Goal: Information Seeking & Learning: Learn about a topic

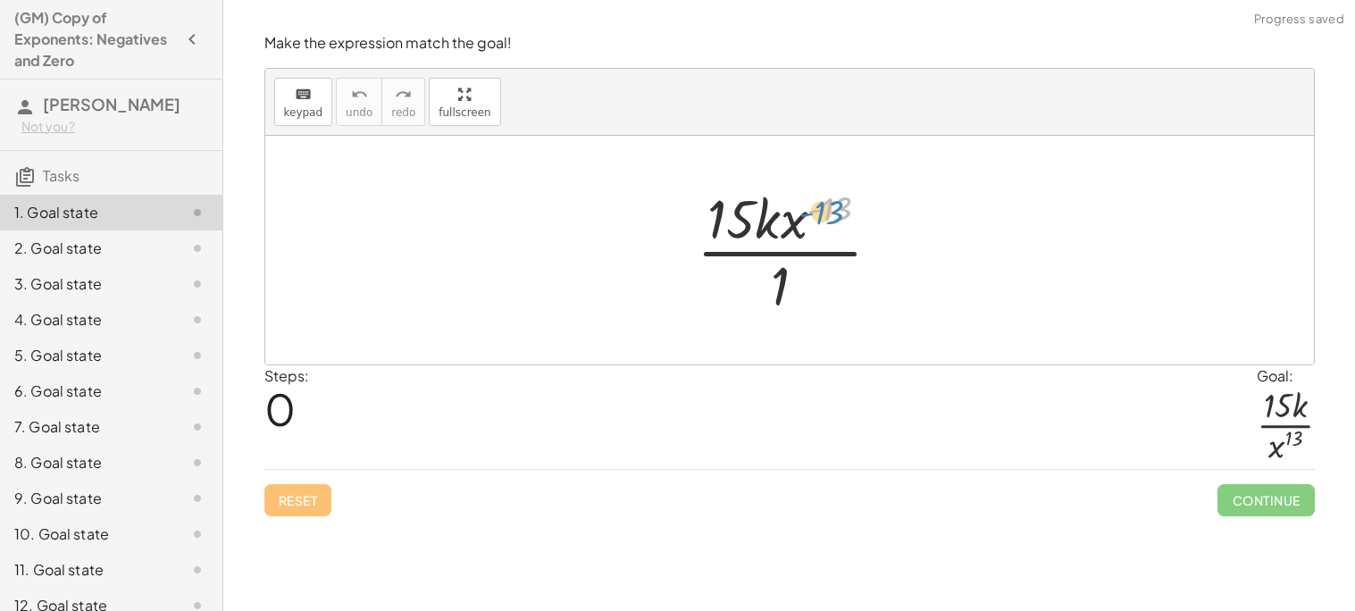
click at [833, 212] on div at bounding box center [796, 250] width 217 height 138
drag, startPoint x: 831, startPoint y: 207, endPoint x: 830, endPoint y: 235, distance: 27.7
click at [830, 235] on div at bounding box center [796, 250] width 217 height 138
drag, startPoint x: 796, startPoint y: 221, endPoint x: 798, endPoint y: 285, distance: 64.4
click at [798, 285] on div at bounding box center [796, 250] width 217 height 138
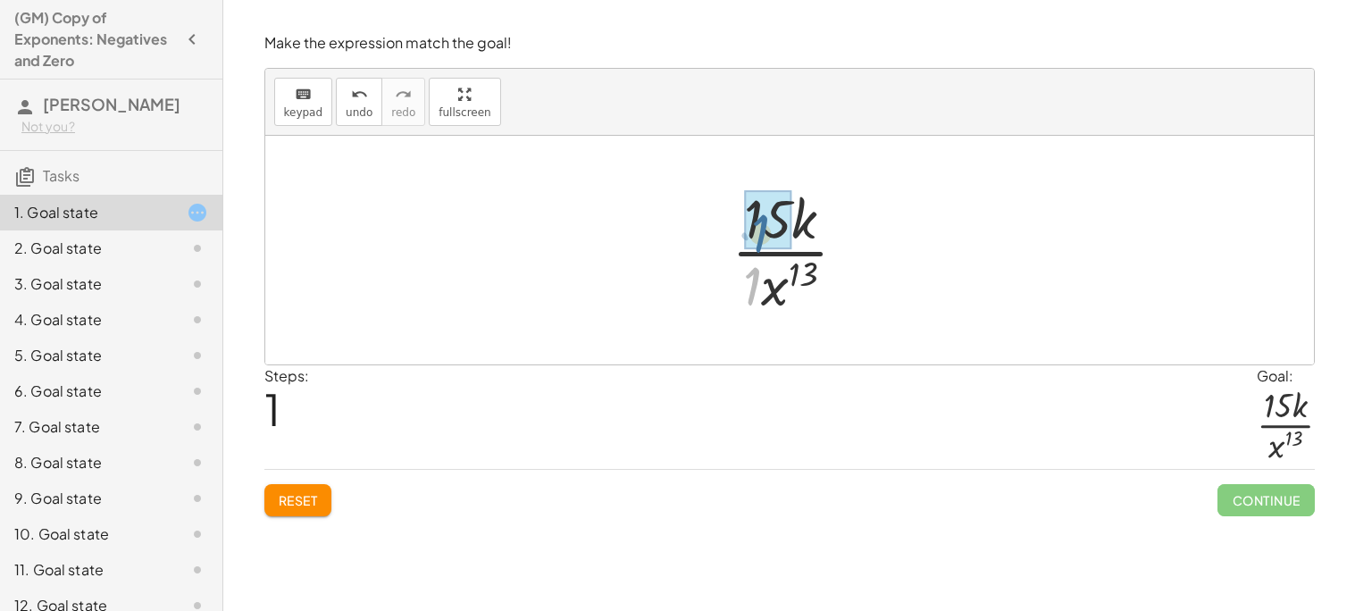
drag, startPoint x: 753, startPoint y: 280, endPoint x: 762, endPoint y: 227, distance: 54.3
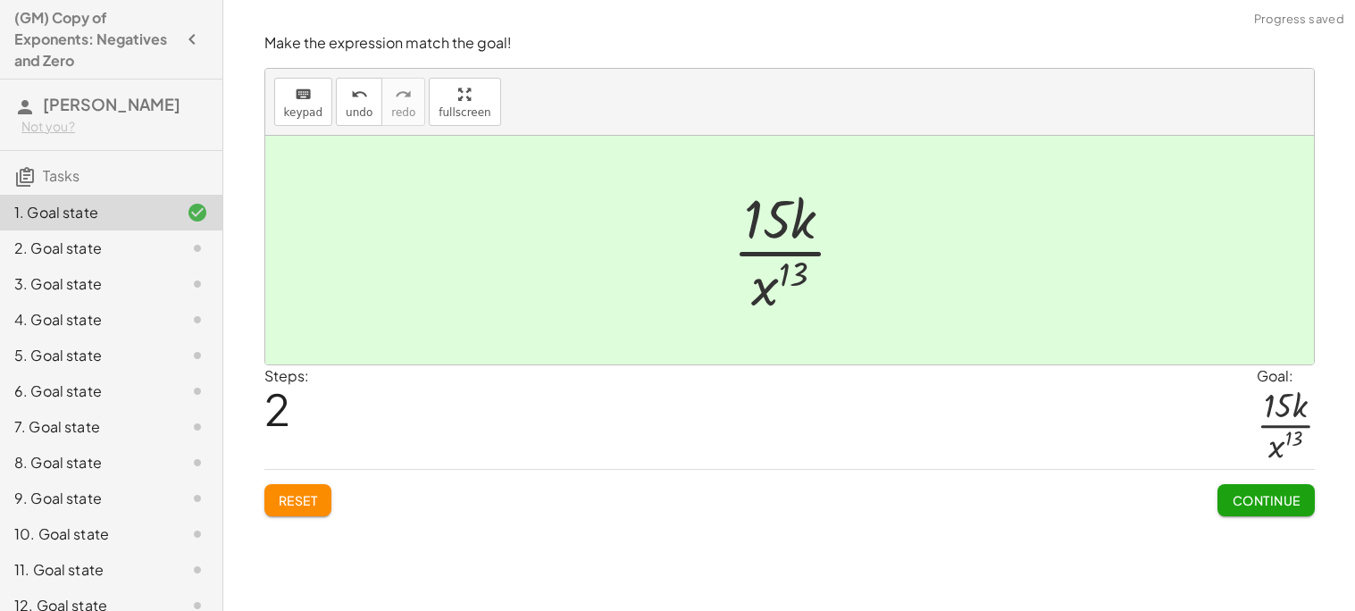
click at [1234, 500] on span "Continue" at bounding box center [1266, 500] width 68 height 16
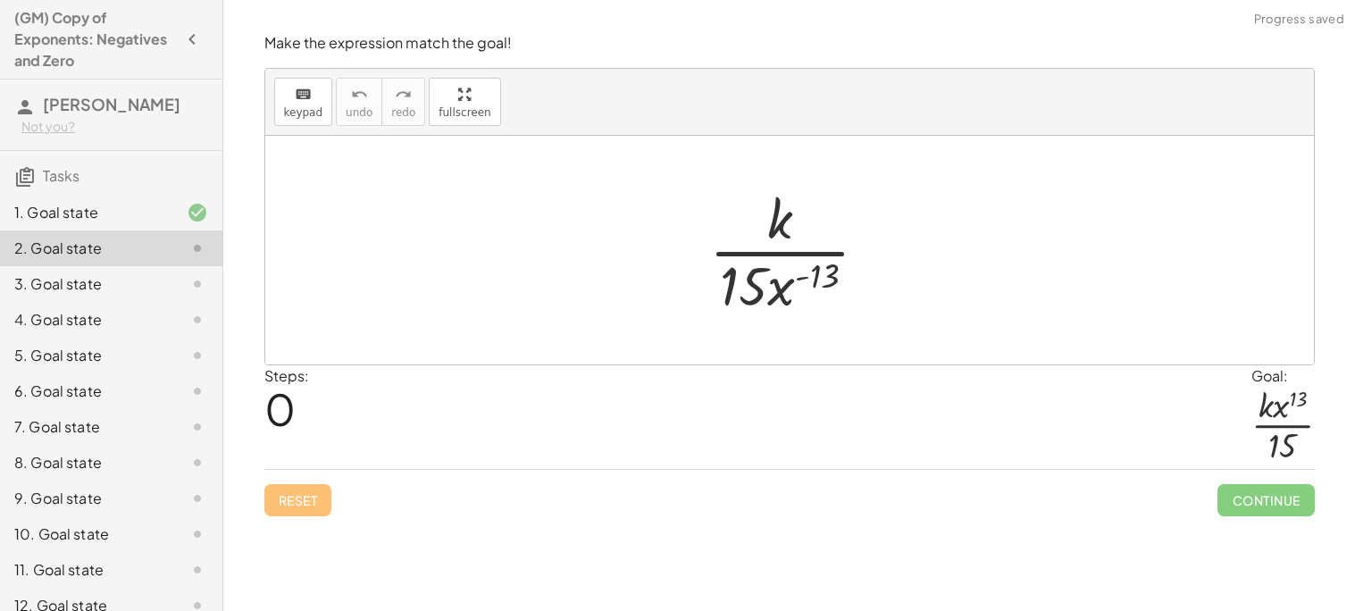
click at [822, 288] on div at bounding box center [795, 250] width 191 height 138
drag, startPoint x: 783, startPoint y: 288, endPoint x: 806, endPoint y: 231, distance: 61.7
click at [806, 231] on div at bounding box center [795, 250] width 191 height 138
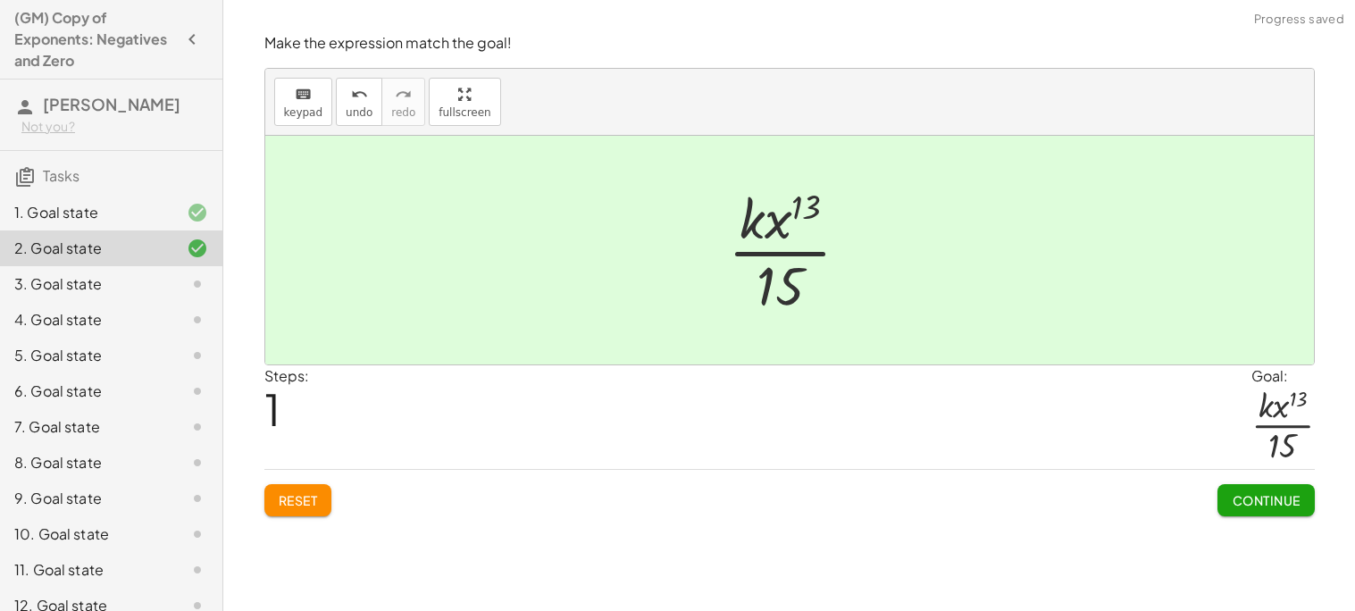
click at [1265, 509] on button "Continue" at bounding box center [1265, 500] width 96 height 32
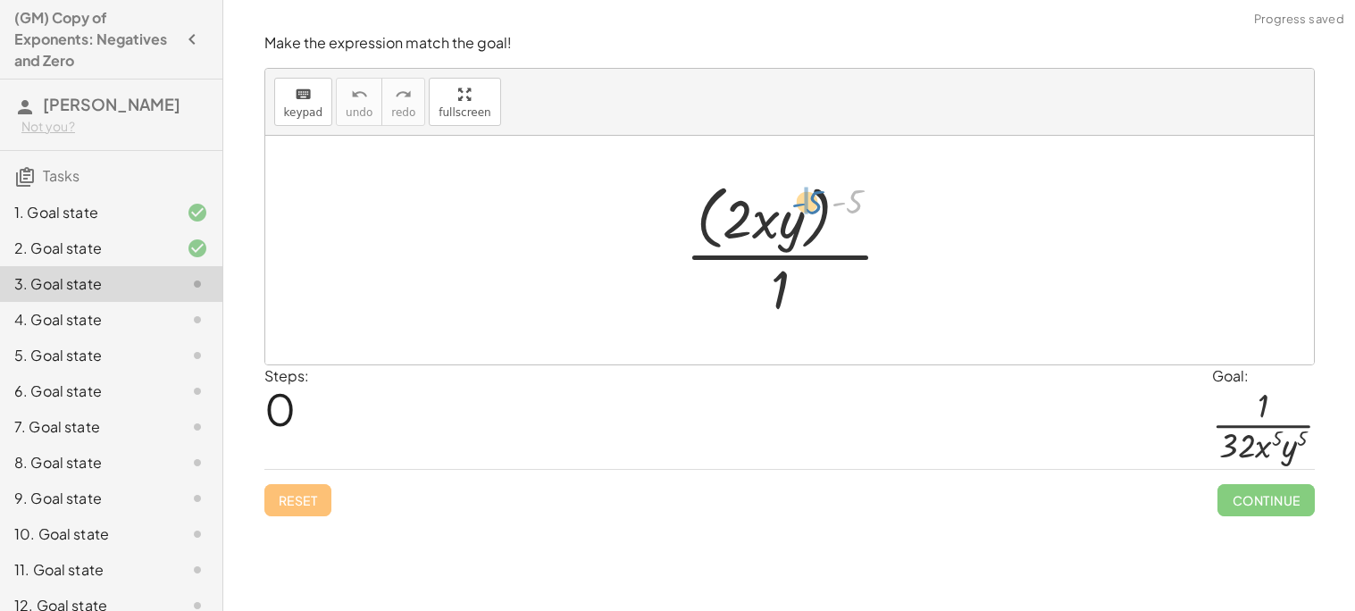
drag, startPoint x: 841, startPoint y: 196, endPoint x: 801, endPoint y: 196, distance: 40.2
click at [801, 196] on div at bounding box center [795, 250] width 239 height 146
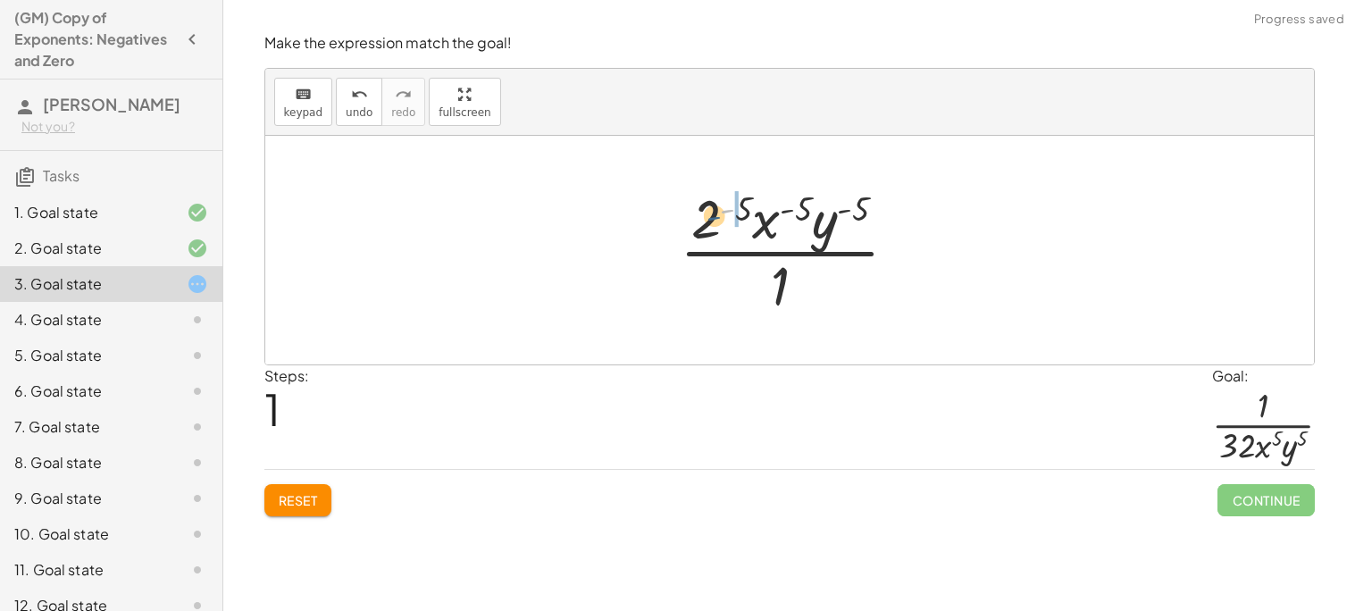
drag, startPoint x: 733, startPoint y: 203, endPoint x: 715, endPoint y: 213, distance: 20.4
click at [715, 213] on div at bounding box center [796, 250] width 250 height 138
drag, startPoint x: 748, startPoint y: 208, endPoint x: 728, endPoint y: 209, distance: 20.6
click at [779, 301] on div at bounding box center [796, 250] width 250 height 138
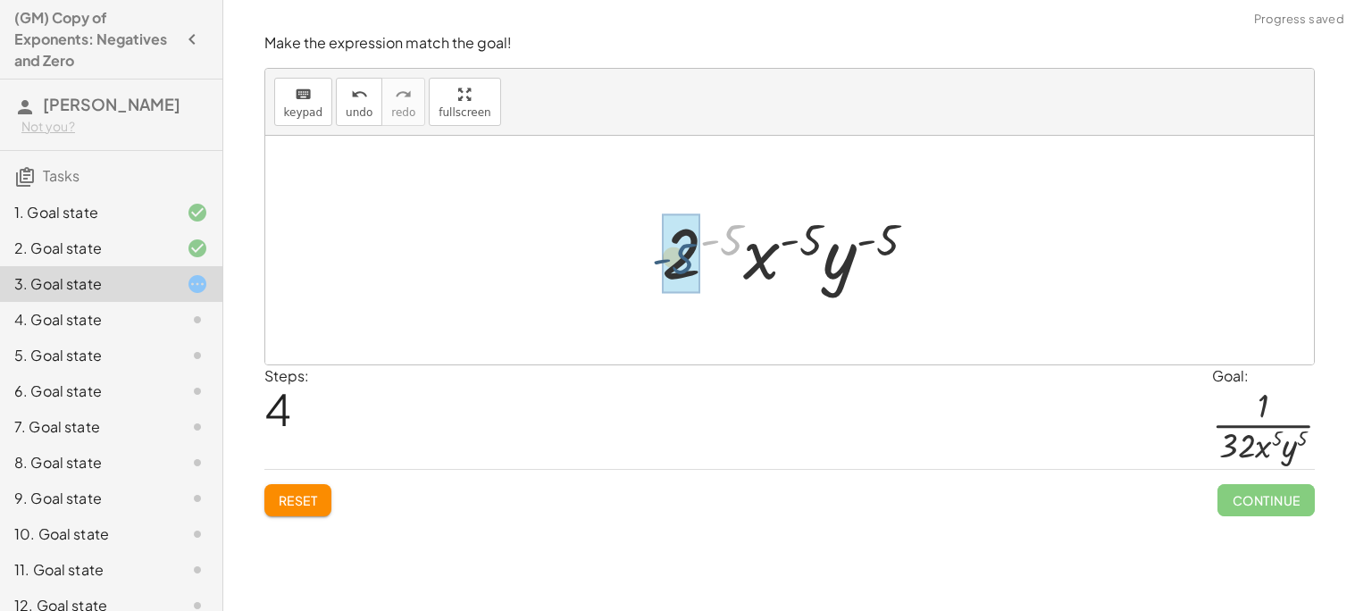
drag, startPoint x: 733, startPoint y: 234, endPoint x: 684, endPoint y: 253, distance: 52.6
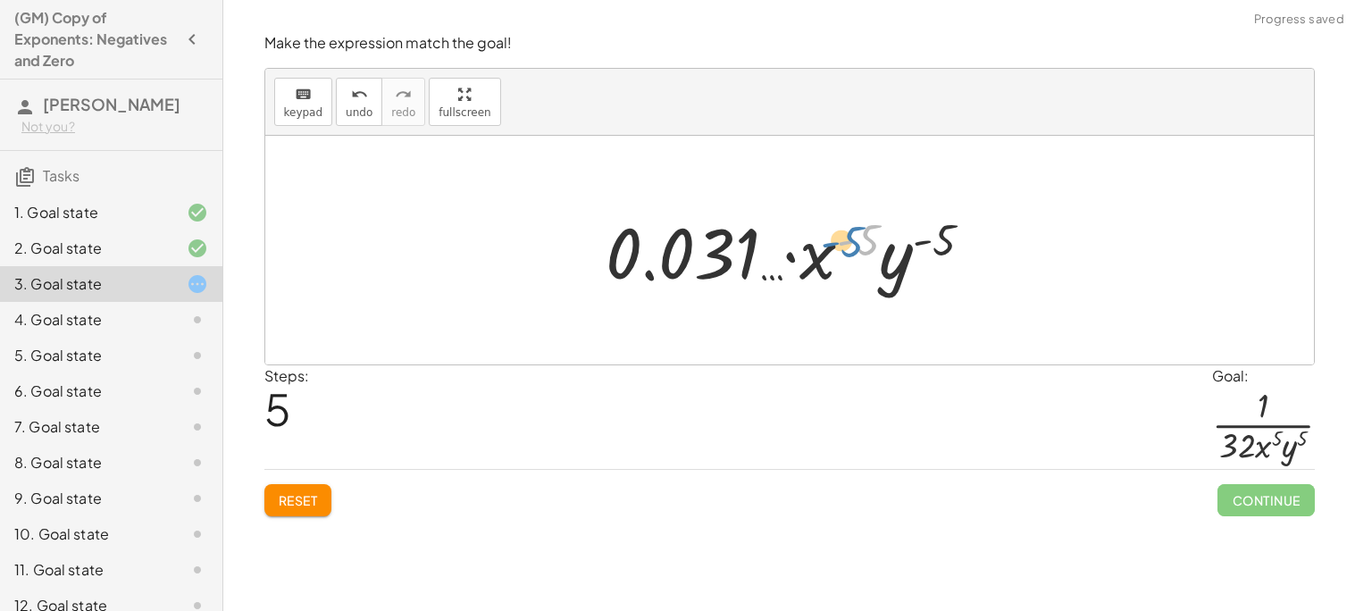
drag, startPoint x: 864, startPoint y: 230, endPoint x: 848, endPoint y: 232, distance: 16.2
click at [848, 232] on div at bounding box center [796, 251] width 399 height 92
click at [317, 490] on button "Reset" at bounding box center [298, 500] width 68 height 32
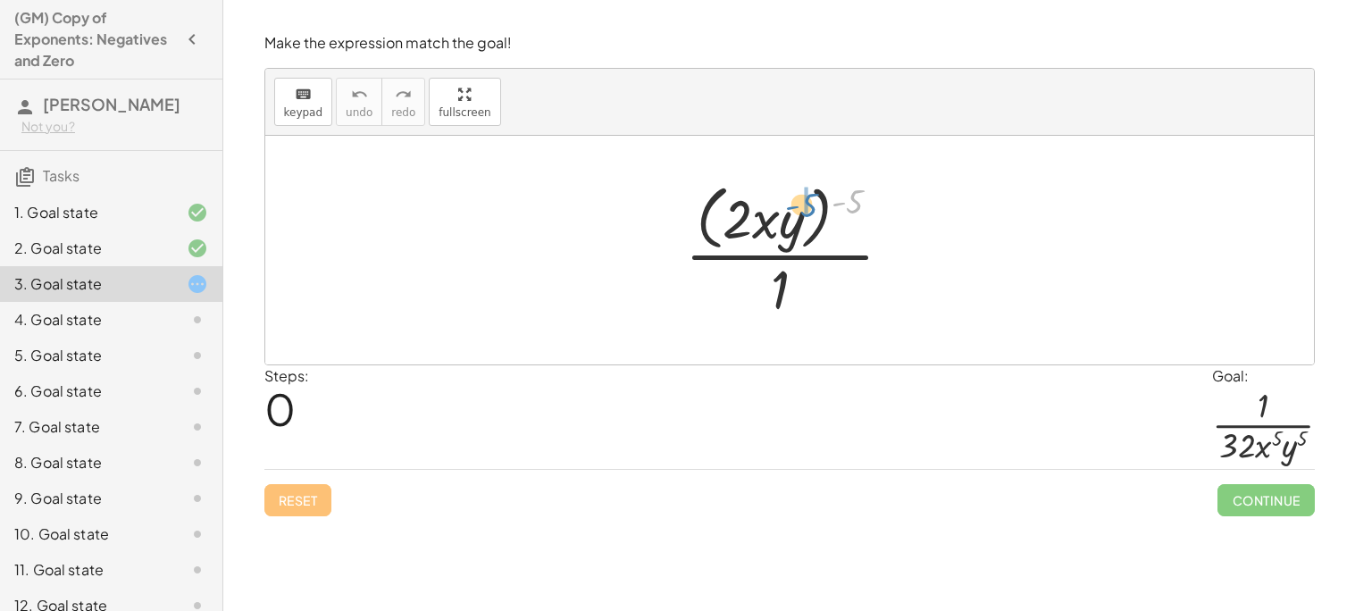
drag, startPoint x: 848, startPoint y: 204, endPoint x: 799, endPoint y: 207, distance: 48.4
click at [799, 207] on div at bounding box center [795, 250] width 239 height 146
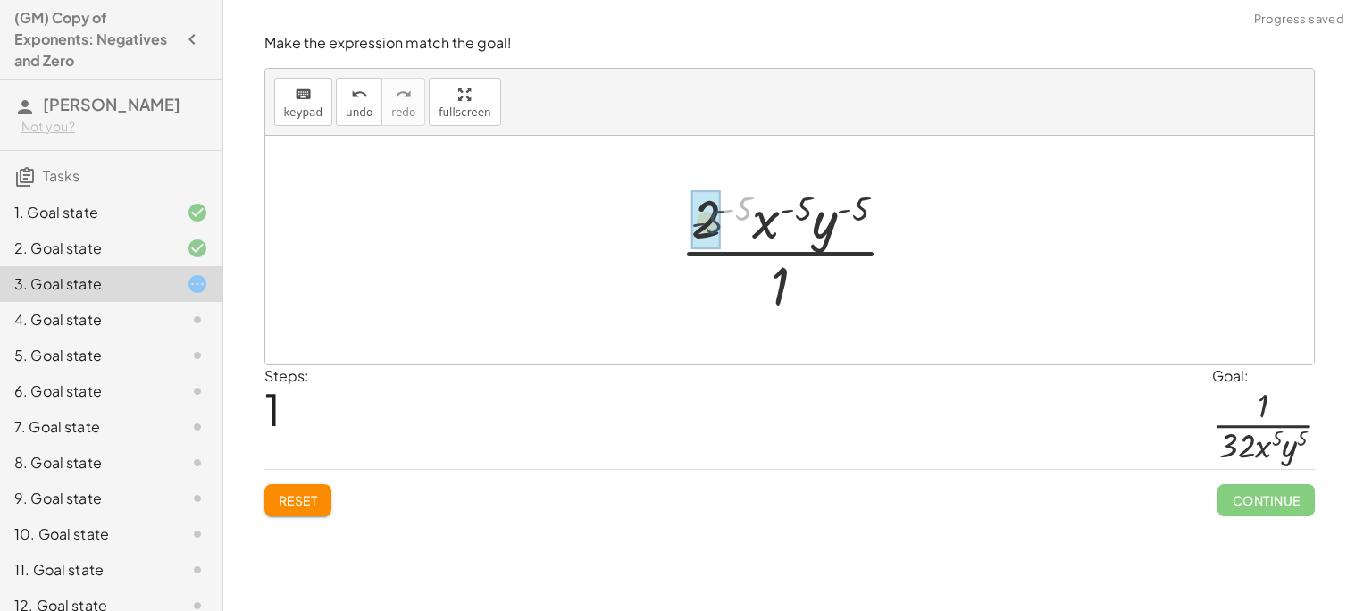
drag, startPoint x: 747, startPoint y: 204, endPoint x: 715, endPoint y: 218, distance: 34.4
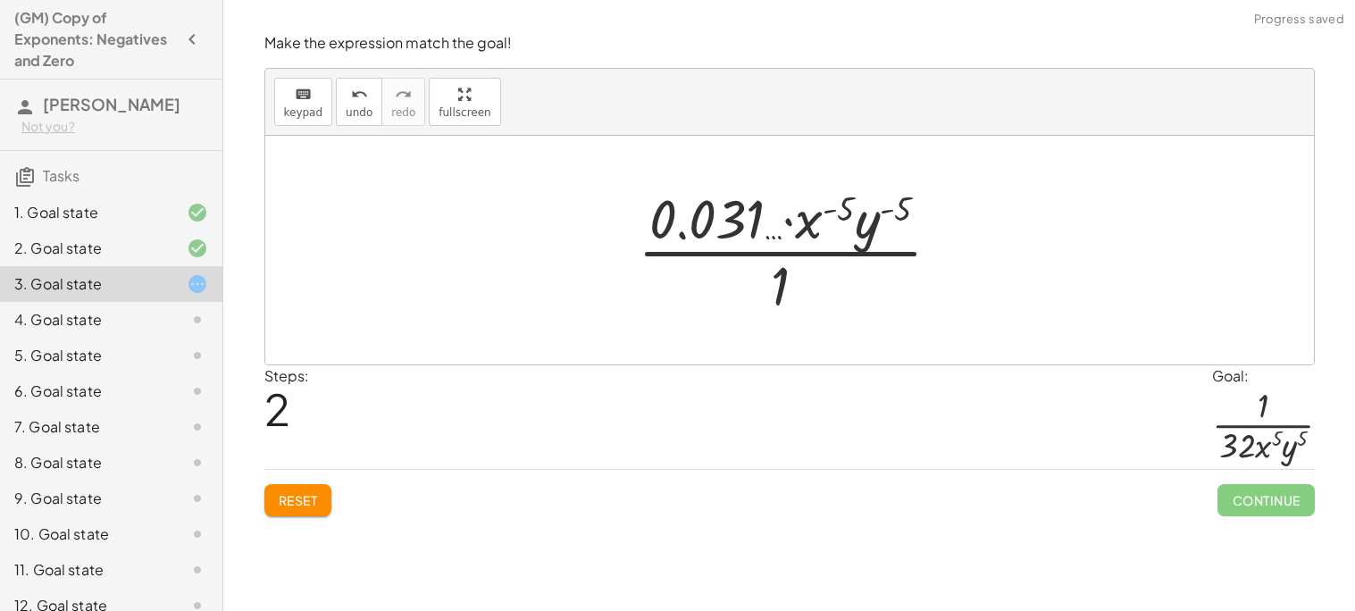
click at [267, 503] on button "Reset" at bounding box center [298, 500] width 68 height 32
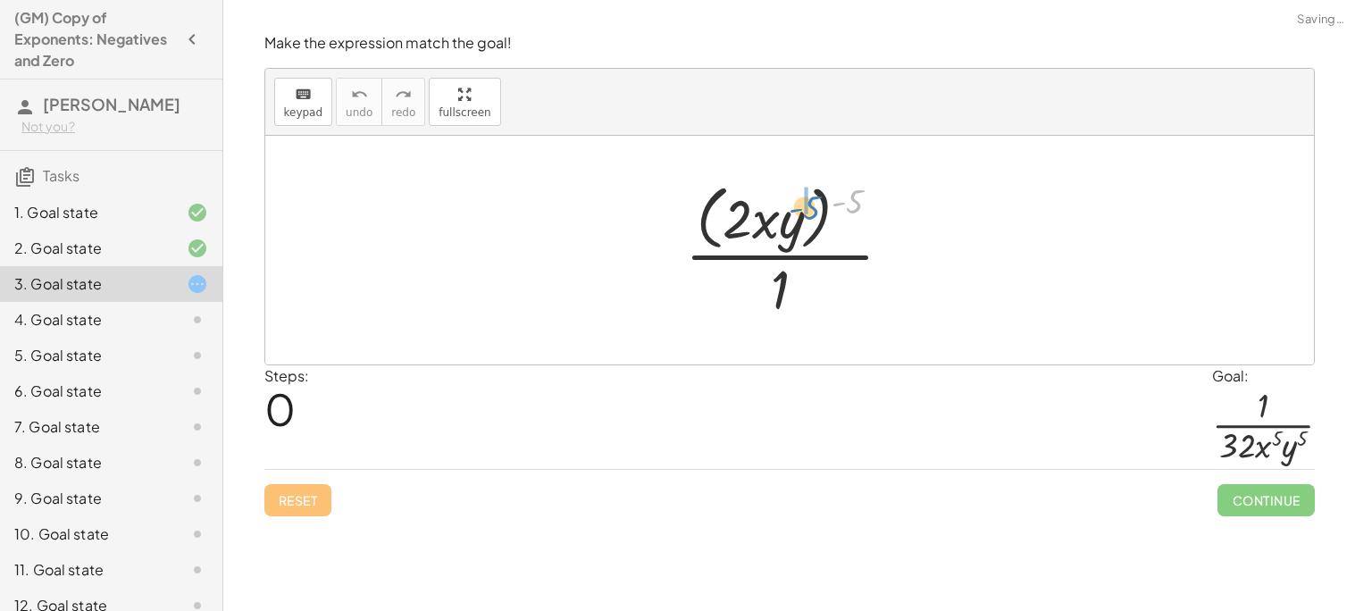
drag, startPoint x: 849, startPoint y: 200, endPoint x: 803, endPoint y: 206, distance: 46.9
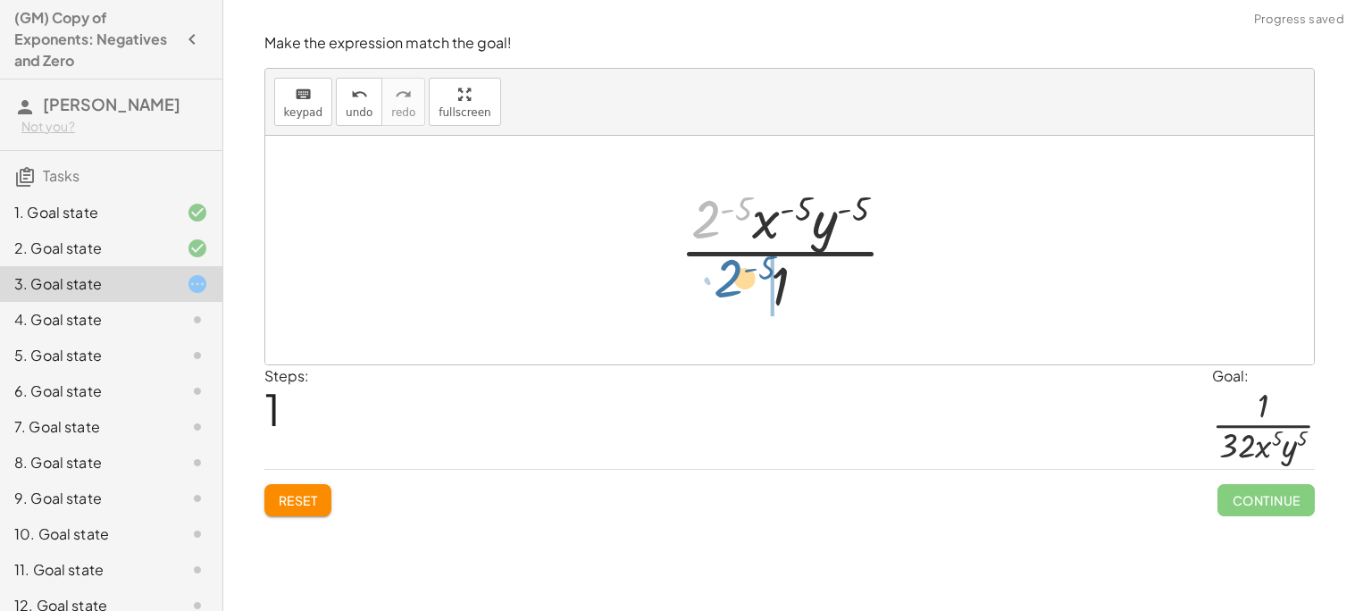
drag, startPoint x: 702, startPoint y: 220, endPoint x: 725, endPoint y: 280, distance: 64.2
click at [725, 280] on div at bounding box center [796, 250] width 250 height 138
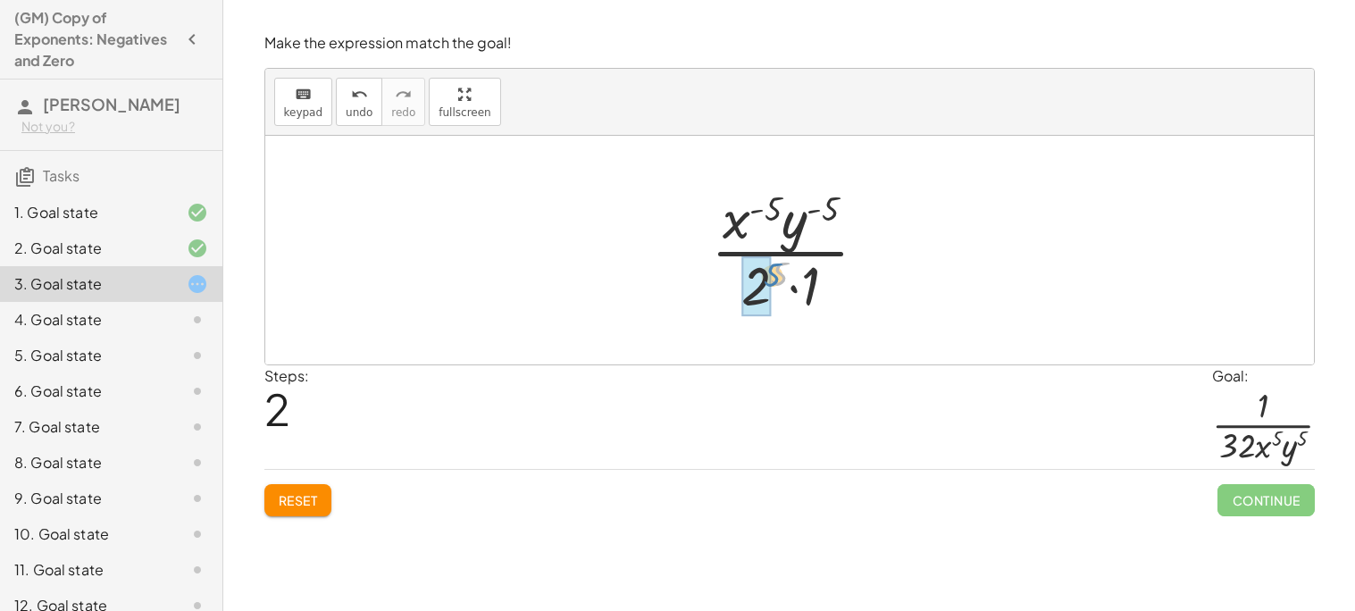
click at [775, 270] on div at bounding box center [796, 250] width 189 height 138
drag, startPoint x: 732, startPoint y: 219, endPoint x: 736, endPoint y: 272, distance: 53.7
click at [736, 272] on div at bounding box center [796, 250] width 189 height 138
click at [736, 272] on div at bounding box center [795, 250] width 195 height 138
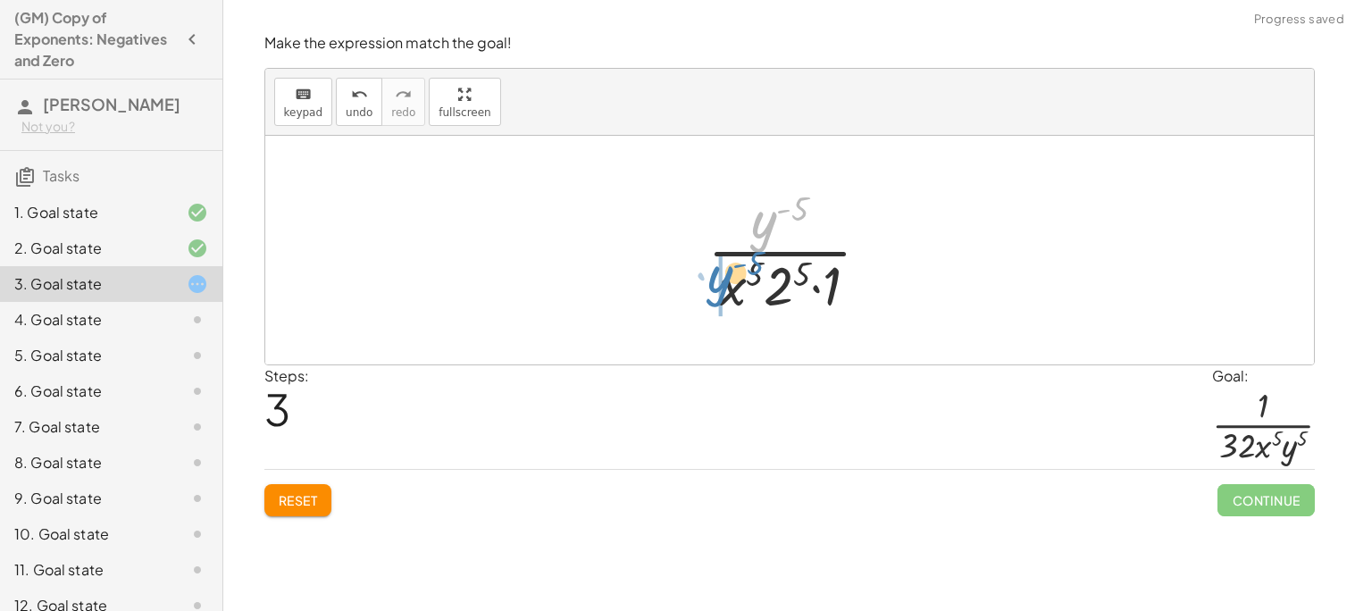
drag, startPoint x: 767, startPoint y: 221, endPoint x: 722, endPoint y: 276, distance: 71.7
click at [722, 276] on div at bounding box center [795, 250] width 195 height 138
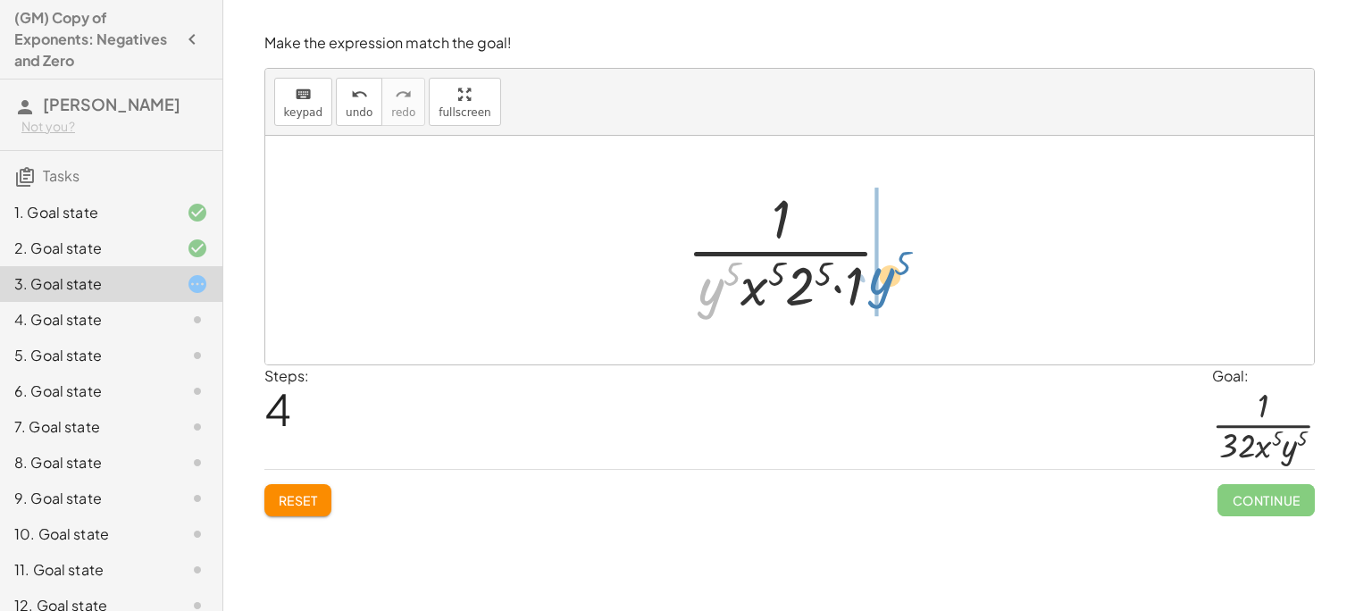
drag, startPoint x: 722, startPoint y: 297, endPoint x: 882, endPoint y: 286, distance: 161.2
click at [882, 286] on div at bounding box center [797, 250] width 238 height 138
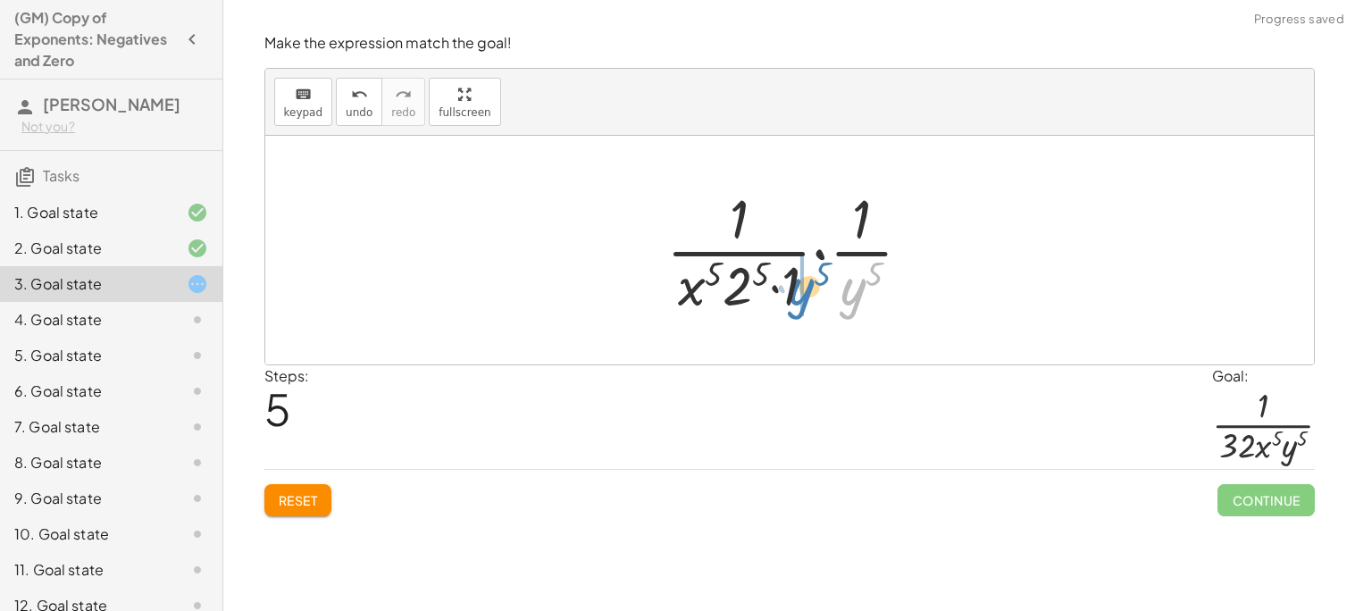
drag, startPoint x: 861, startPoint y: 285, endPoint x: 807, endPoint y: 285, distance: 53.6
click at [807, 285] on div at bounding box center [796, 250] width 278 height 138
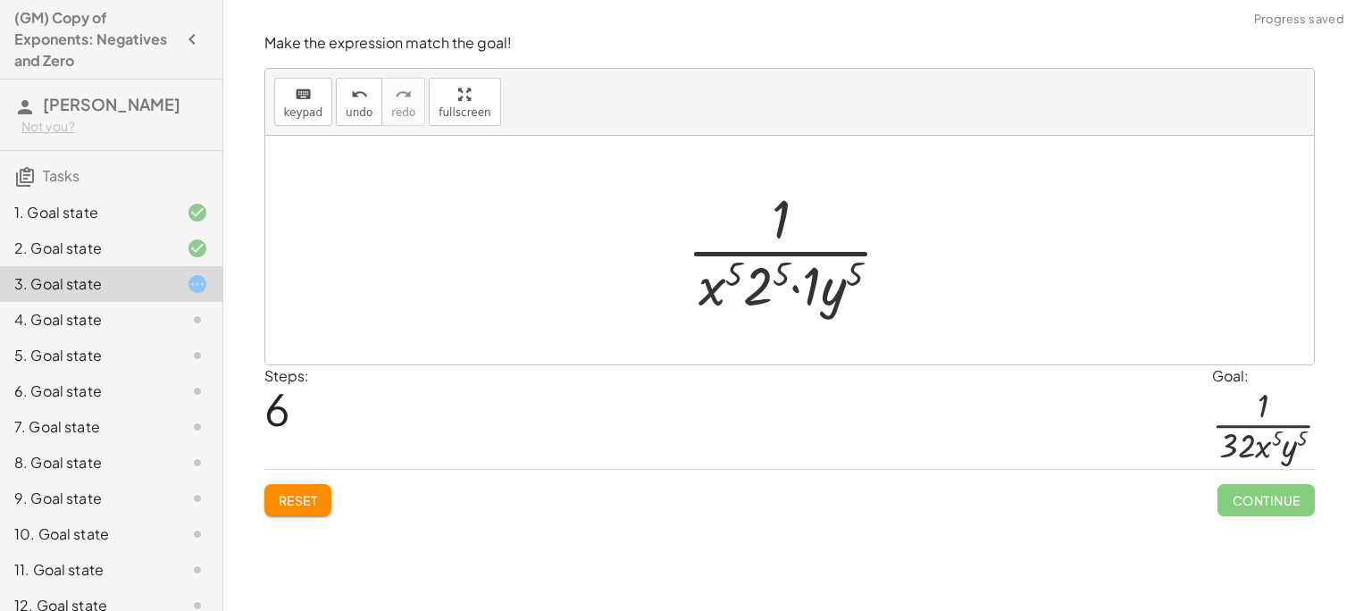
click at [310, 503] on span "Reset" at bounding box center [298, 500] width 39 height 16
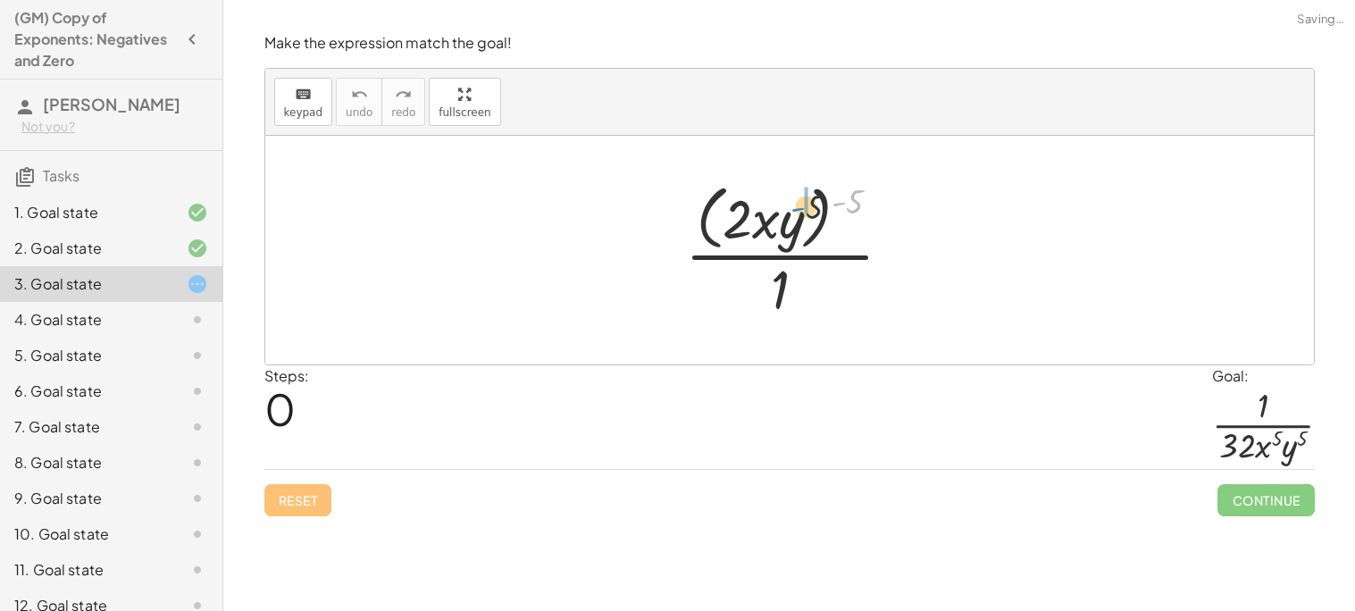
drag, startPoint x: 843, startPoint y: 204, endPoint x: 802, endPoint y: 209, distance: 41.4
click at [802, 209] on div at bounding box center [795, 250] width 239 height 146
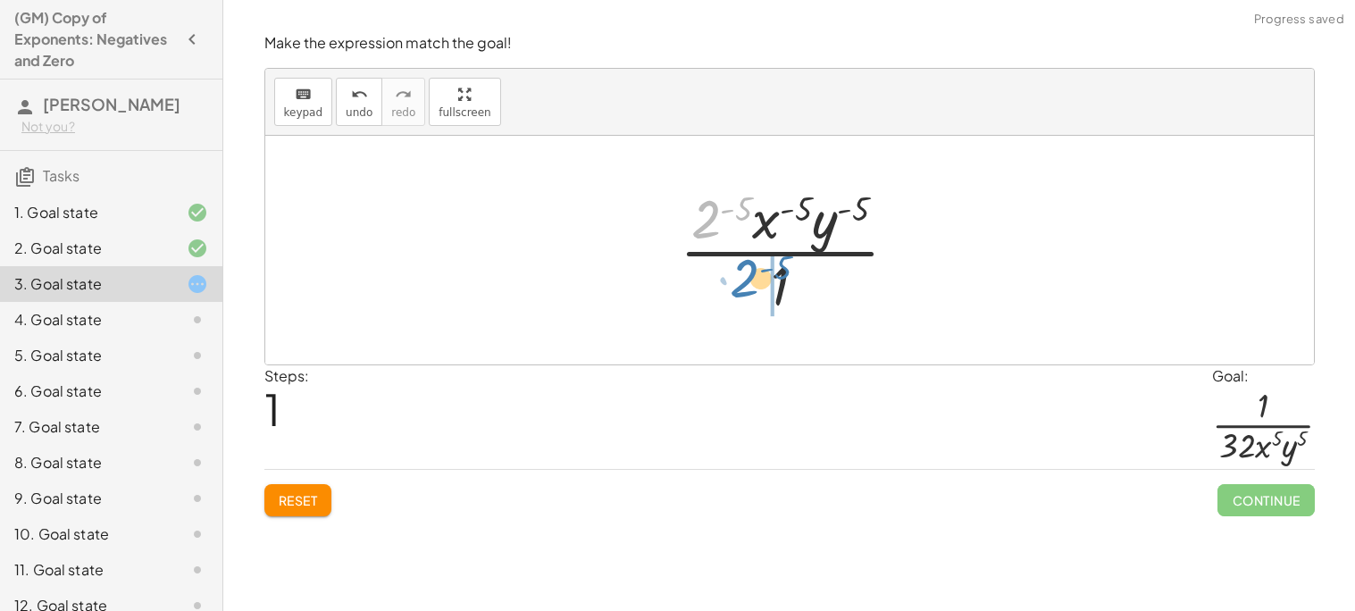
drag, startPoint x: 700, startPoint y: 221, endPoint x: 740, endPoint y: 284, distance: 75.1
click at [740, 284] on div at bounding box center [796, 250] width 250 height 138
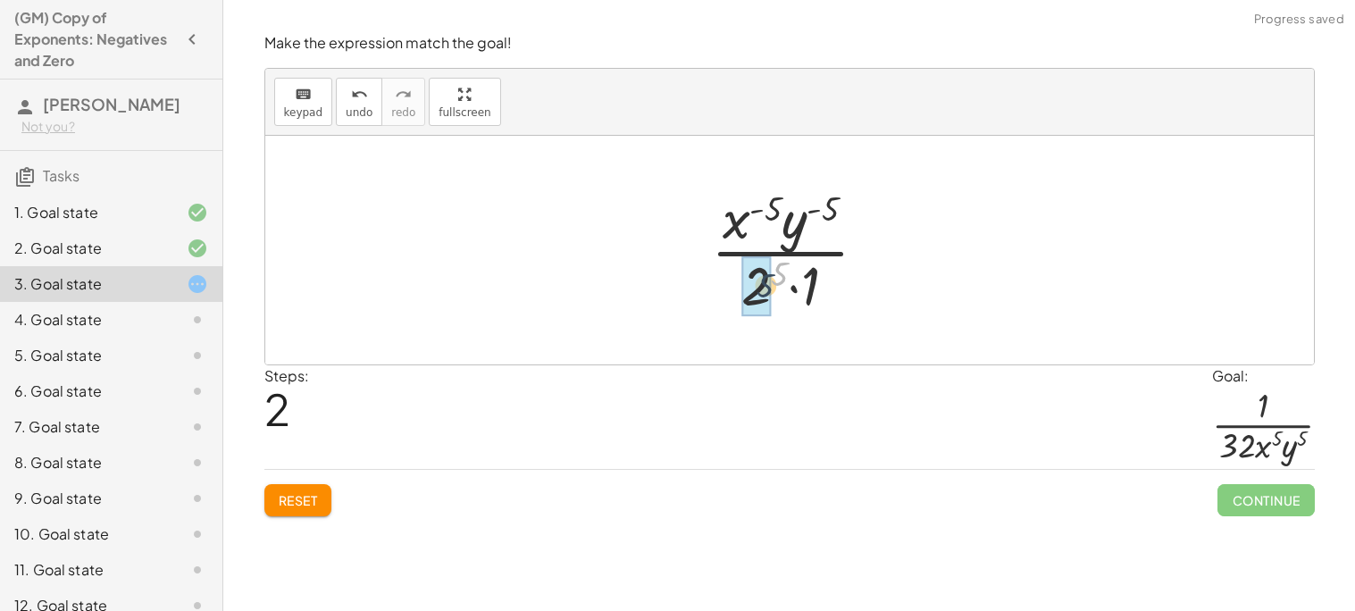
drag, startPoint x: 780, startPoint y: 266, endPoint x: 762, endPoint y: 280, distance: 22.9
drag, startPoint x: 811, startPoint y: 283, endPoint x: 771, endPoint y: 288, distance: 40.5
drag, startPoint x: 734, startPoint y: 229, endPoint x: 814, endPoint y: 290, distance: 100.6
click at [814, 290] on div at bounding box center [796, 250] width 189 height 138
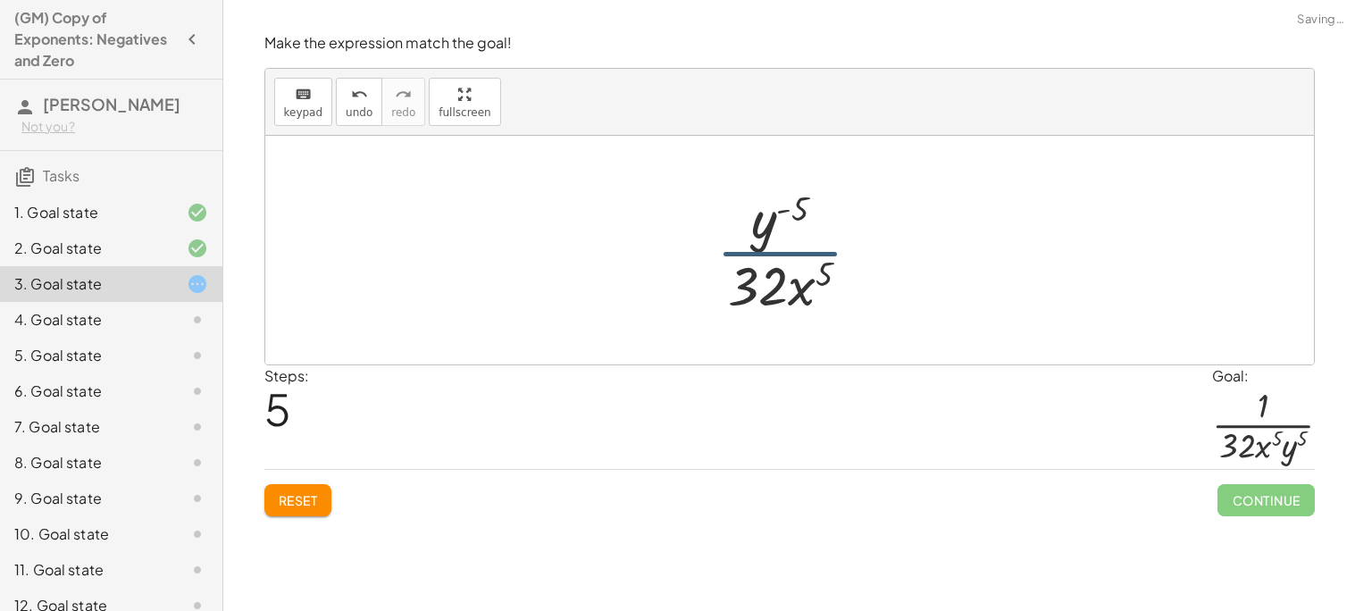
click at [776, 237] on div at bounding box center [795, 250] width 177 height 138
drag, startPoint x: 764, startPoint y: 225, endPoint x: 830, endPoint y: 286, distance: 89.8
click at [830, 286] on div at bounding box center [795, 250] width 177 height 138
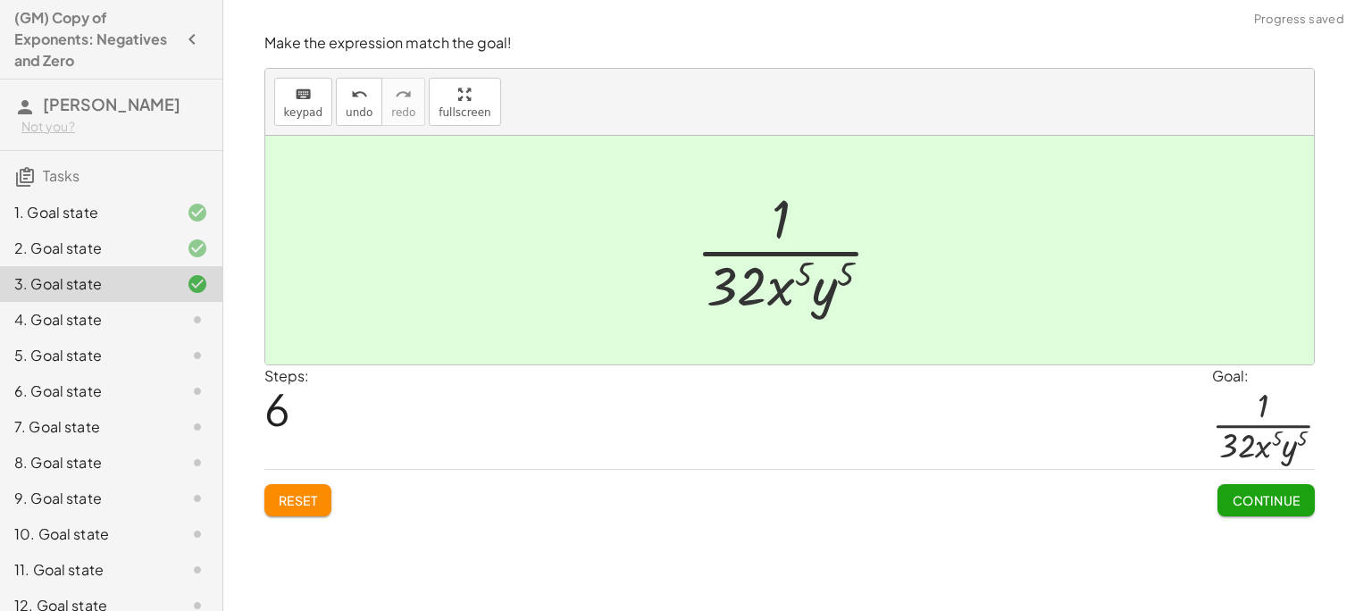
click at [0, 0] on div "Make the expression match the goal! keyboard keypad undo undo redo redo fullscr…" at bounding box center [0, 0] width 0 height 0
click at [1263, 497] on span "Continue" at bounding box center [1266, 500] width 68 height 16
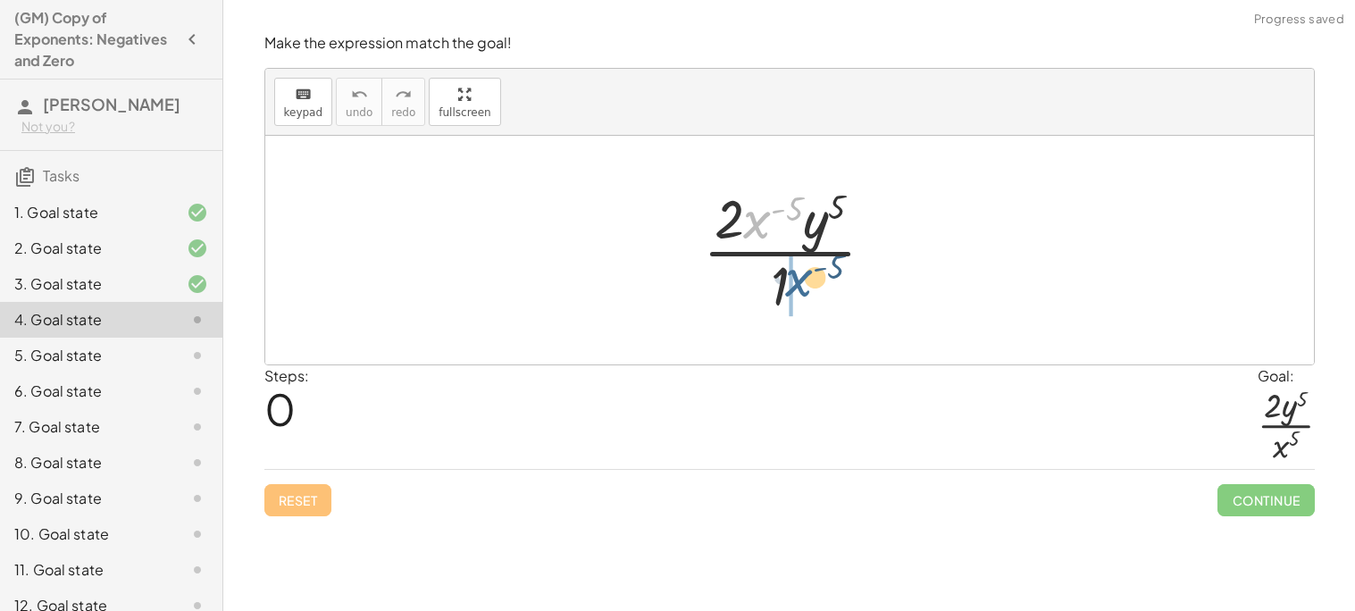
drag, startPoint x: 762, startPoint y: 222, endPoint x: 805, endPoint y: 285, distance: 75.8
click at [805, 285] on div at bounding box center [796, 250] width 204 height 138
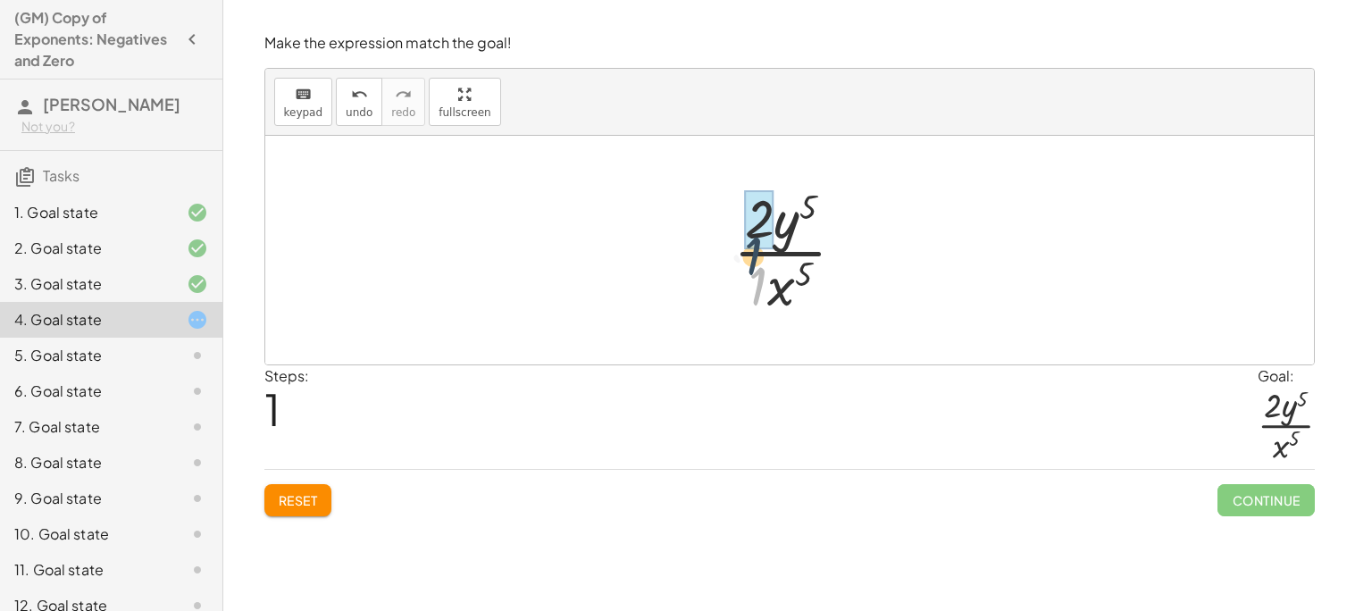
drag, startPoint x: 763, startPoint y: 271, endPoint x: 759, endPoint y: 234, distance: 36.8
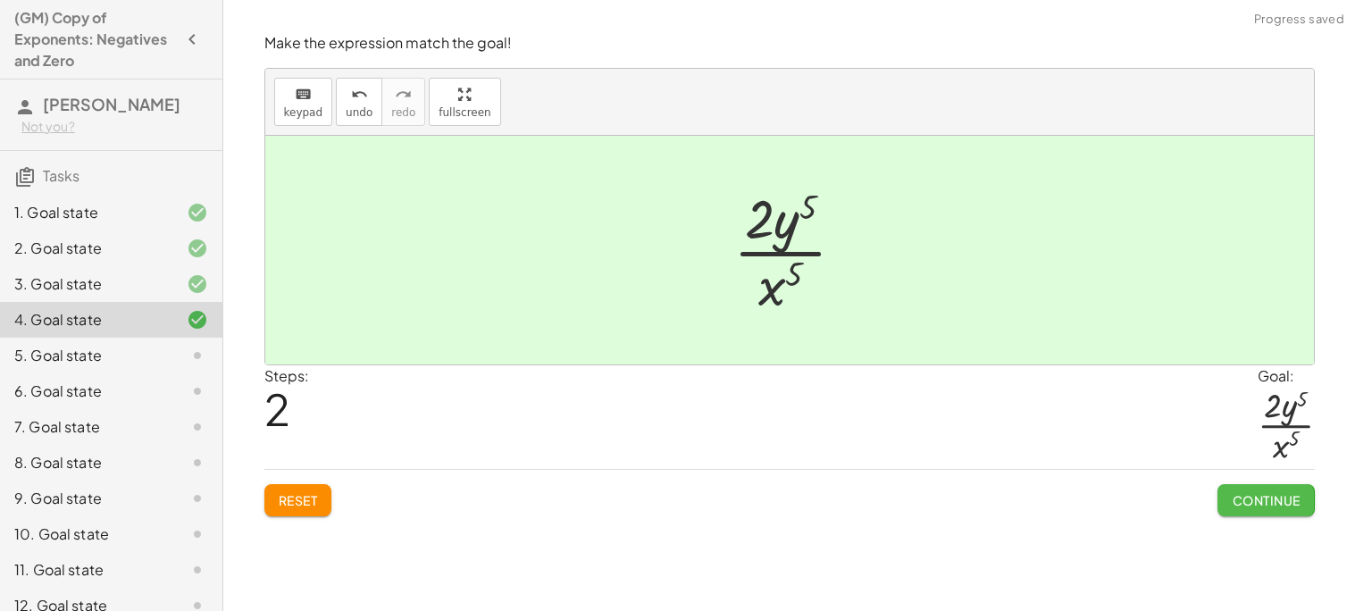
click at [1256, 506] on span "Continue" at bounding box center [1266, 500] width 68 height 16
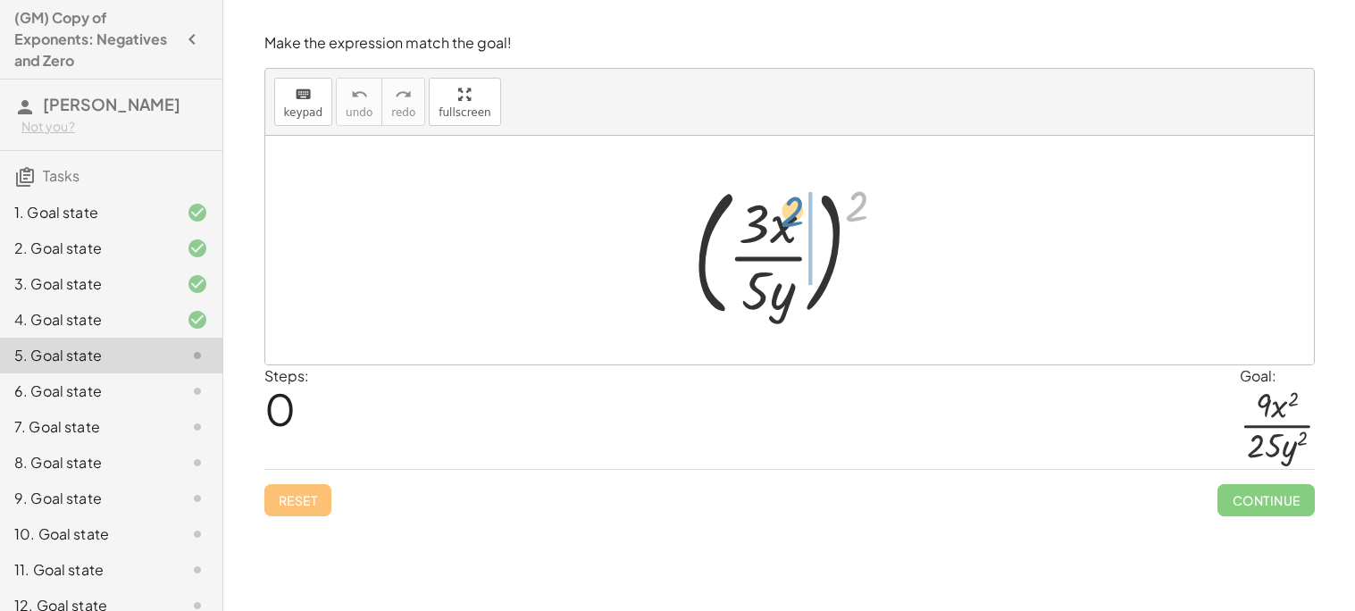
drag, startPoint x: 856, startPoint y: 219, endPoint x: 791, endPoint y: 224, distance: 64.5
click at [791, 224] on div at bounding box center [796, 250] width 225 height 148
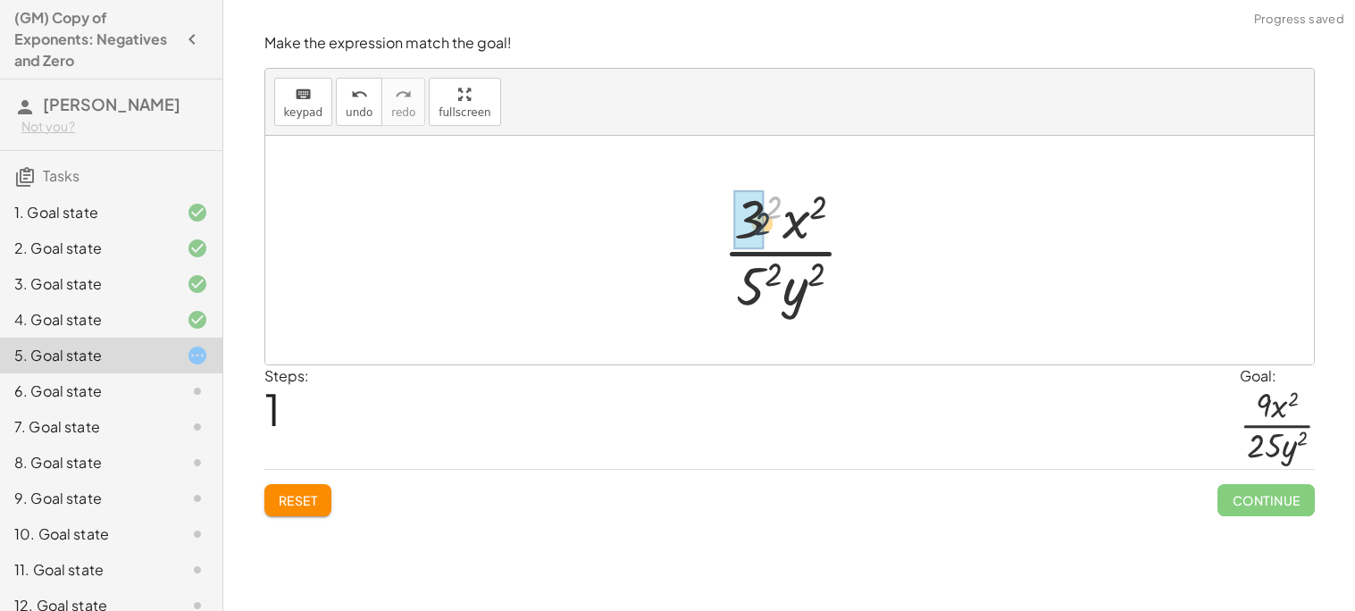
drag, startPoint x: 771, startPoint y: 205, endPoint x: 757, endPoint y: 223, distance: 22.3
drag, startPoint x: 771, startPoint y: 269, endPoint x: 751, endPoint y: 281, distance: 23.3
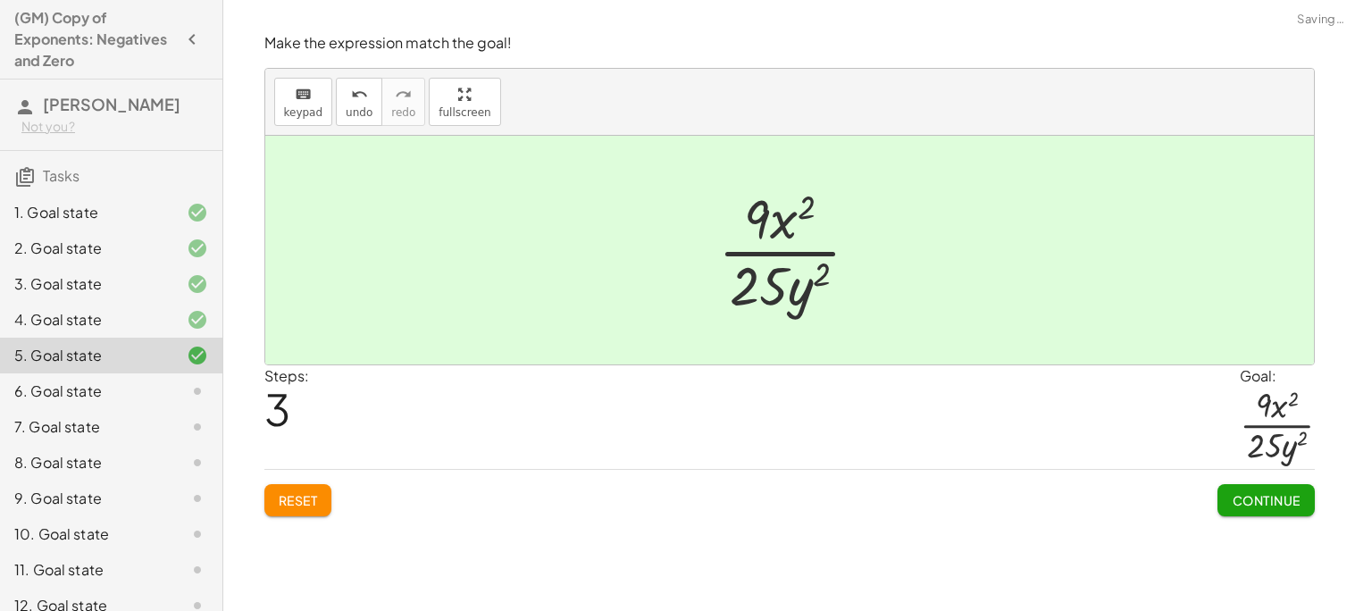
click at [1236, 508] on span "Continue" at bounding box center [1266, 500] width 68 height 16
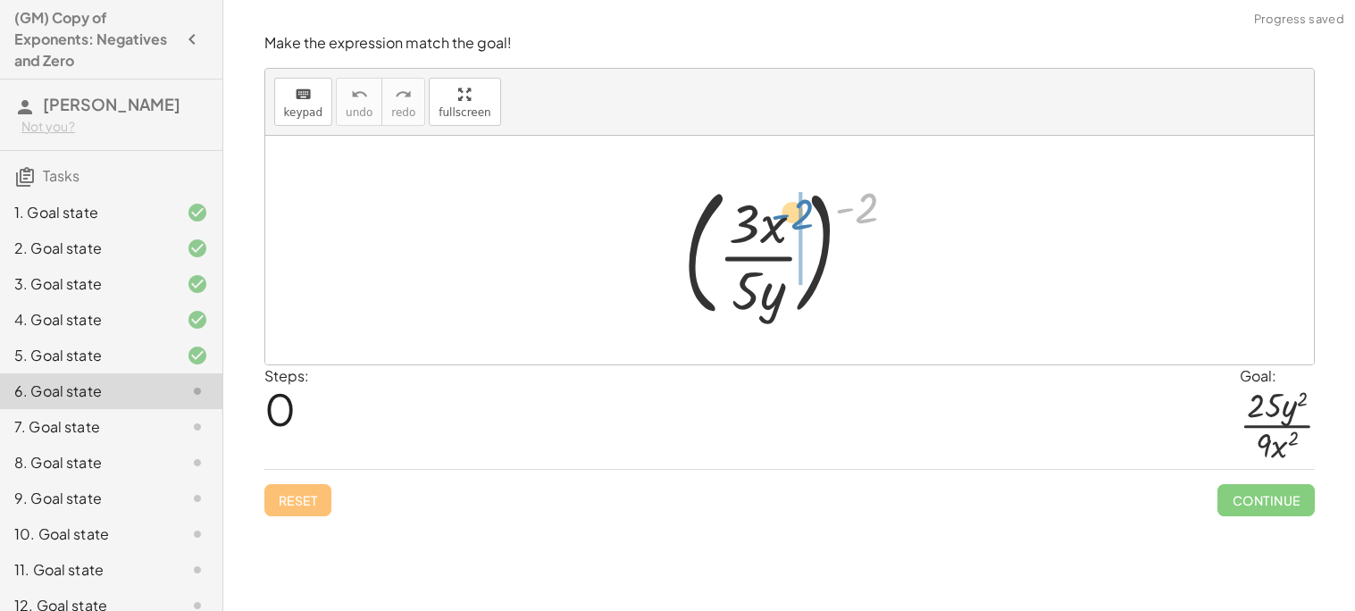
drag, startPoint x: 863, startPoint y: 214, endPoint x: 798, endPoint y: 221, distance: 65.5
click at [798, 221] on div at bounding box center [796, 250] width 245 height 148
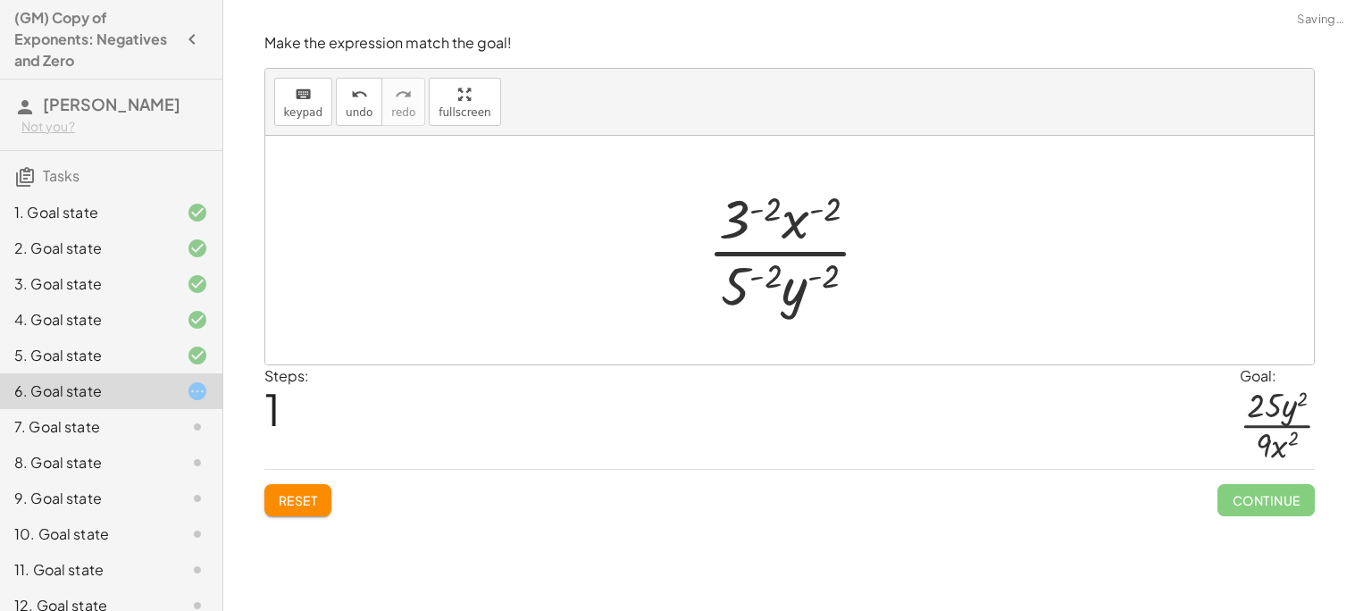
click at [747, 205] on div at bounding box center [796, 250] width 196 height 138
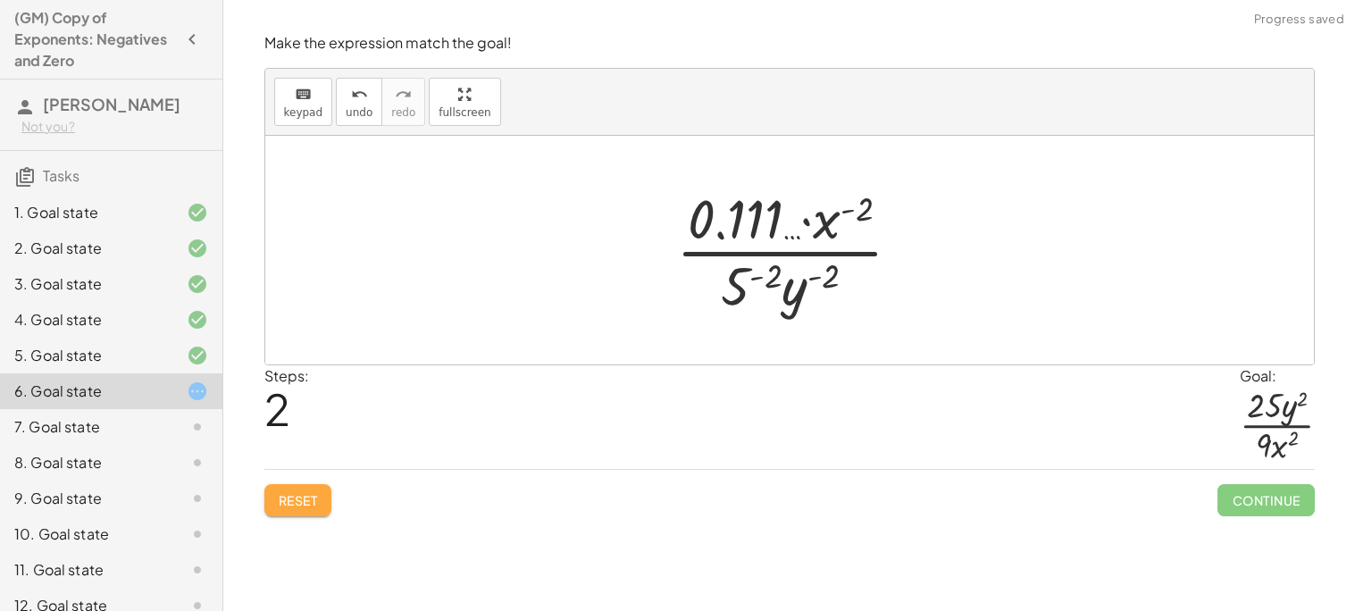
click at [297, 505] on span "Reset" at bounding box center [298, 500] width 39 height 16
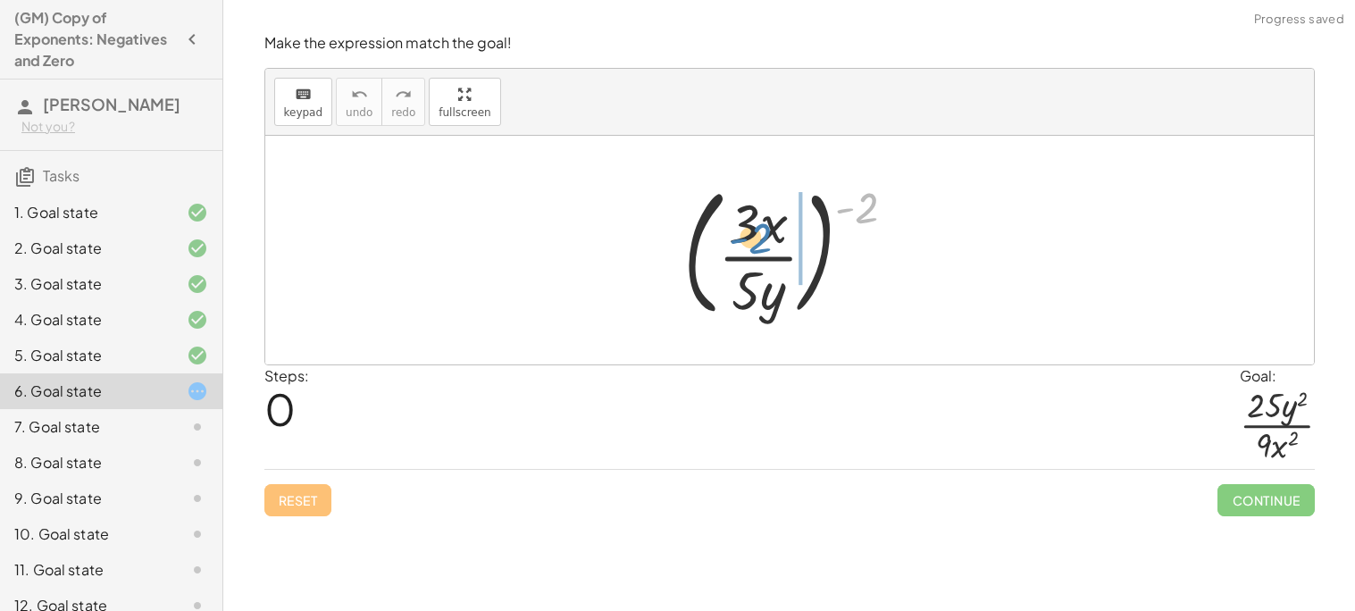
drag, startPoint x: 850, startPoint y: 201, endPoint x: 749, endPoint y: 228, distance: 104.4
click at [749, 228] on div at bounding box center [796, 250] width 245 height 148
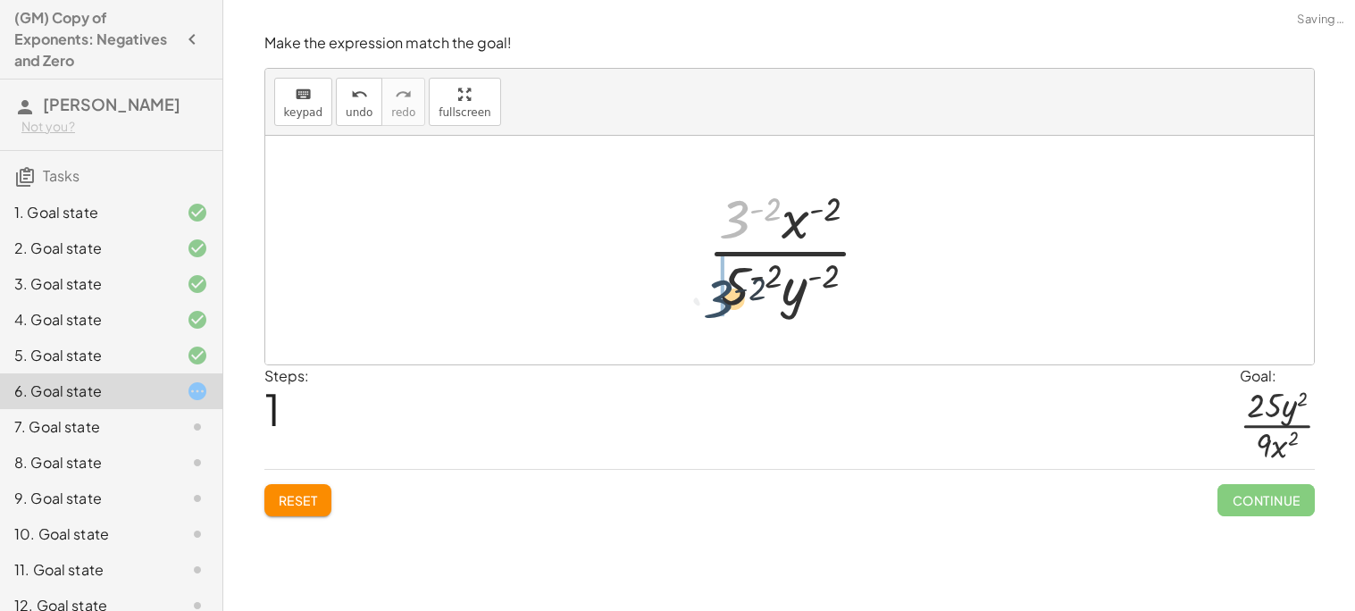
drag, startPoint x: 737, startPoint y: 220, endPoint x: 720, endPoint y: 301, distance: 83.0
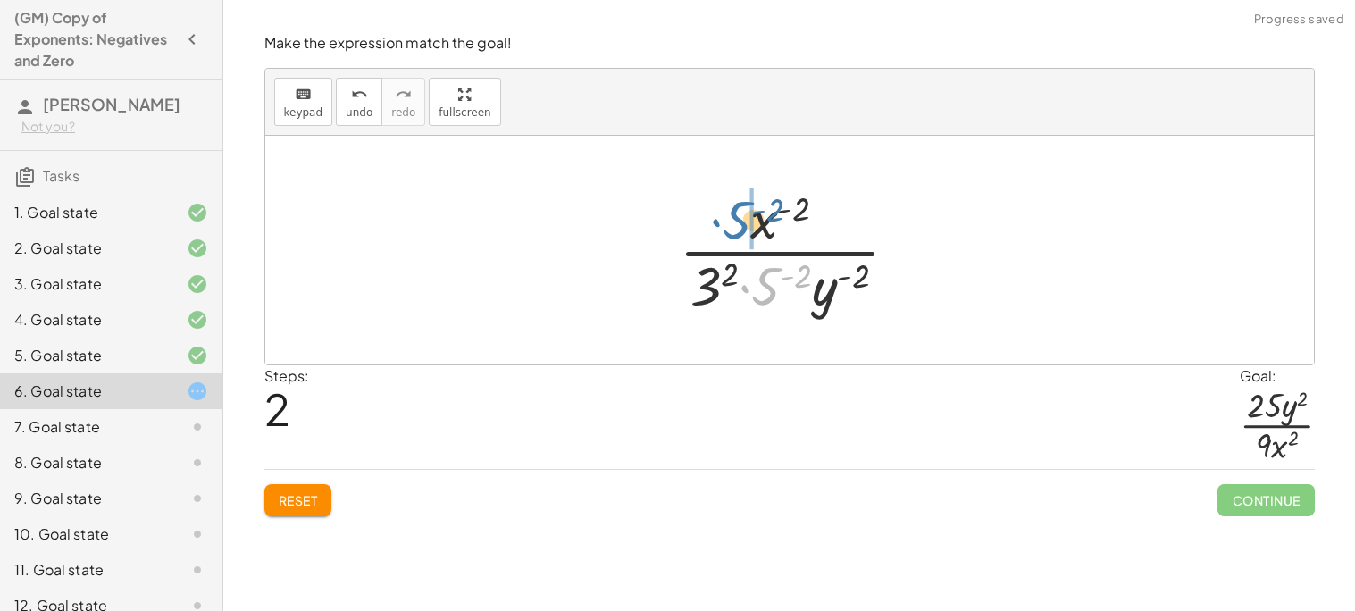
drag, startPoint x: 764, startPoint y: 296, endPoint x: 734, endPoint y: 230, distance: 72.4
click at [734, 230] on div at bounding box center [796, 250] width 252 height 138
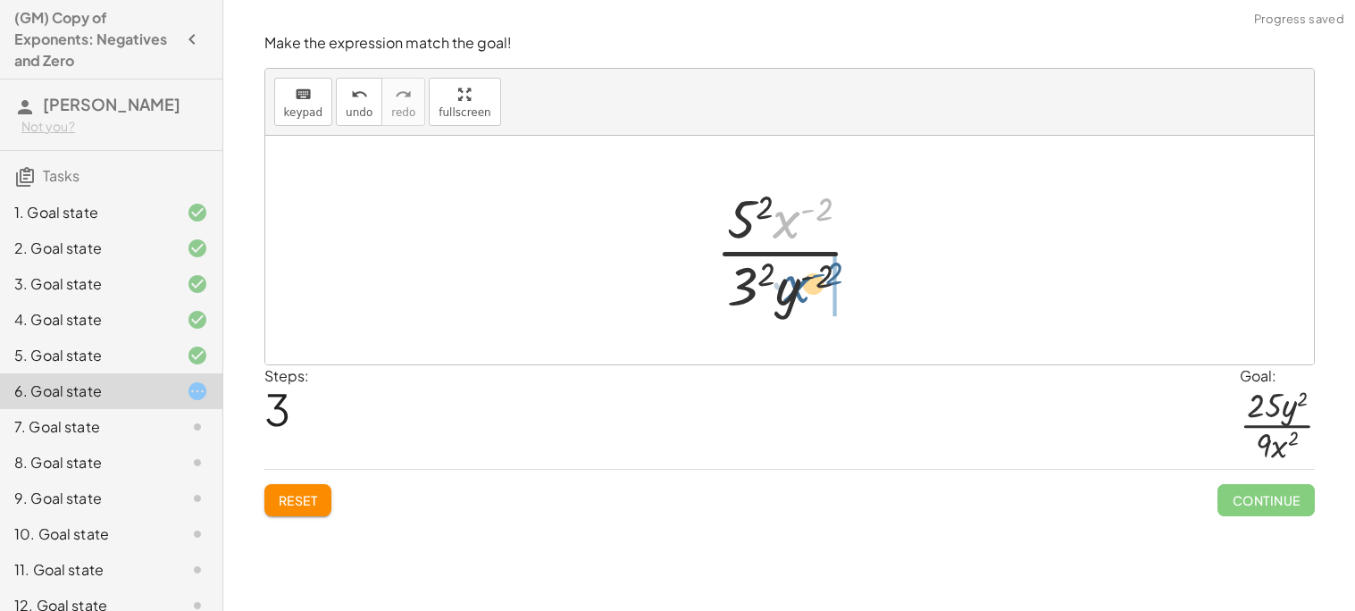
drag, startPoint x: 782, startPoint y: 221, endPoint x: 791, endPoint y: 286, distance: 65.8
click at [791, 286] on div at bounding box center [795, 250] width 179 height 138
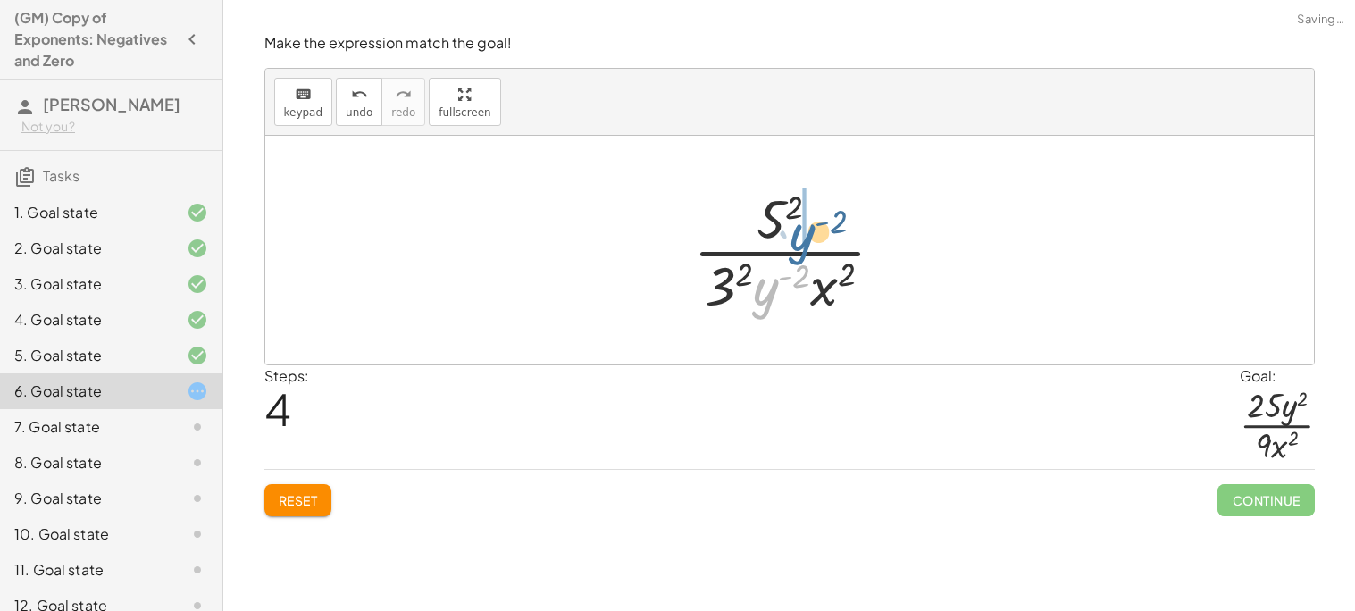
drag, startPoint x: 766, startPoint y: 288, endPoint x: 804, endPoint y: 231, distance: 68.4
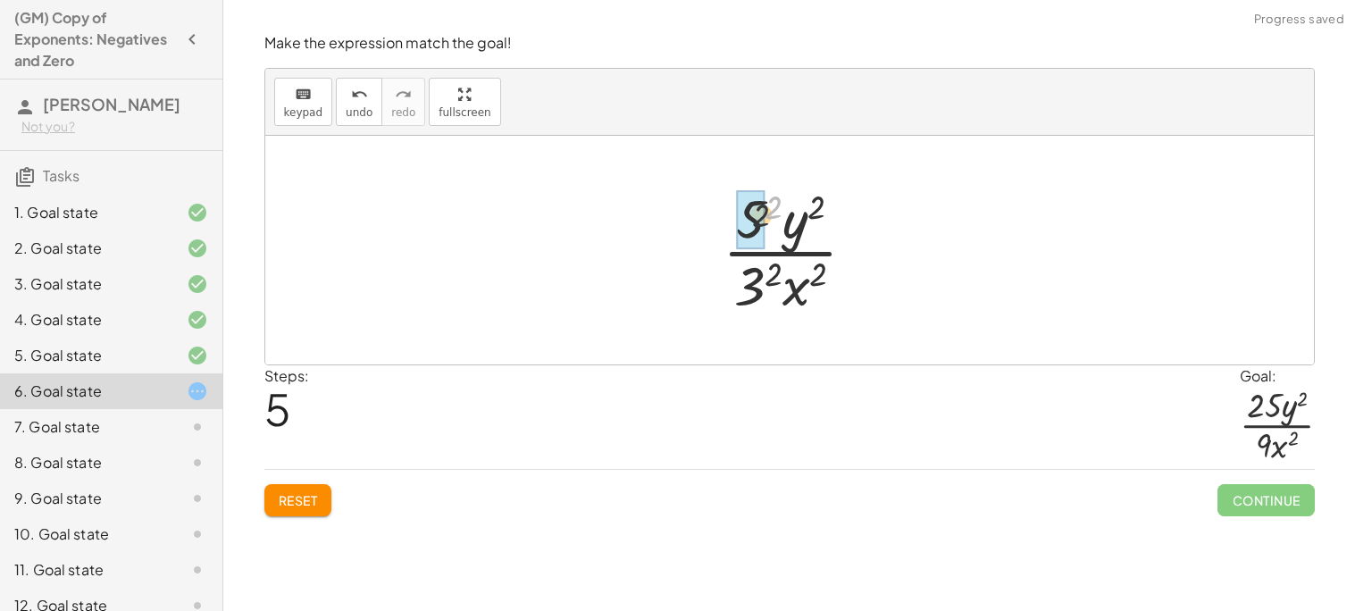
drag, startPoint x: 780, startPoint y: 204, endPoint x: 759, endPoint y: 215, distance: 23.6
drag, startPoint x: 772, startPoint y: 266, endPoint x: 748, endPoint y: 277, distance: 25.6
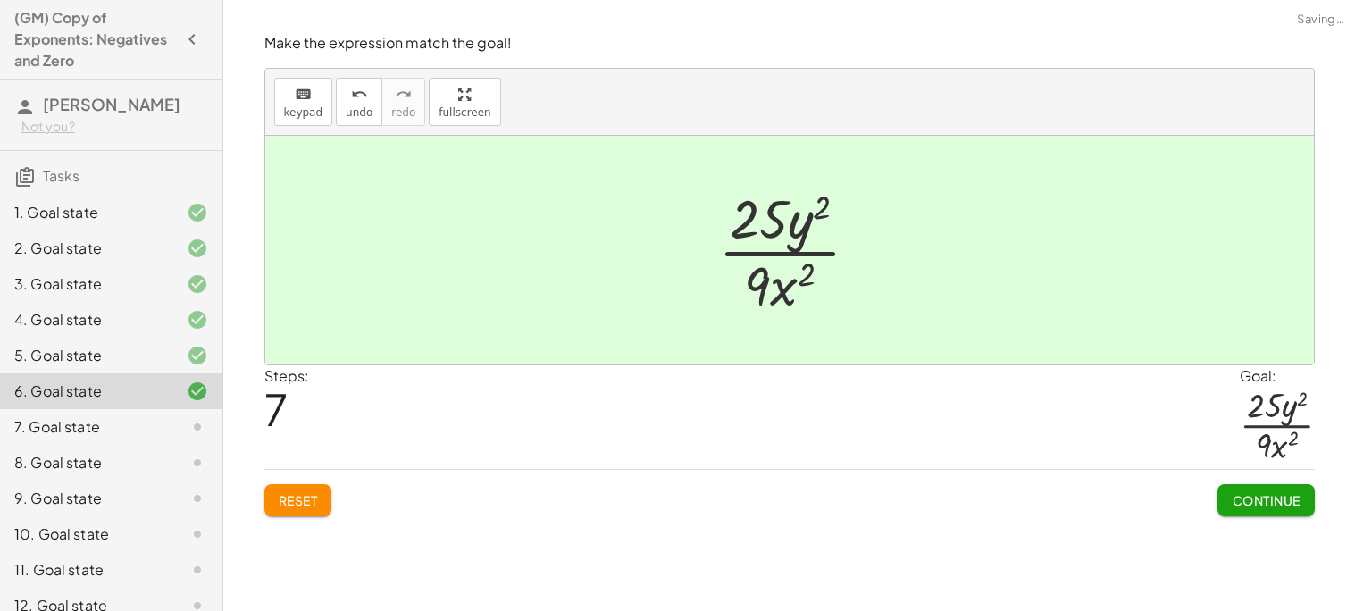
click at [1217, 509] on button "Continue" at bounding box center [1265, 500] width 96 height 32
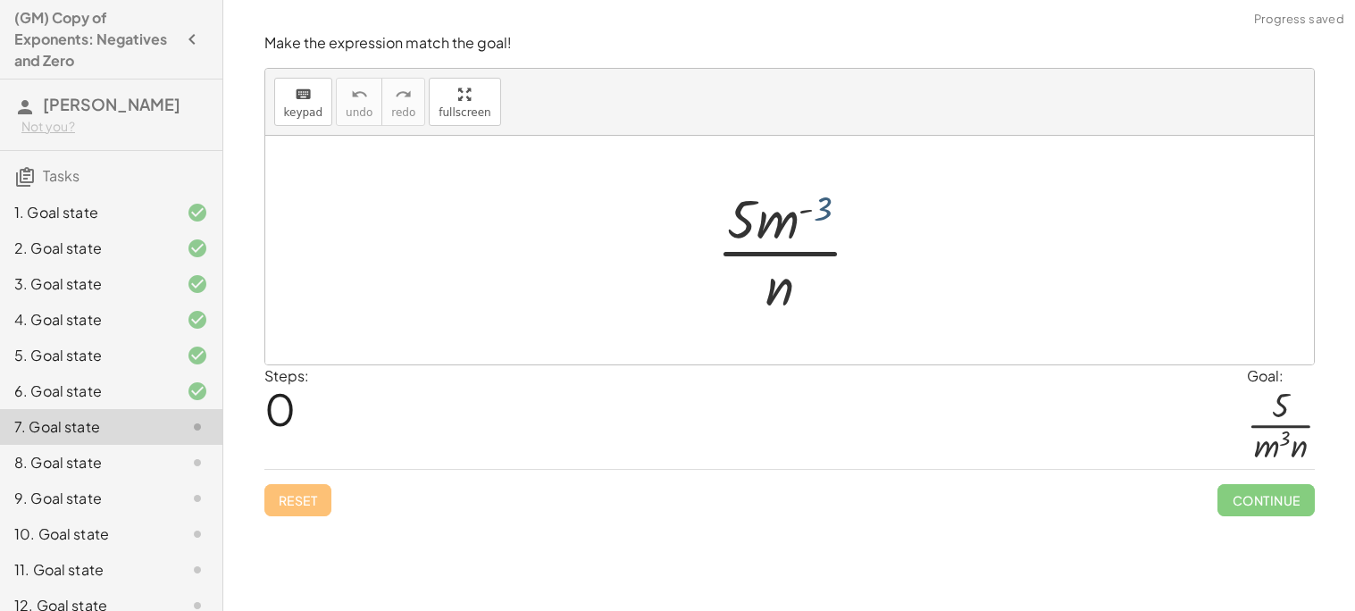
click at [821, 208] on div at bounding box center [795, 250] width 177 height 138
drag, startPoint x: 782, startPoint y: 220, endPoint x: 817, endPoint y: 280, distance: 69.2
click at [817, 280] on div at bounding box center [795, 250] width 177 height 138
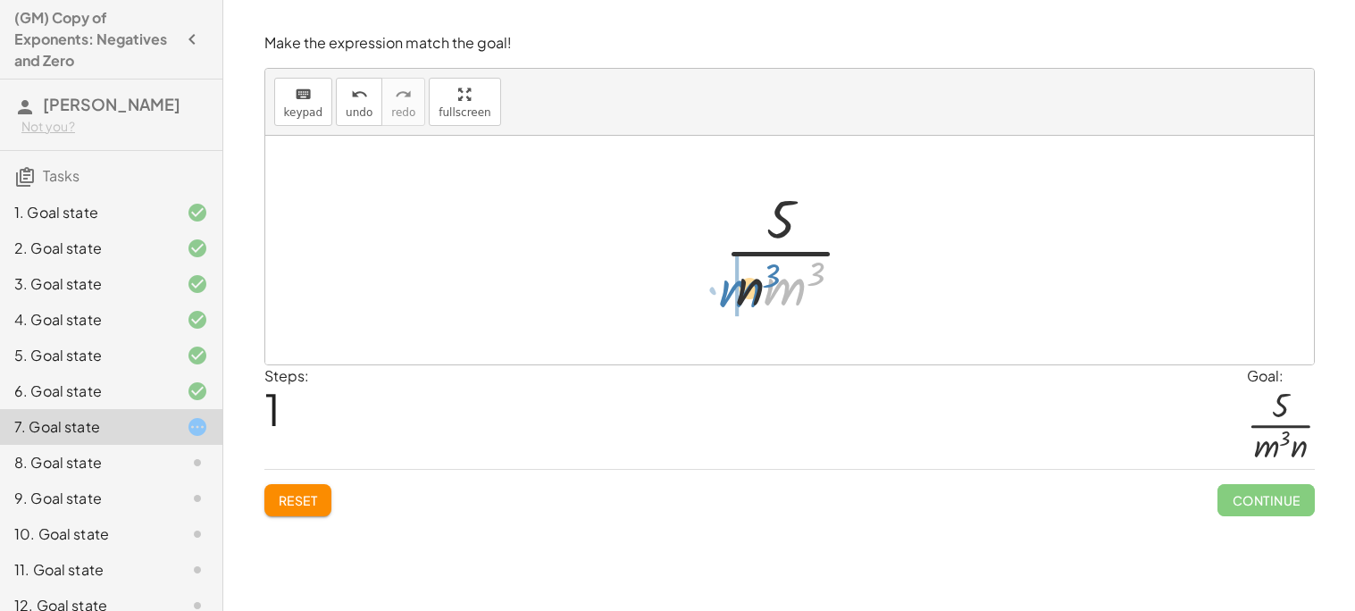
drag, startPoint x: 787, startPoint y: 287, endPoint x: 739, endPoint y: 288, distance: 48.3
click at [739, 288] on div at bounding box center [796, 250] width 162 height 138
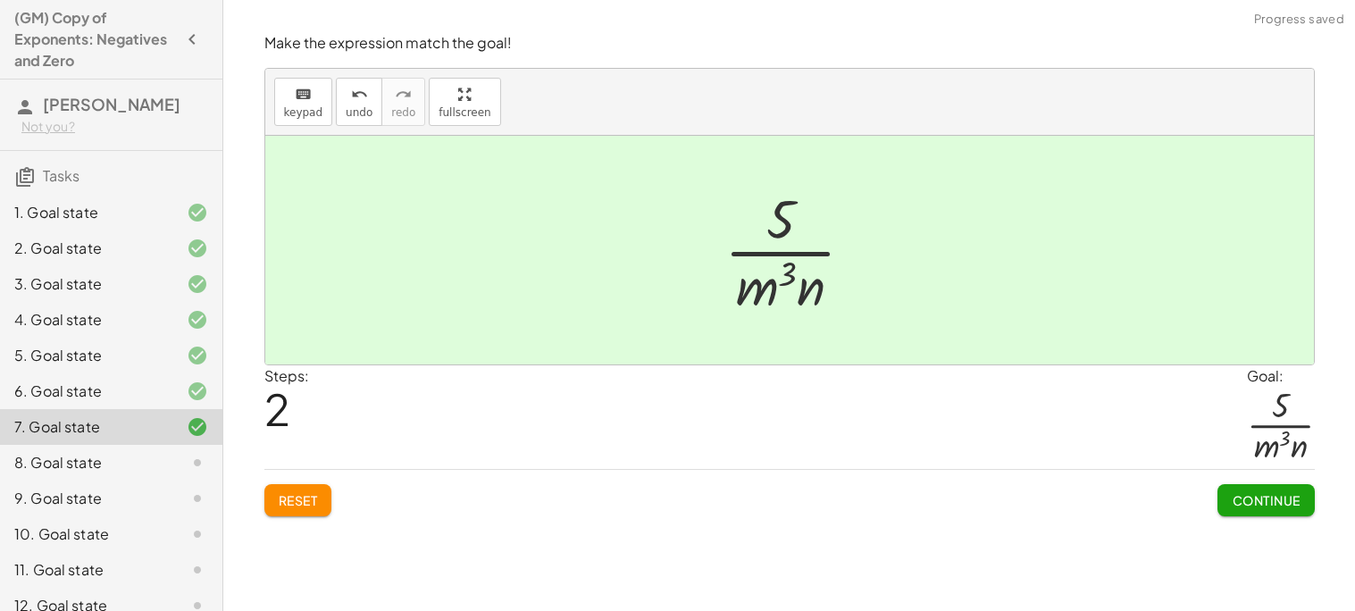
click at [1292, 514] on button "Continue" at bounding box center [1265, 500] width 96 height 32
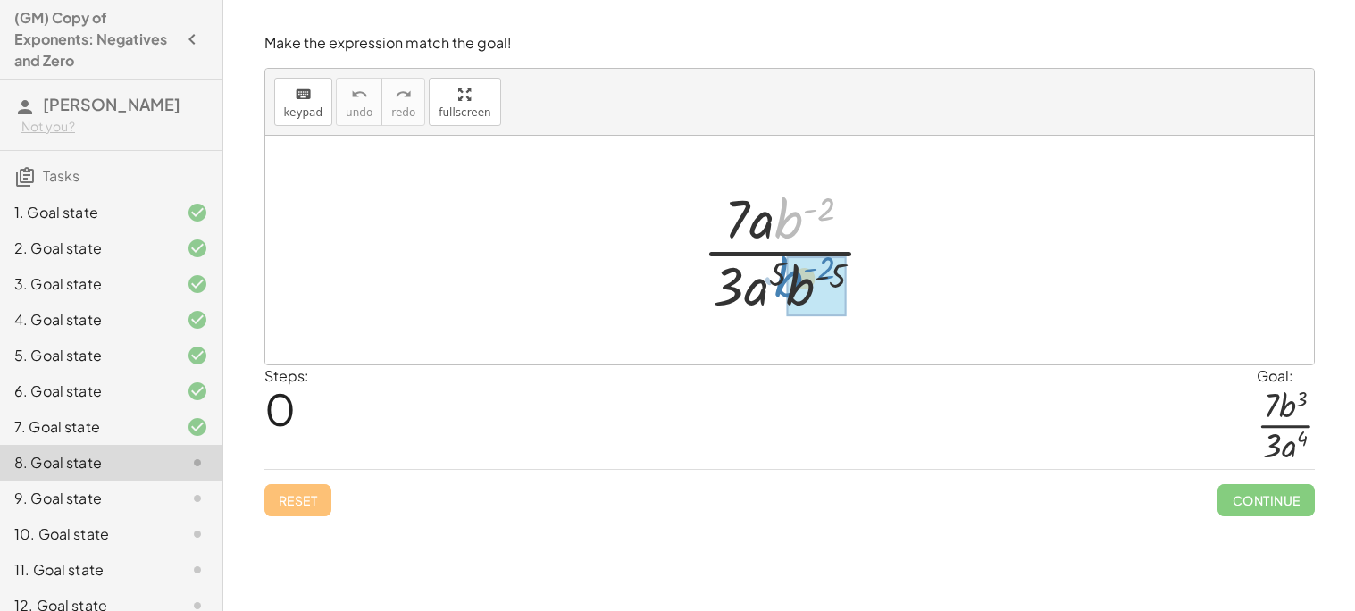
drag, startPoint x: 787, startPoint y: 217, endPoint x: 787, endPoint y: 276, distance: 58.9
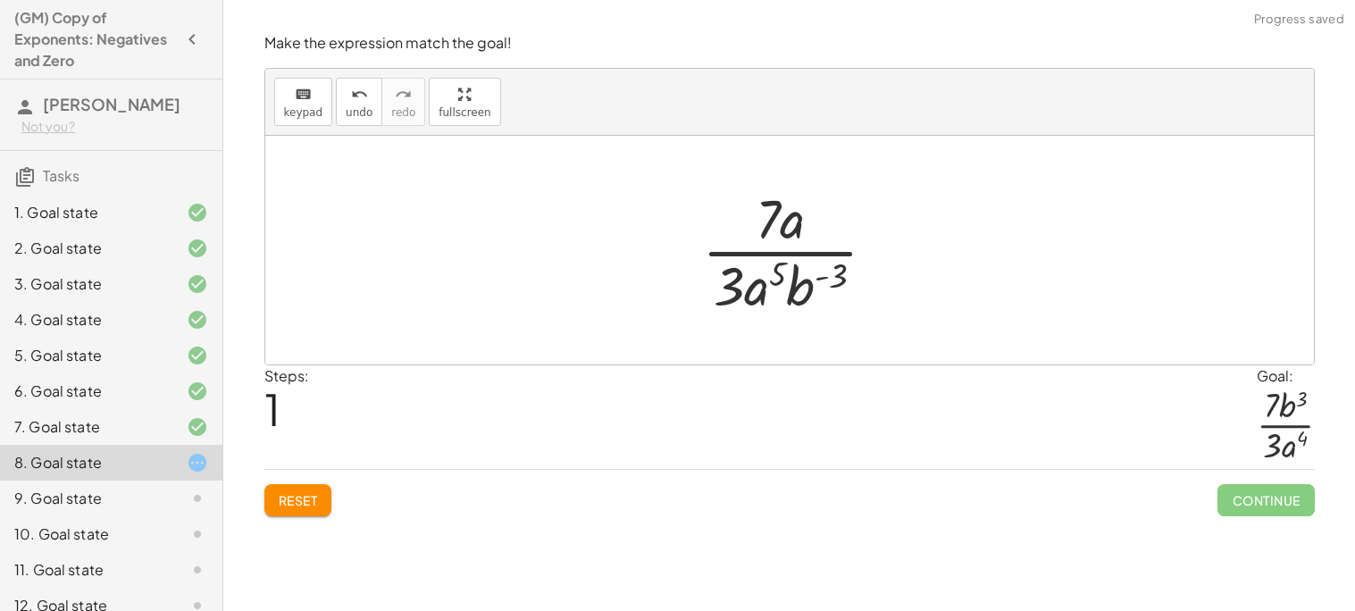
click at [327, 499] on button "Reset" at bounding box center [298, 500] width 68 height 32
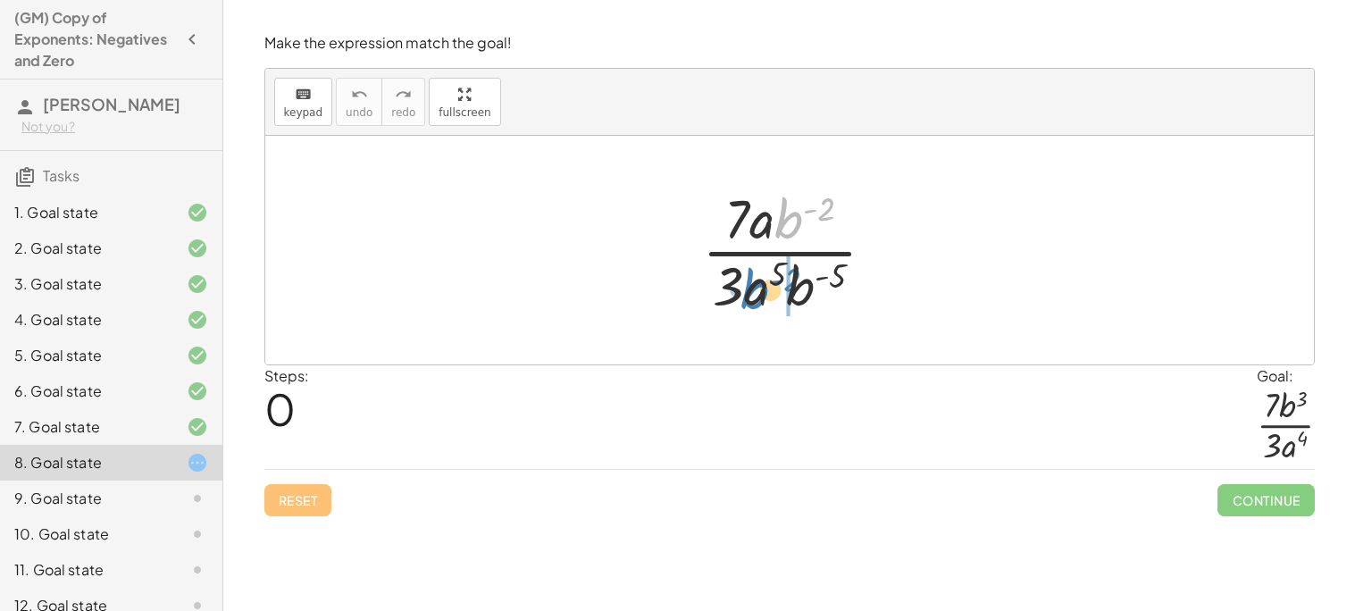
drag, startPoint x: 777, startPoint y: 230, endPoint x: 743, endPoint y: 301, distance: 78.3
click at [743, 301] on div at bounding box center [795, 250] width 205 height 138
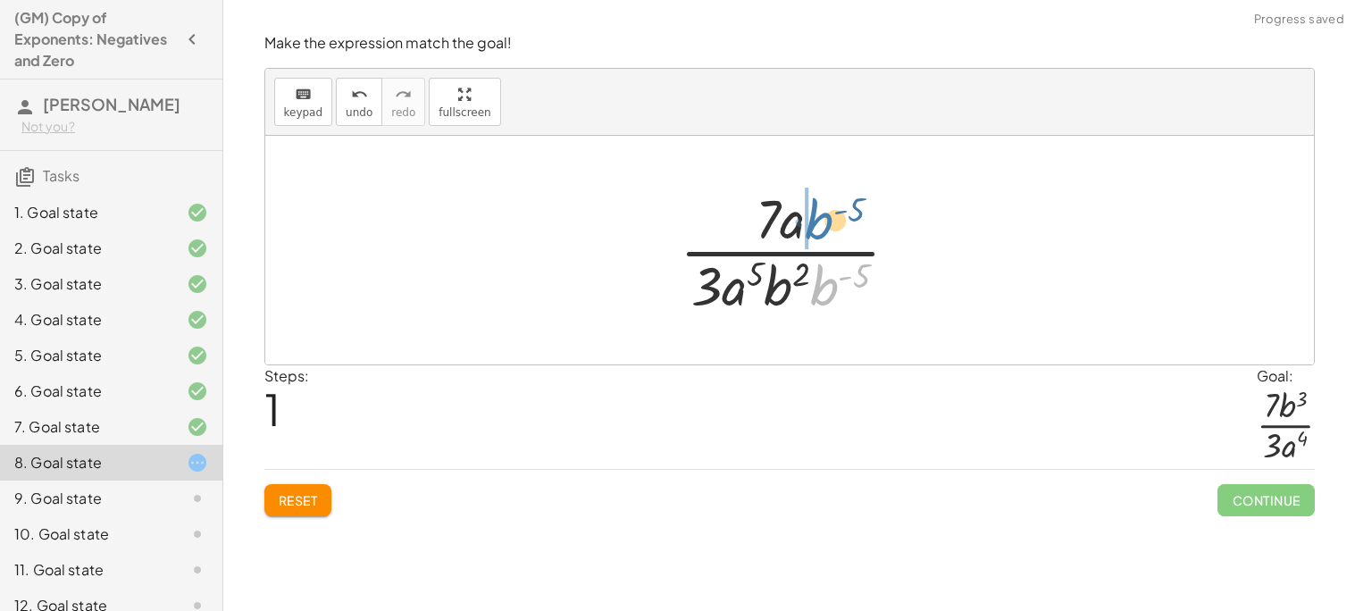
drag, startPoint x: 823, startPoint y: 295, endPoint x: 818, endPoint y: 230, distance: 65.4
click at [818, 230] on div at bounding box center [796, 250] width 251 height 138
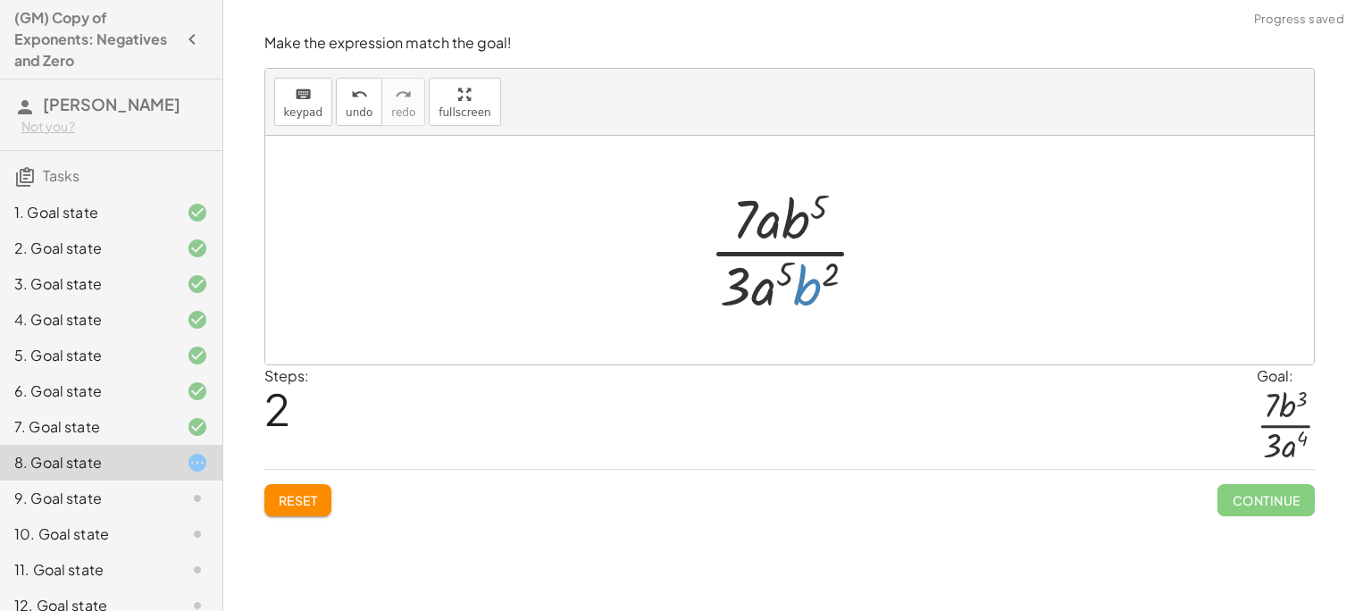
click at [812, 283] on div at bounding box center [795, 250] width 191 height 138
click at [822, 271] on div at bounding box center [795, 250] width 191 height 138
drag, startPoint x: 812, startPoint y: 284, endPoint x: 828, endPoint y: 218, distance: 68.0
click at [828, 218] on div at bounding box center [795, 250] width 191 height 138
drag, startPoint x: 773, startPoint y: 228, endPoint x: 812, endPoint y: 305, distance: 86.7
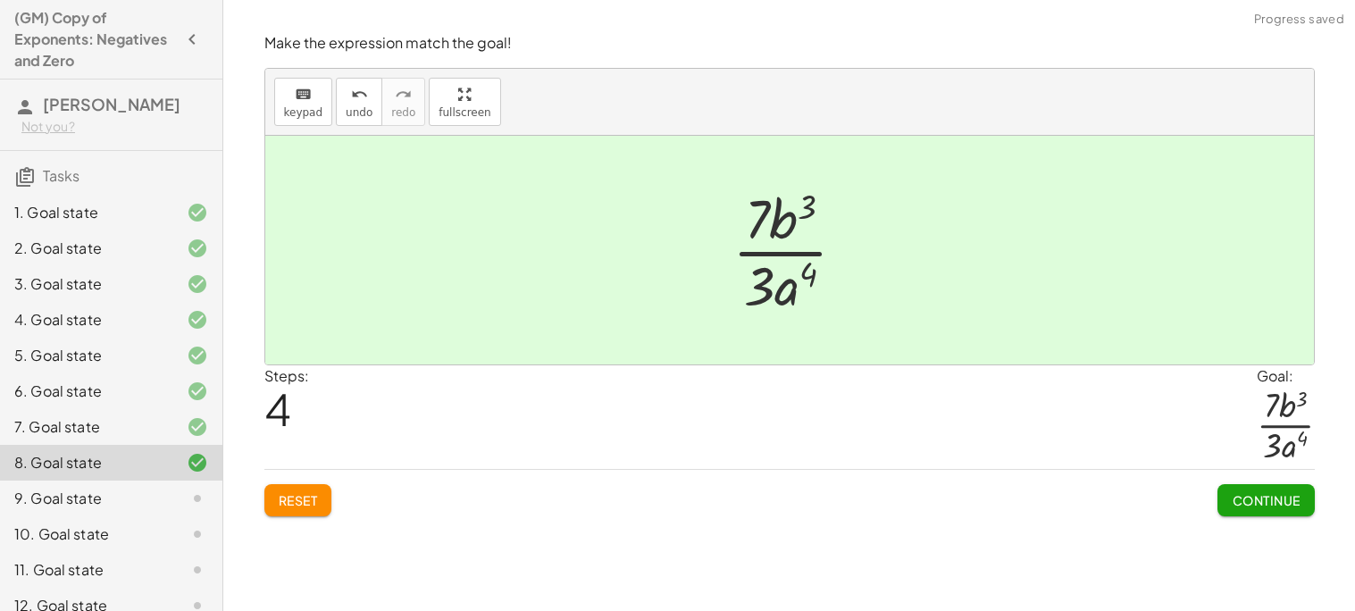
click at [1250, 507] on span "Continue" at bounding box center [1266, 500] width 68 height 16
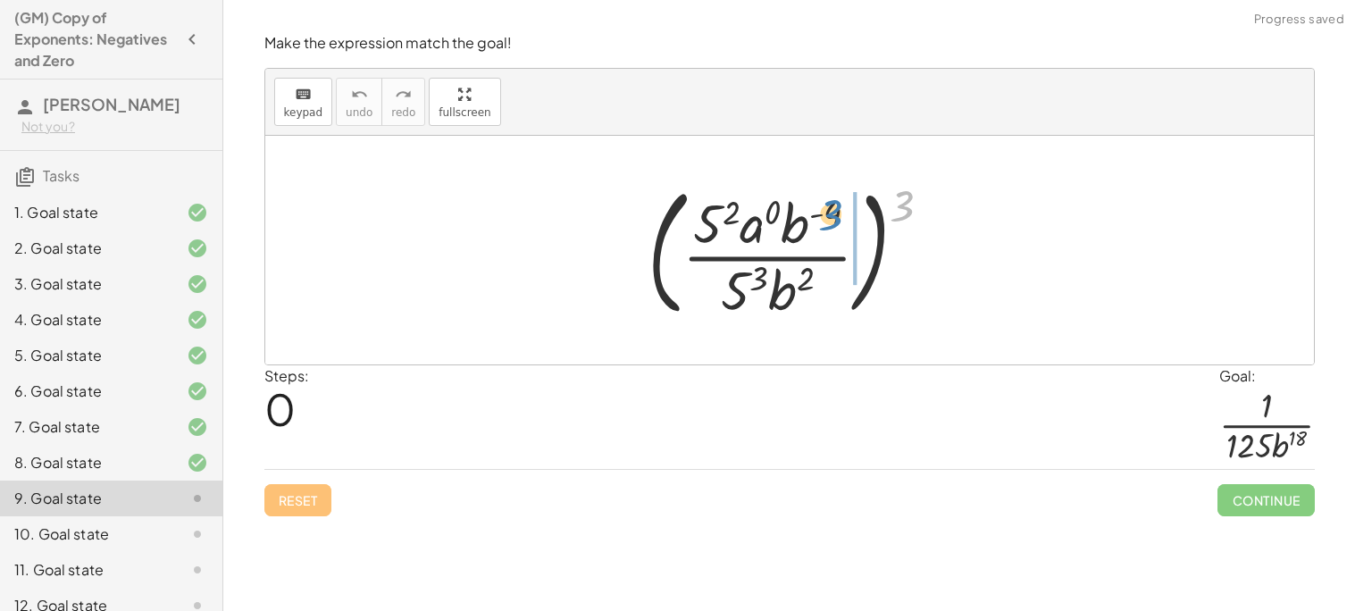
drag, startPoint x: 905, startPoint y: 192, endPoint x: 836, endPoint y: 201, distance: 69.3
click at [836, 201] on div at bounding box center [797, 250] width 316 height 148
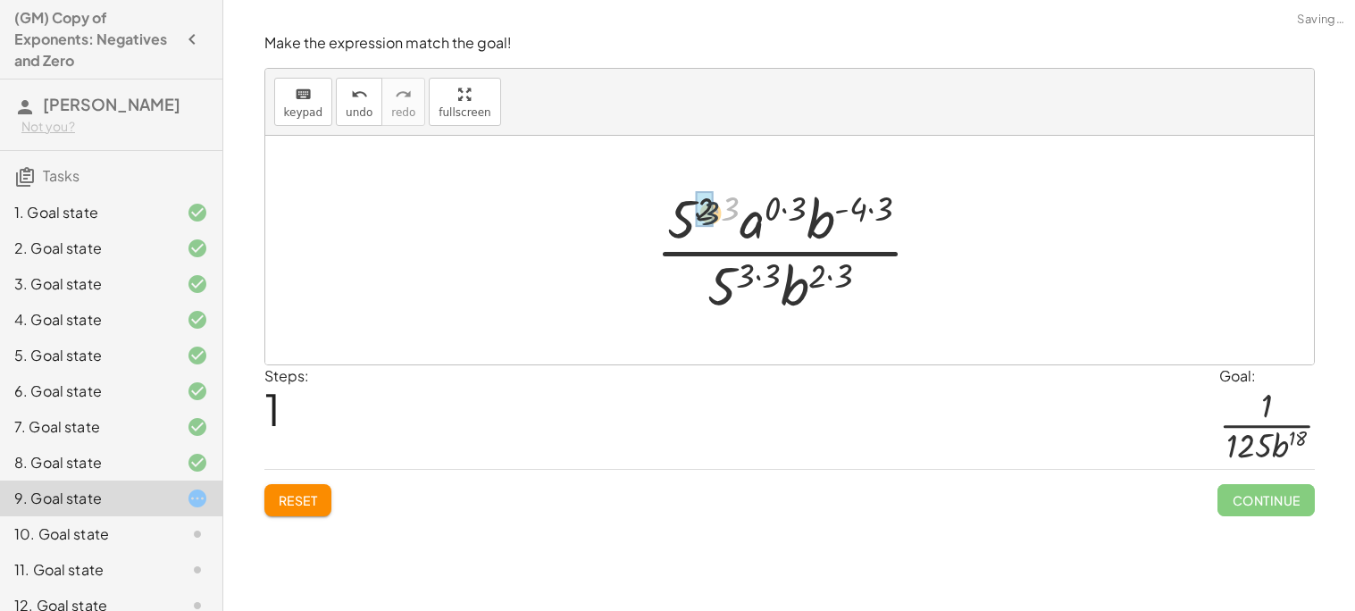
drag, startPoint x: 734, startPoint y: 209, endPoint x: 707, endPoint y: 213, distance: 27.2
drag, startPoint x: 781, startPoint y: 208, endPoint x: 760, endPoint y: 215, distance: 22.6
drag, startPoint x: 856, startPoint y: 208, endPoint x: 830, endPoint y: 210, distance: 26.0
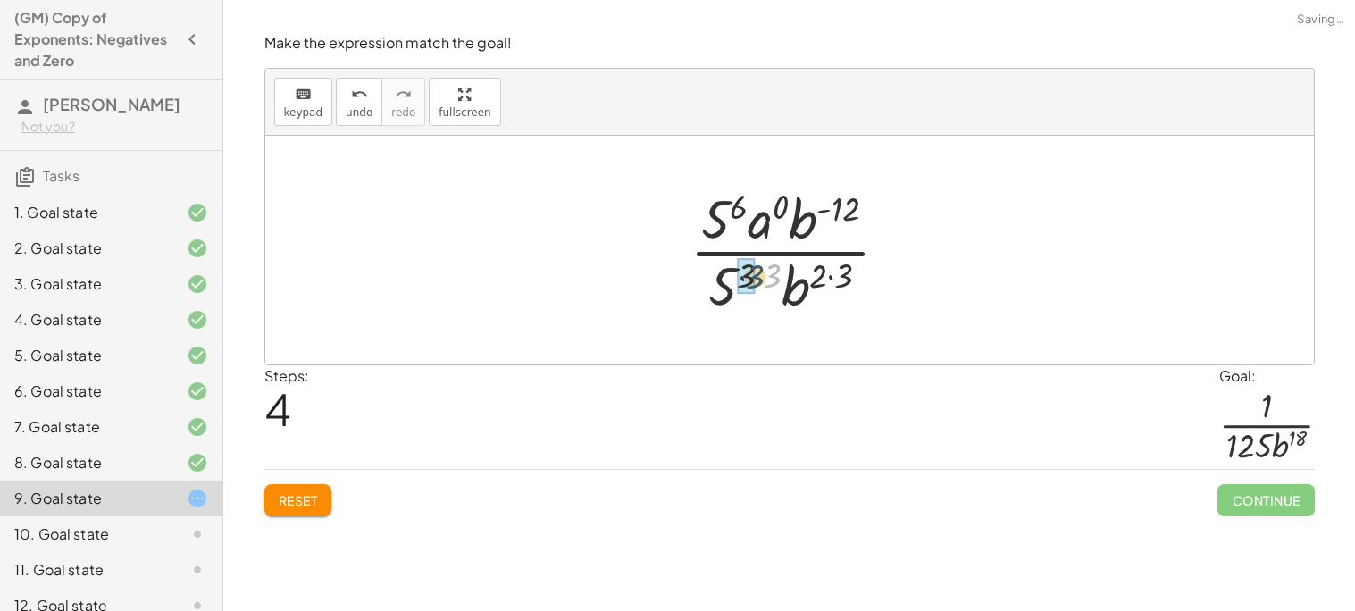
drag, startPoint x: 769, startPoint y: 276, endPoint x: 748, endPoint y: 277, distance: 20.6
drag, startPoint x: 825, startPoint y: 280, endPoint x: 805, endPoint y: 280, distance: 20.5
drag, startPoint x: 806, startPoint y: 213, endPoint x: 838, endPoint y: 281, distance: 74.7
click at [838, 281] on div at bounding box center [797, 250] width 232 height 138
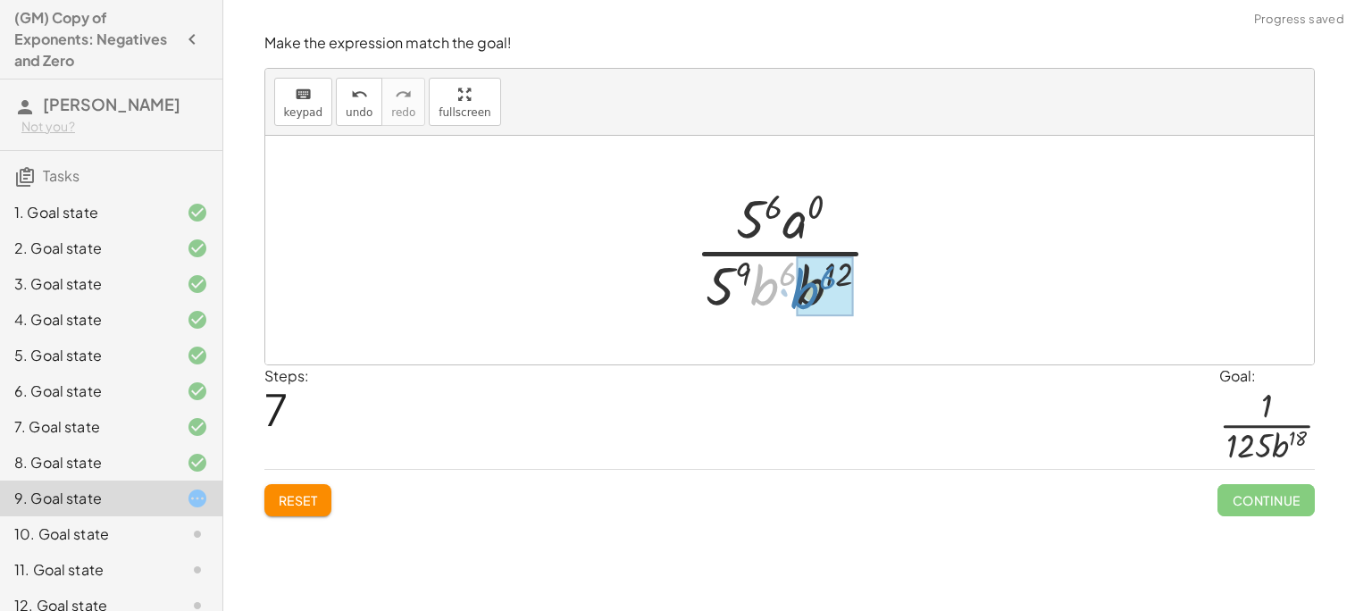
drag, startPoint x: 763, startPoint y: 280, endPoint x: 805, endPoint y: 284, distance: 42.1
click at [325, 506] on button "Reset" at bounding box center [298, 500] width 68 height 32
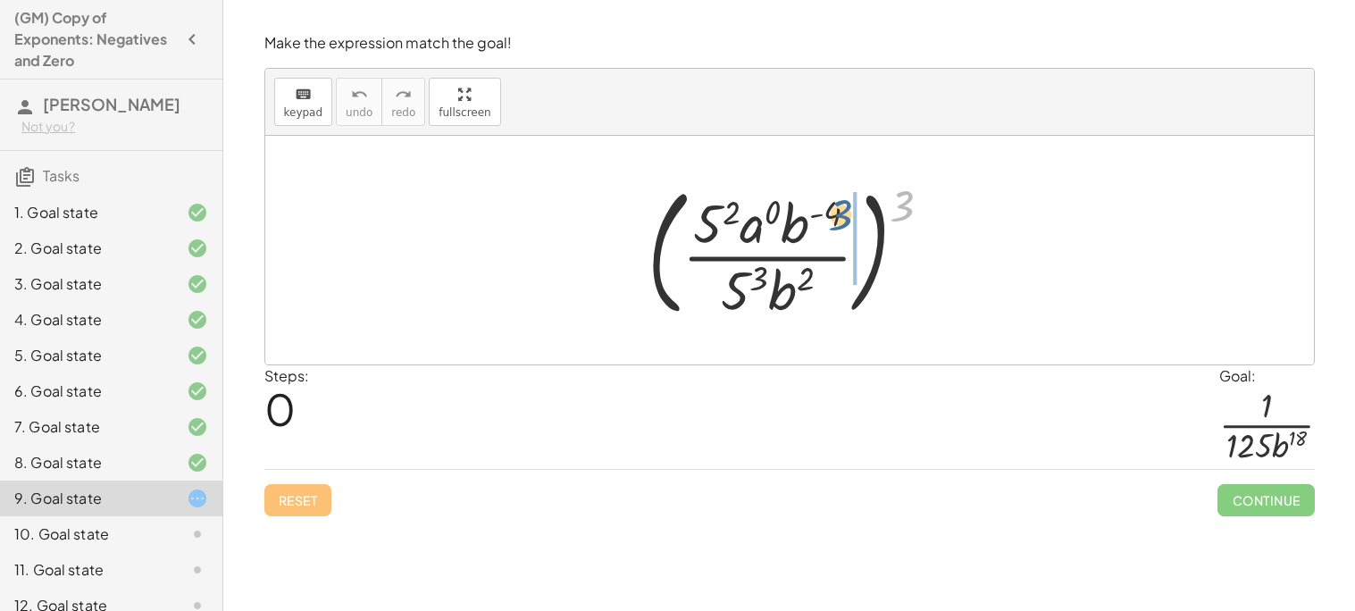
drag, startPoint x: 899, startPoint y: 203, endPoint x: 837, endPoint y: 213, distance: 63.3
click at [837, 213] on div at bounding box center [797, 250] width 316 height 148
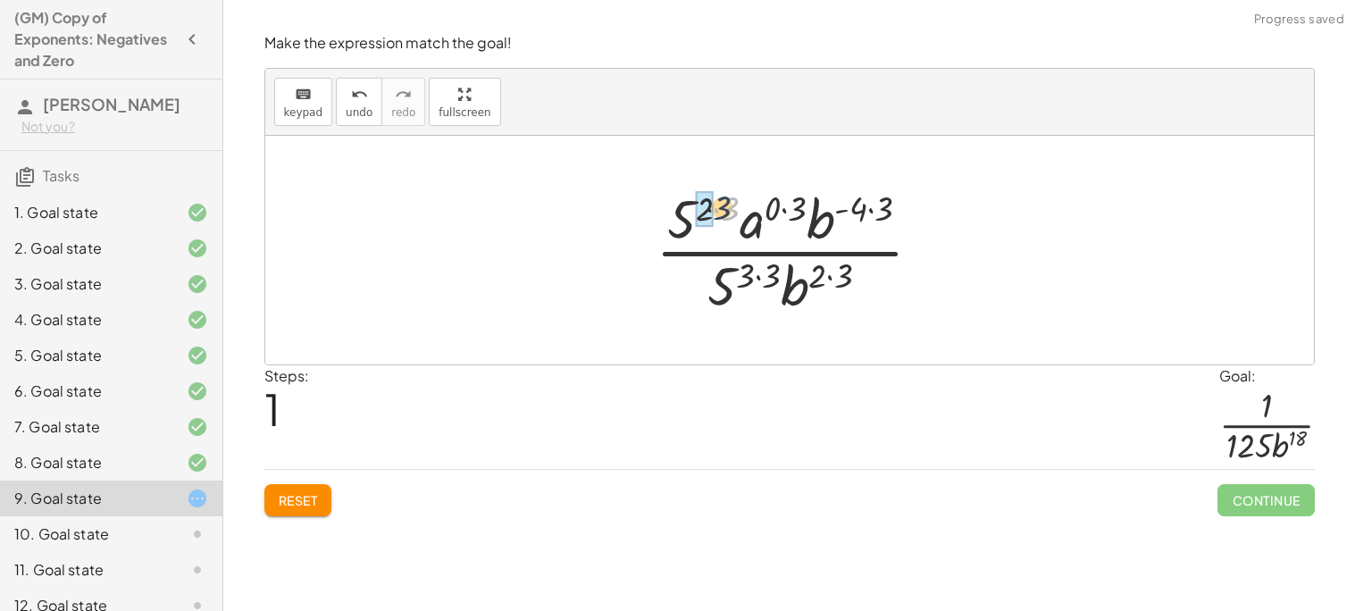
drag, startPoint x: 731, startPoint y: 204, endPoint x: 711, endPoint y: 202, distance: 20.6
drag, startPoint x: 781, startPoint y: 207, endPoint x: 747, endPoint y: 212, distance: 34.2
click at [747, 212] on div at bounding box center [796, 250] width 272 height 138
drag, startPoint x: 847, startPoint y: 211, endPoint x: 823, endPoint y: 212, distance: 24.1
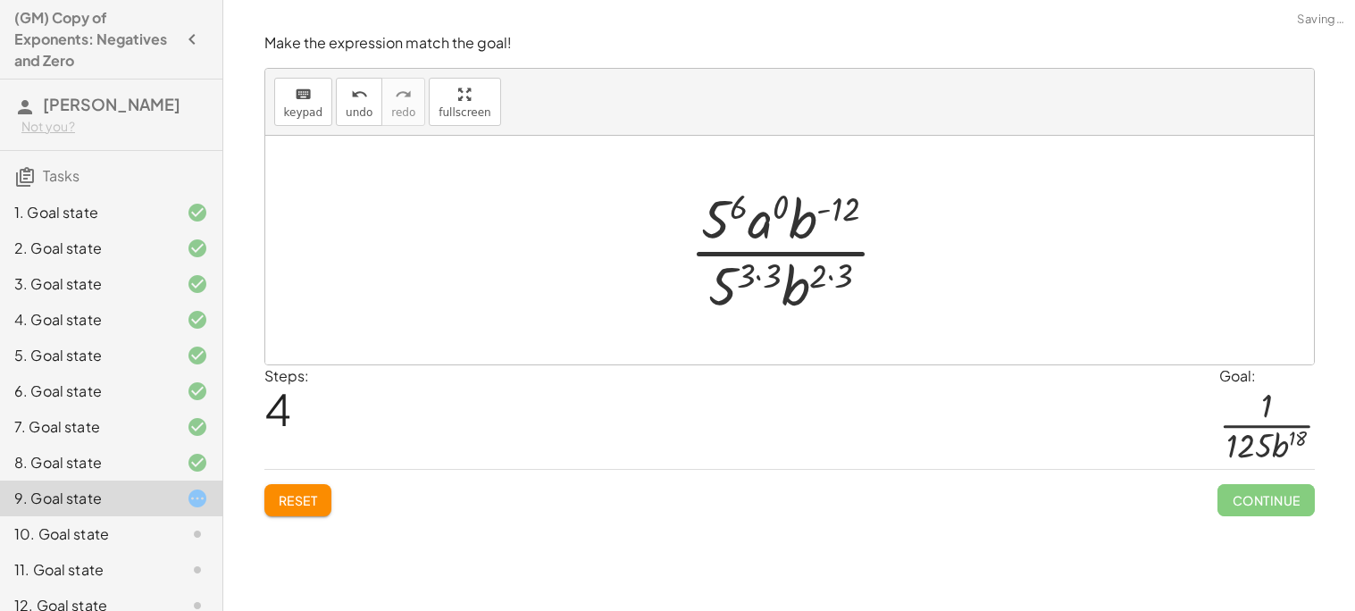
click at [808, 217] on div at bounding box center [797, 250] width 232 height 138
drag, startPoint x: 771, startPoint y: 274, endPoint x: 749, endPoint y: 276, distance: 21.5
drag, startPoint x: 829, startPoint y: 277, endPoint x: 798, endPoint y: 278, distance: 30.4
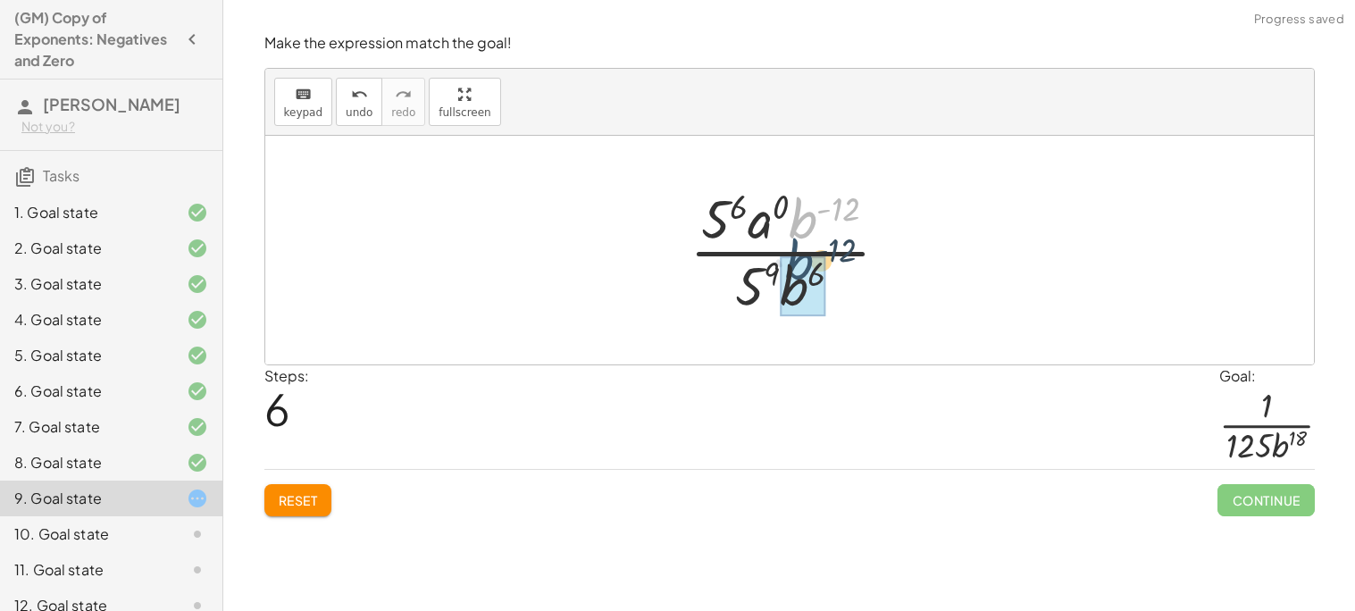
drag, startPoint x: 806, startPoint y: 226, endPoint x: 801, endPoint y: 280, distance: 54.7
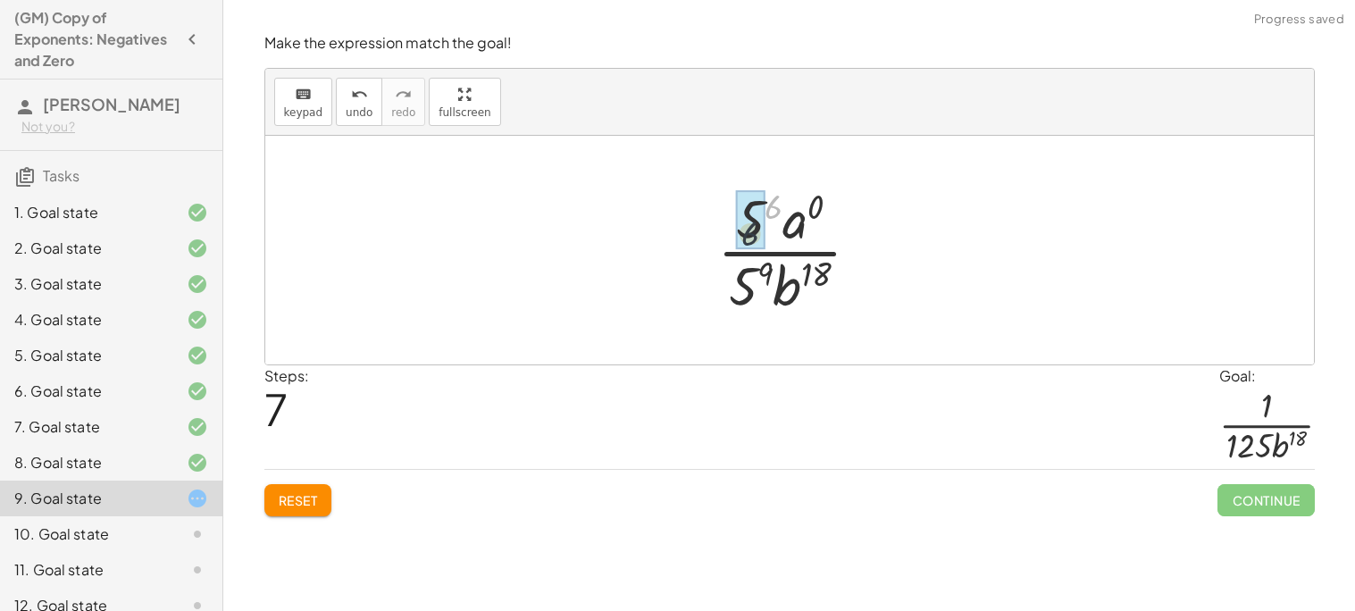
drag, startPoint x: 774, startPoint y: 205, endPoint x: 748, endPoint y: 232, distance: 37.9
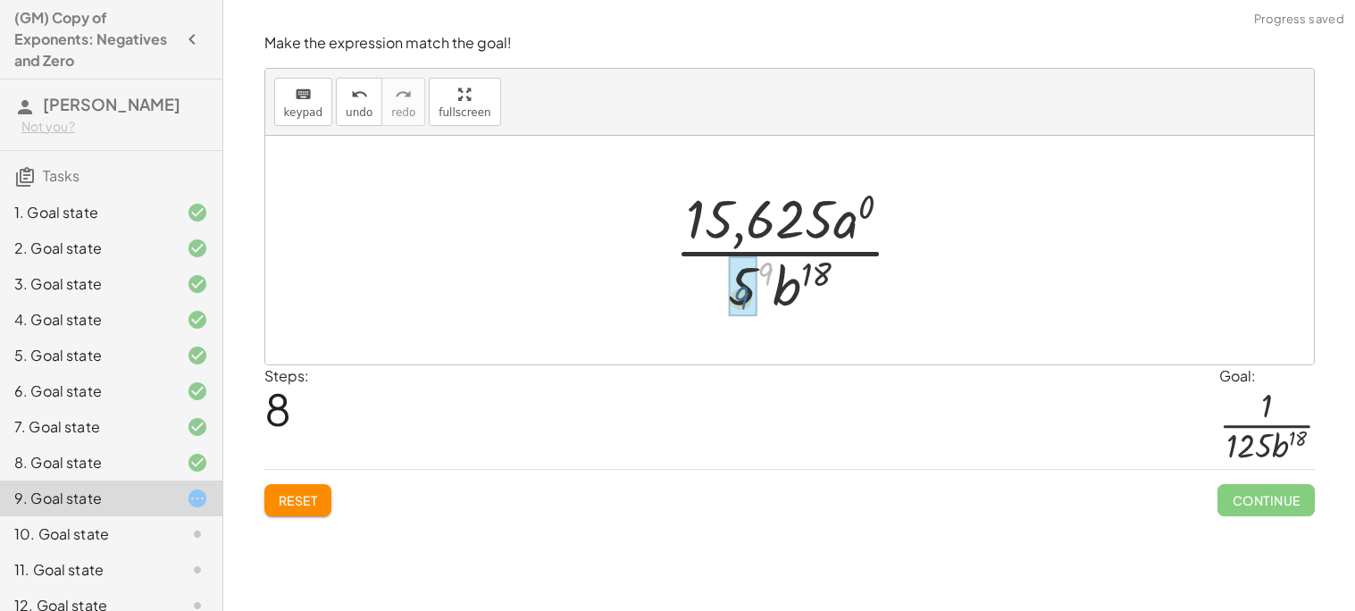
drag, startPoint x: 766, startPoint y: 265, endPoint x: 742, endPoint y: 290, distance: 34.7
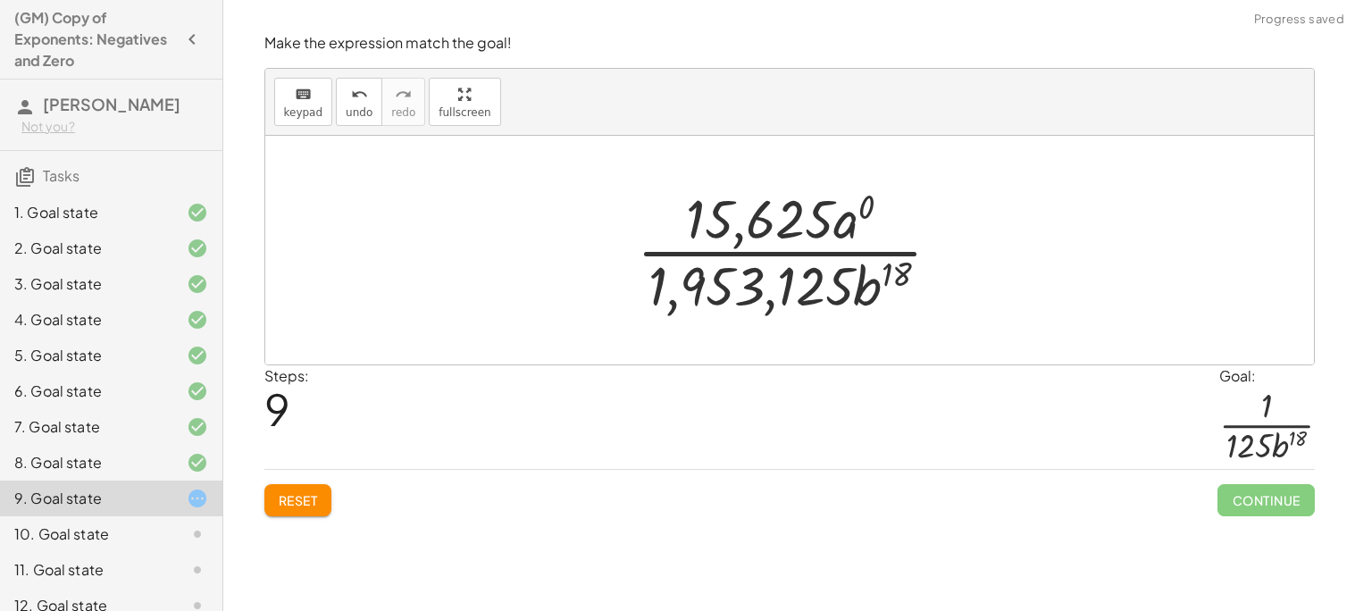
click at [329, 484] on div "Reset Continue" at bounding box center [789, 492] width 1050 height 47
click at [307, 495] on span "Reset" at bounding box center [298, 500] width 39 height 16
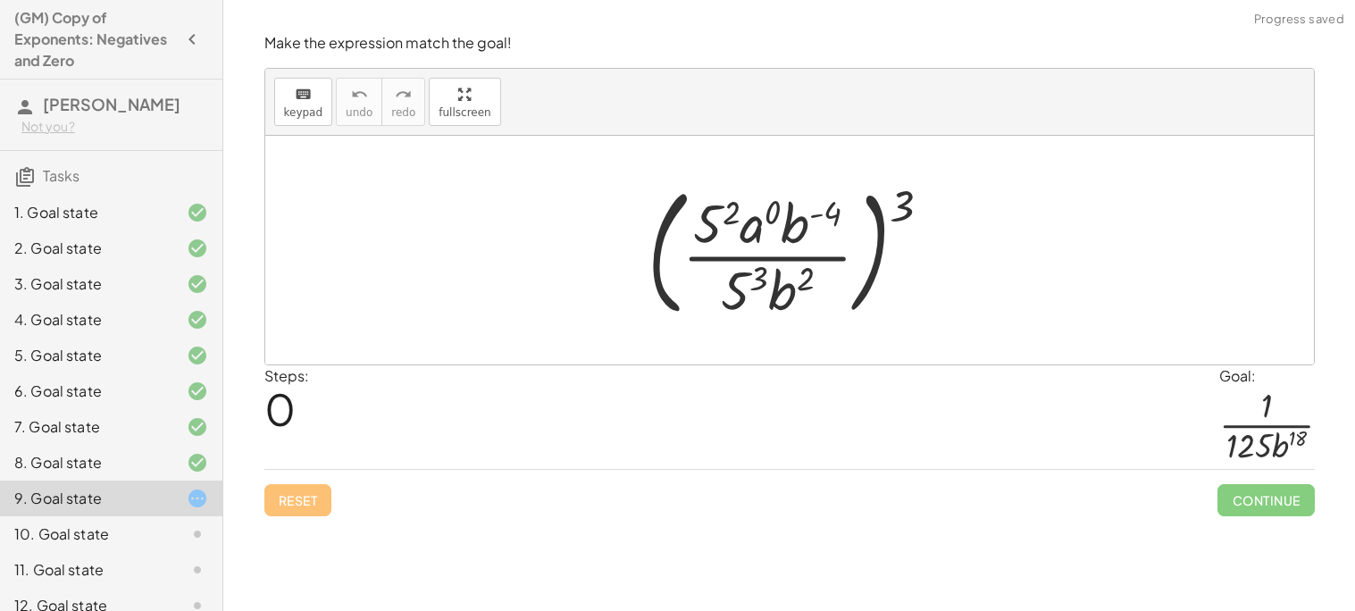
click at [754, 232] on div at bounding box center [797, 250] width 316 height 148
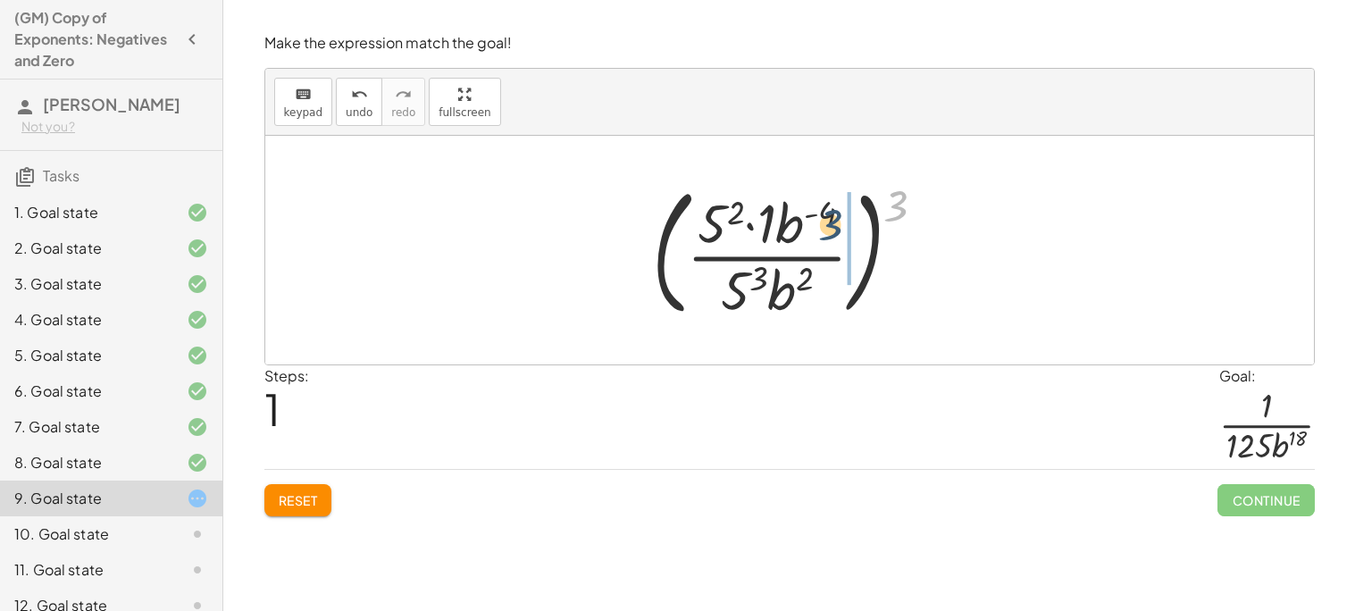
drag, startPoint x: 900, startPoint y: 202, endPoint x: 831, endPoint y: 221, distance: 72.1
click at [831, 221] on div at bounding box center [795, 250] width 305 height 148
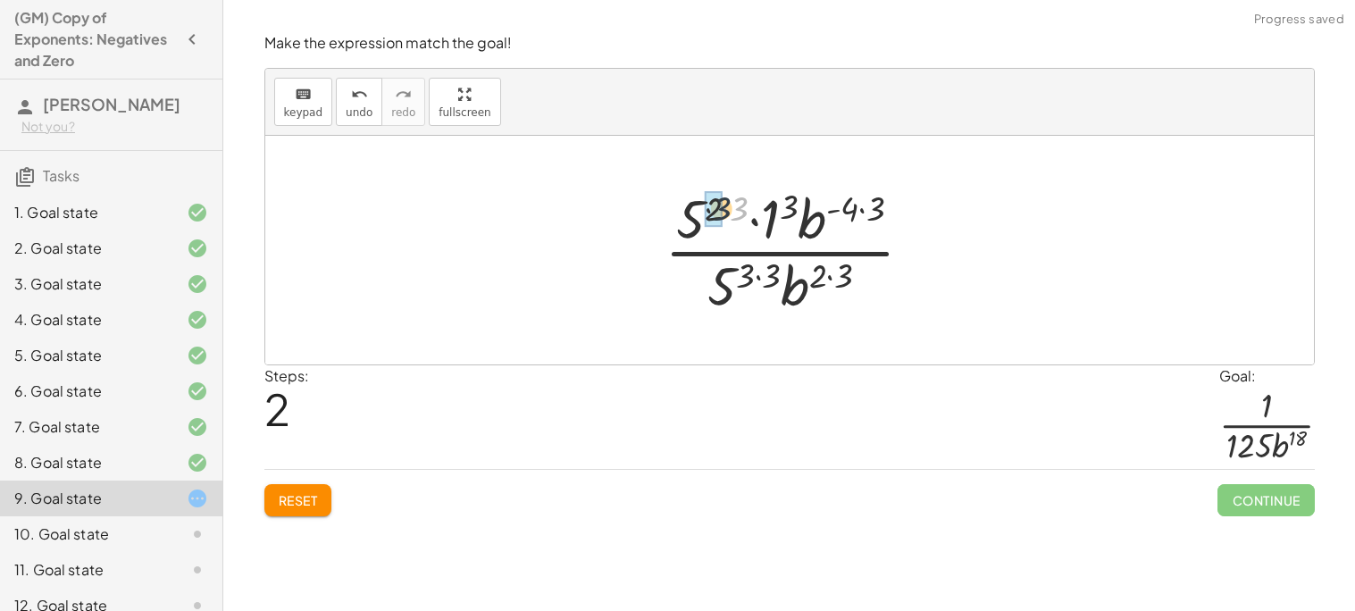
drag, startPoint x: 740, startPoint y: 205, endPoint x: 714, endPoint y: 207, distance: 26.9
drag, startPoint x: 779, startPoint y: 205, endPoint x: 762, endPoint y: 206, distance: 17.1
drag, startPoint x: 857, startPoint y: 203, endPoint x: 834, endPoint y: 205, distance: 23.3
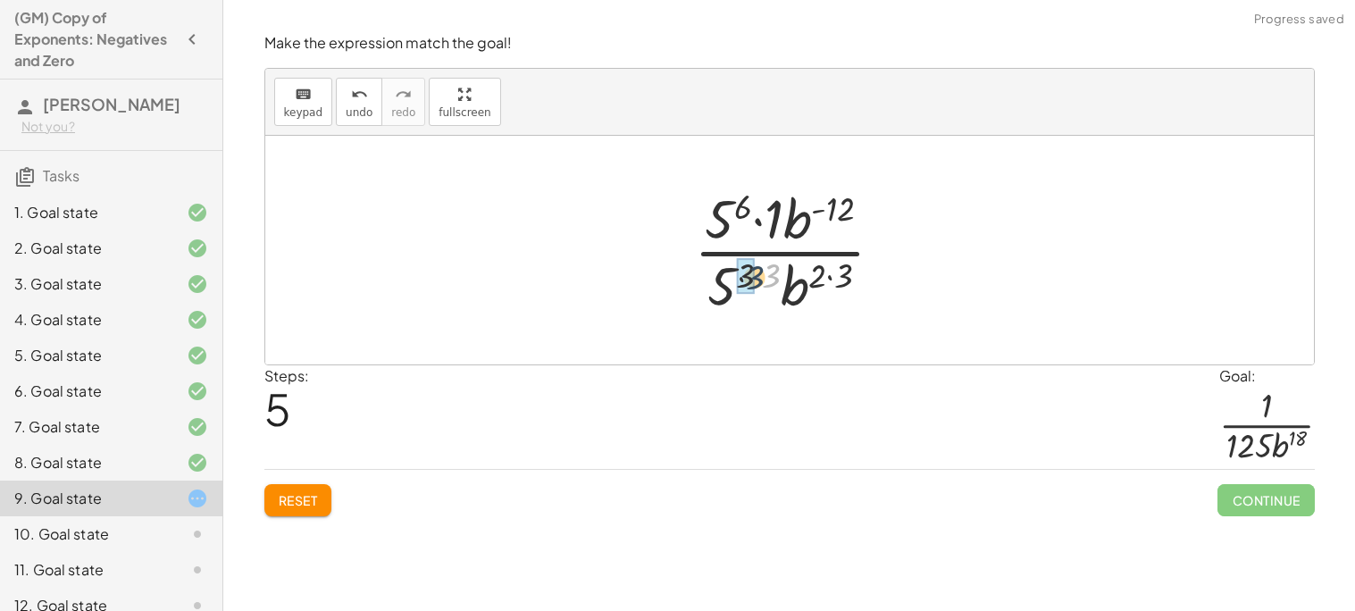
drag, startPoint x: 773, startPoint y: 273, endPoint x: 742, endPoint y: 277, distance: 31.5
drag, startPoint x: 829, startPoint y: 277, endPoint x: 805, endPoint y: 276, distance: 24.1
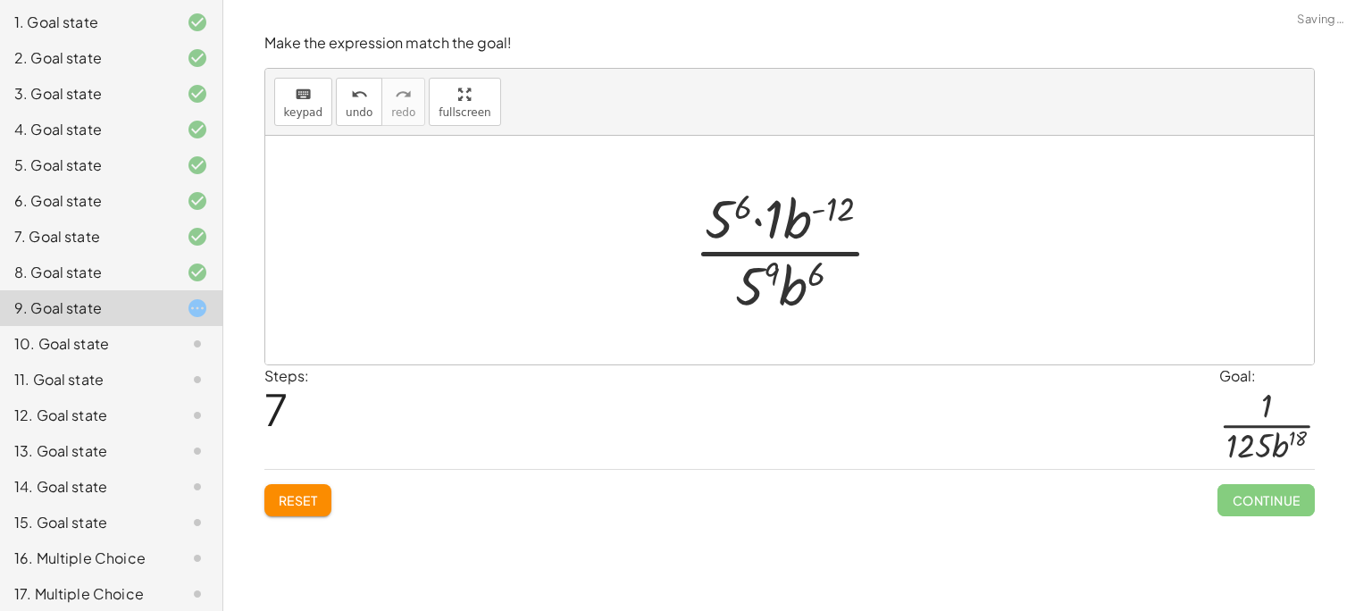
scroll to position [234, 0]
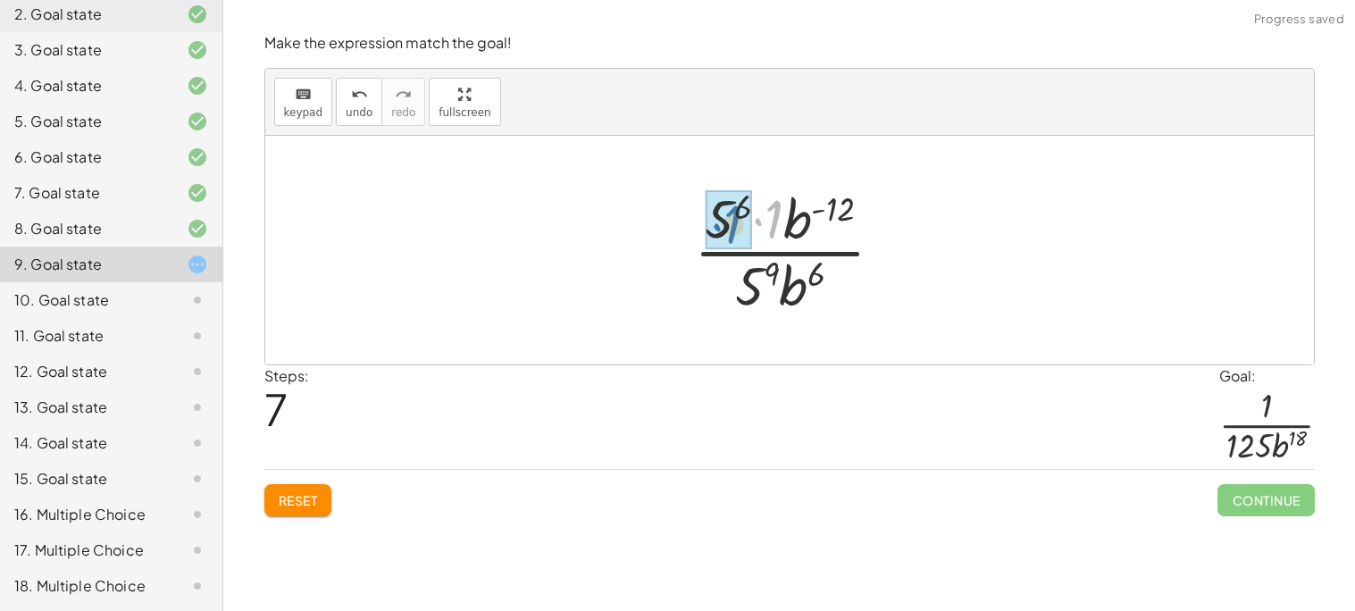
drag, startPoint x: 778, startPoint y: 213, endPoint x: 736, endPoint y: 220, distance: 42.4
click at [757, 205] on div at bounding box center [796, 250] width 190 height 138
drag, startPoint x: 819, startPoint y: 211, endPoint x: 818, endPoint y: 222, distance: 11.6
click at [818, 222] on div at bounding box center [796, 250] width 190 height 138
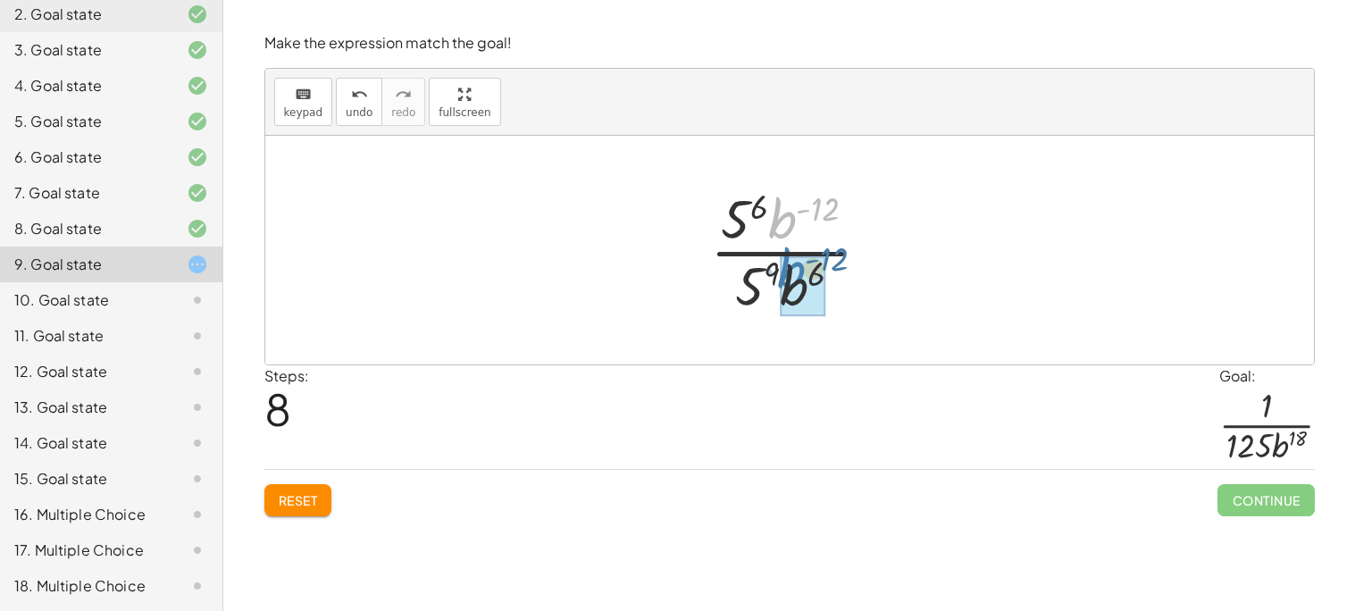
drag, startPoint x: 786, startPoint y: 221, endPoint x: 795, endPoint y: 271, distance: 51.7
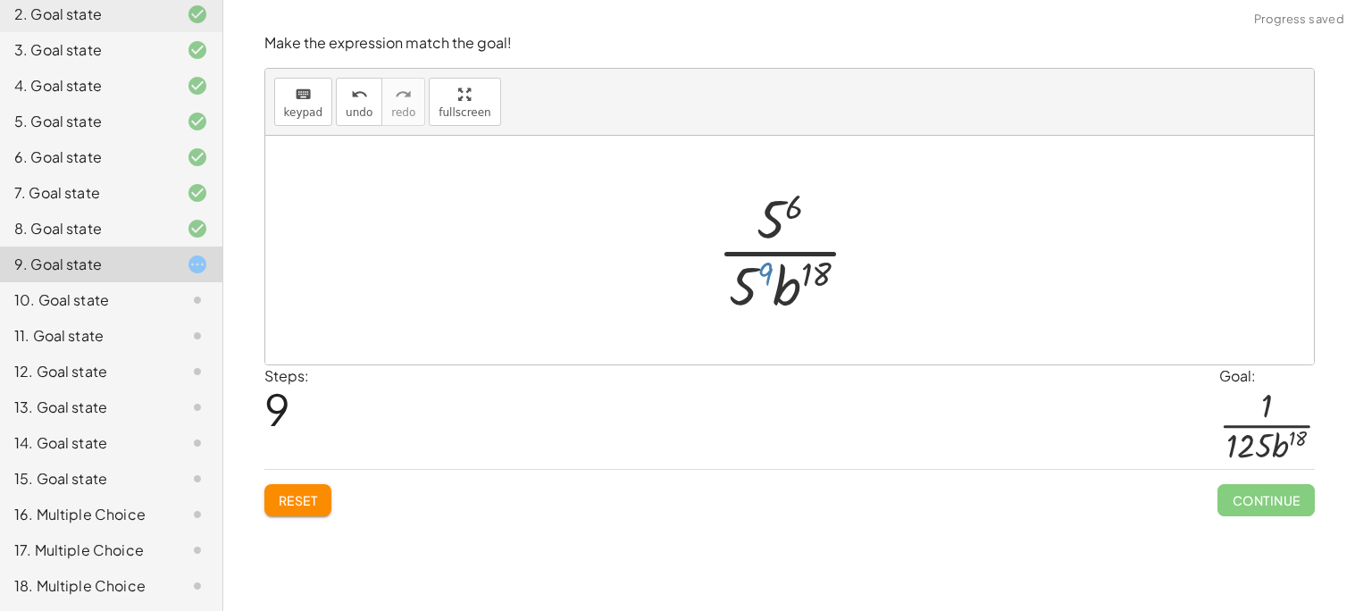
click at [765, 266] on div at bounding box center [795, 250] width 175 height 138
drag, startPoint x: 794, startPoint y: 204, endPoint x: 776, endPoint y: 218, distance: 22.9
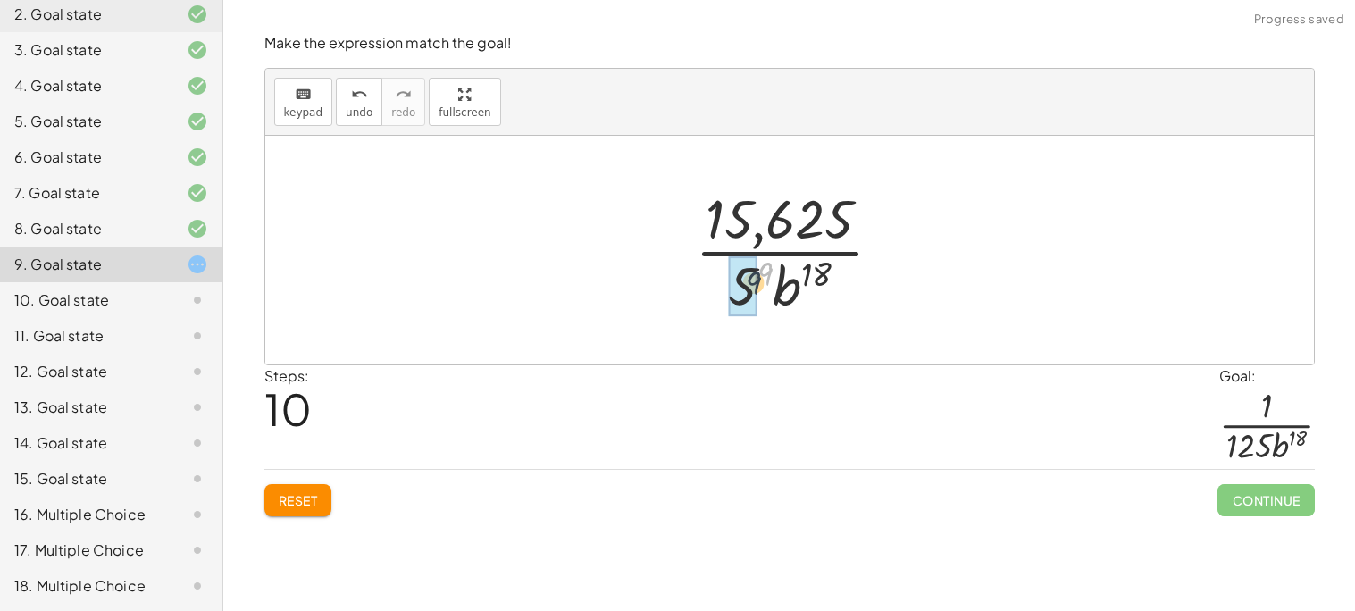
drag, startPoint x: 761, startPoint y: 268, endPoint x: 744, endPoint y: 282, distance: 22.2
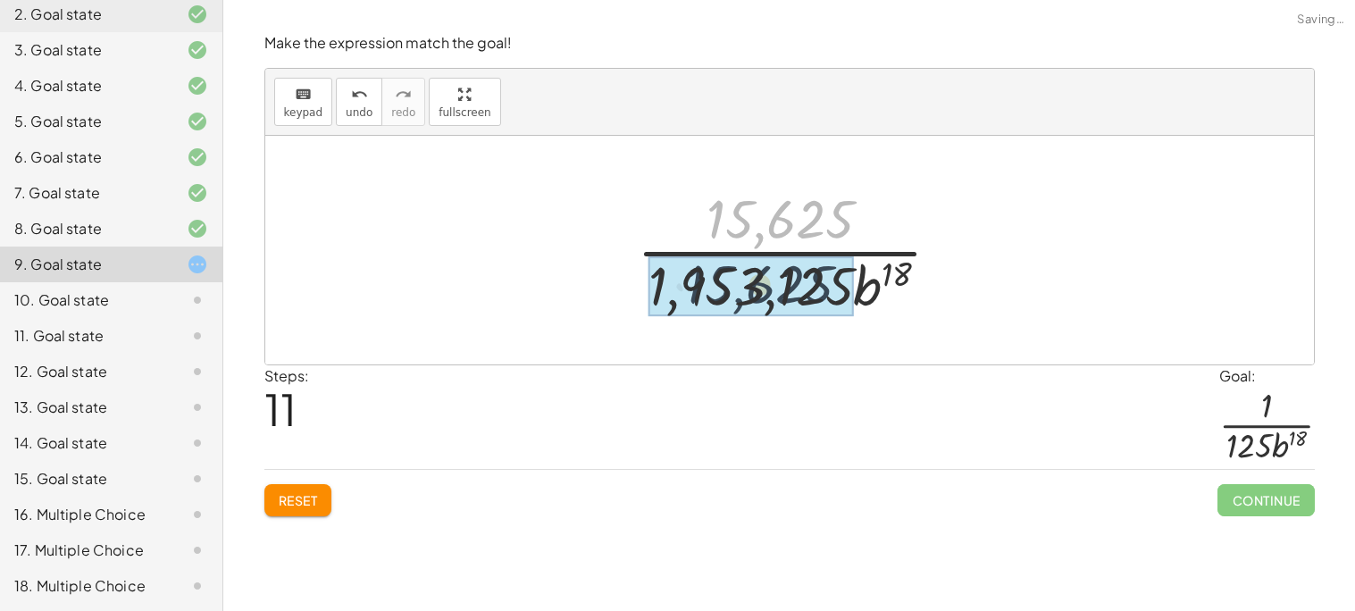
drag, startPoint x: 746, startPoint y: 221, endPoint x: 724, endPoint y: 288, distance: 70.3
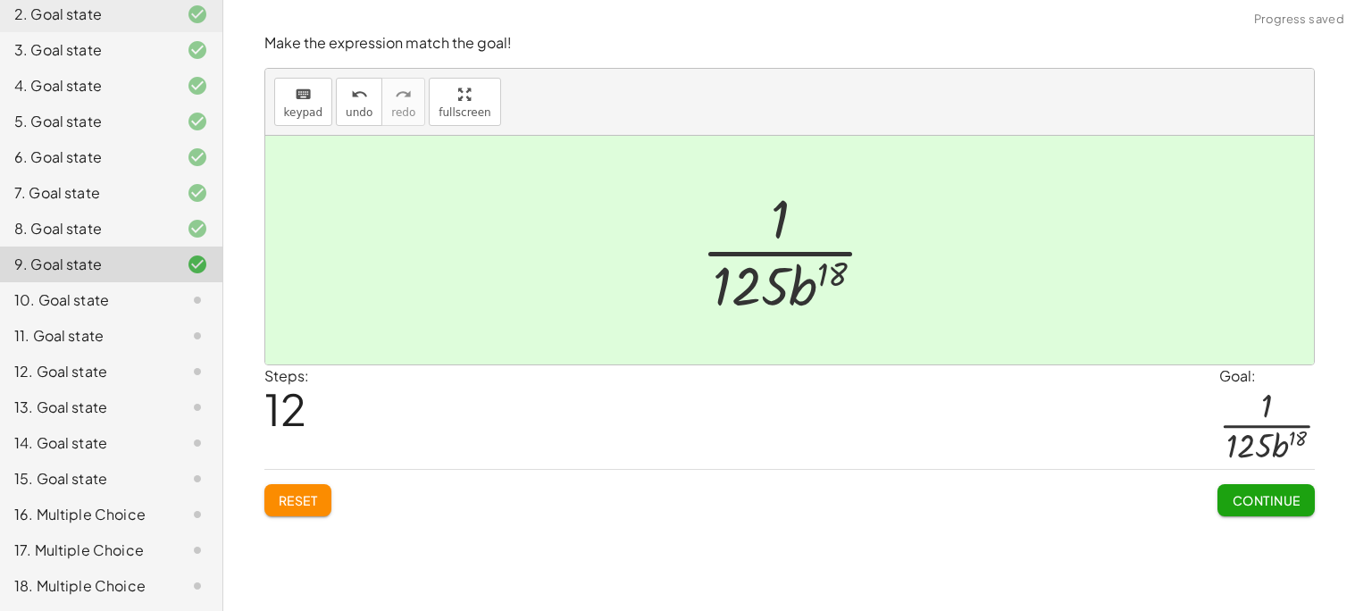
click at [1247, 496] on span "Continue" at bounding box center [1266, 500] width 68 height 16
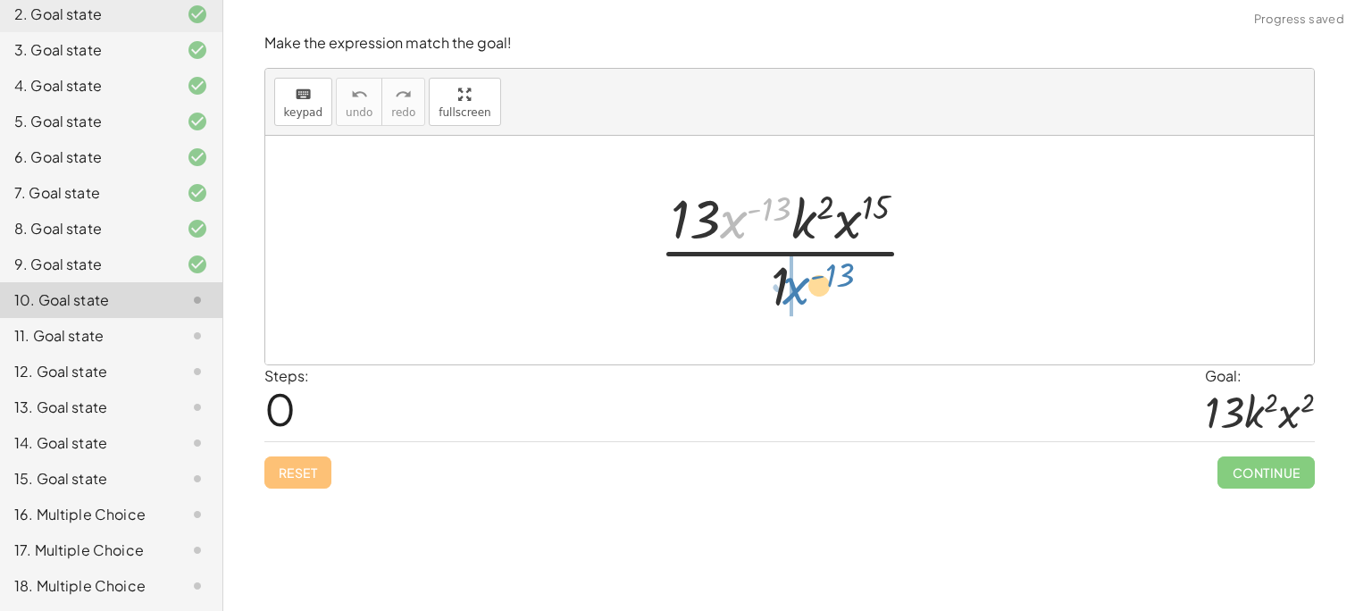
drag, startPoint x: 734, startPoint y: 215, endPoint x: 798, endPoint y: 282, distance: 92.2
click at [798, 282] on div at bounding box center [796, 250] width 292 height 138
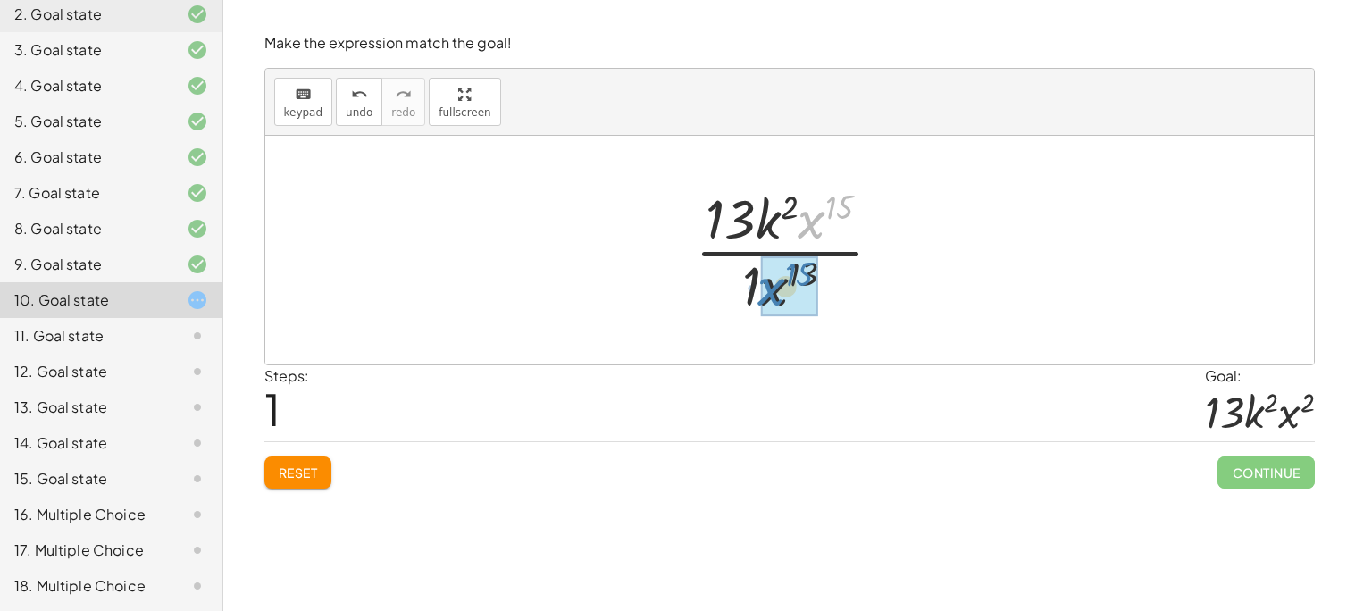
drag, startPoint x: 811, startPoint y: 217, endPoint x: 771, endPoint y: 284, distance: 78.1
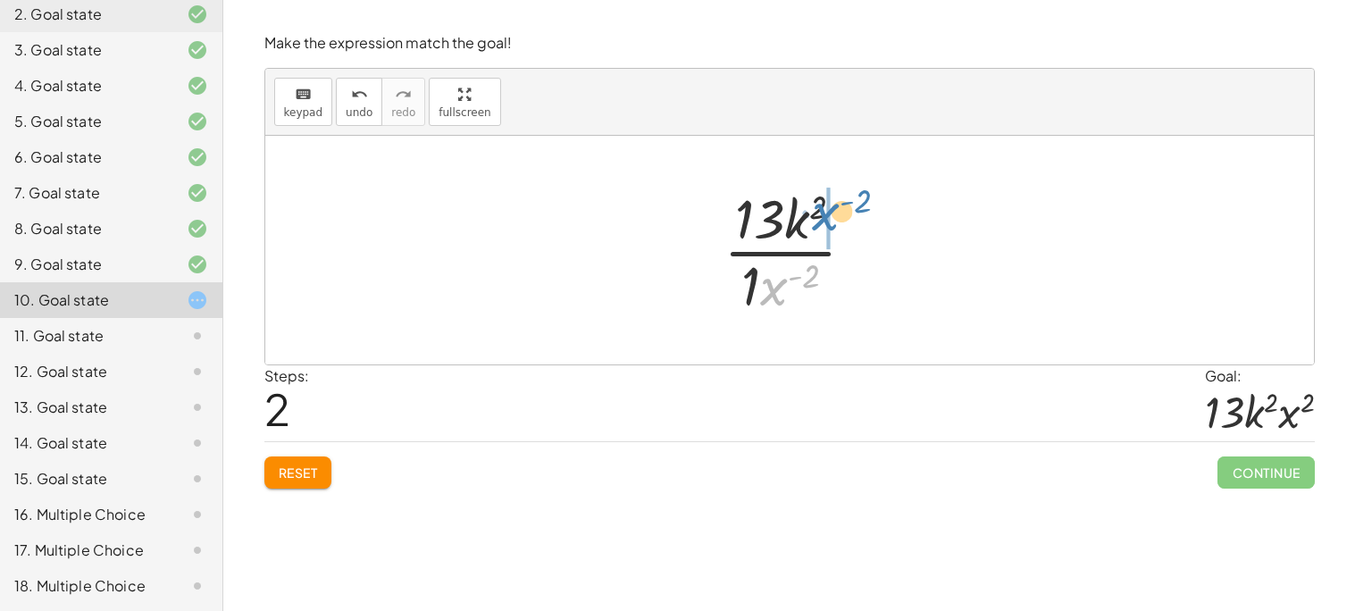
drag, startPoint x: 773, startPoint y: 292, endPoint x: 820, endPoint y: 221, distance: 85.2
click at [820, 221] on div at bounding box center [796, 250] width 164 height 138
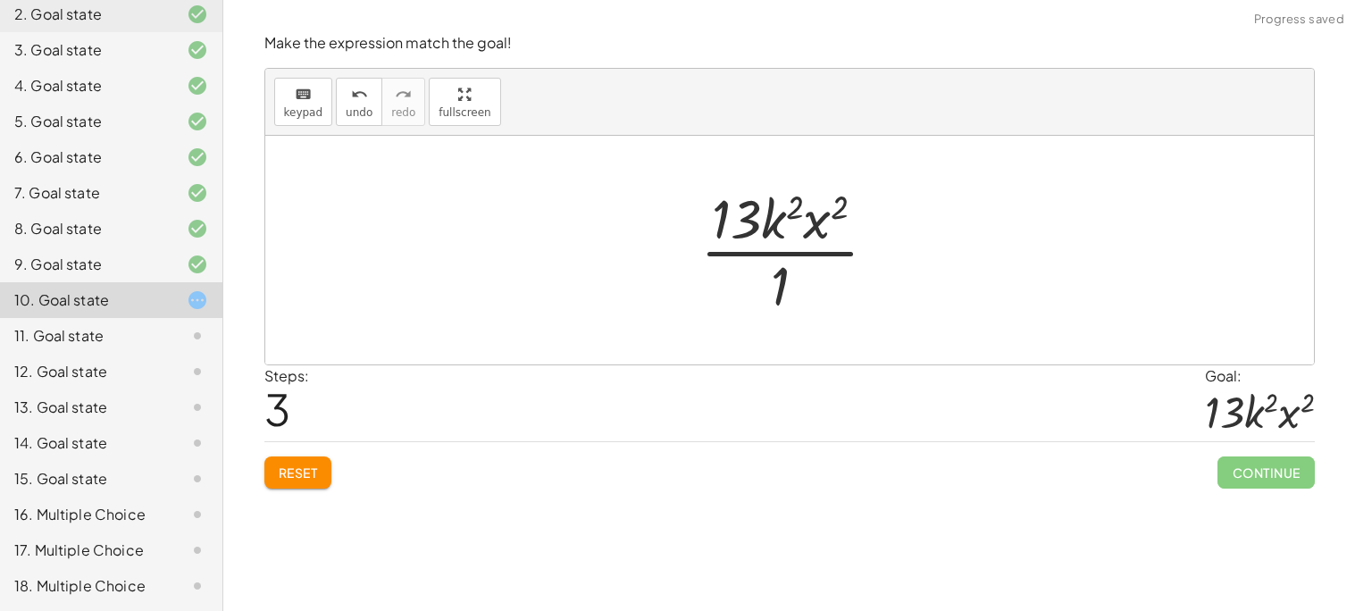
click at [786, 272] on div at bounding box center [796, 250] width 210 height 138
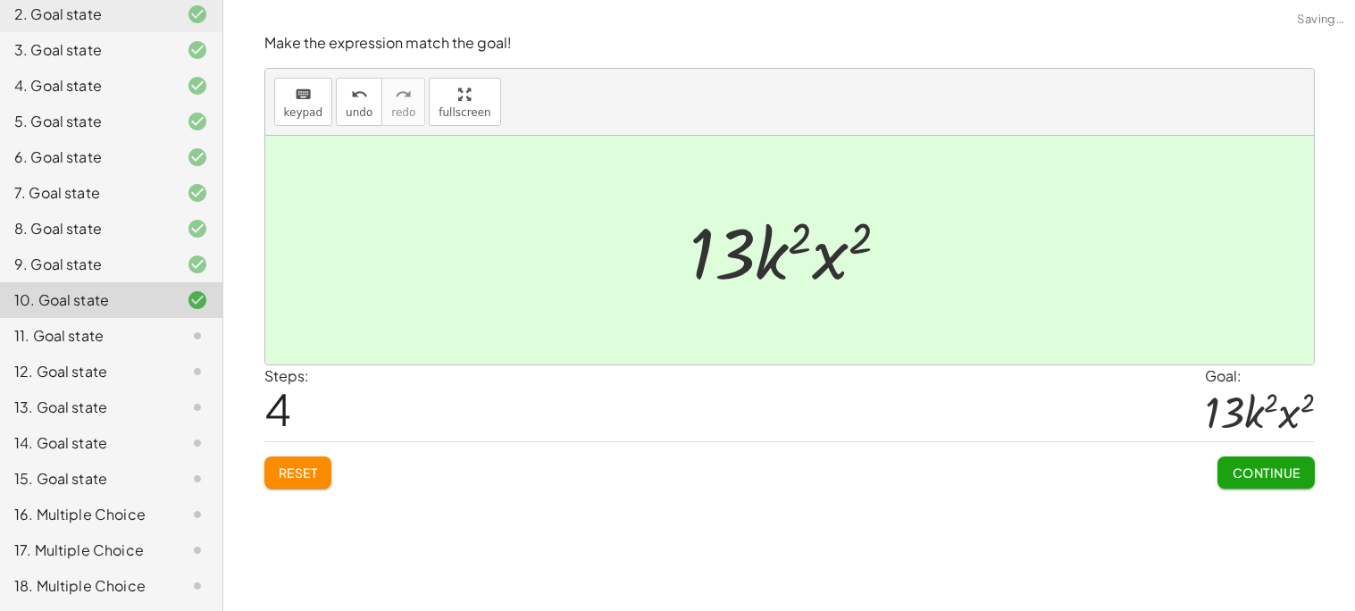
click at [1265, 469] on span "Continue" at bounding box center [1266, 472] width 68 height 16
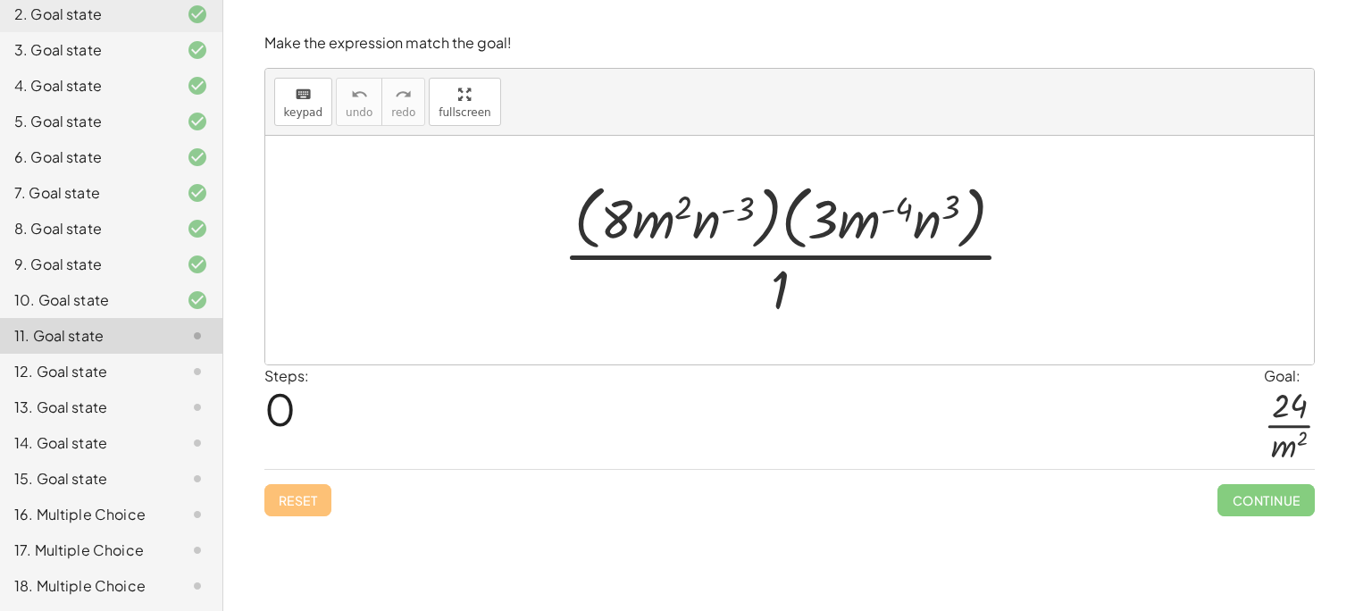
click at [783, 277] on div at bounding box center [796, 250] width 485 height 146
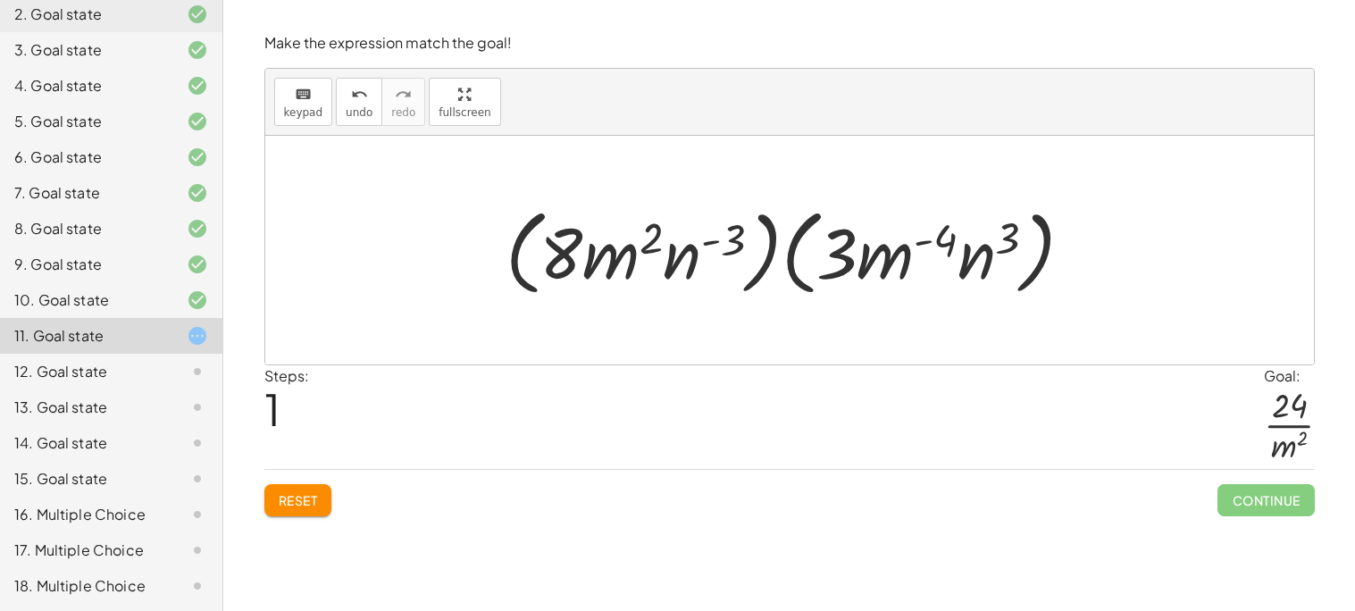
click at [282, 502] on span "Reset" at bounding box center [298, 500] width 39 height 16
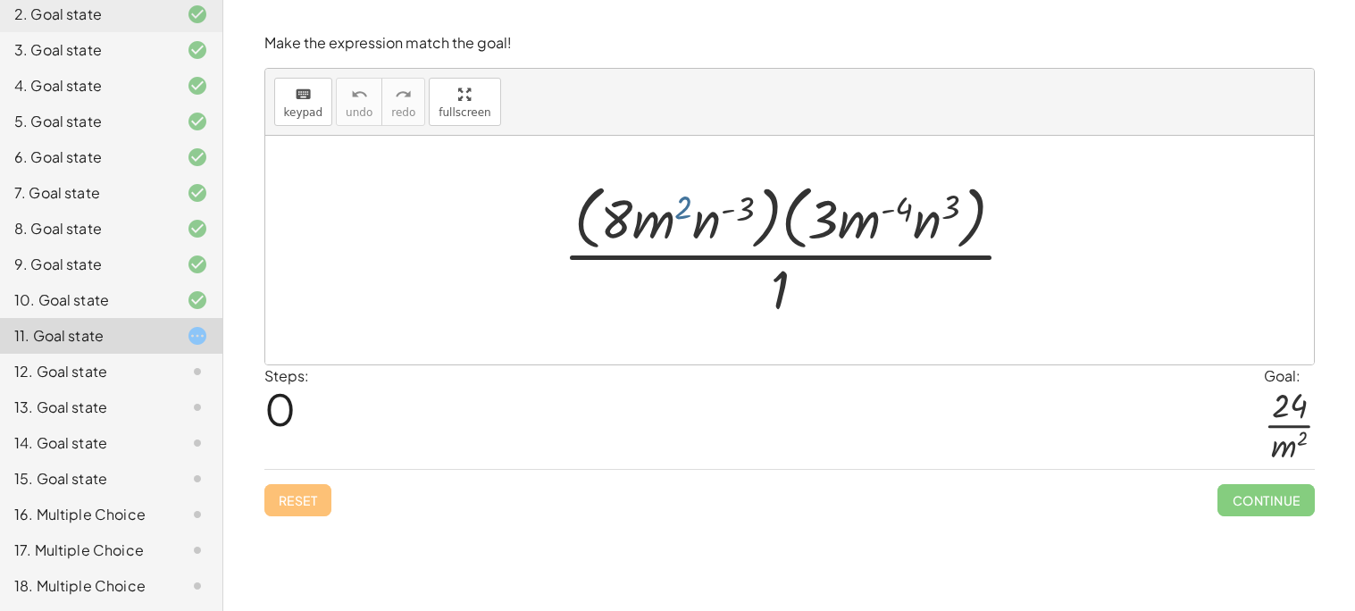
click at [688, 204] on div at bounding box center [796, 250] width 485 height 146
drag, startPoint x: 695, startPoint y: 215, endPoint x: 806, endPoint y: 296, distance: 136.8
click at [806, 296] on div at bounding box center [796, 250] width 485 height 146
drag, startPoint x: 703, startPoint y: 223, endPoint x: 769, endPoint y: 290, distance: 94.1
click at [769, 290] on div at bounding box center [796, 250] width 485 height 146
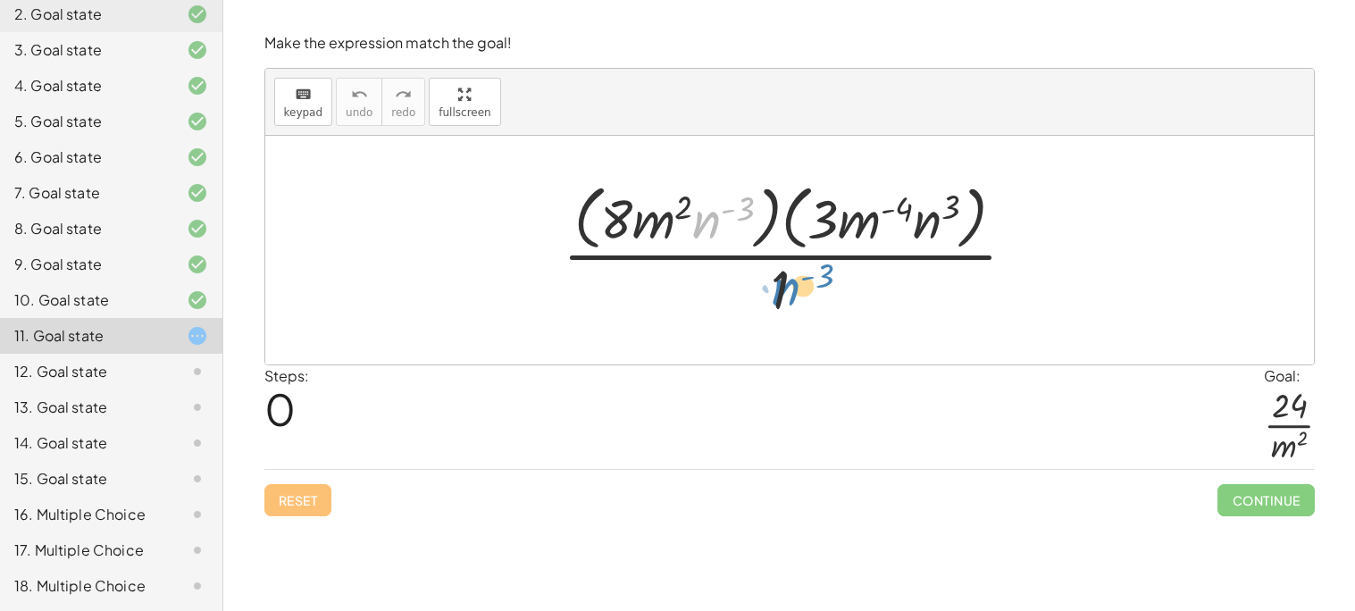
drag, startPoint x: 703, startPoint y: 221, endPoint x: 782, endPoint y: 288, distance: 103.9
click at [782, 288] on div at bounding box center [796, 250] width 485 height 146
drag, startPoint x: 872, startPoint y: 218, endPoint x: 887, endPoint y: 206, distance: 19.1
click at [887, 206] on div at bounding box center [796, 250] width 485 height 146
drag, startPoint x: 823, startPoint y: 215, endPoint x: 614, endPoint y: 220, distance: 208.1
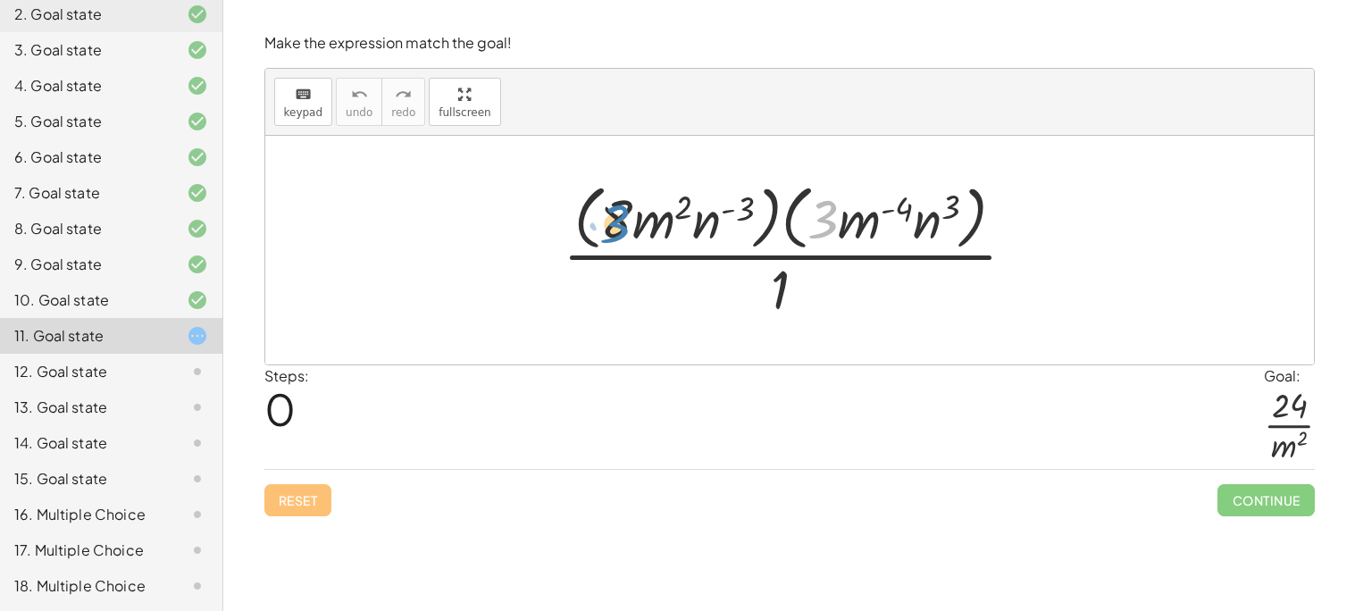
click at [614, 220] on div at bounding box center [796, 250] width 485 height 146
drag, startPoint x: 641, startPoint y: 226, endPoint x: 830, endPoint y: 224, distance: 188.4
click at [660, 230] on div at bounding box center [796, 250] width 485 height 146
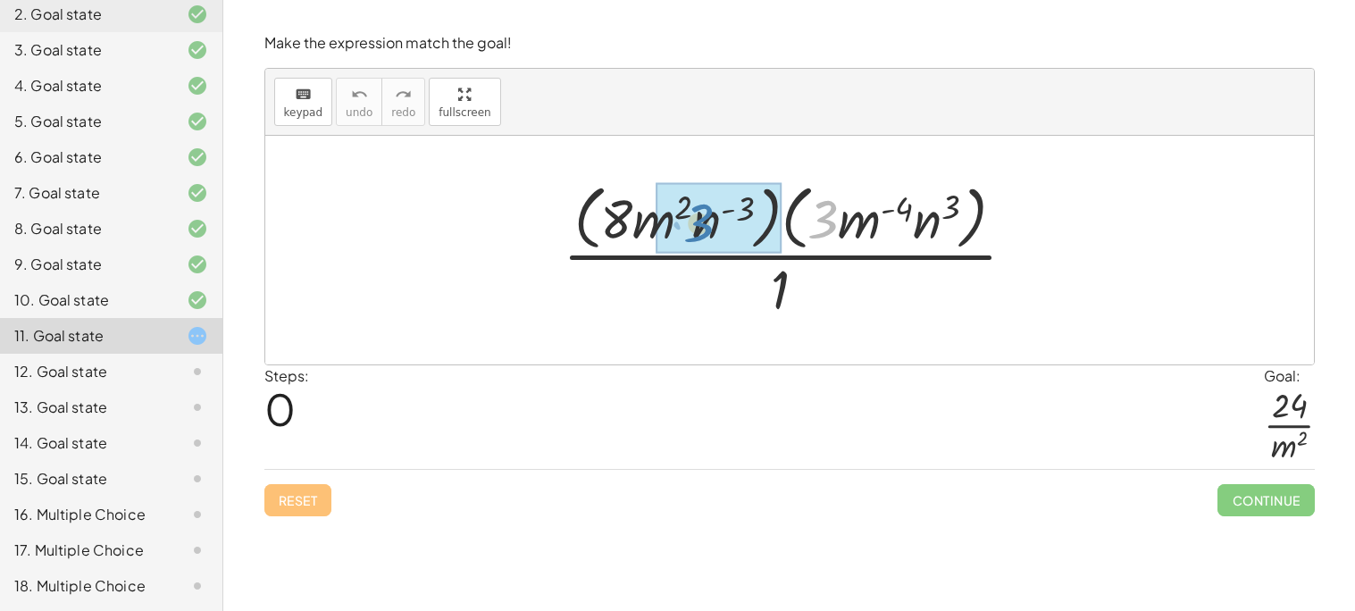
drag, startPoint x: 816, startPoint y: 213, endPoint x: 696, endPoint y: 221, distance: 120.9
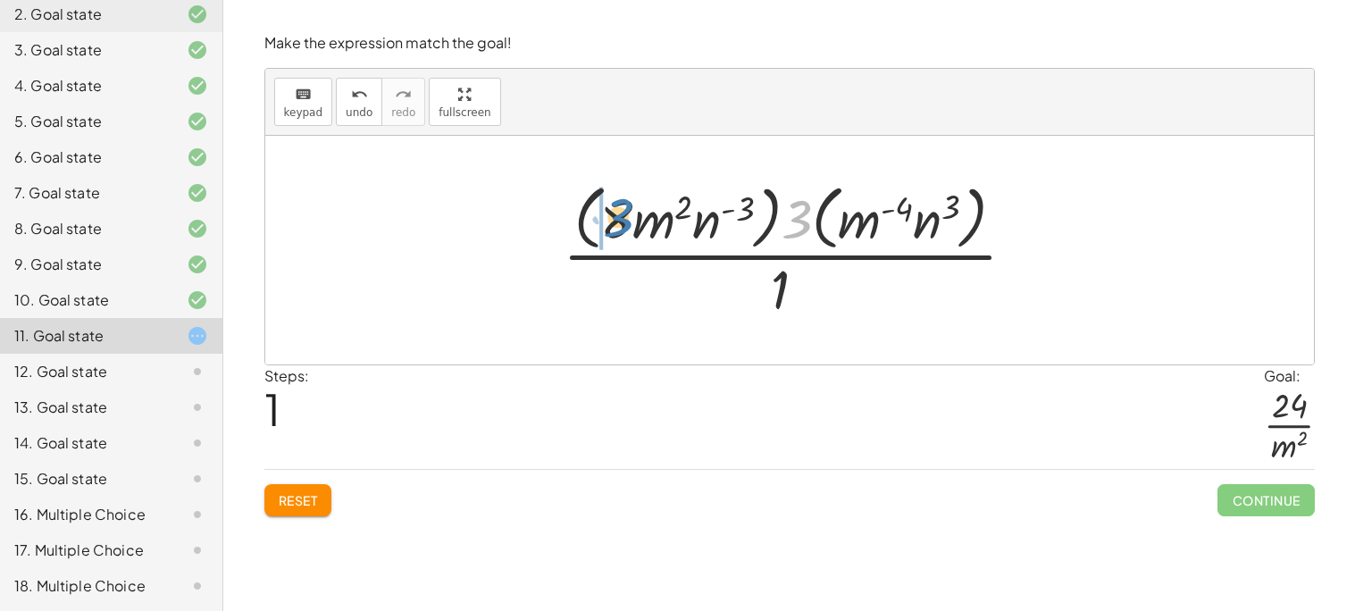
drag, startPoint x: 788, startPoint y: 218, endPoint x: 609, endPoint y: 216, distance: 178.6
click at [609, 216] on div at bounding box center [796, 250] width 485 height 146
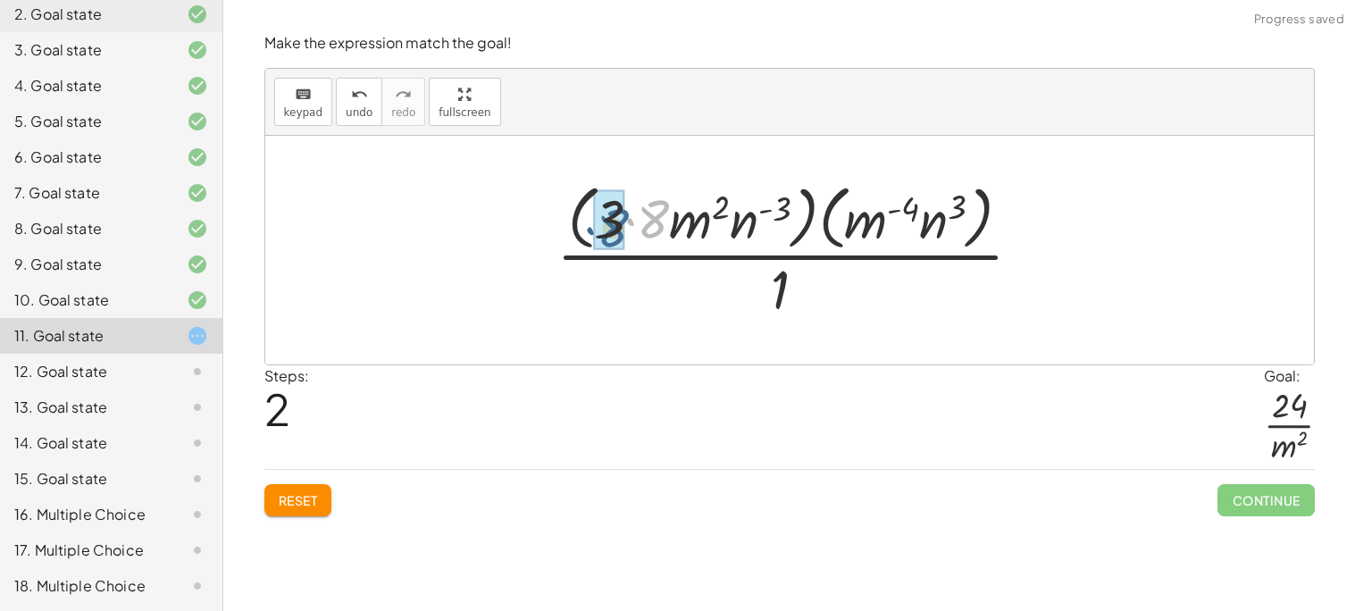
drag, startPoint x: 647, startPoint y: 216, endPoint x: 605, endPoint y: 225, distance: 42.0
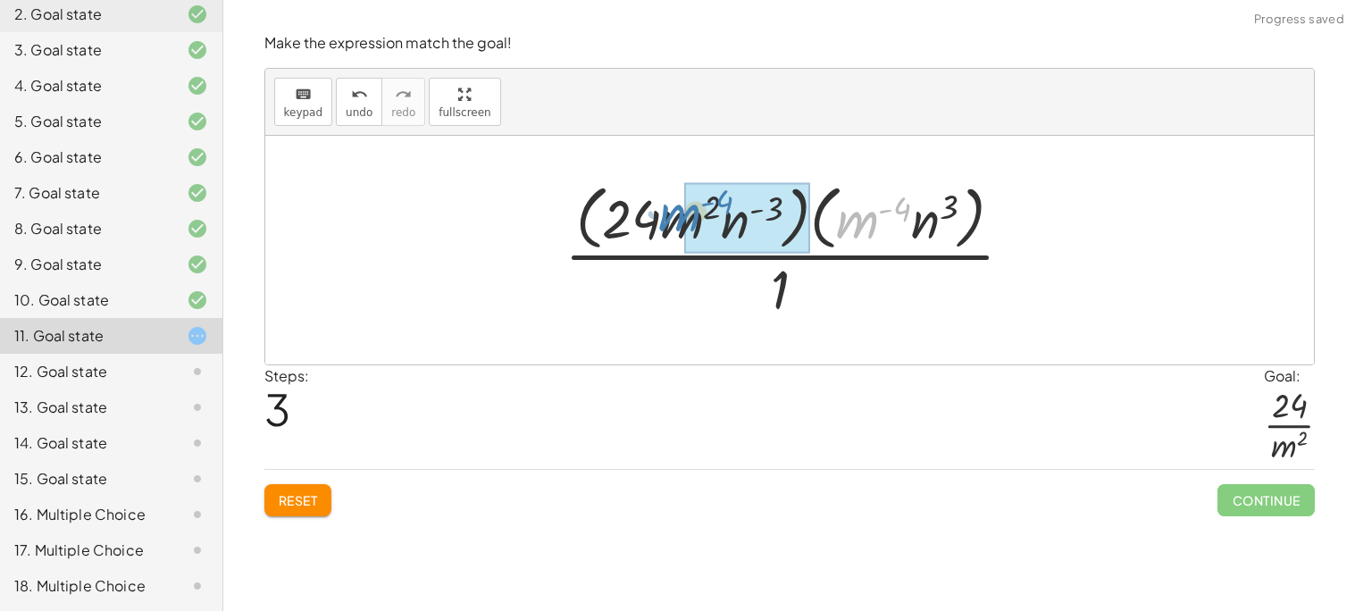
drag, startPoint x: 841, startPoint y: 221, endPoint x: 664, endPoint y: 213, distance: 177.9
click at [664, 213] on div at bounding box center [795, 250] width 481 height 146
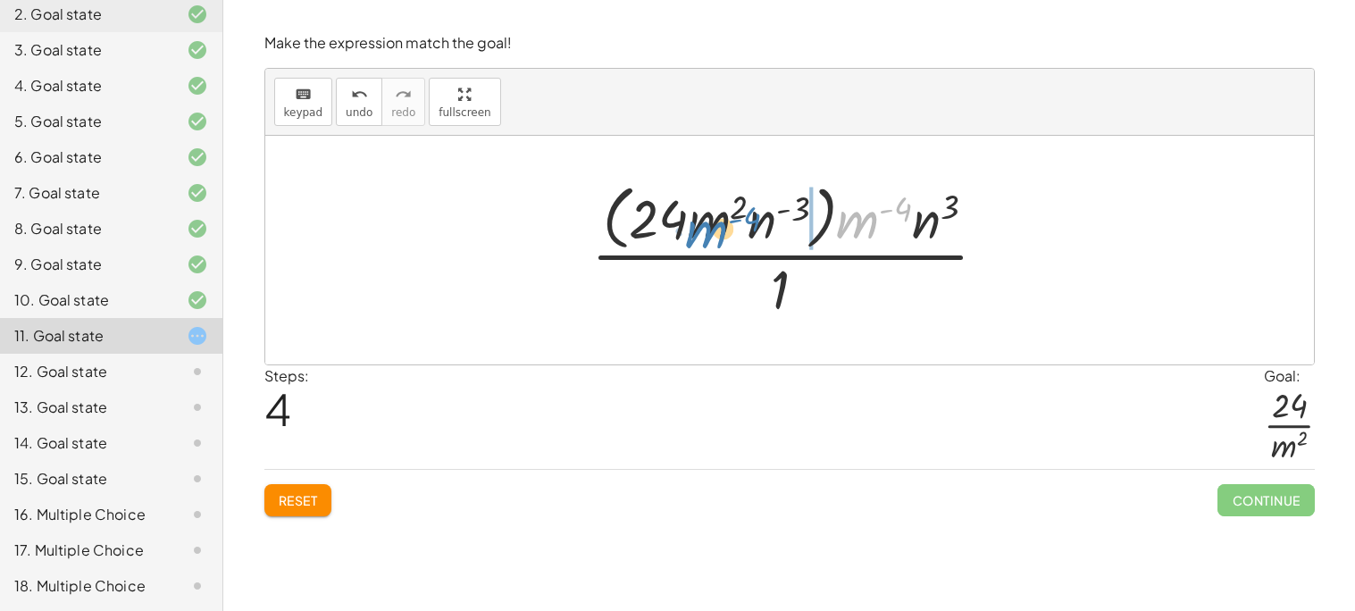
drag, startPoint x: 872, startPoint y: 217, endPoint x: 721, endPoint y: 227, distance: 151.2
click at [721, 227] on div at bounding box center [796, 250] width 429 height 146
drag, startPoint x: 919, startPoint y: 222, endPoint x: 880, endPoint y: 228, distance: 39.7
click at [880, 228] on div at bounding box center [796, 250] width 429 height 146
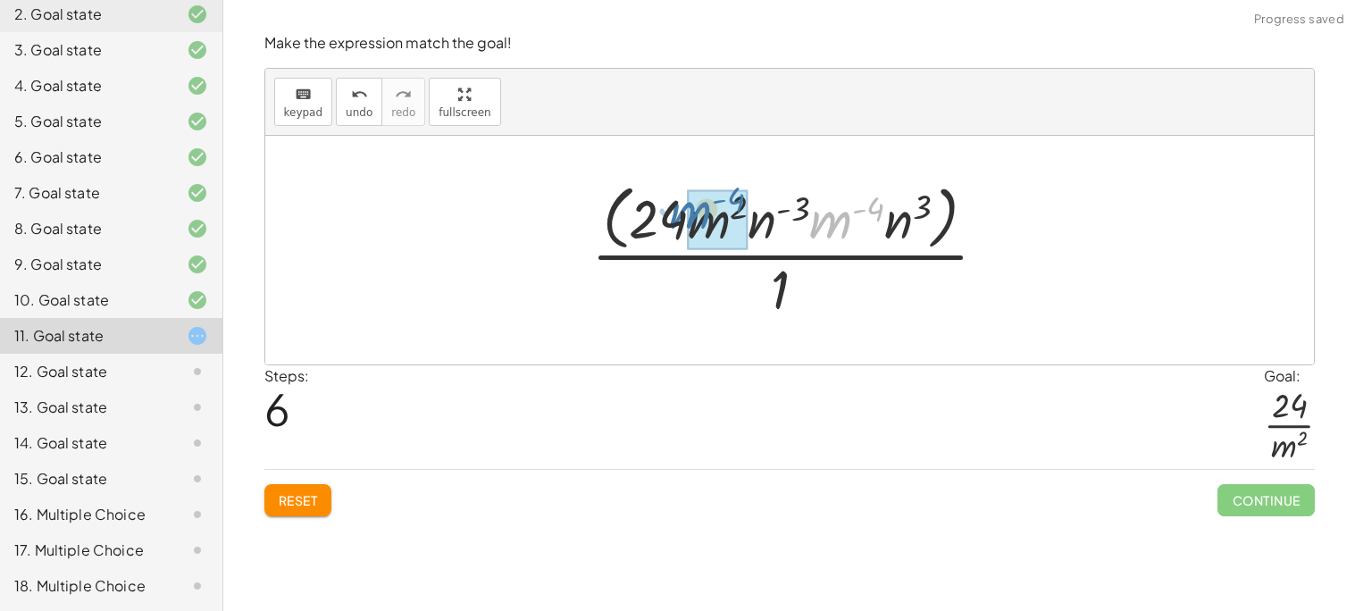
drag, startPoint x: 834, startPoint y: 221, endPoint x: 696, endPoint y: 211, distance: 138.8
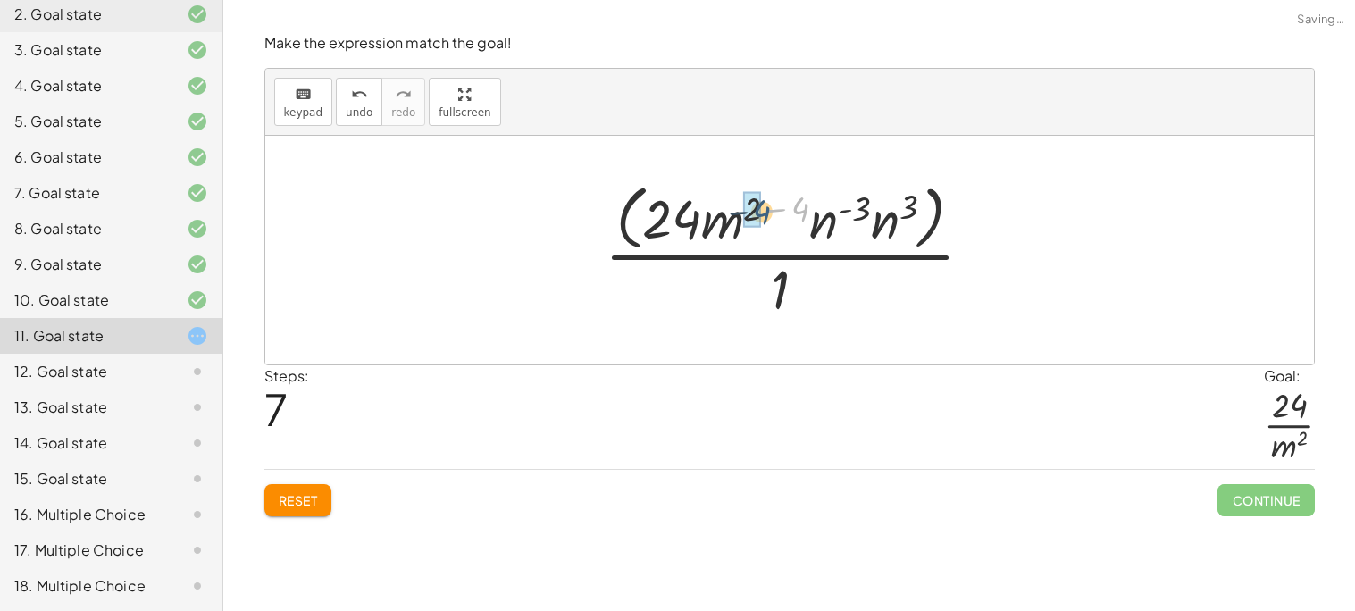
drag, startPoint x: 797, startPoint y: 208, endPoint x: 757, endPoint y: 211, distance: 39.4
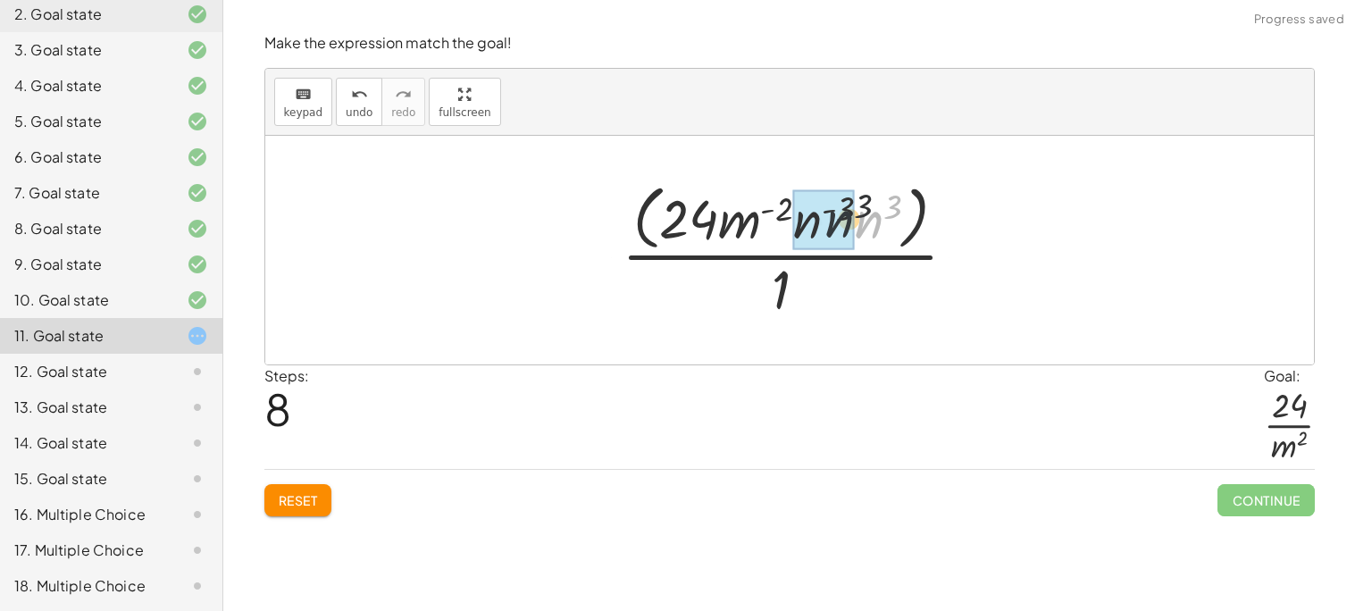
drag, startPoint x: 873, startPoint y: 217, endPoint x: 823, endPoint y: 215, distance: 50.0
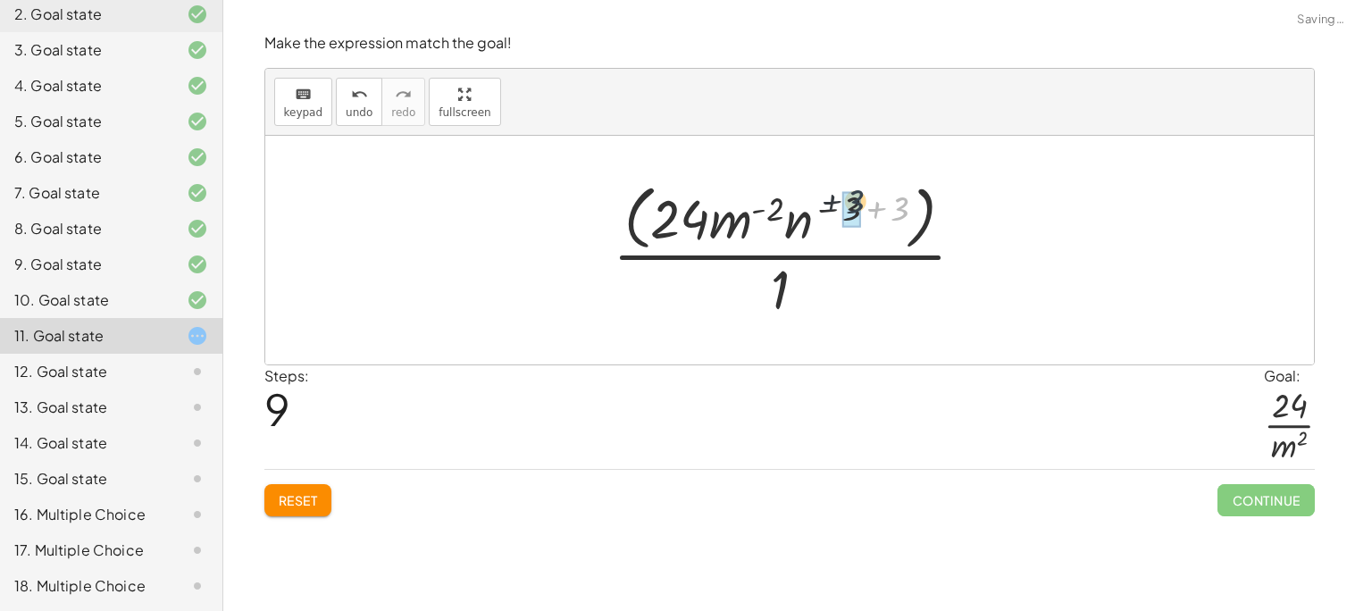
drag, startPoint x: 892, startPoint y: 207, endPoint x: 844, endPoint y: 202, distance: 48.5
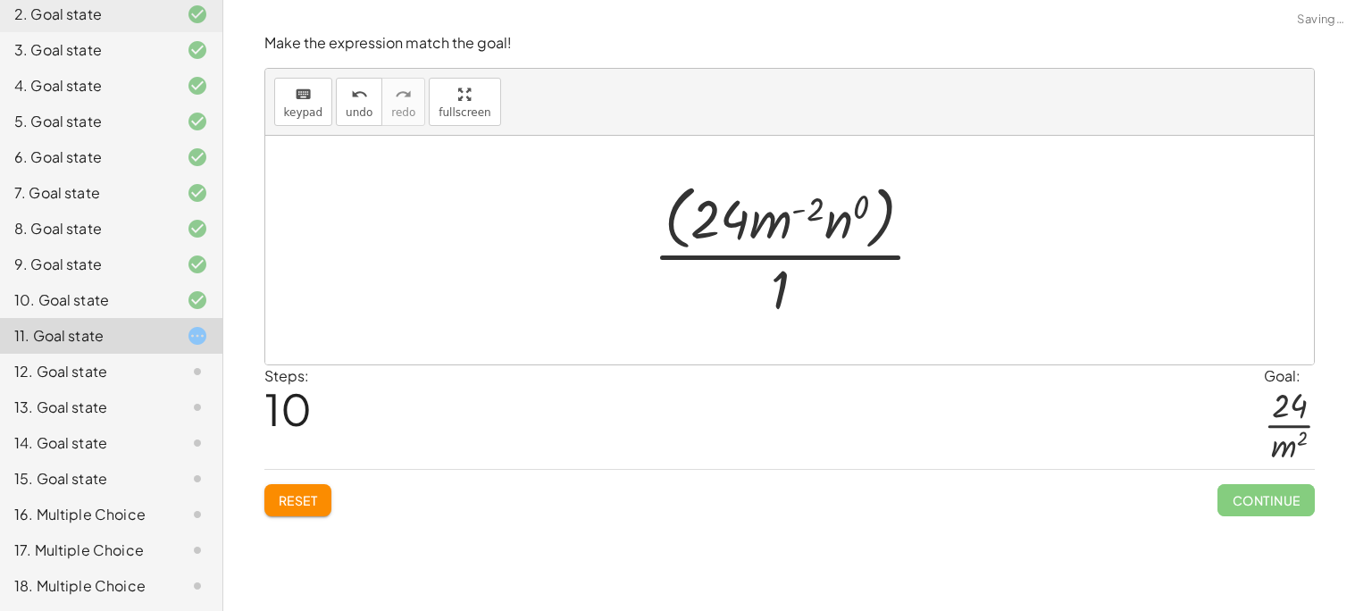
click at [843, 221] on div at bounding box center [796, 250] width 304 height 146
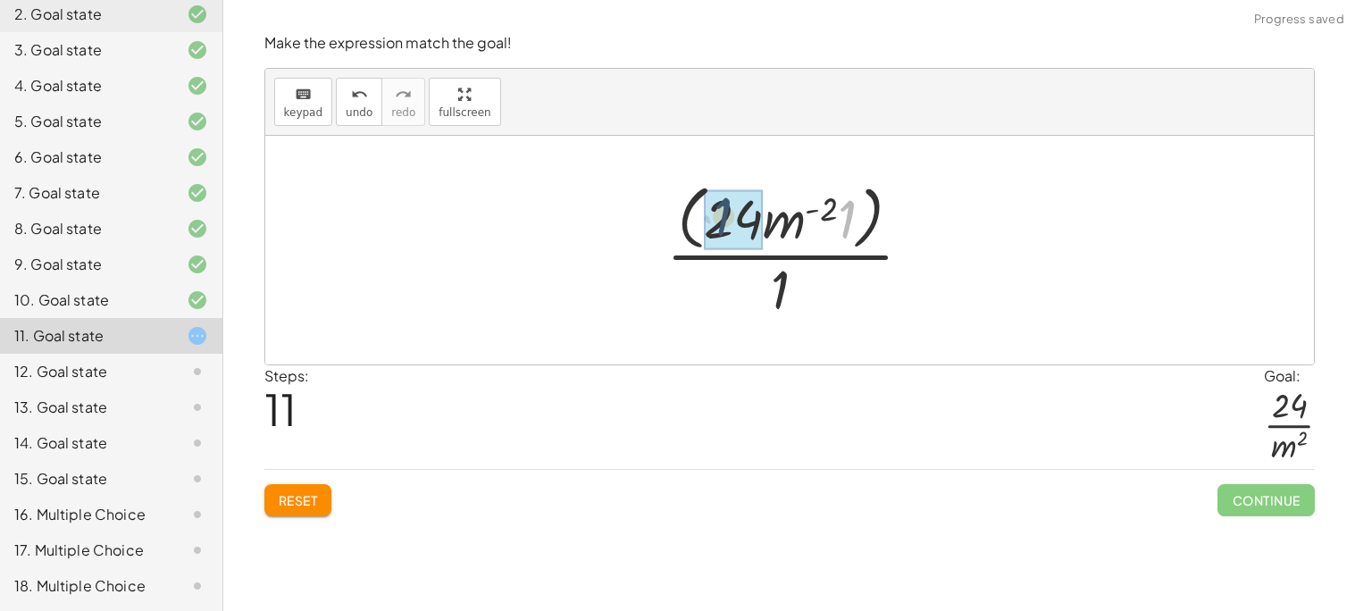
drag, startPoint x: 850, startPoint y: 221, endPoint x: 726, endPoint y: 219, distance: 124.2
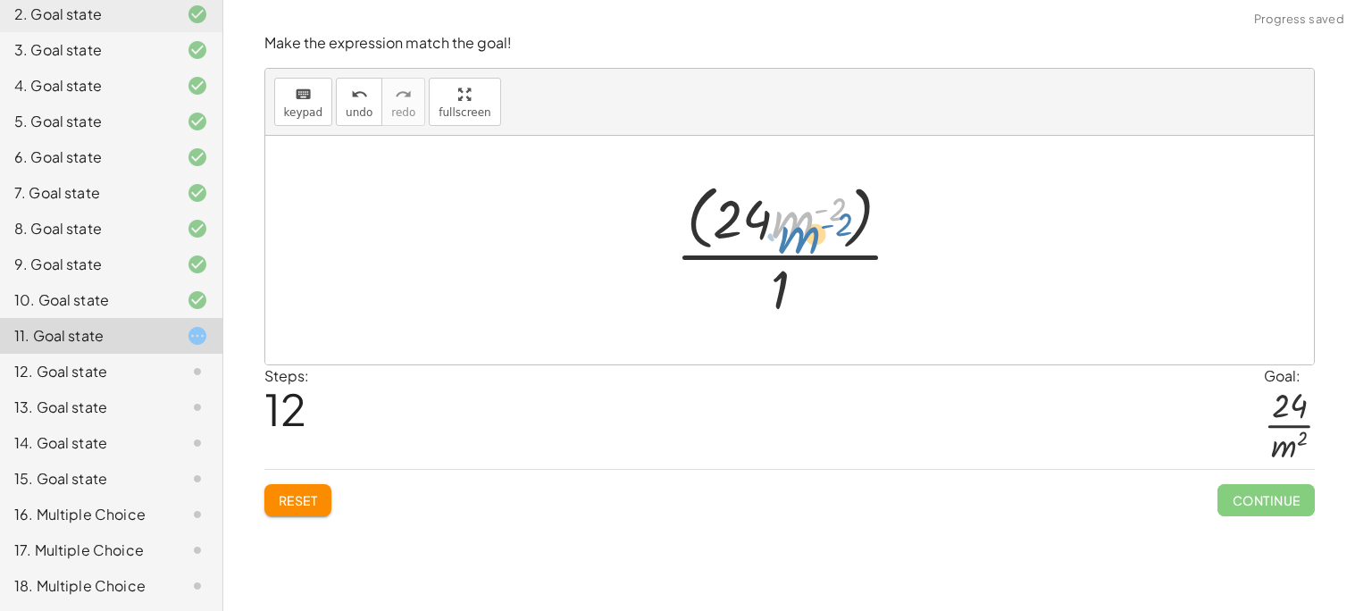
drag, startPoint x: 802, startPoint y: 224, endPoint x: 807, endPoint y: 238, distance: 15.3
click at [807, 238] on div at bounding box center [795, 250] width 259 height 146
drag, startPoint x: 794, startPoint y: 220, endPoint x: 772, endPoint y: 271, distance: 56.4
click at [772, 271] on div at bounding box center [795, 250] width 259 height 146
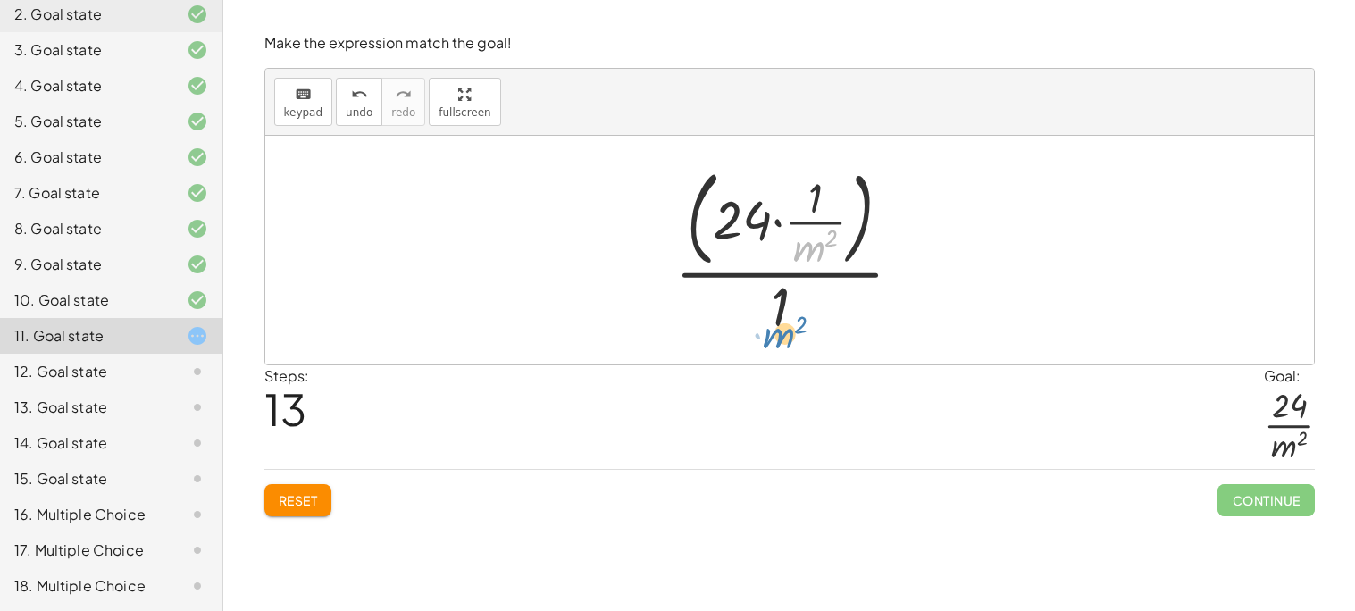
drag, startPoint x: 816, startPoint y: 260, endPoint x: 788, endPoint y: 346, distance: 90.4
click at [788, 346] on div "· ( · 8 · m 2 · n ( - 3 ) ) · ( · 3 · m ( - 4 ) · n 3 ) · 1 · ( · 8 · m 2 · n (…" at bounding box center [789, 250] width 1048 height 229
click at [823, 206] on div at bounding box center [796, 250] width 260 height 180
click at [816, 196] on div at bounding box center [796, 250] width 260 height 180
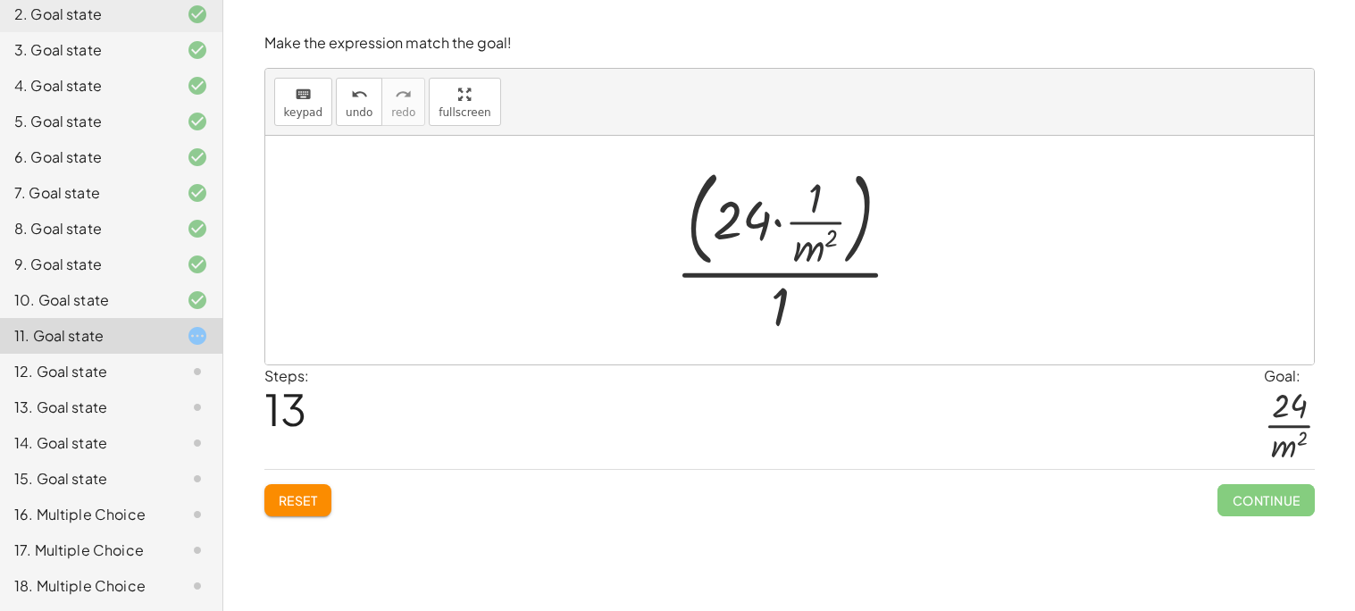
click at [816, 196] on div at bounding box center [796, 250] width 260 height 180
click at [815, 197] on div at bounding box center [796, 250] width 260 height 180
click at [817, 236] on div at bounding box center [796, 250] width 260 height 180
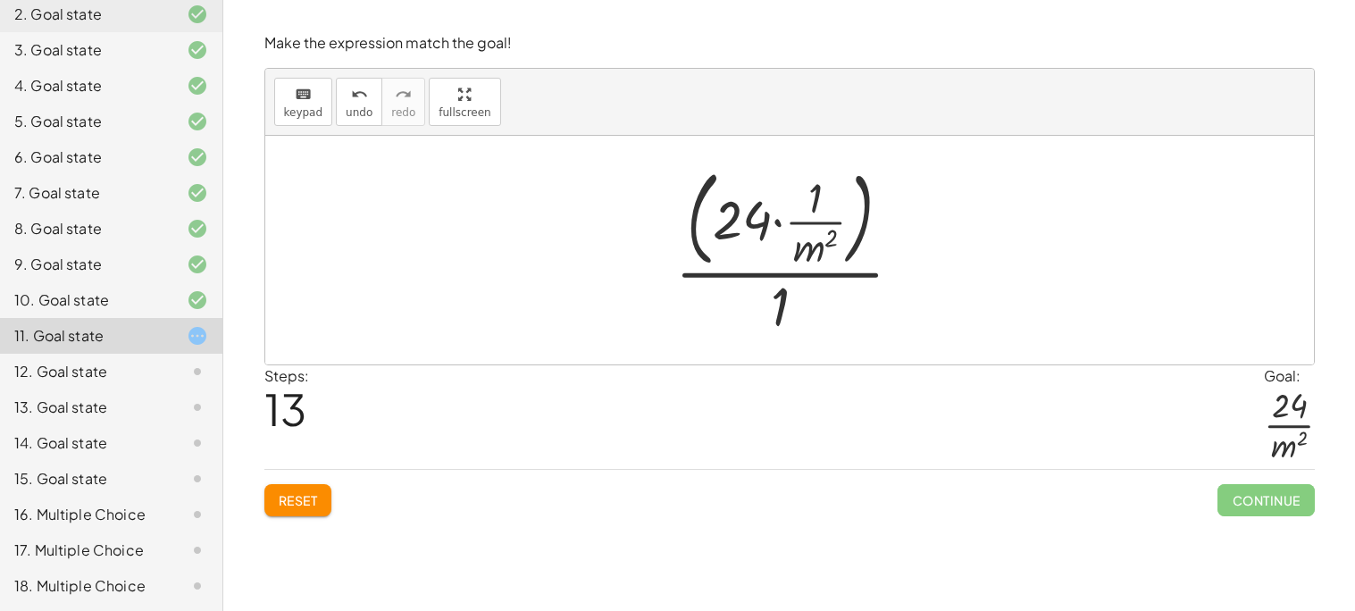
click at [817, 236] on div at bounding box center [796, 250] width 260 height 180
click at [816, 254] on div at bounding box center [796, 250] width 260 height 180
click at [280, 492] on span "Reset" at bounding box center [298, 500] width 39 height 16
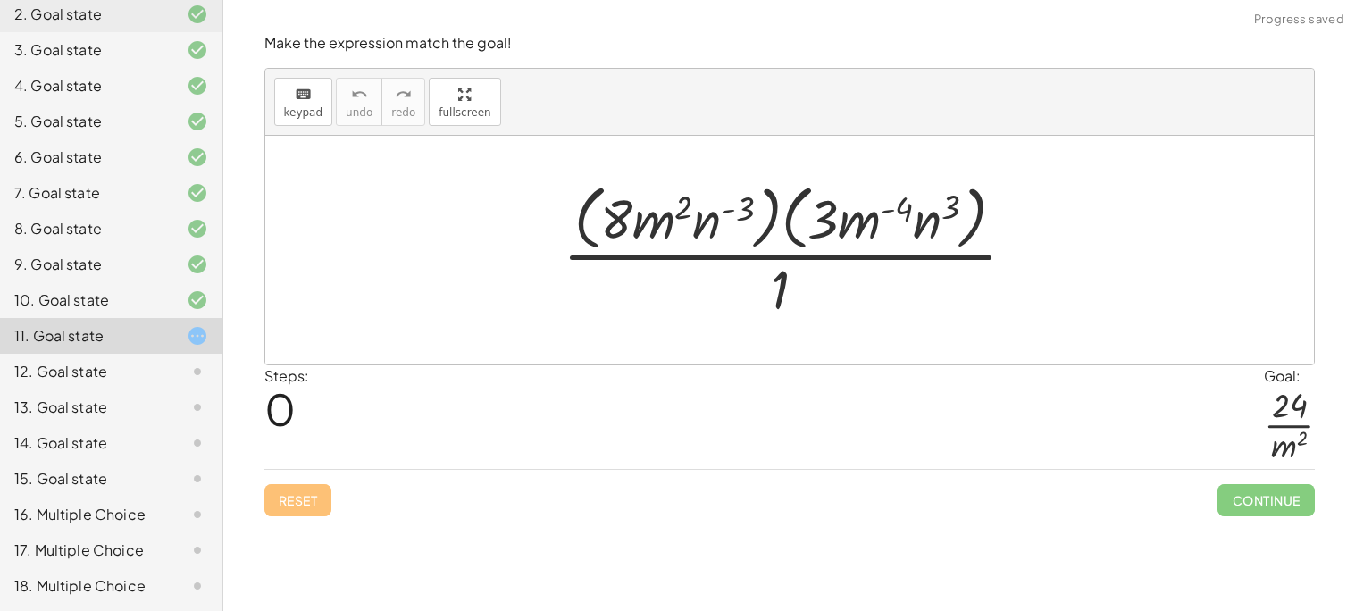
click at [782, 280] on div at bounding box center [796, 250] width 485 height 146
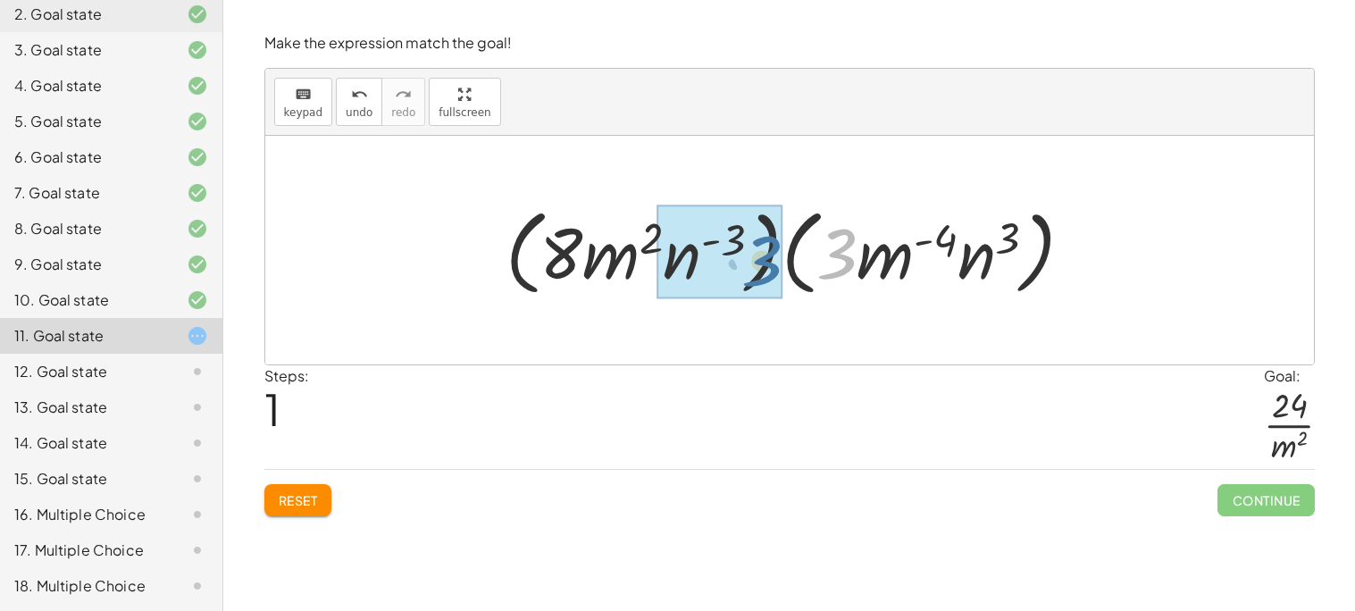
drag, startPoint x: 853, startPoint y: 247, endPoint x: 773, endPoint y: 253, distance: 79.7
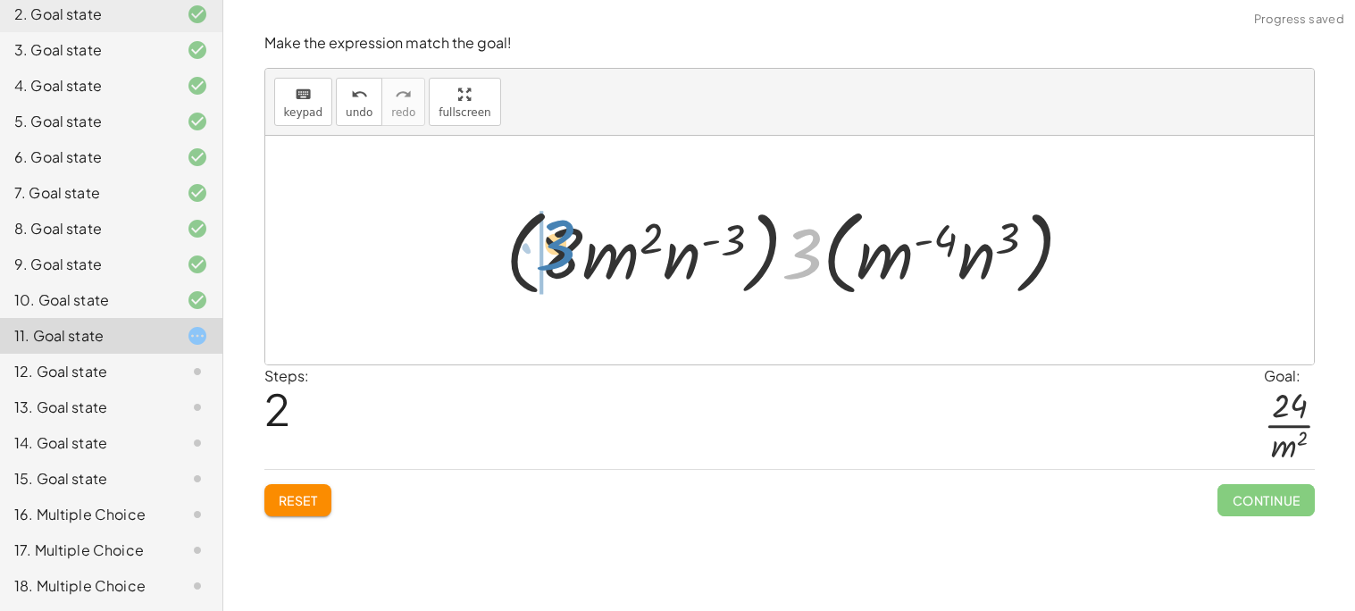
drag, startPoint x: 798, startPoint y: 255, endPoint x: 552, endPoint y: 249, distance: 245.7
click at [552, 249] on div at bounding box center [796, 250] width 599 height 103
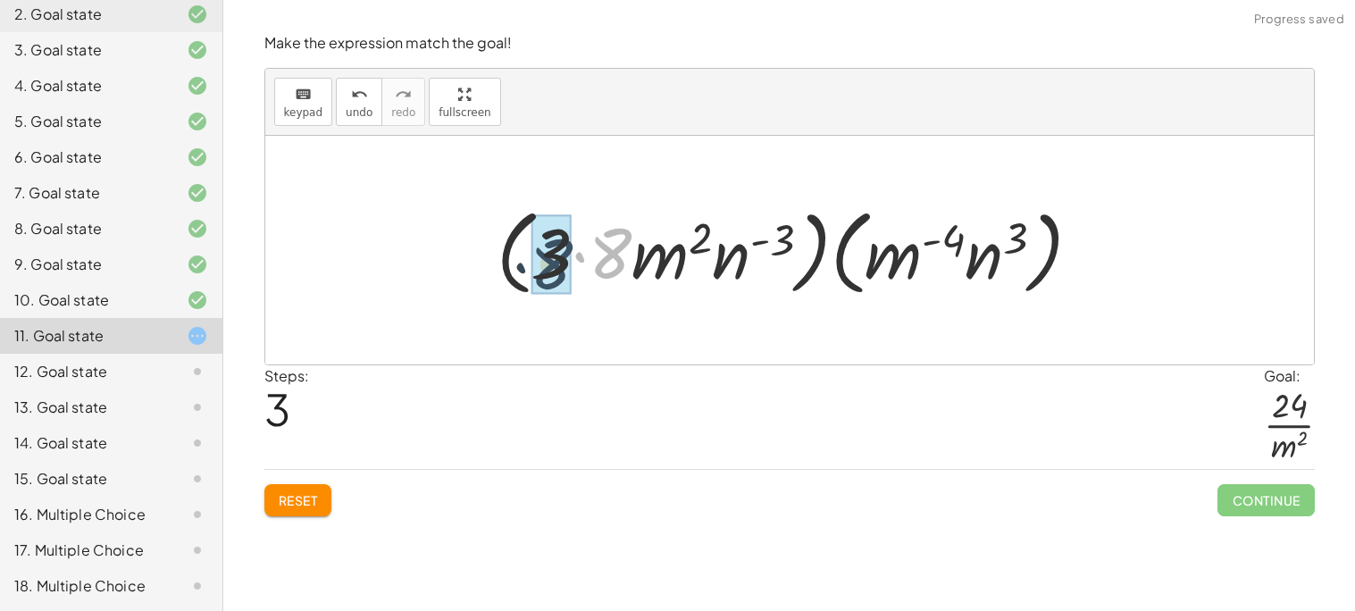
drag, startPoint x: 603, startPoint y: 253, endPoint x: 543, endPoint y: 263, distance: 60.8
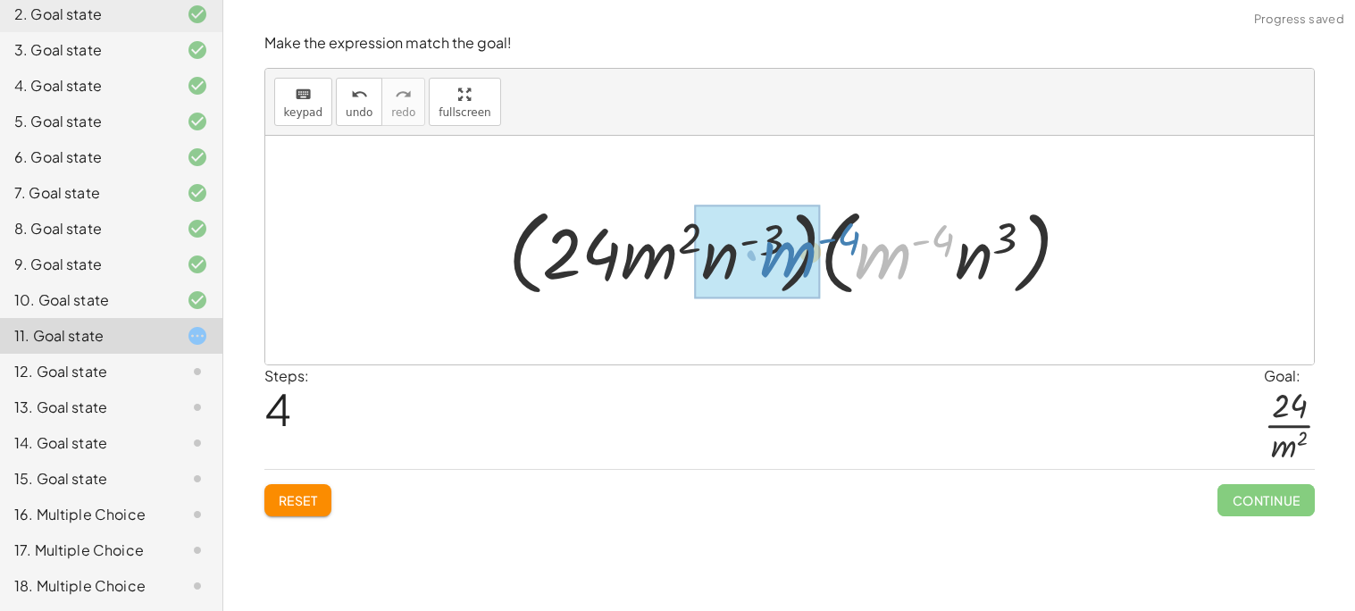
drag, startPoint x: 884, startPoint y: 259, endPoint x: 786, endPoint y: 260, distance: 98.2
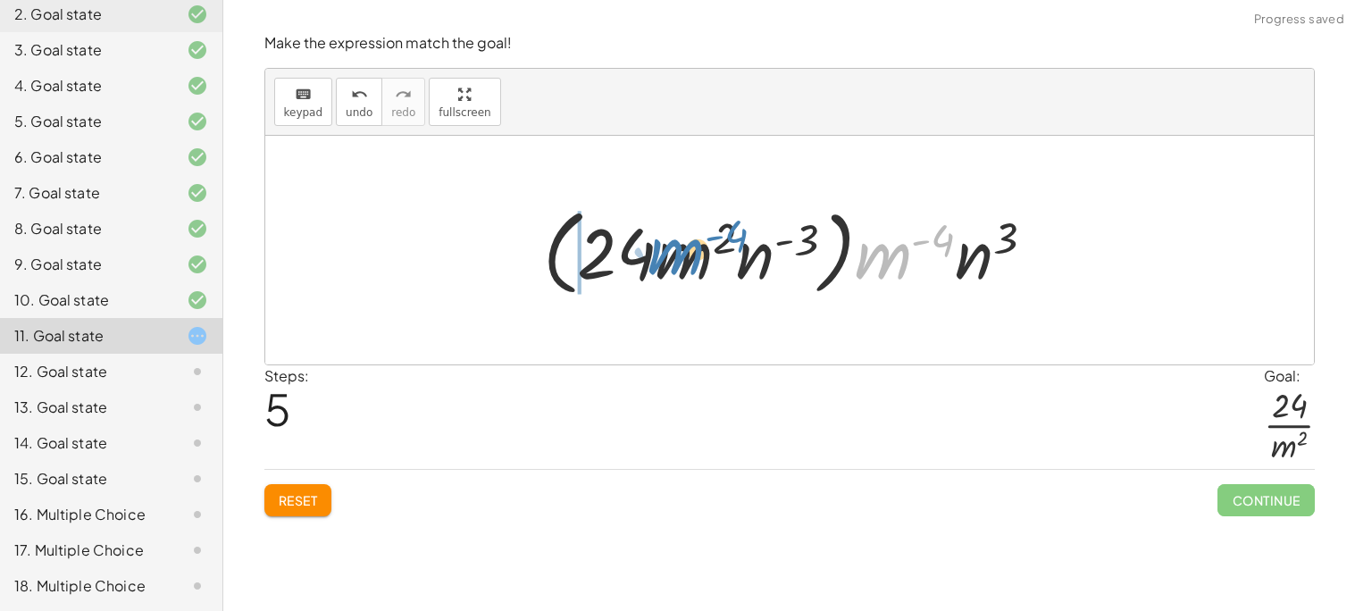
drag, startPoint x: 900, startPoint y: 262, endPoint x: 693, endPoint y: 257, distance: 207.2
click at [693, 257] on div at bounding box center [795, 250] width 523 height 103
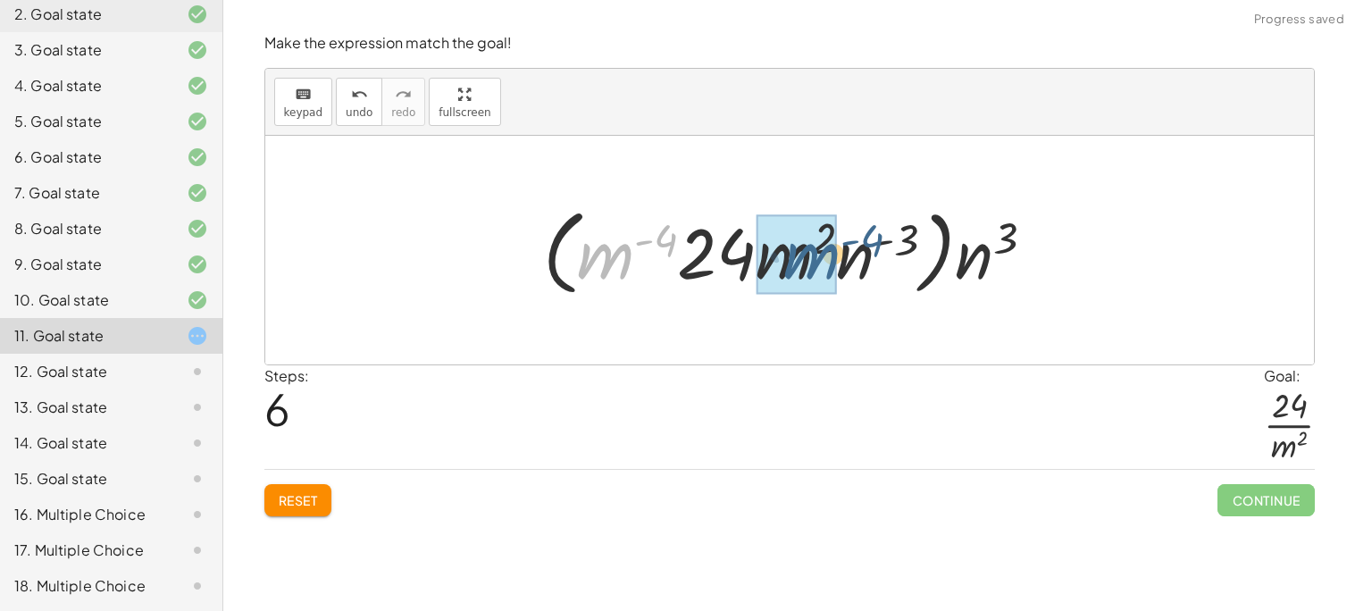
drag, startPoint x: 614, startPoint y: 258, endPoint x: 815, endPoint y: 258, distance: 201.8
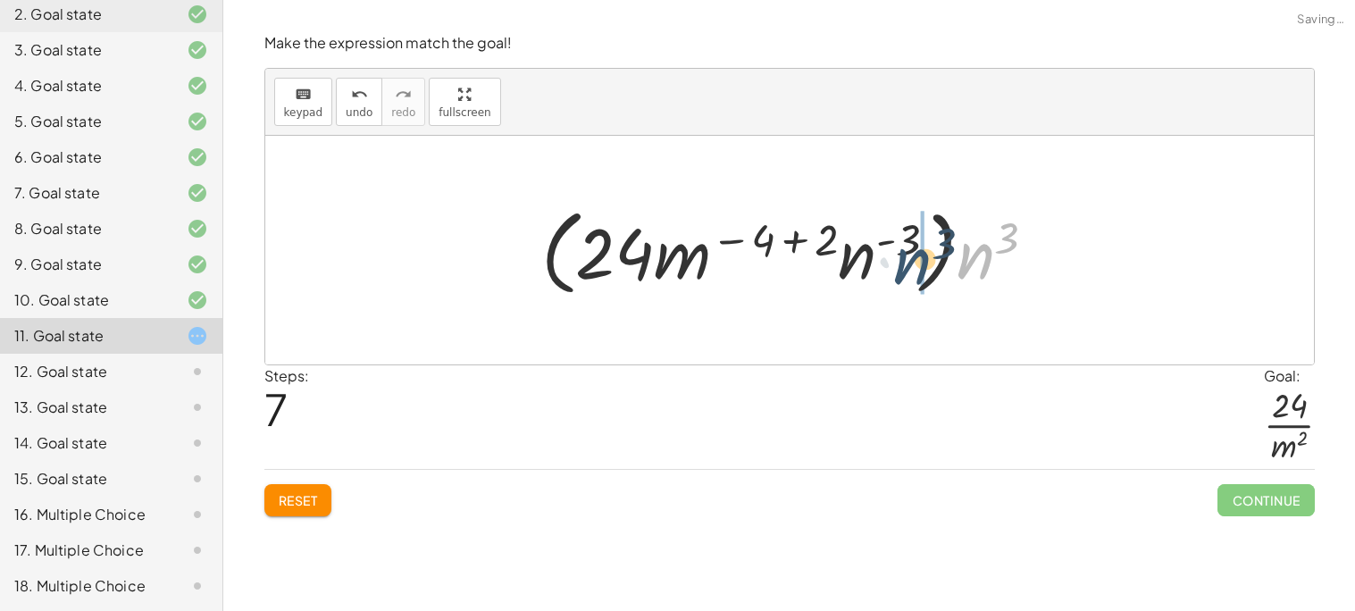
drag, startPoint x: 965, startPoint y: 262, endPoint x: 899, endPoint y: 267, distance: 66.3
click at [899, 267] on div at bounding box center [795, 250] width 527 height 103
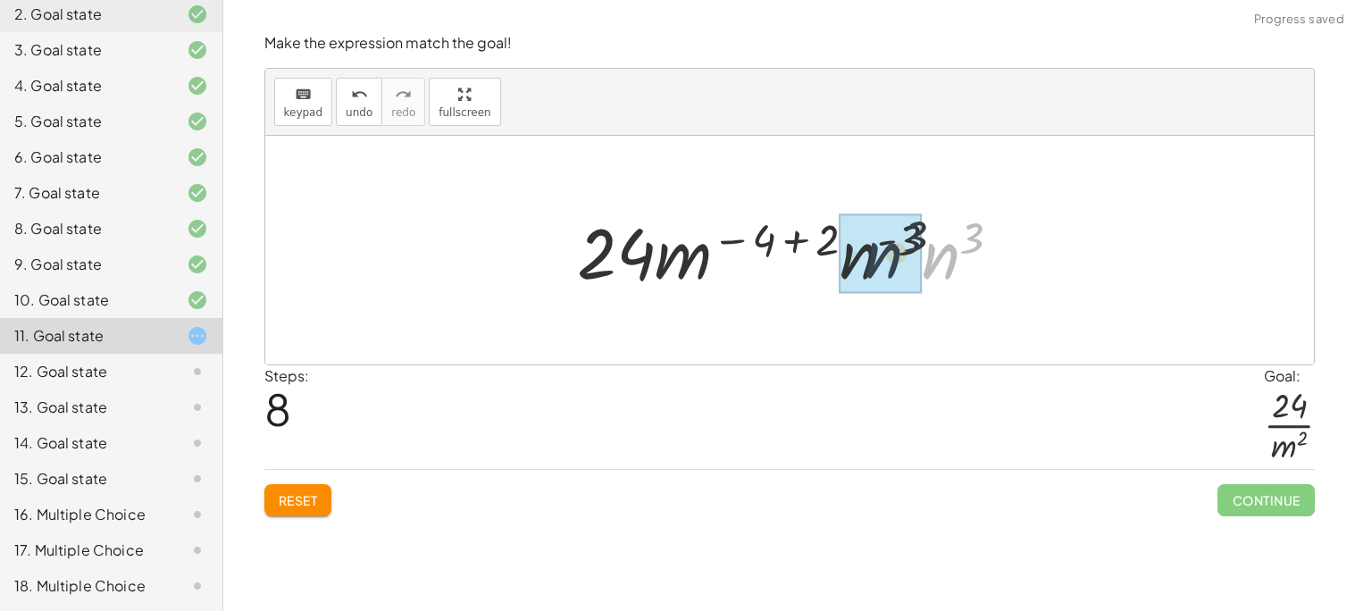
drag, startPoint x: 935, startPoint y: 263, endPoint x: 870, endPoint y: 262, distance: 65.2
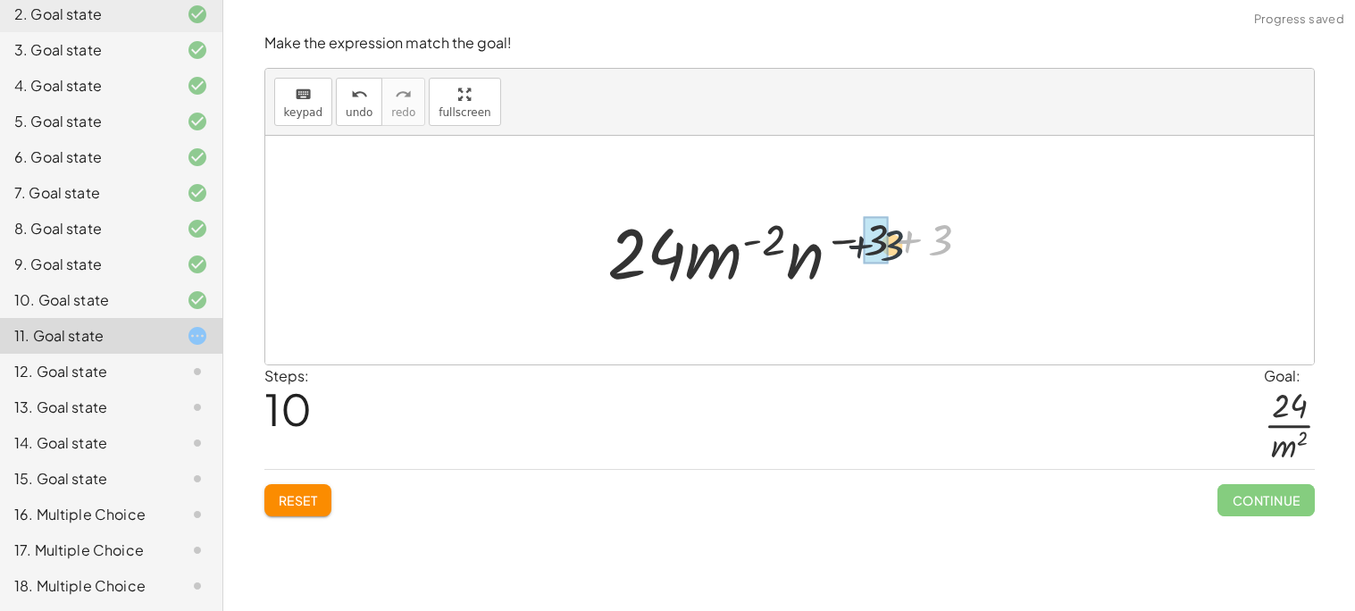
drag, startPoint x: 929, startPoint y: 240, endPoint x: 873, endPoint y: 246, distance: 55.6
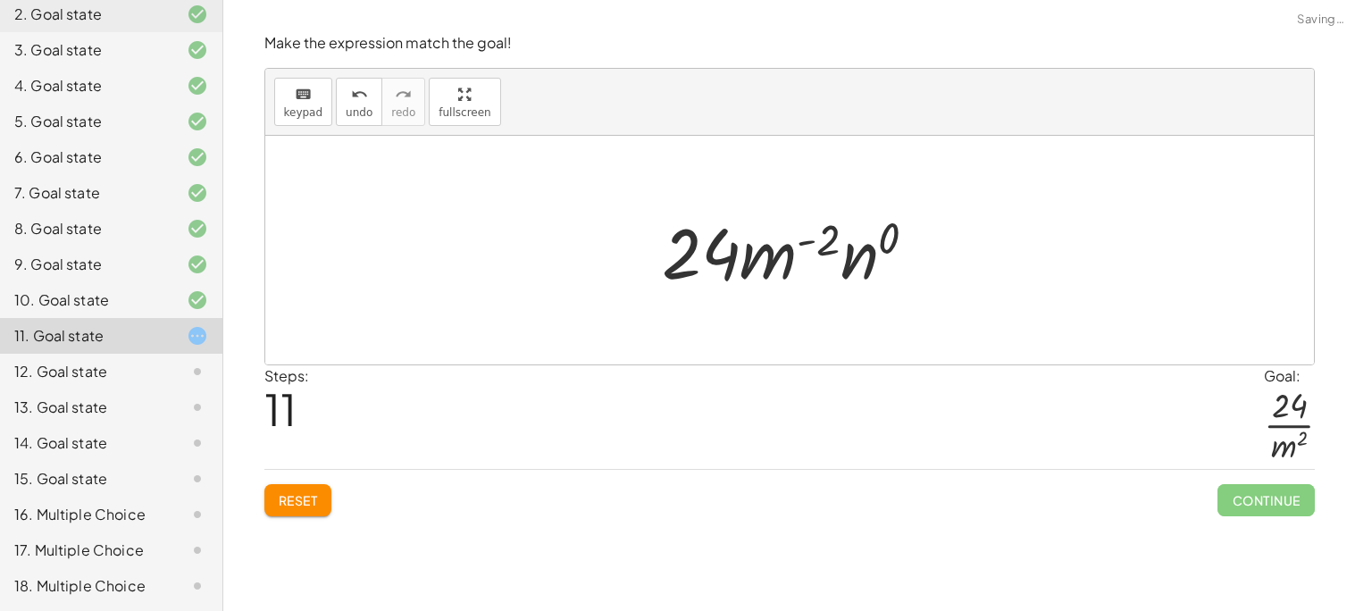
click at [873, 259] on div at bounding box center [797, 251] width 288 height 92
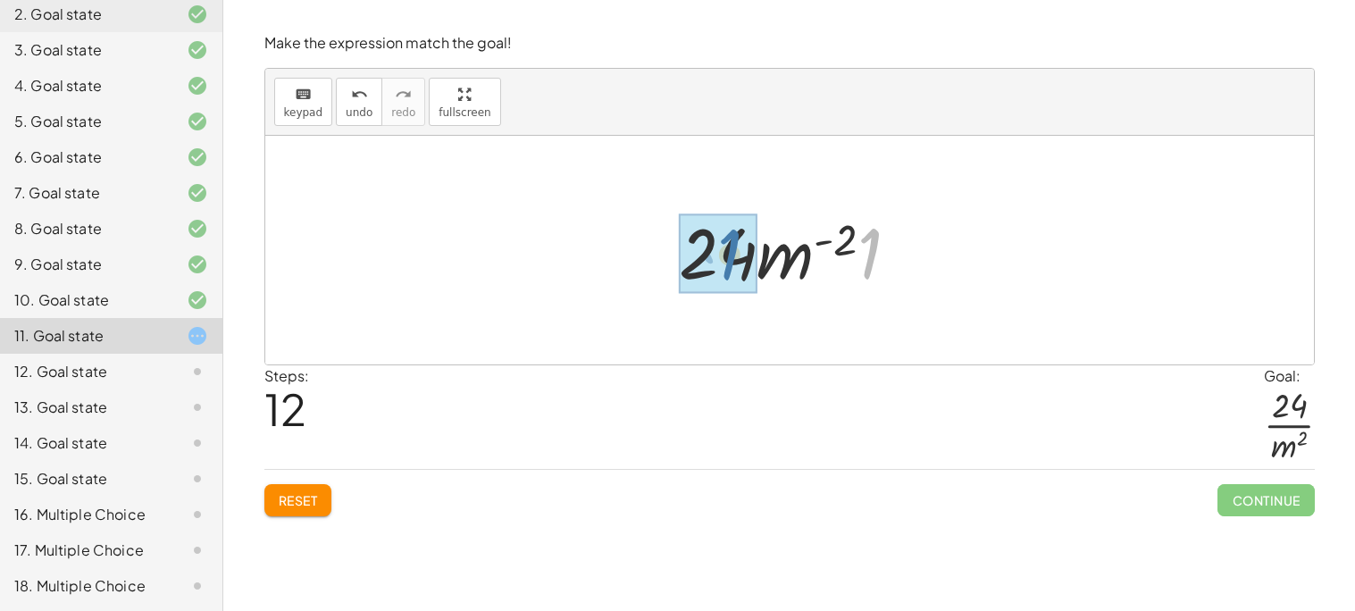
drag, startPoint x: 862, startPoint y: 265, endPoint x: 721, endPoint y: 266, distance: 141.1
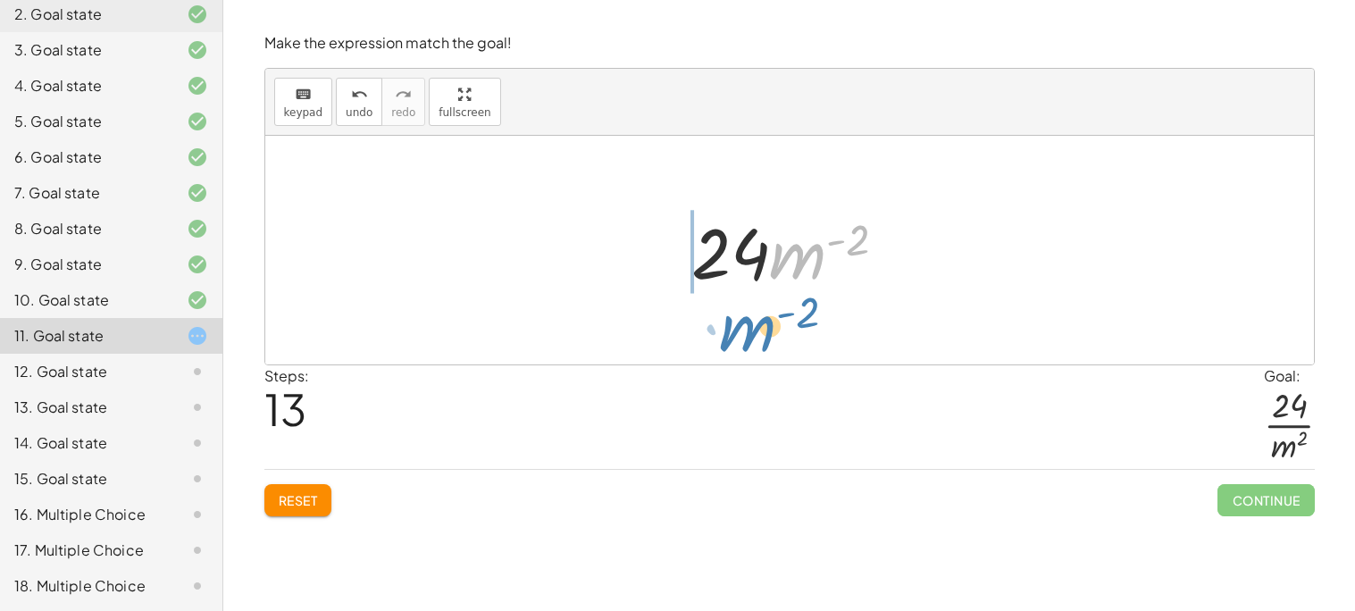
drag, startPoint x: 813, startPoint y: 267, endPoint x: 763, endPoint y: 339, distance: 87.9
click at [763, 339] on div "· ( · 8 · m 2 · n ( - 3 ) ) · ( · 3 · m ( - 4 ) · n 3 ) · 1 · ( · 8 · m 2 · n (…" at bounding box center [789, 250] width 1048 height 229
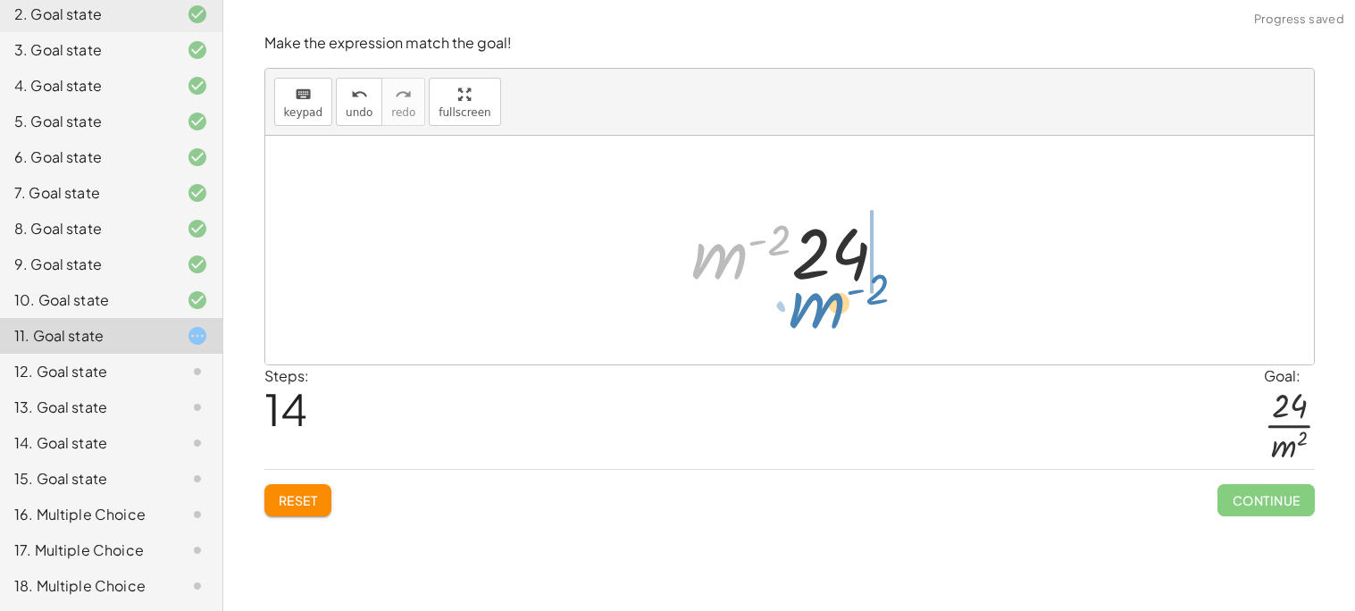
drag, startPoint x: 715, startPoint y: 258, endPoint x: 814, endPoint y: 307, distance: 109.8
click at [814, 307] on div "· ( · 8 · m 2 · n ( - 3 ) ) · ( · 3 · m ( - 4 ) · n 3 ) · 1 · ( · 8 · m 2 · n (…" at bounding box center [789, 250] width 1048 height 229
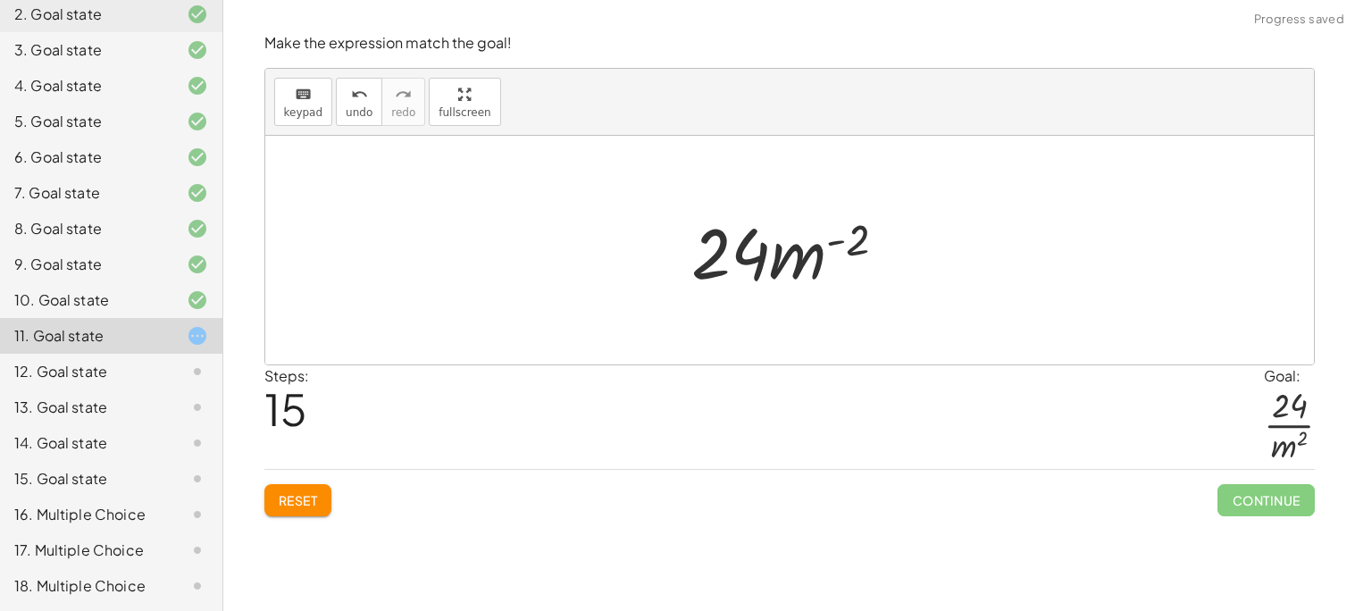
click at [763, 261] on div at bounding box center [796, 251] width 228 height 92
click at [768, 261] on div at bounding box center [796, 251] width 228 height 92
drag, startPoint x: 751, startPoint y: 255, endPoint x: 869, endPoint y: 203, distance: 129.1
click at [869, 203] on div "· ( · 8 · m 2 · n ( - 3 ) ) · ( · 3 · m ( - 4 ) · n 3 ) · 1 · ( · 8 · m 2 · n (…" at bounding box center [789, 250] width 250 height 101
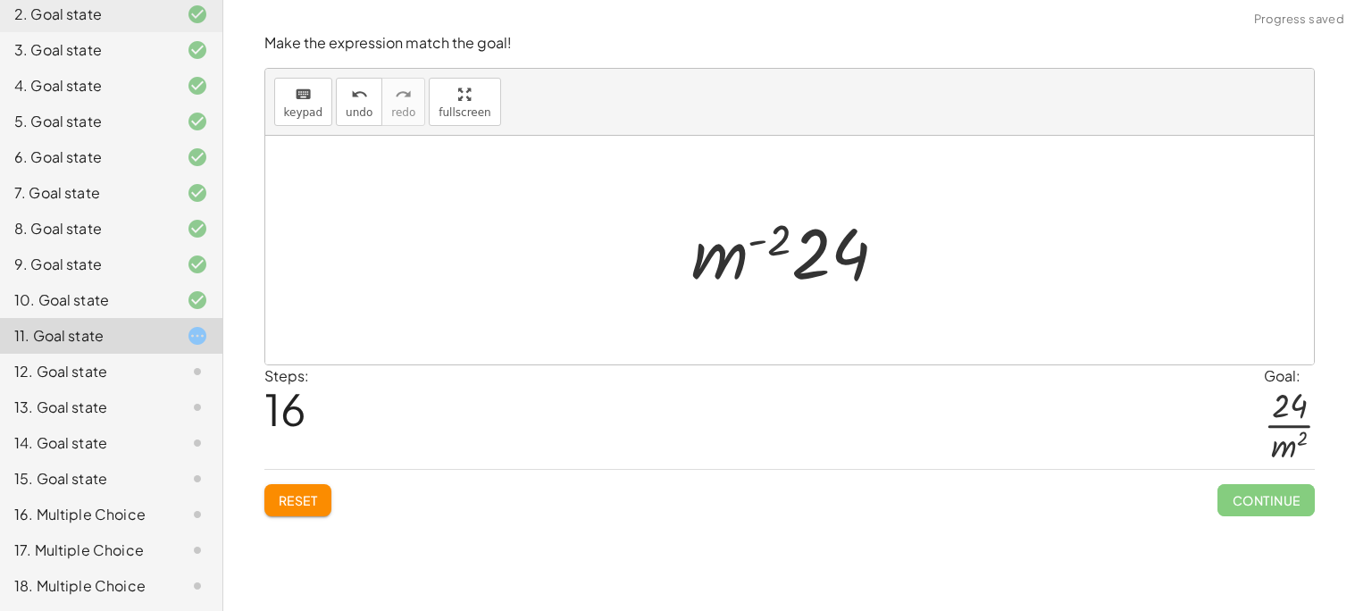
click at [320, 508] on button "Reset" at bounding box center [298, 500] width 68 height 32
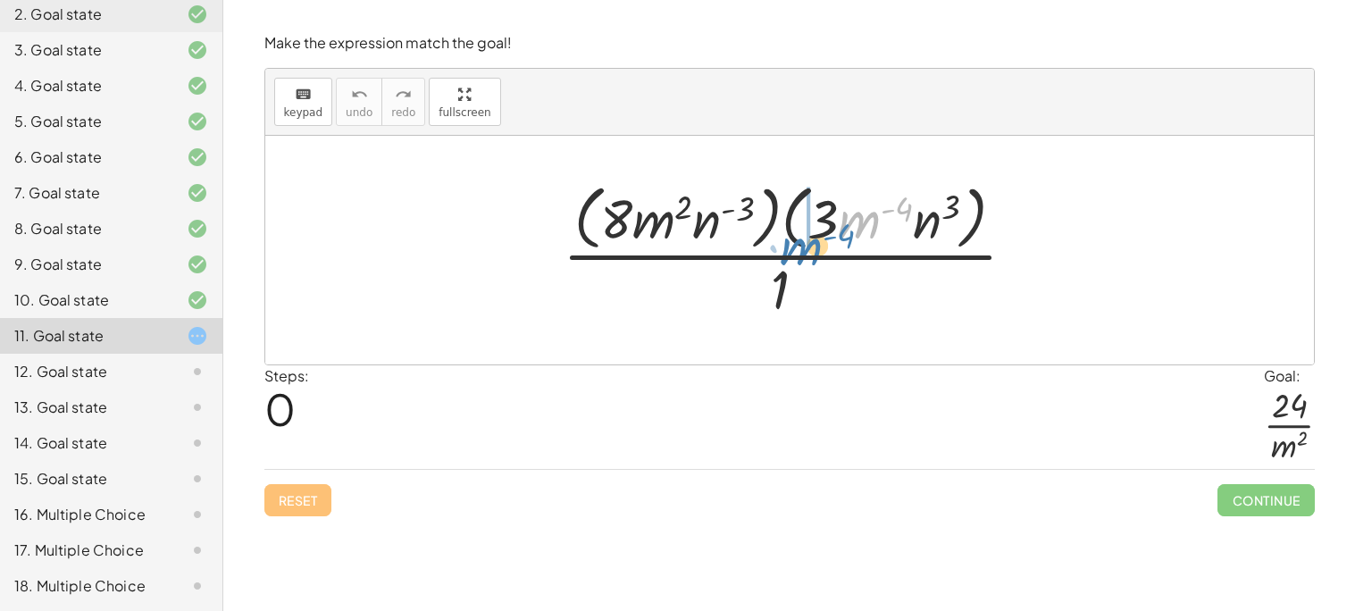
drag, startPoint x: 853, startPoint y: 231, endPoint x: 795, endPoint y: 258, distance: 63.9
click at [795, 258] on div at bounding box center [796, 250] width 485 height 146
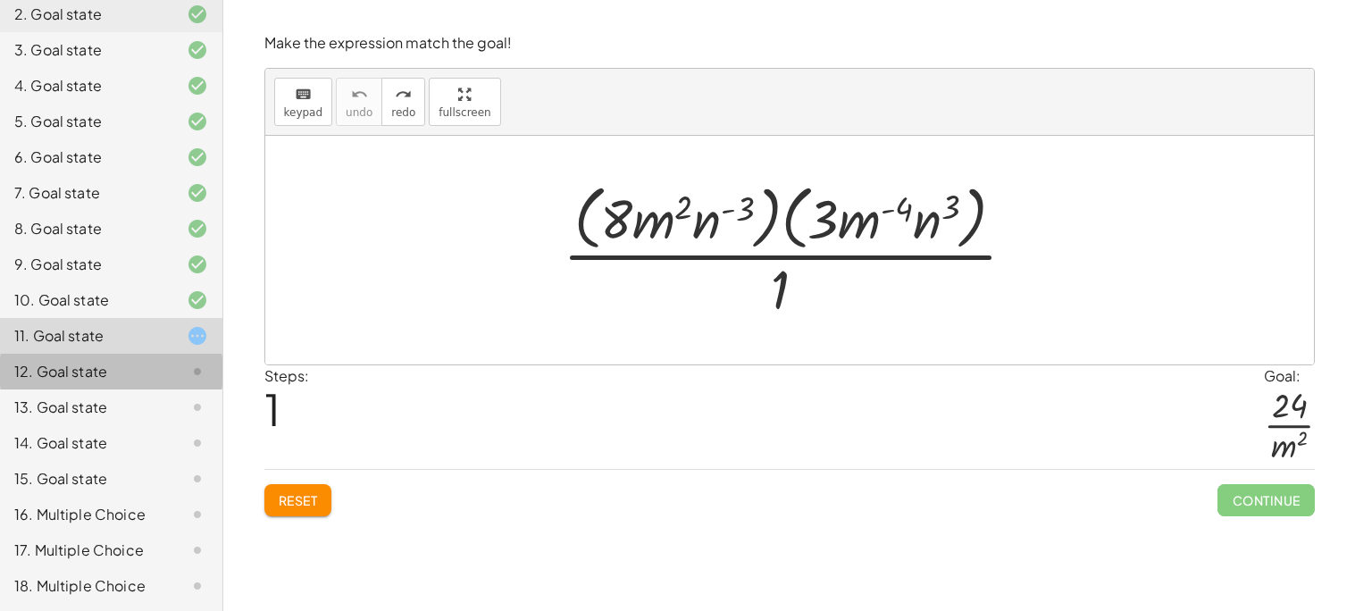
click at [205, 363] on icon at bounding box center [197, 371] width 21 height 21
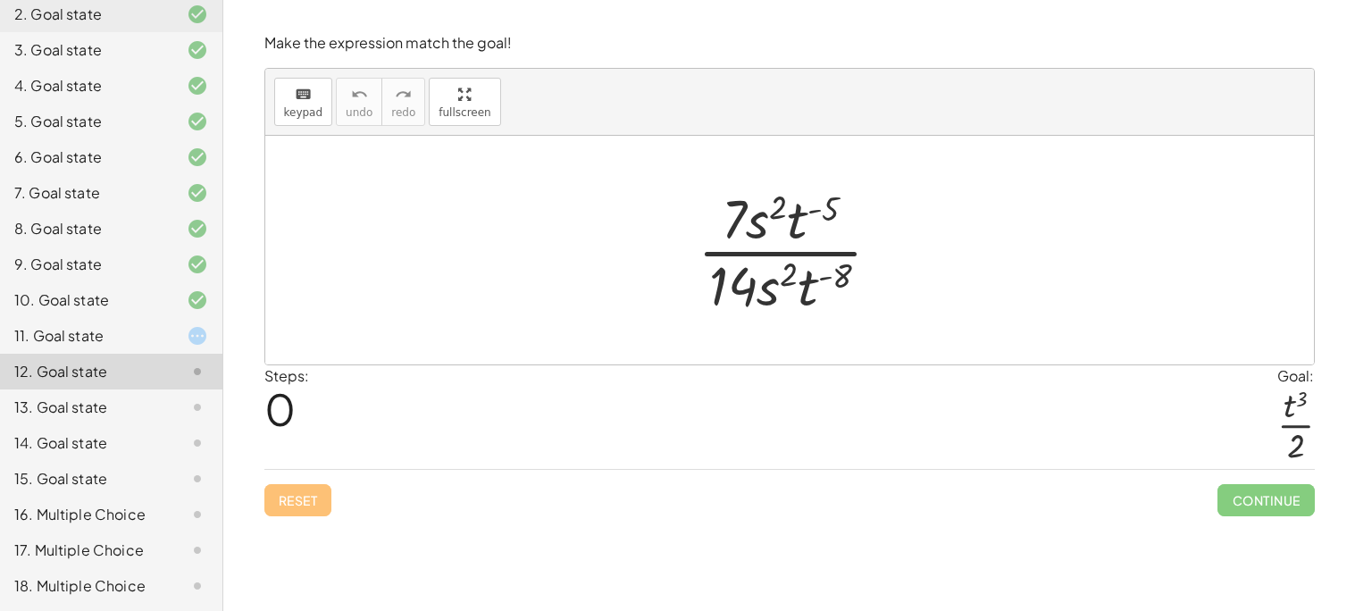
click at [212, 389] on div "11. Goal state" at bounding box center [111, 407] width 222 height 36
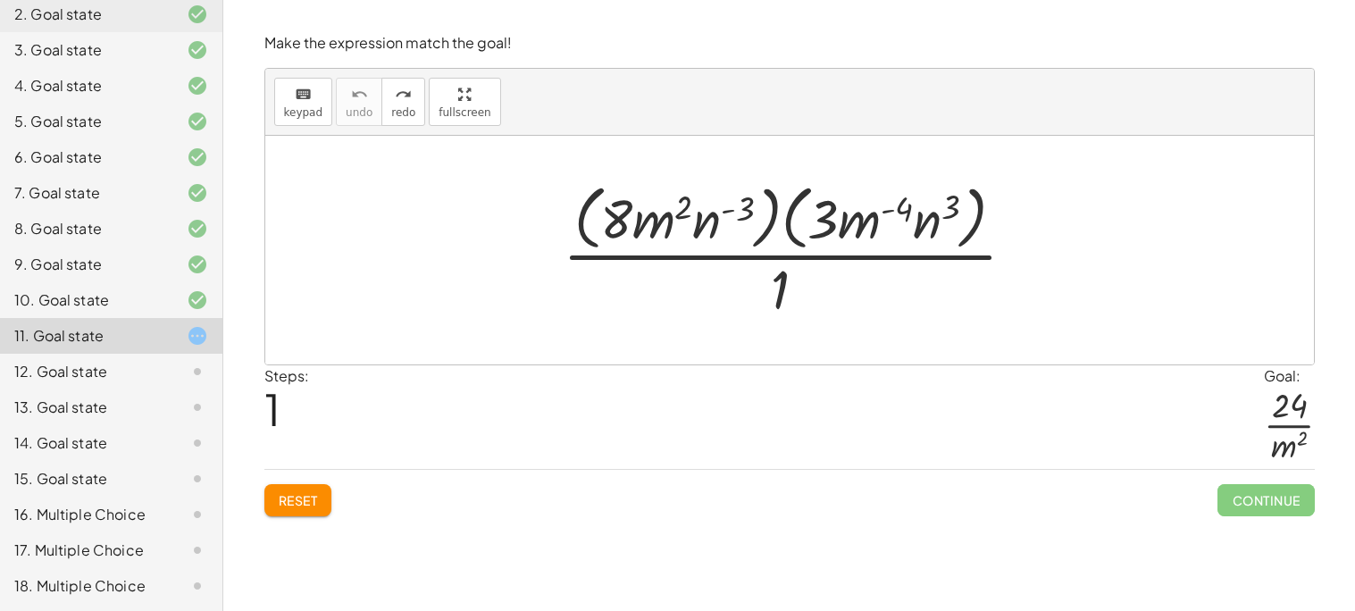
click at [138, 332] on div "11. Goal state" at bounding box center [86, 335] width 144 height 21
click at [140, 332] on div "11. Goal state" at bounding box center [86, 335] width 144 height 21
click at [791, 279] on div at bounding box center [796, 250] width 485 height 146
click at [823, 231] on div at bounding box center [796, 250] width 485 height 146
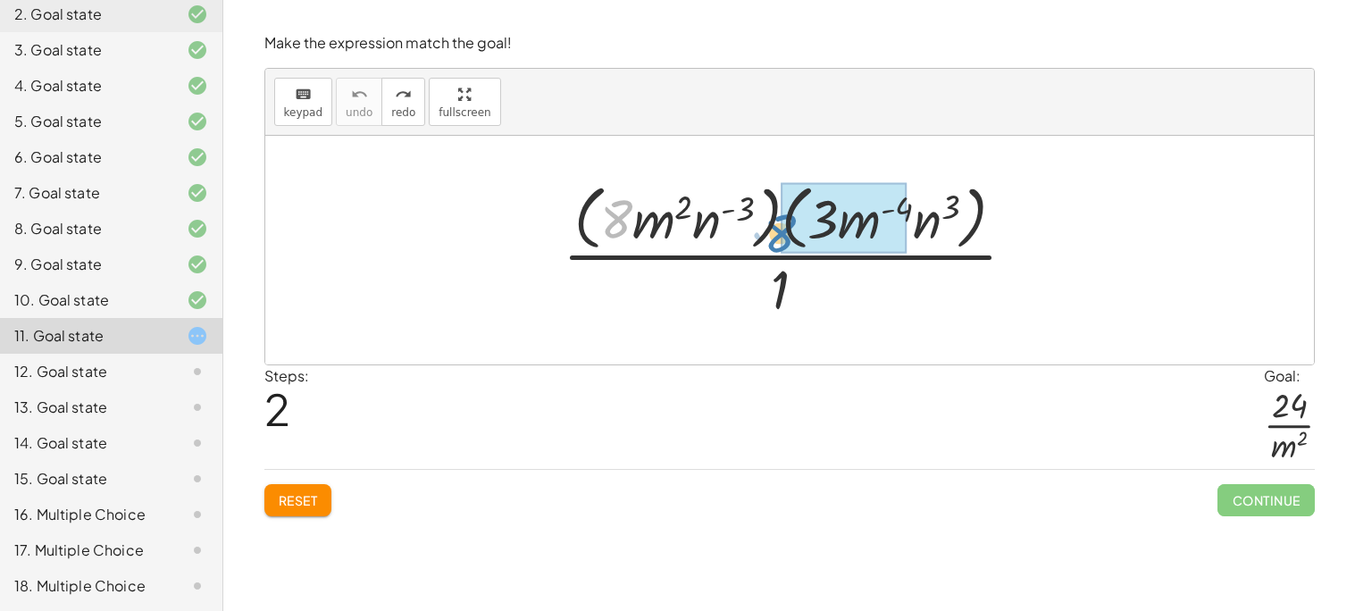
drag, startPoint x: 626, startPoint y: 221, endPoint x: 789, endPoint y: 235, distance: 164.1
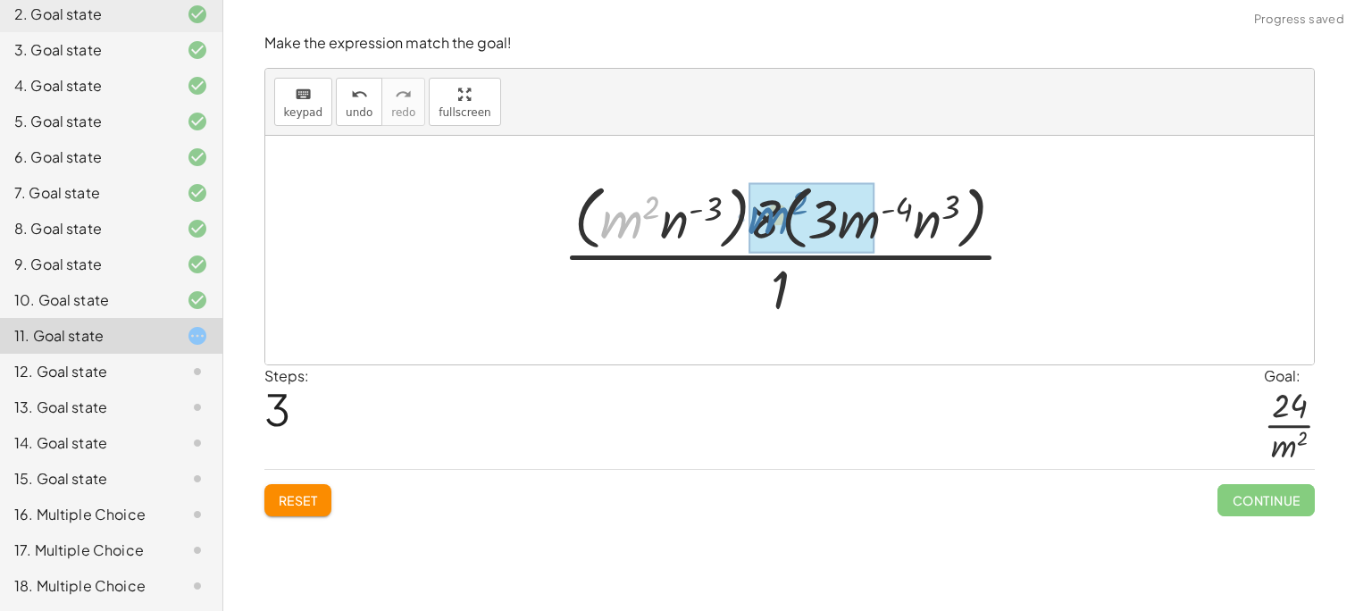
drag, startPoint x: 631, startPoint y: 219, endPoint x: 778, endPoint y: 214, distance: 147.4
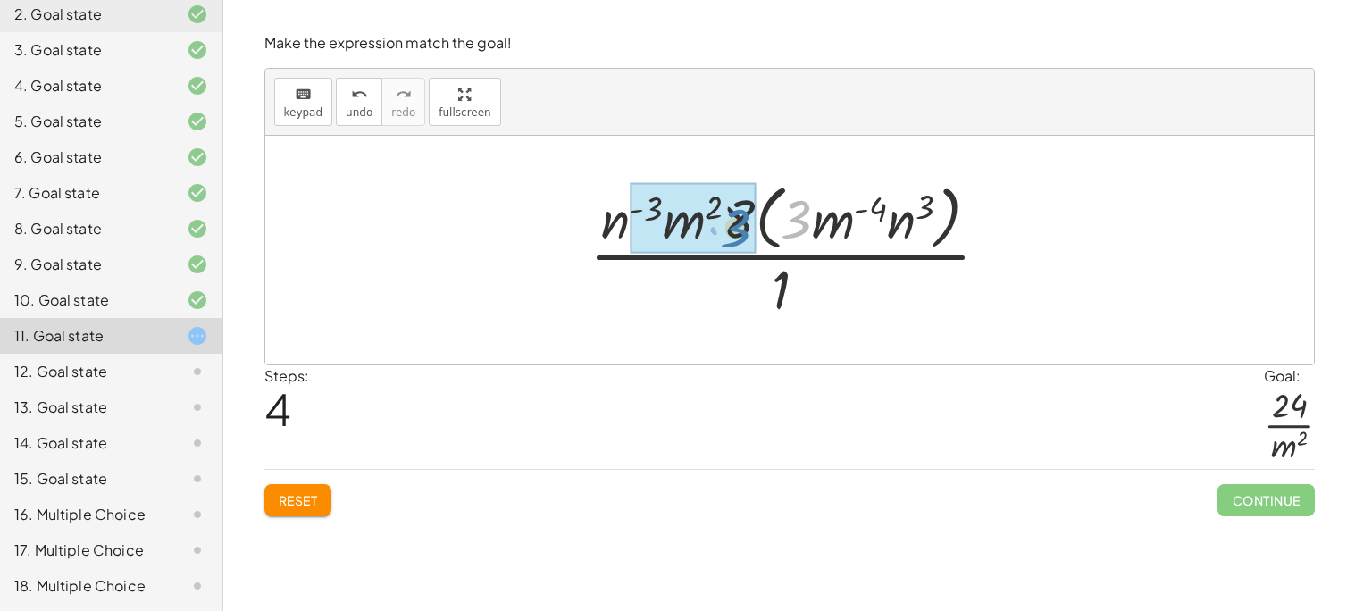
drag, startPoint x: 789, startPoint y: 219, endPoint x: 729, endPoint y: 228, distance: 61.4
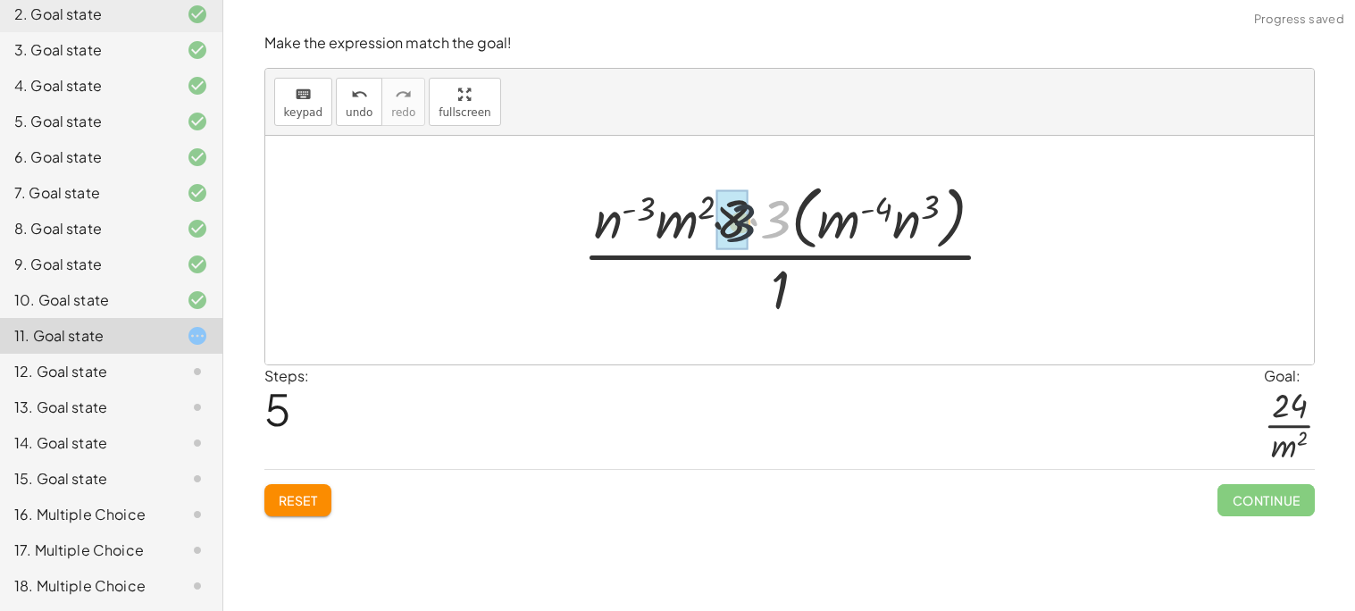
drag, startPoint x: 781, startPoint y: 220, endPoint x: 731, endPoint y: 224, distance: 51.1
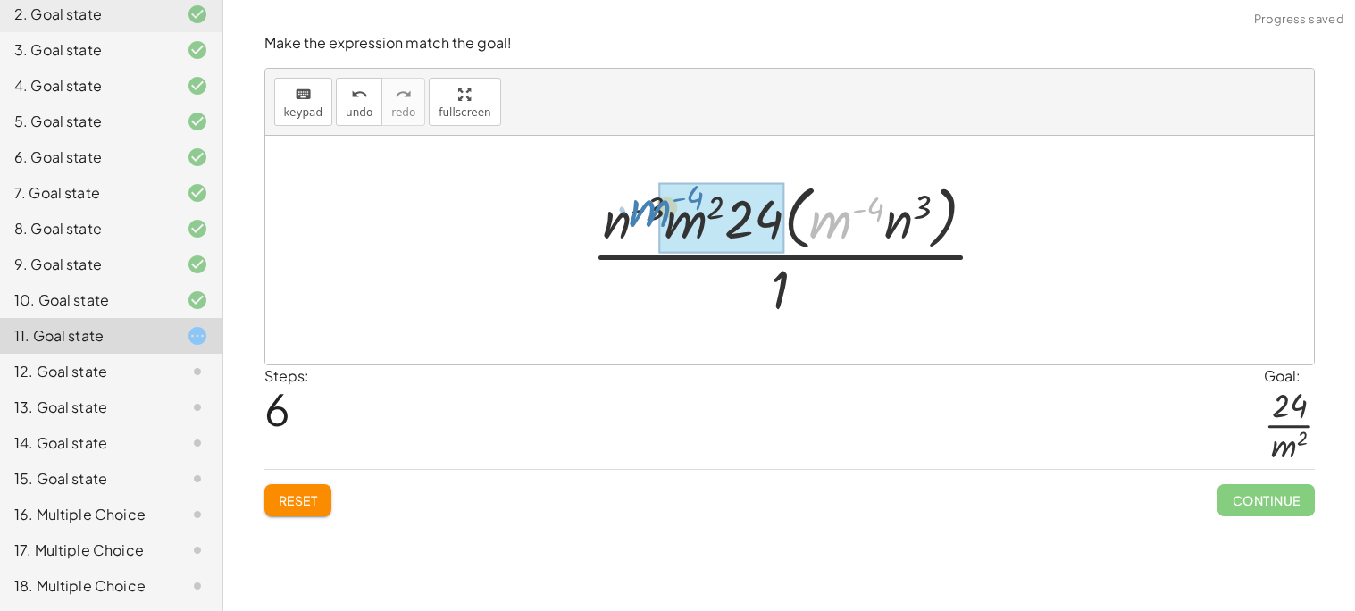
drag, startPoint x: 820, startPoint y: 228, endPoint x: 639, endPoint y: 216, distance: 180.8
click at [639, 216] on div at bounding box center [796, 250] width 429 height 146
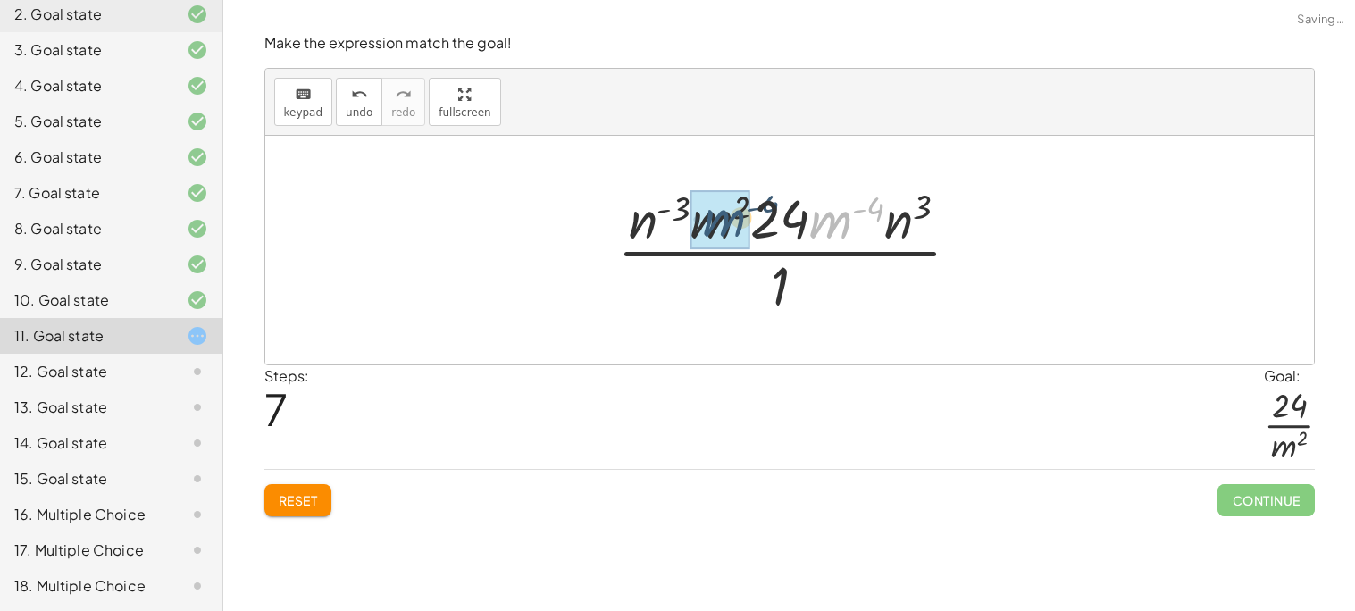
drag, startPoint x: 824, startPoint y: 235, endPoint x: 714, endPoint y: 232, distance: 110.8
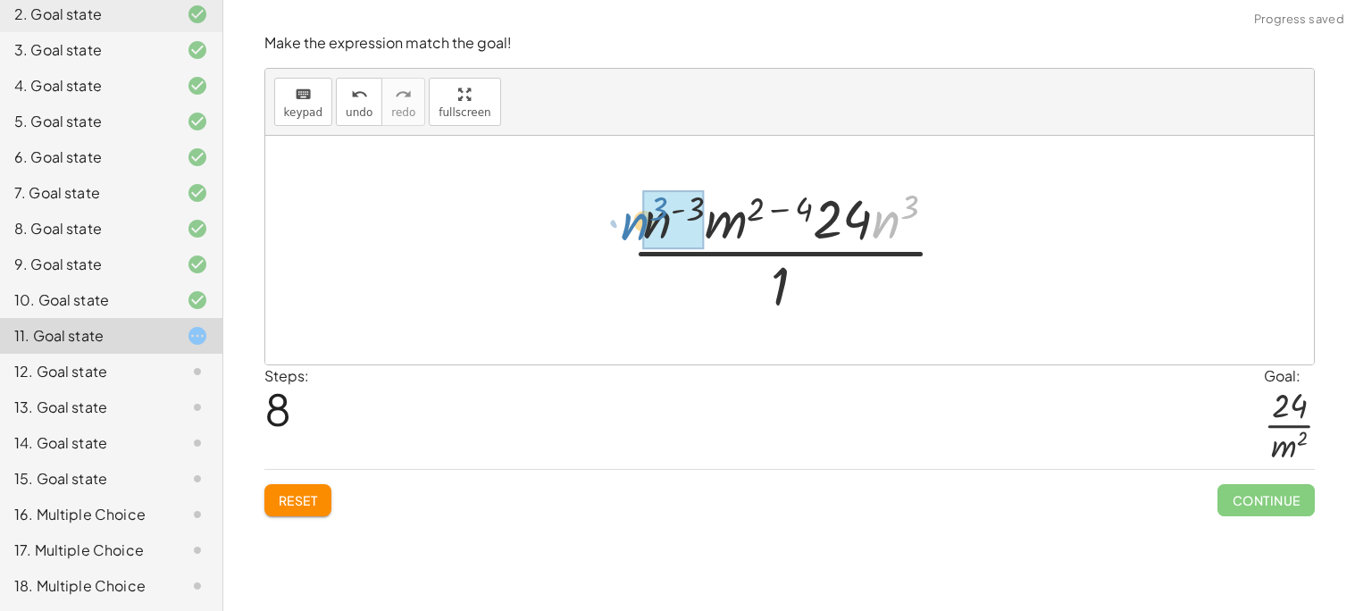
drag, startPoint x: 892, startPoint y: 219, endPoint x: 647, endPoint y: 221, distance: 245.6
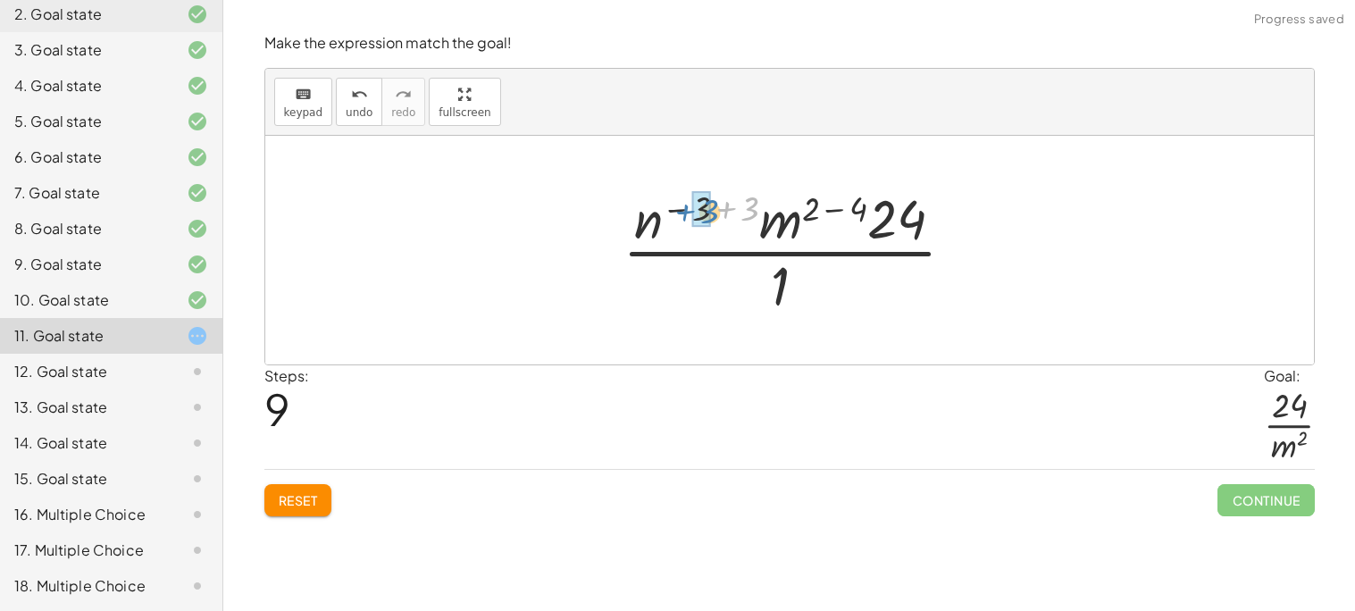
drag, startPoint x: 738, startPoint y: 207, endPoint x: 694, endPoint y: 210, distance: 43.8
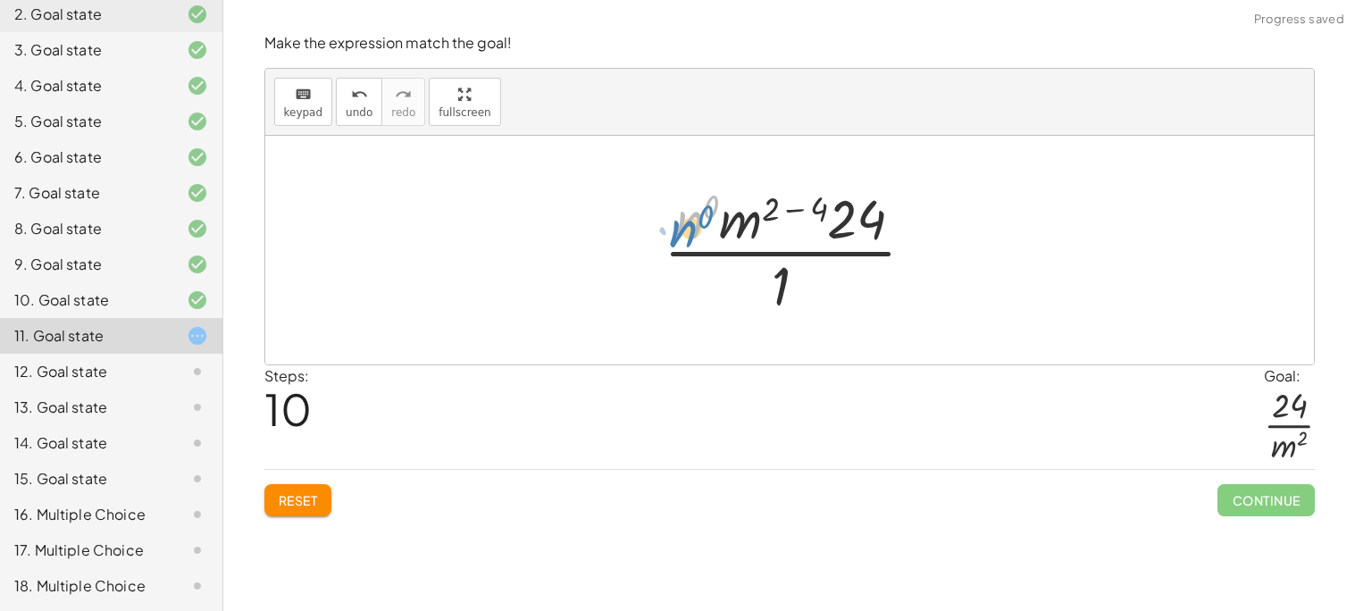
click at [688, 226] on div at bounding box center [797, 250] width 284 height 138
click at [690, 229] on div at bounding box center [797, 250] width 284 height 138
drag, startPoint x: 814, startPoint y: 205, endPoint x: 770, endPoint y: 207, distance: 44.7
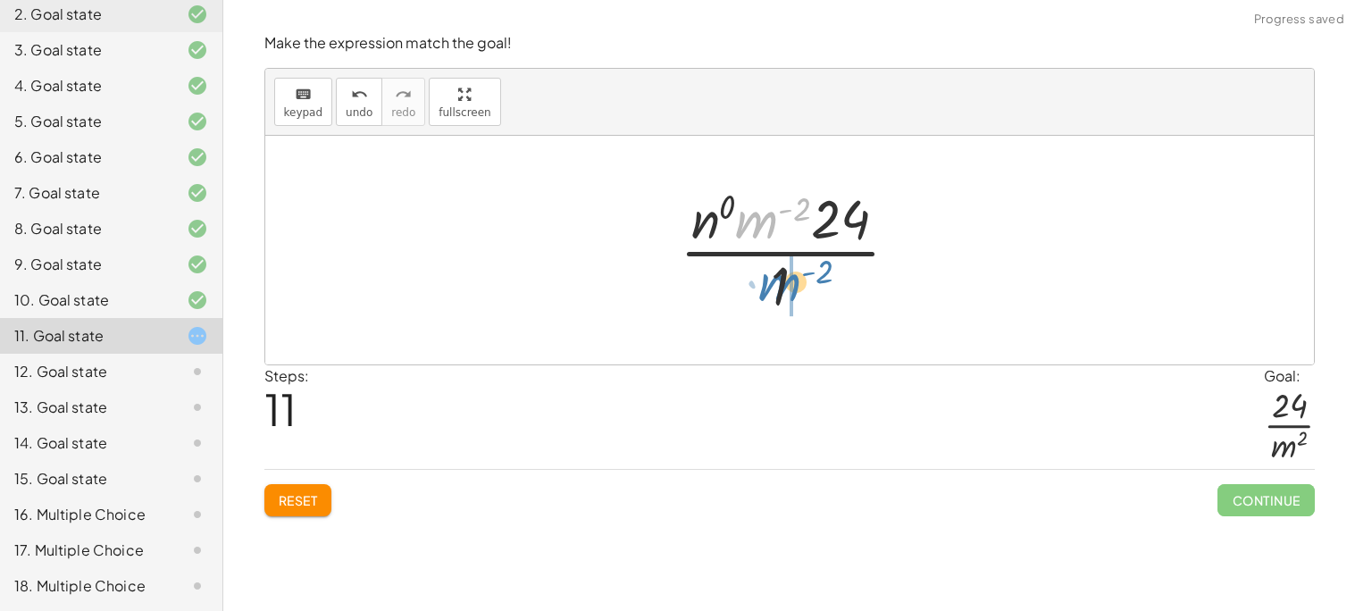
drag, startPoint x: 760, startPoint y: 221, endPoint x: 783, endPoint y: 288, distance: 70.9
click at [783, 288] on div at bounding box center [796, 250] width 251 height 138
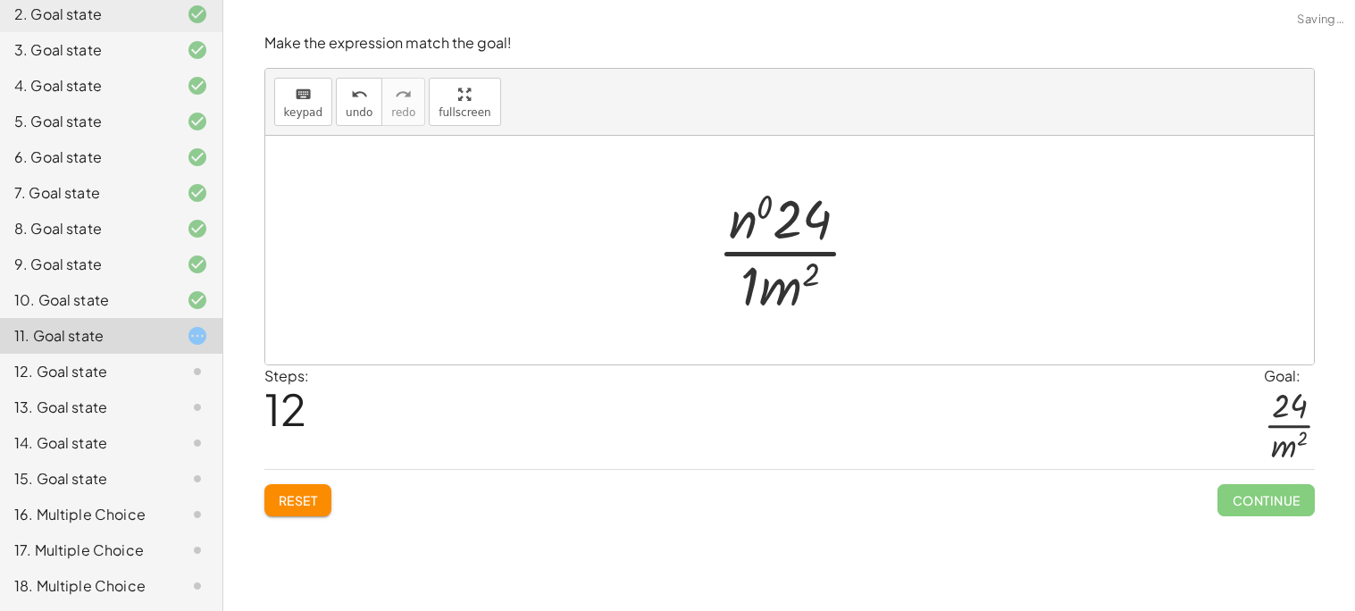
click at [741, 226] on div at bounding box center [796, 250] width 176 height 138
drag, startPoint x: 750, startPoint y: 283, endPoint x: 773, endPoint y: 240, distance: 48.8
click at [745, 225] on div at bounding box center [796, 250] width 163 height 138
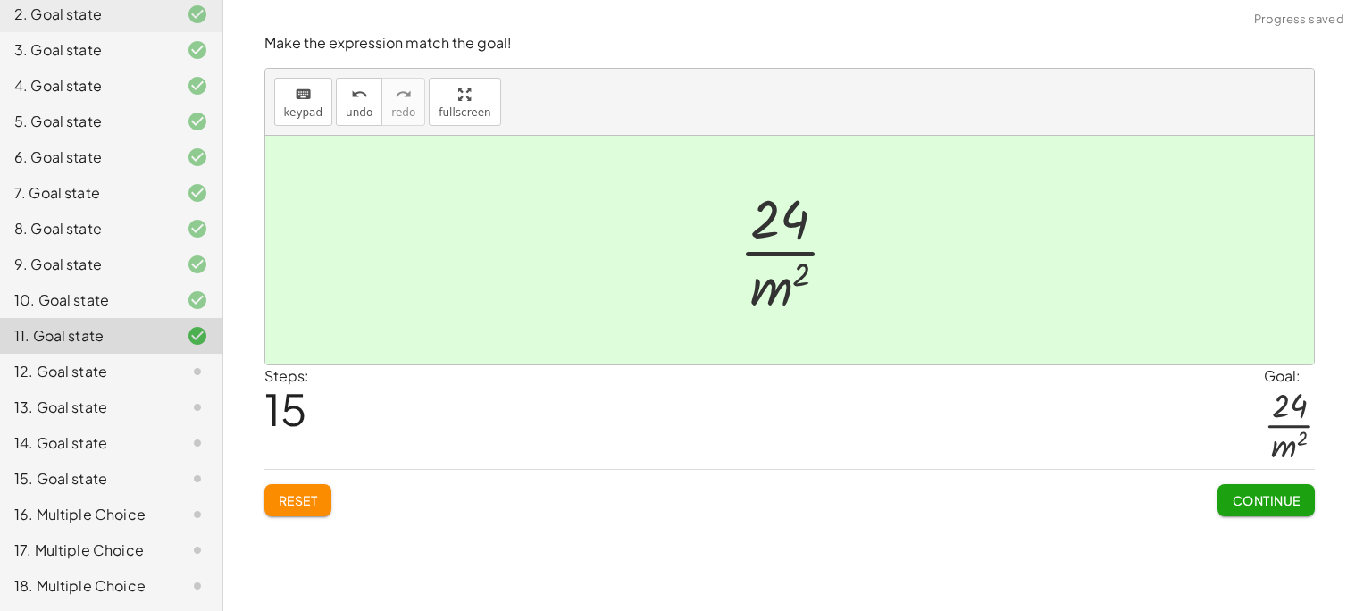
click at [1261, 502] on span "Continue" at bounding box center [1266, 500] width 68 height 16
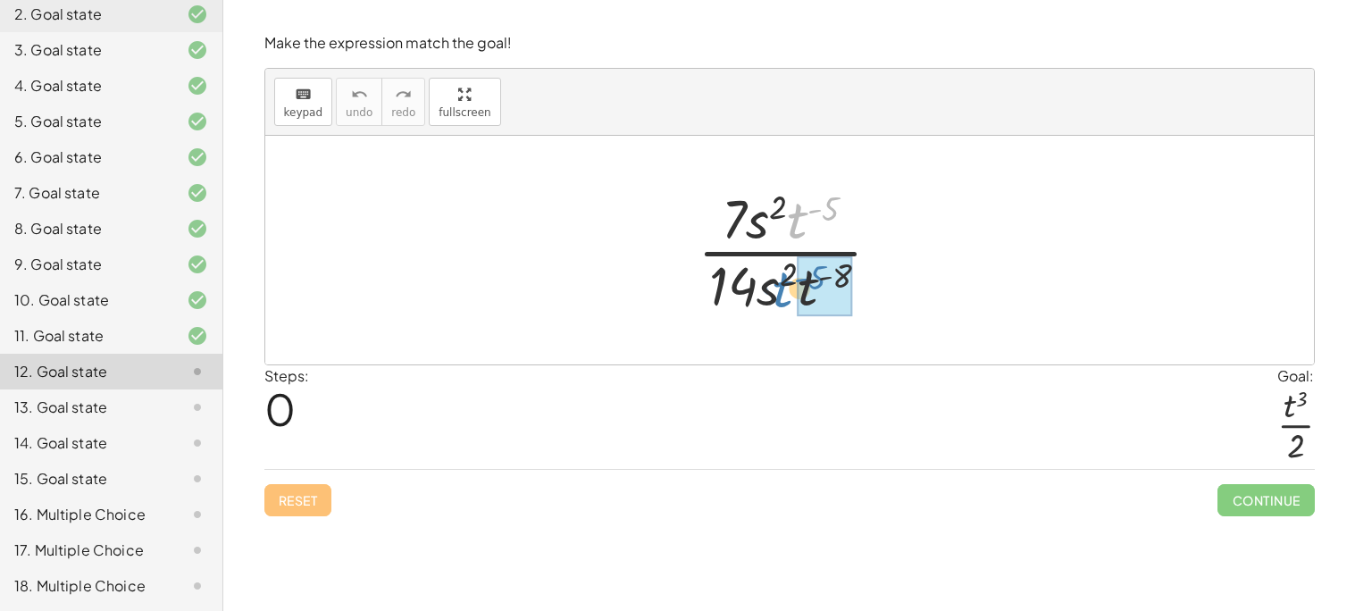
drag, startPoint x: 796, startPoint y: 223, endPoint x: 784, endPoint y: 291, distance: 68.9
click at [784, 291] on div at bounding box center [797, 250] width 216 height 138
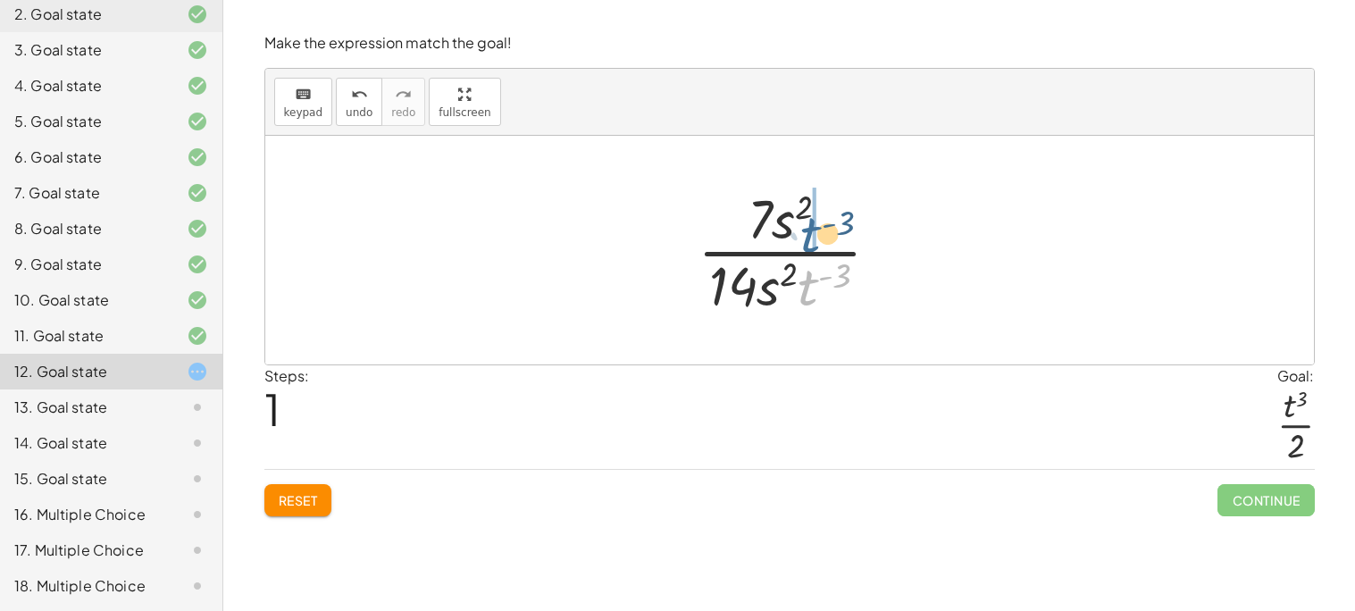
drag, startPoint x: 808, startPoint y: 288, endPoint x: 812, endPoint y: 232, distance: 55.5
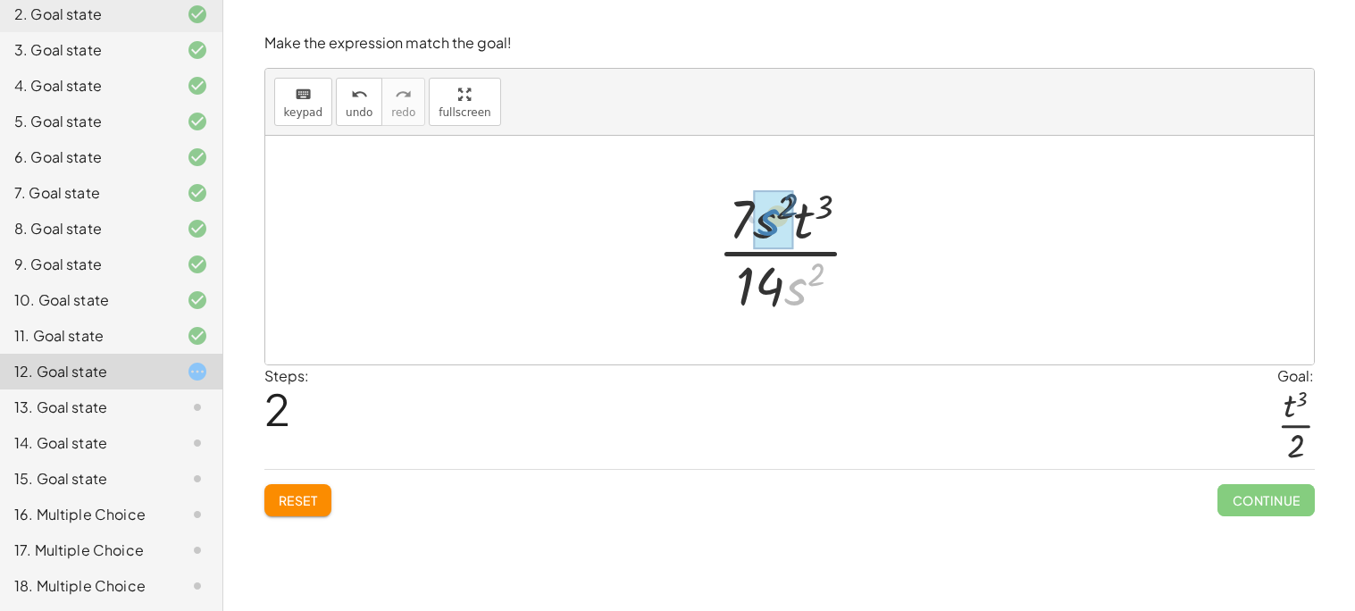
drag, startPoint x: 791, startPoint y: 288, endPoint x: 772, endPoint y: 241, distance: 51.2
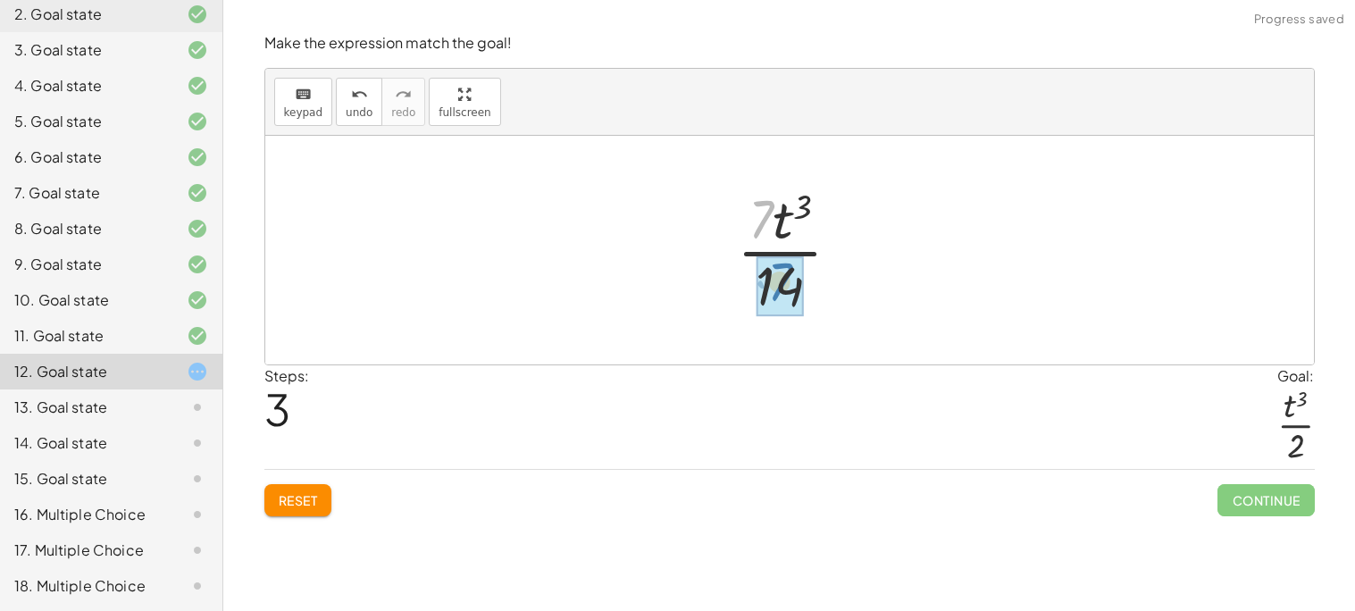
drag, startPoint x: 763, startPoint y: 220, endPoint x: 782, endPoint y: 285, distance: 68.1
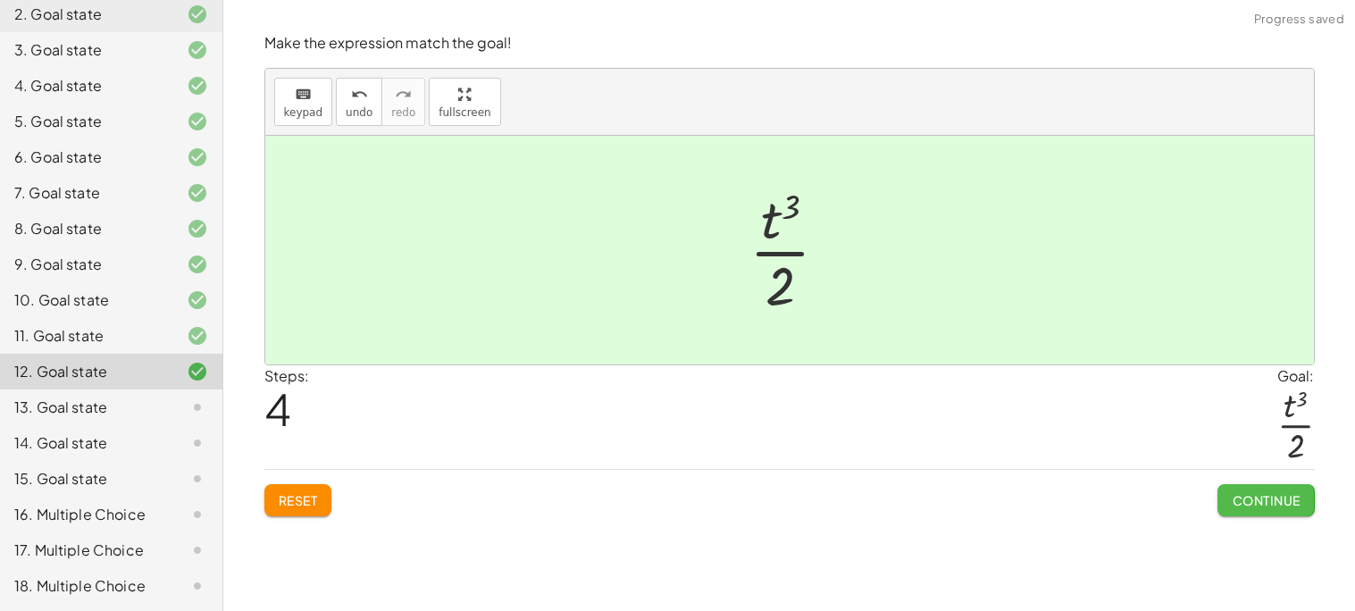
click at [1253, 506] on span "Continue" at bounding box center [1266, 500] width 68 height 16
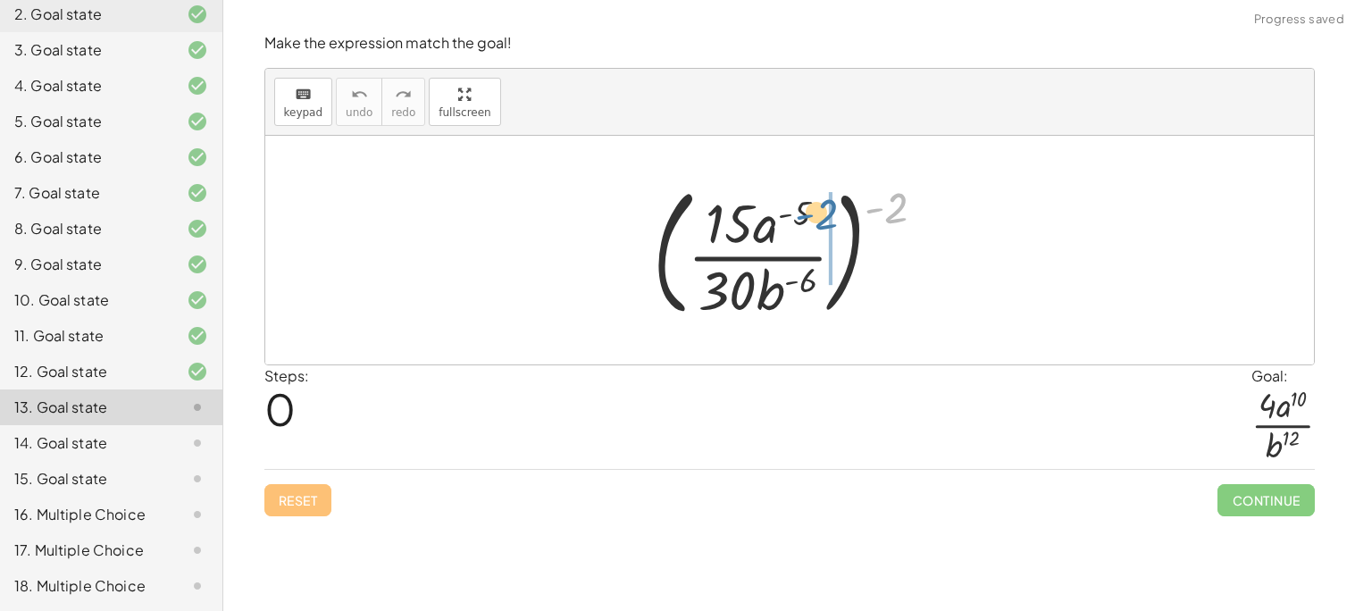
drag, startPoint x: 883, startPoint y: 205, endPoint x: 810, endPoint y: 212, distance: 73.5
click at [810, 212] on div at bounding box center [796, 250] width 305 height 148
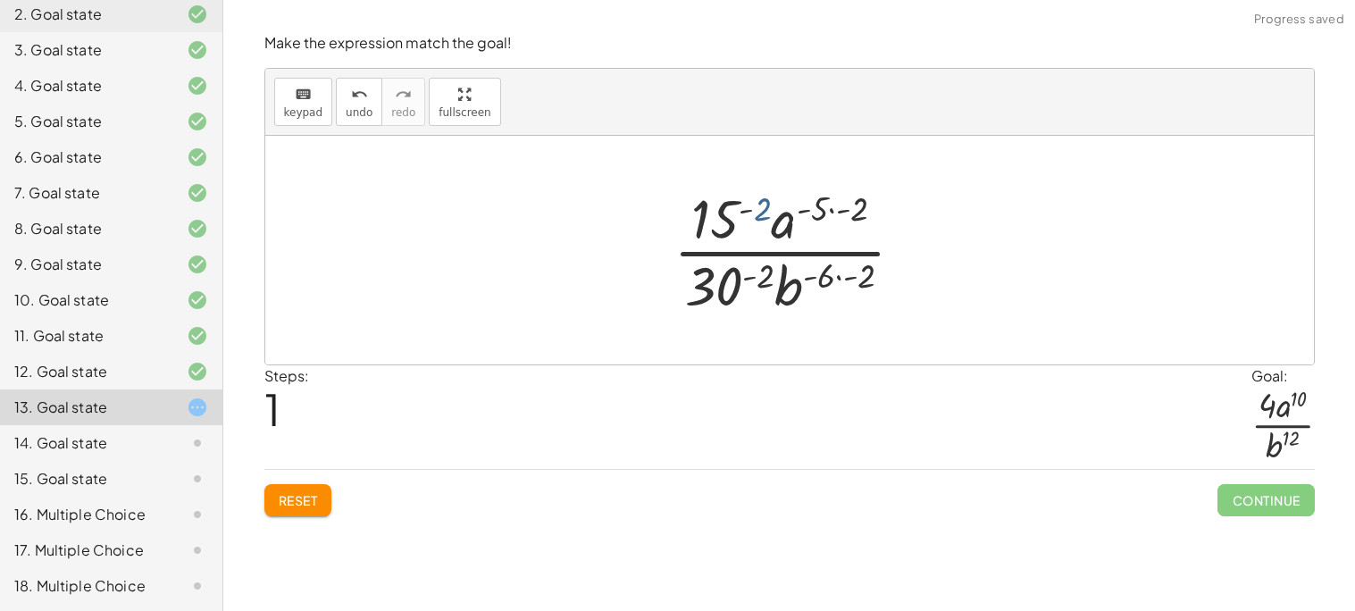
click at [765, 208] on div at bounding box center [795, 250] width 263 height 138
drag, startPoint x: 728, startPoint y: 214, endPoint x: 700, endPoint y: 297, distance: 87.5
click at [700, 297] on div at bounding box center [795, 250] width 263 height 138
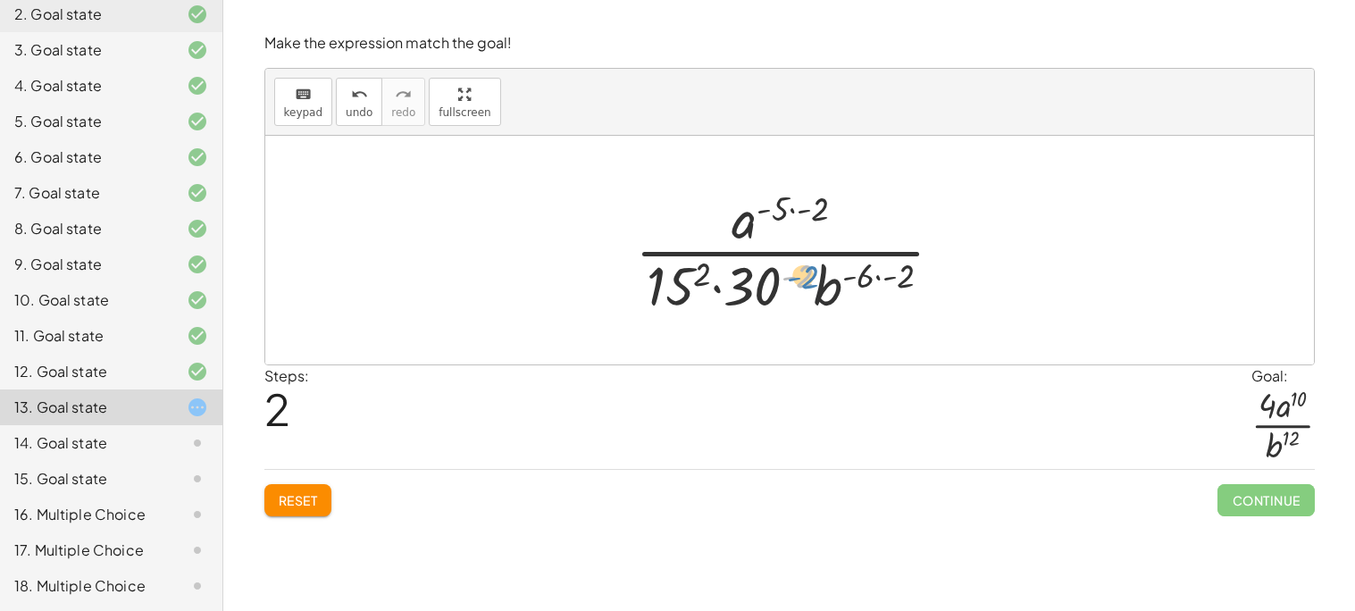
click at [789, 287] on div at bounding box center [796, 250] width 340 height 138
drag, startPoint x: 764, startPoint y: 286, endPoint x: 719, endPoint y: 221, distance: 78.3
click at [719, 221] on div at bounding box center [796, 250] width 340 height 138
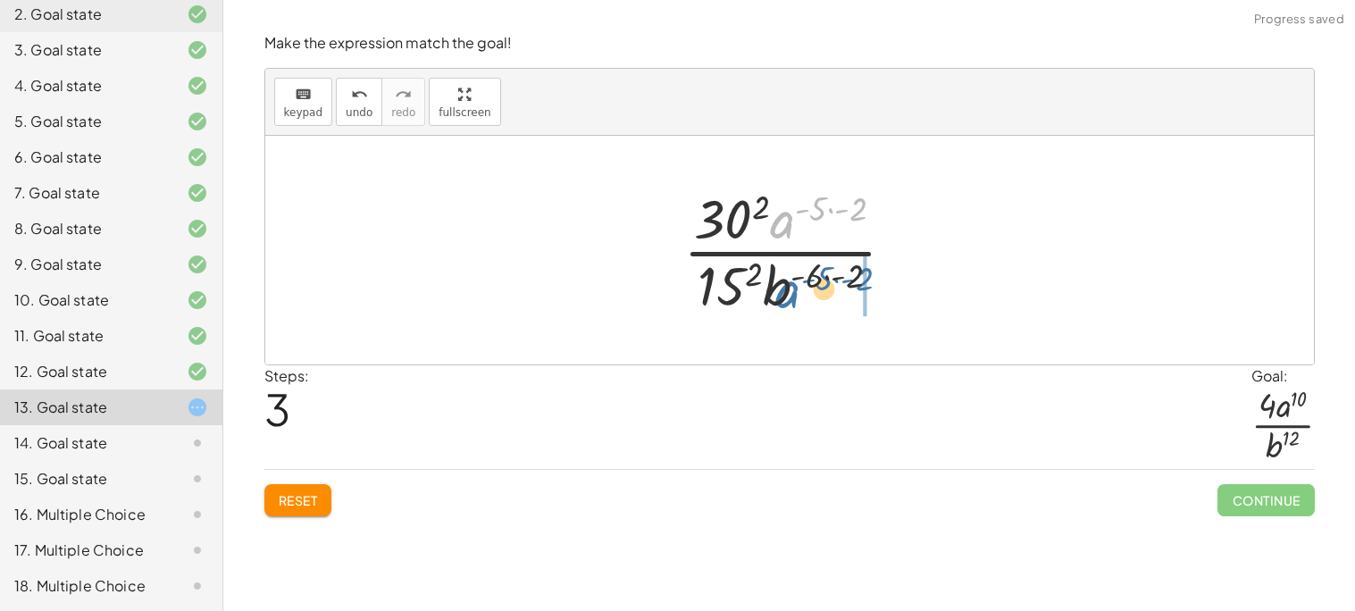
drag, startPoint x: 783, startPoint y: 220, endPoint x: 789, endPoint y: 301, distance: 81.4
click at [789, 301] on div at bounding box center [796, 250] width 245 height 138
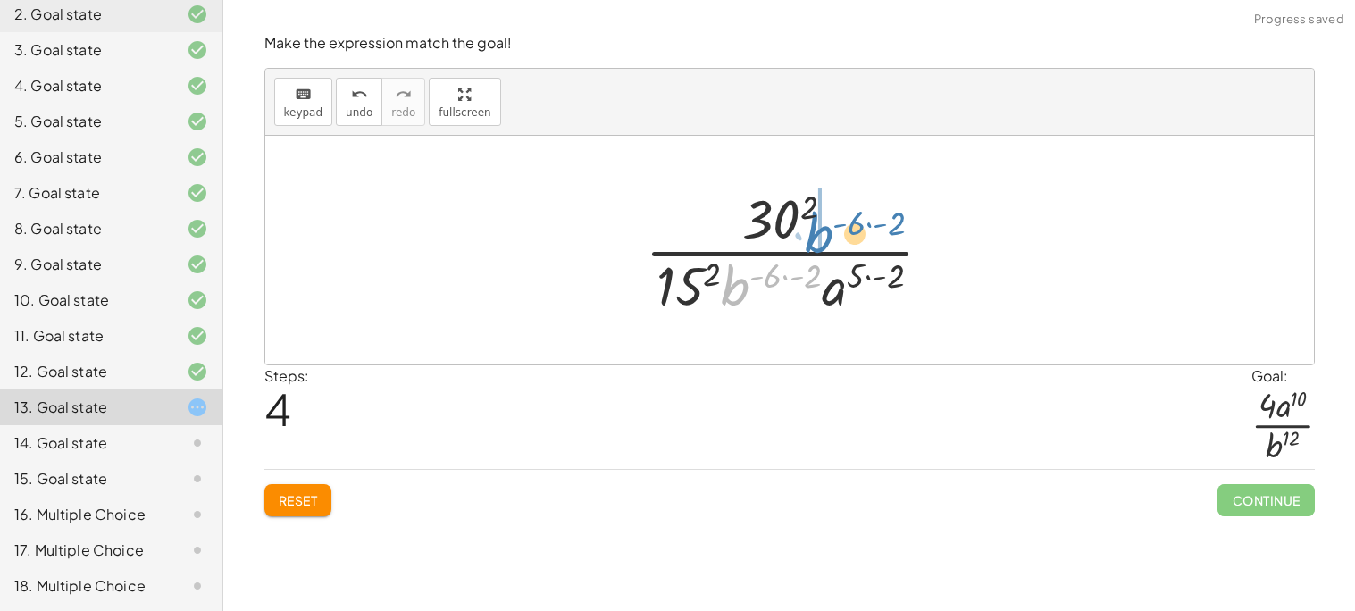
drag, startPoint x: 730, startPoint y: 288, endPoint x: 814, endPoint y: 233, distance: 100.8
click at [814, 233] on div at bounding box center [796, 250] width 321 height 138
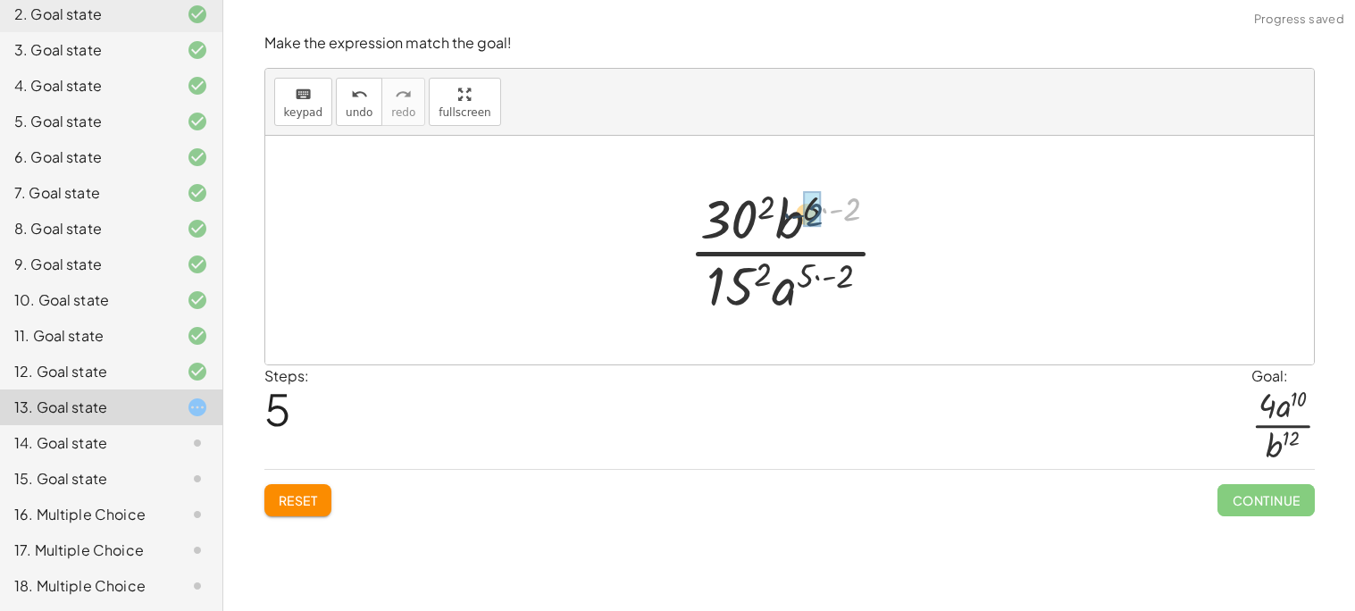
drag, startPoint x: 853, startPoint y: 207, endPoint x: 814, endPoint y: 213, distance: 38.8
drag, startPoint x: 849, startPoint y: 274, endPoint x: 819, endPoint y: 278, distance: 30.6
click at [819, 278] on div at bounding box center [796, 250] width 220 height 138
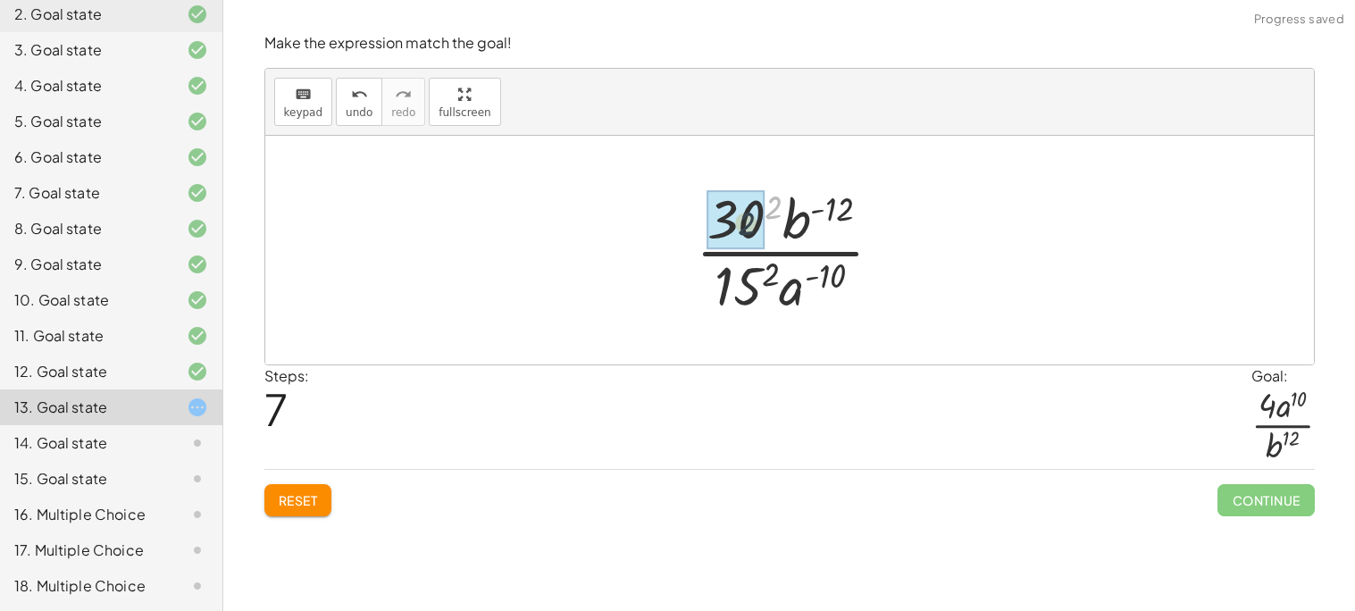
drag, startPoint x: 769, startPoint y: 202, endPoint x: 737, endPoint y: 221, distance: 37.2
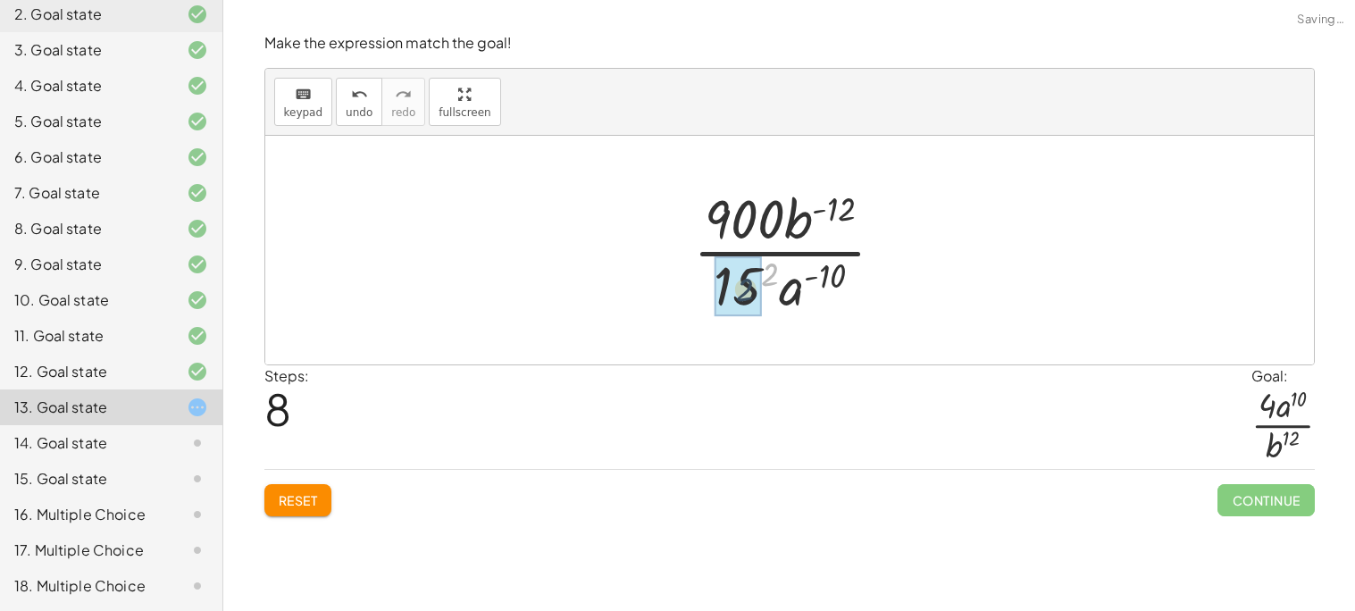
drag, startPoint x: 773, startPoint y: 270, endPoint x: 746, endPoint y: 286, distance: 32.0
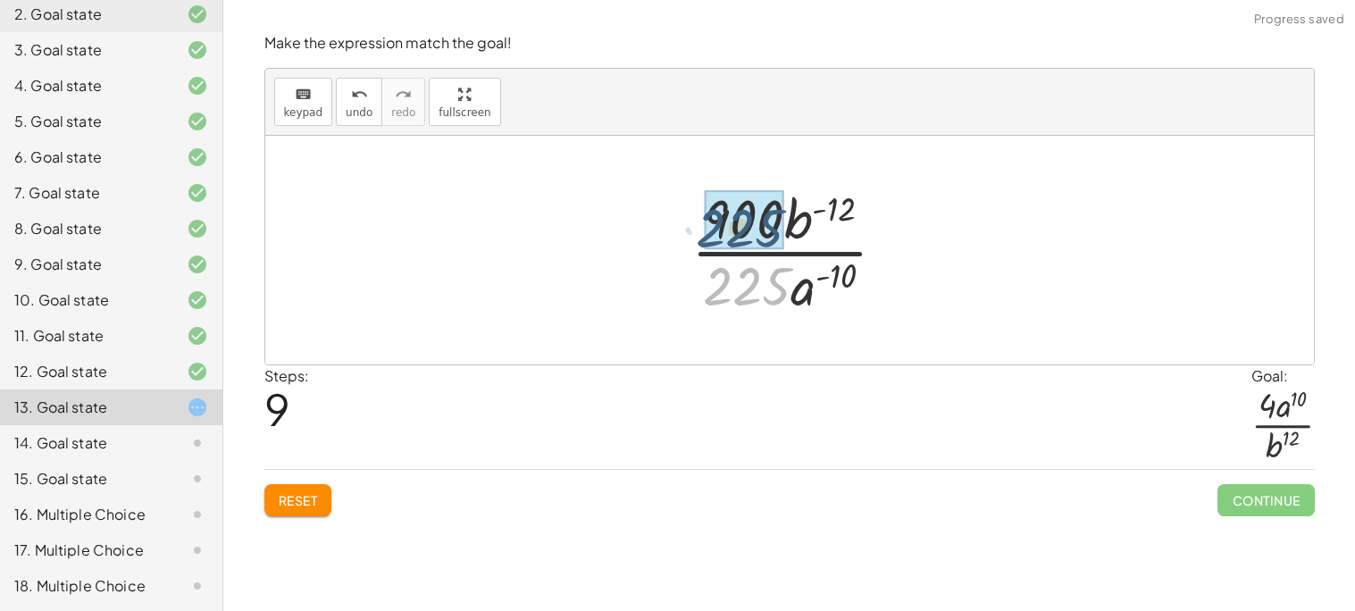
drag, startPoint x: 759, startPoint y: 284, endPoint x: 752, endPoint y: 225, distance: 59.4
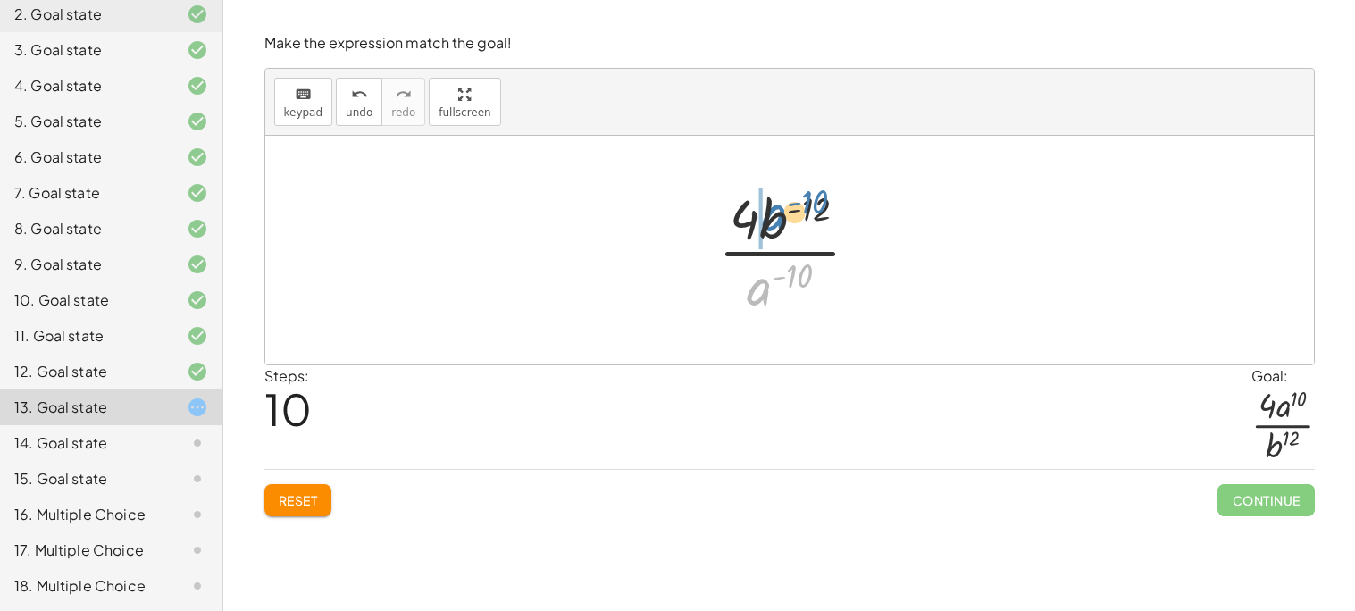
drag, startPoint x: 762, startPoint y: 283, endPoint x: 777, endPoint y: 209, distance: 75.7
click at [777, 209] on div at bounding box center [795, 250] width 173 height 138
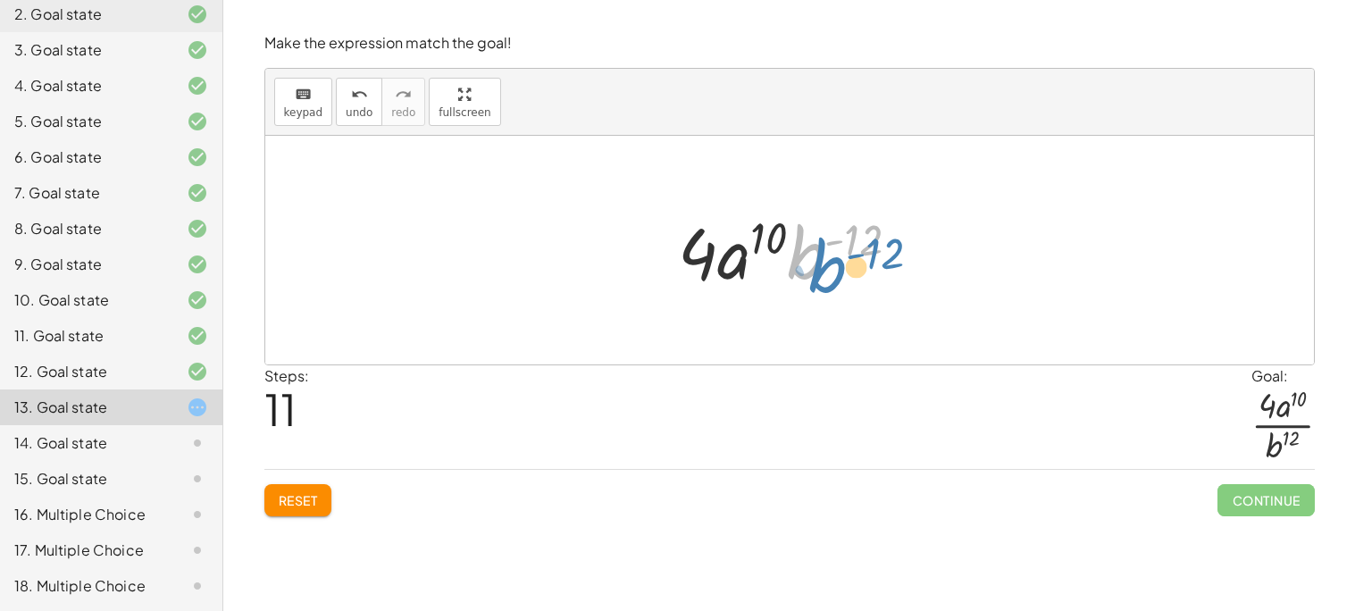
drag, startPoint x: 801, startPoint y: 238, endPoint x: 821, endPoint y: 249, distance: 22.8
click at [821, 249] on div at bounding box center [796, 251] width 254 height 92
click at [305, 496] on span "Reset" at bounding box center [298, 500] width 39 height 16
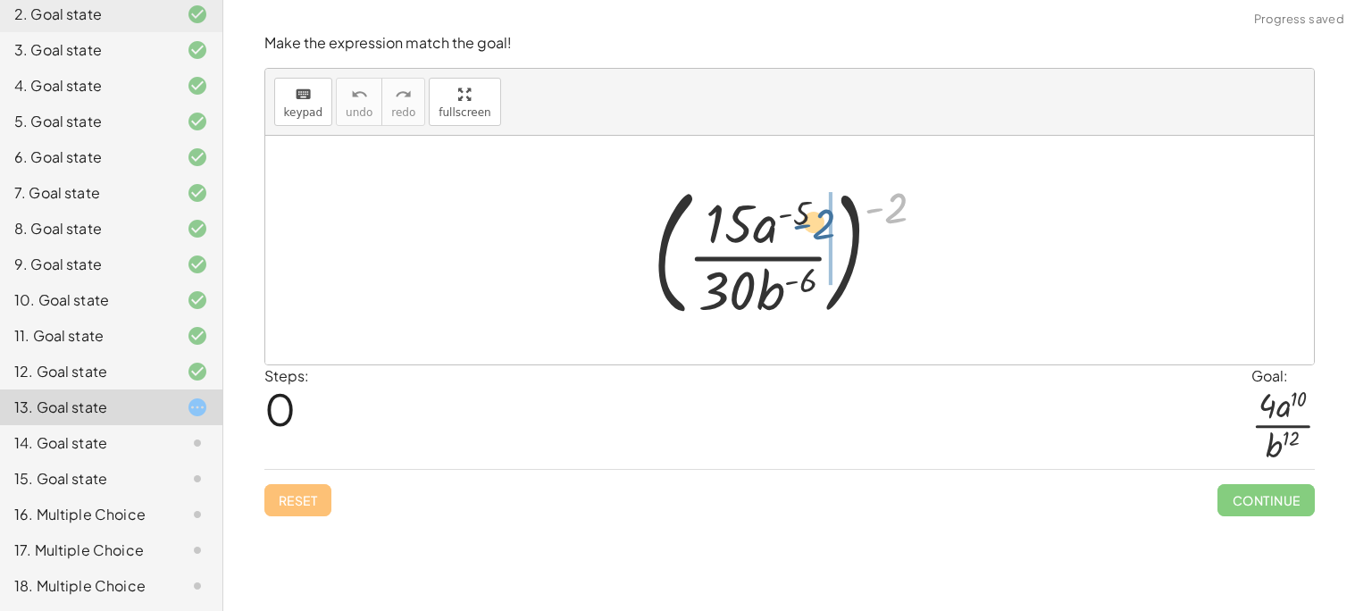
drag, startPoint x: 884, startPoint y: 201, endPoint x: 810, endPoint y: 217, distance: 75.8
click at [810, 217] on div at bounding box center [796, 250] width 305 height 148
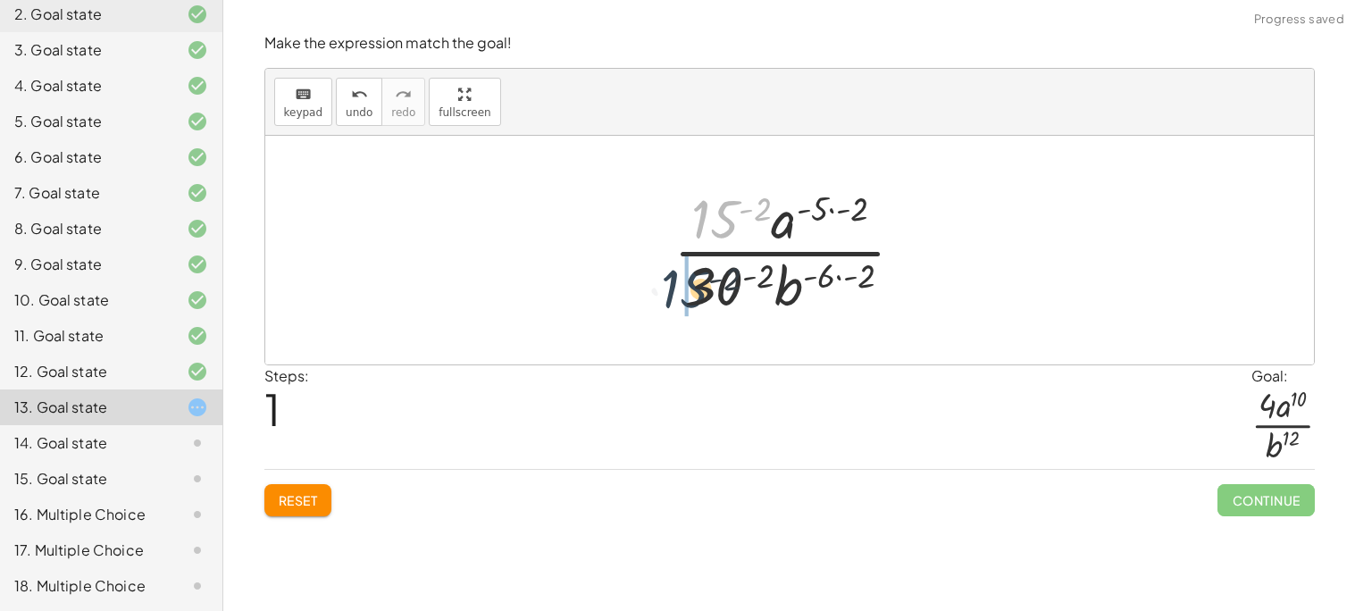
drag, startPoint x: 722, startPoint y: 220, endPoint x: 686, endPoint y: 298, distance: 86.3
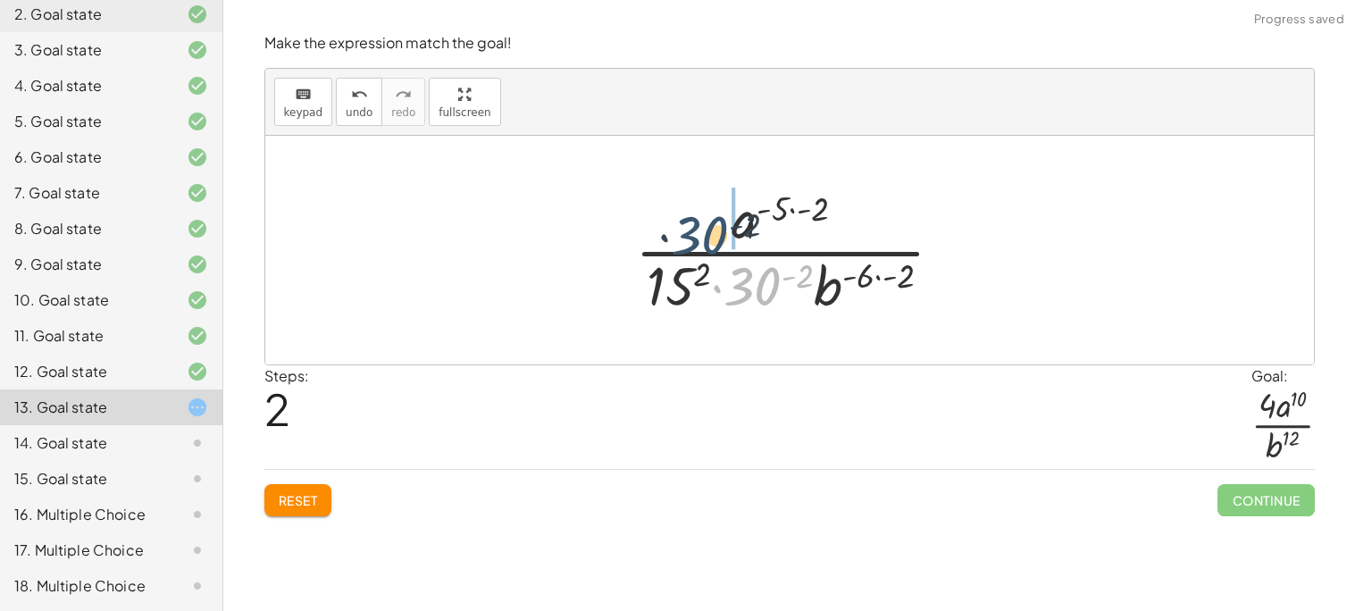
drag, startPoint x: 764, startPoint y: 287, endPoint x: 708, endPoint y: 229, distance: 80.8
click at [708, 229] on div at bounding box center [796, 250] width 340 height 138
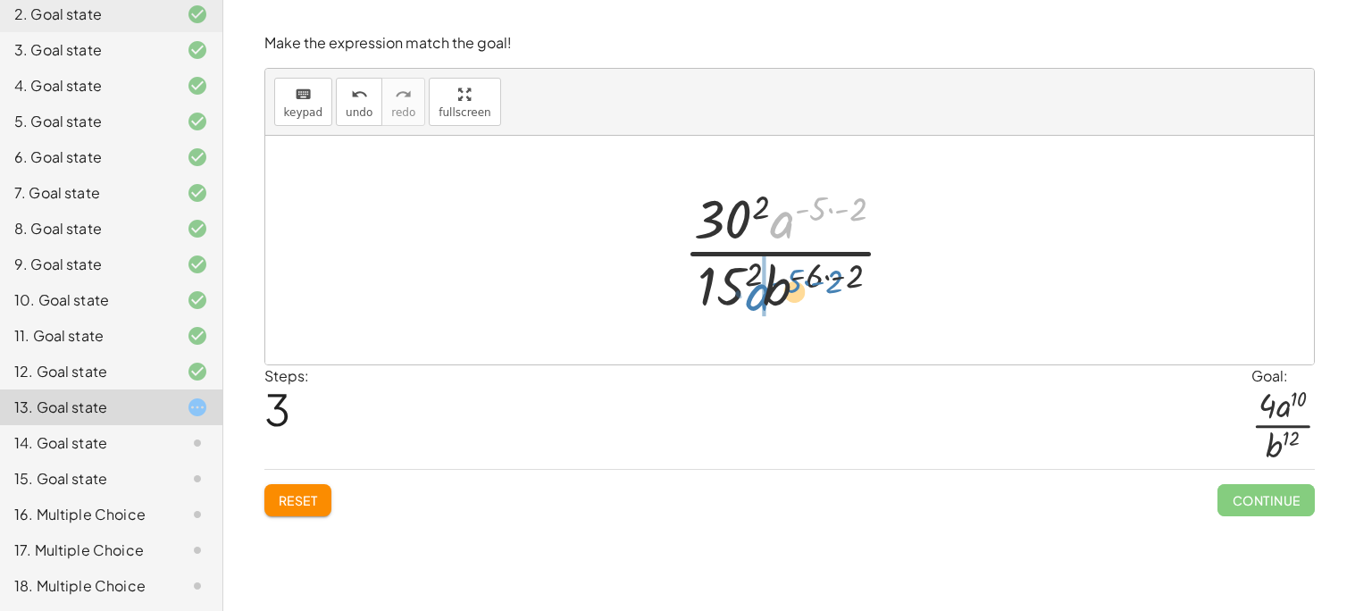
drag, startPoint x: 786, startPoint y: 225, endPoint x: 762, endPoint y: 300, distance: 78.8
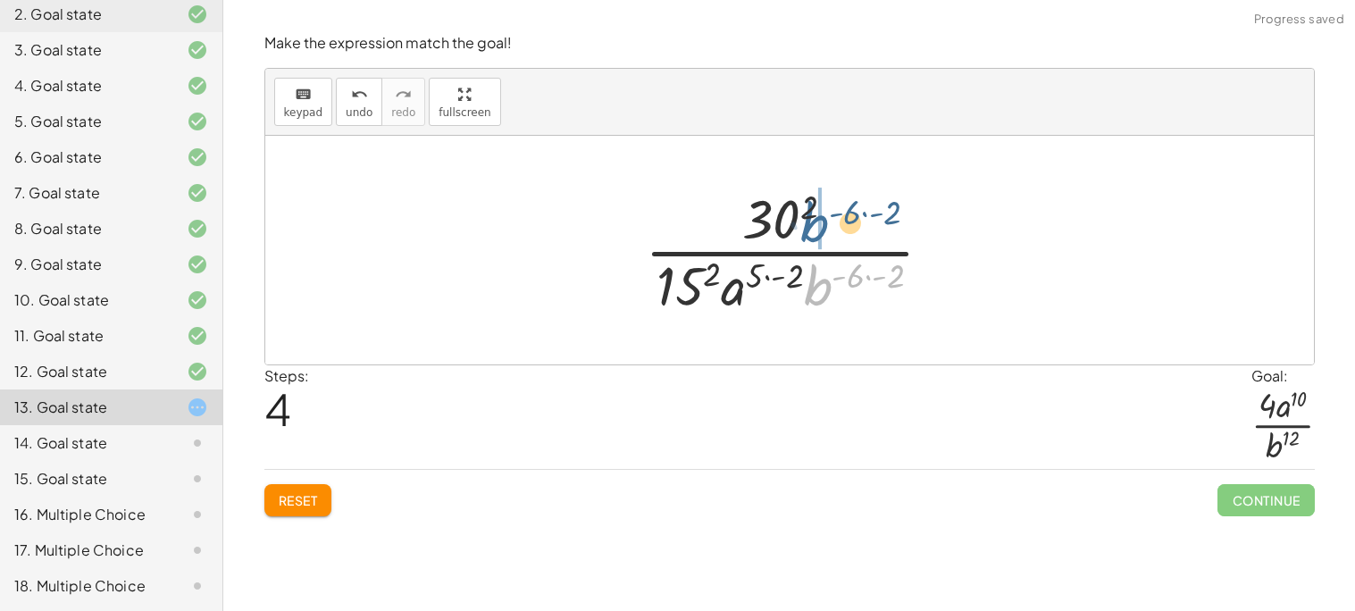
drag, startPoint x: 813, startPoint y: 288, endPoint x: 809, endPoint y: 225, distance: 63.5
click at [809, 225] on div at bounding box center [796, 250] width 321 height 138
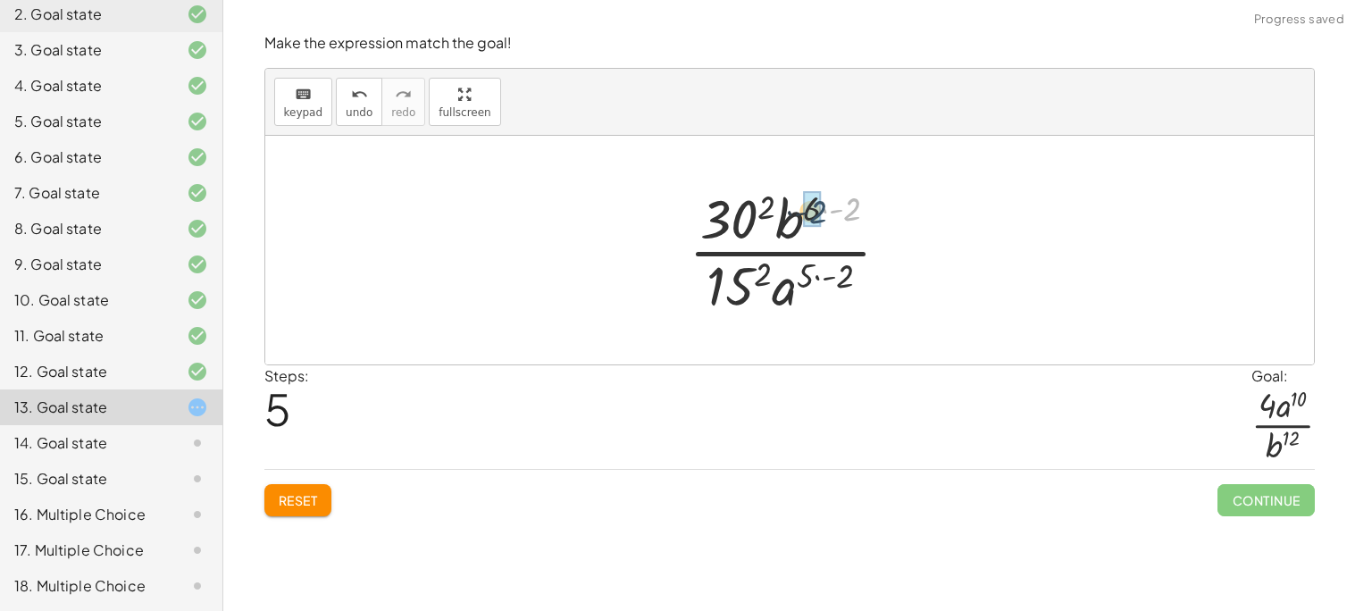
drag, startPoint x: 849, startPoint y: 209, endPoint x: 814, endPoint y: 212, distance: 35.8
drag, startPoint x: 846, startPoint y: 280, endPoint x: 803, endPoint y: 278, distance: 43.0
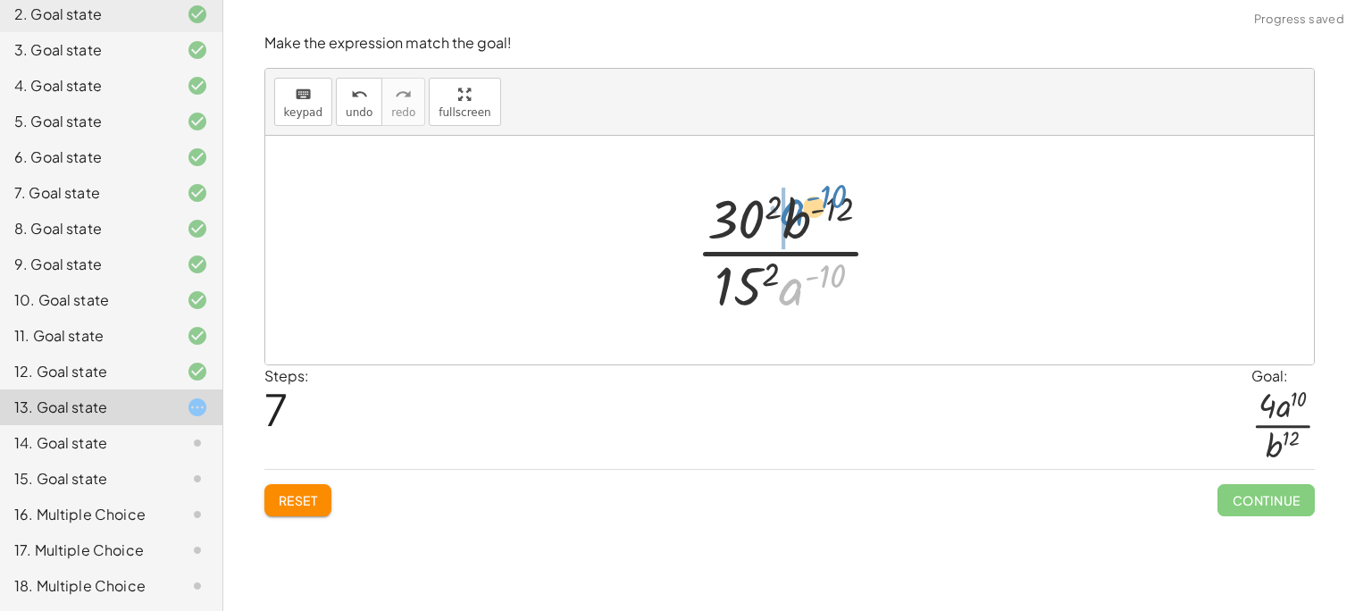
drag, startPoint x: 784, startPoint y: 290, endPoint x: 785, endPoint y: 211, distance: 79.5
click at [785, 211] on div at bounding box center [796, 250] width 219 height 138
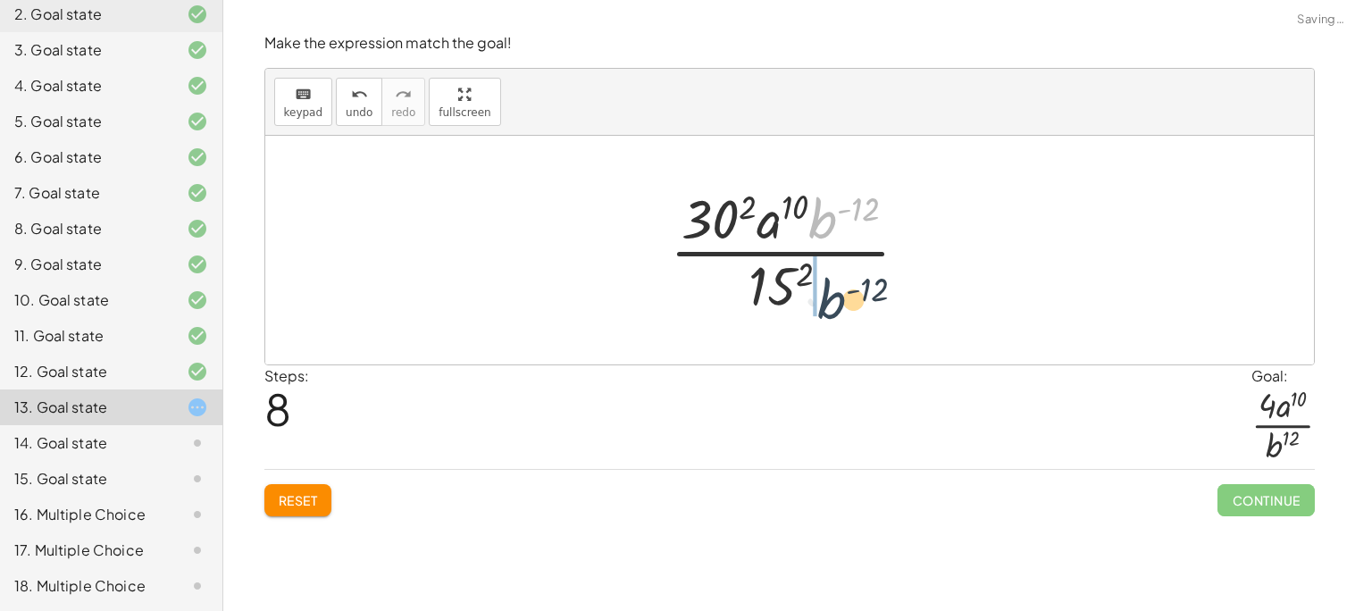
drag, startPoint x: 817, startPoint y: 211, endPoint x: 824, endPoint y: 293, distance: 82.5
click at [824, 293] on div at bounding box center [796, 250] width 271 height 138
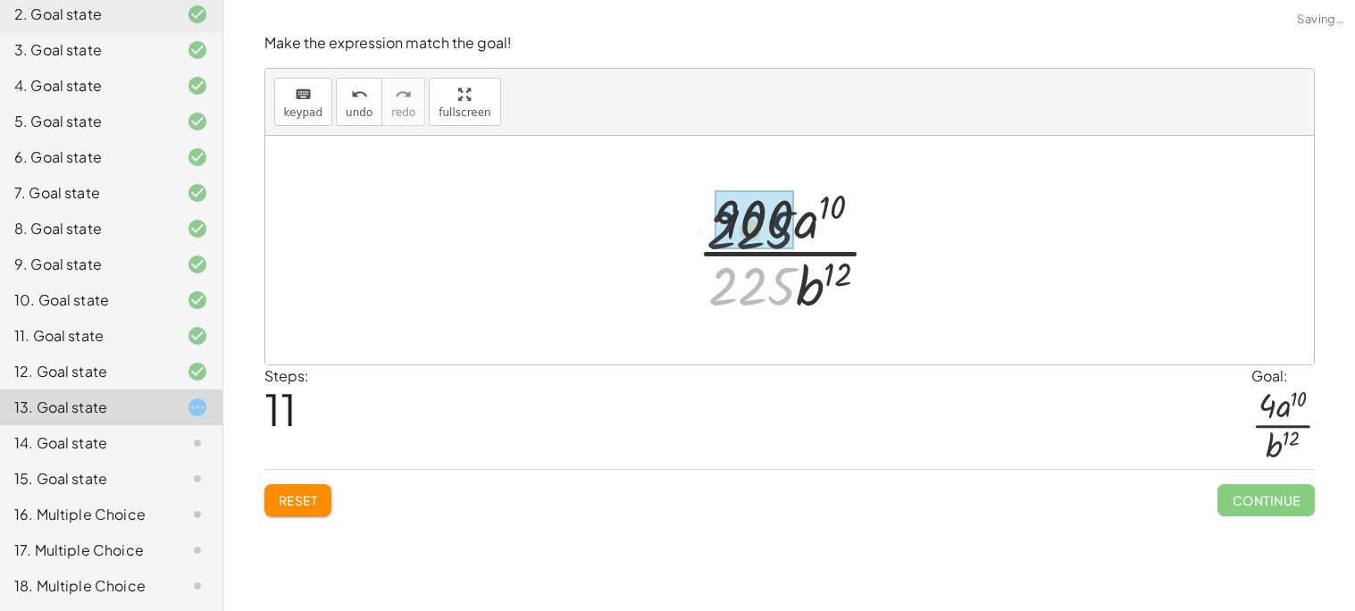
drag, startPoint x: 757, startPoint y: 280, endPoint x: 757, endPoint y: 239, distance: 40.2
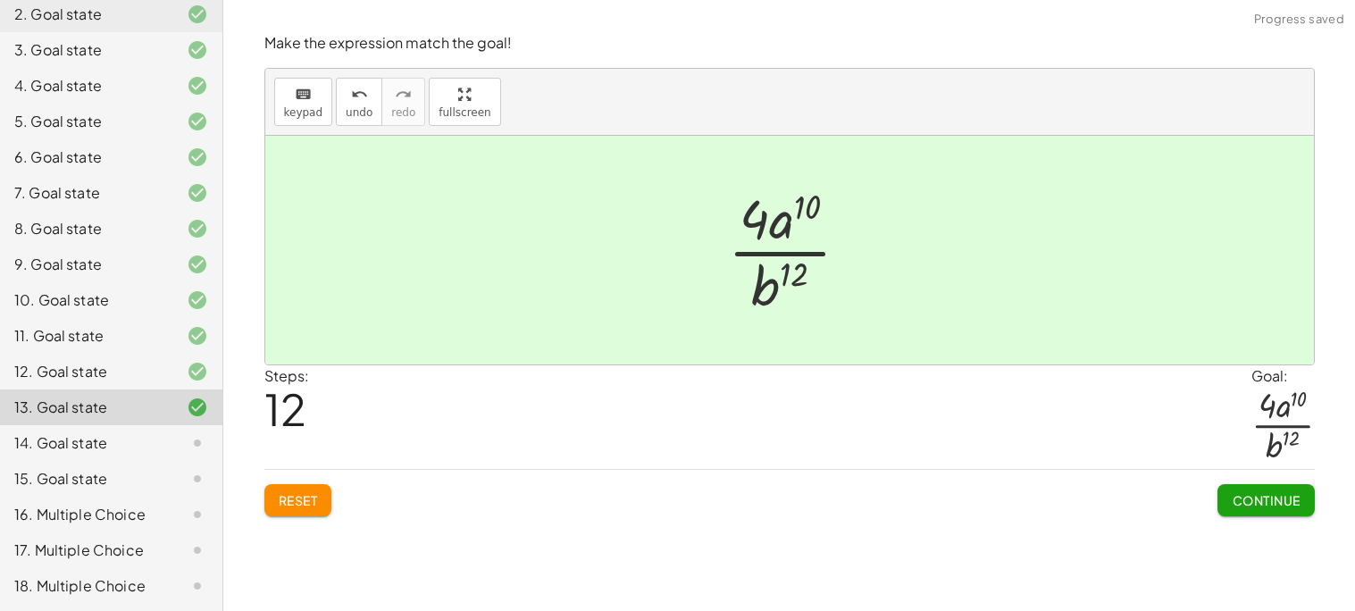
click at [1239, 506] on span "Continue" at bounding box center [1266, 500] width 68 height 16
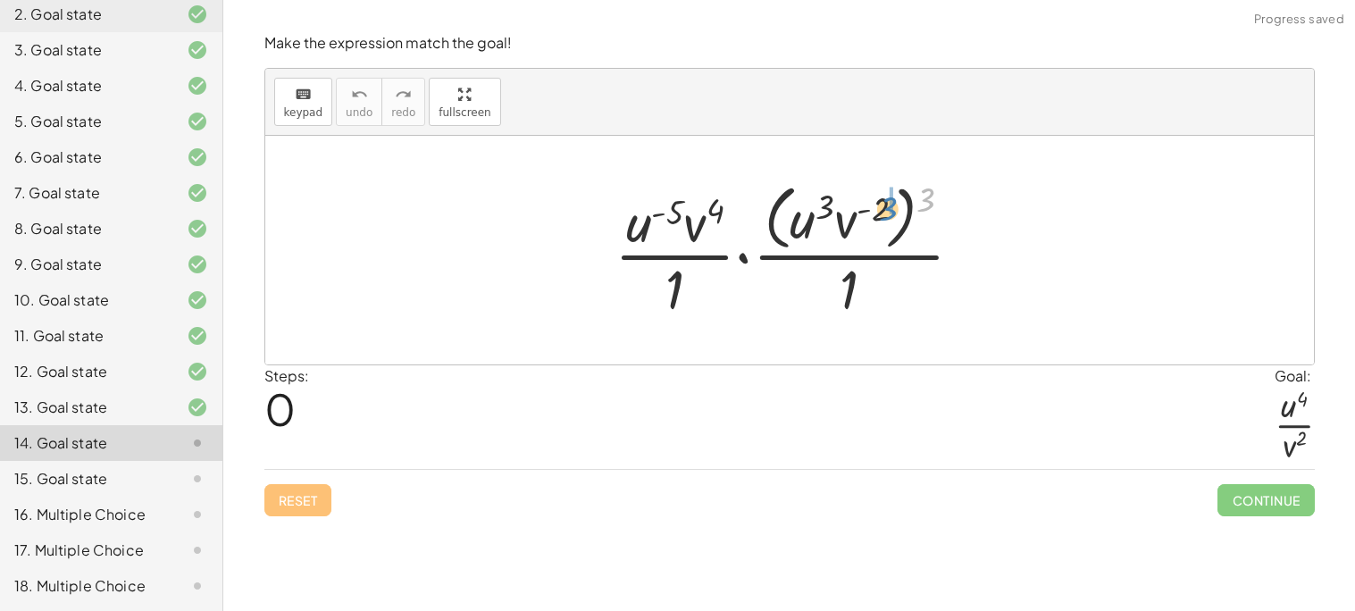
drag, startPoint x: 920, startPoint y: 199, endPoint x: 882, endPoint y: 208, distance: 38.6
click at [882, 208] on div at bounding box center [795, 250] width 381 height 146
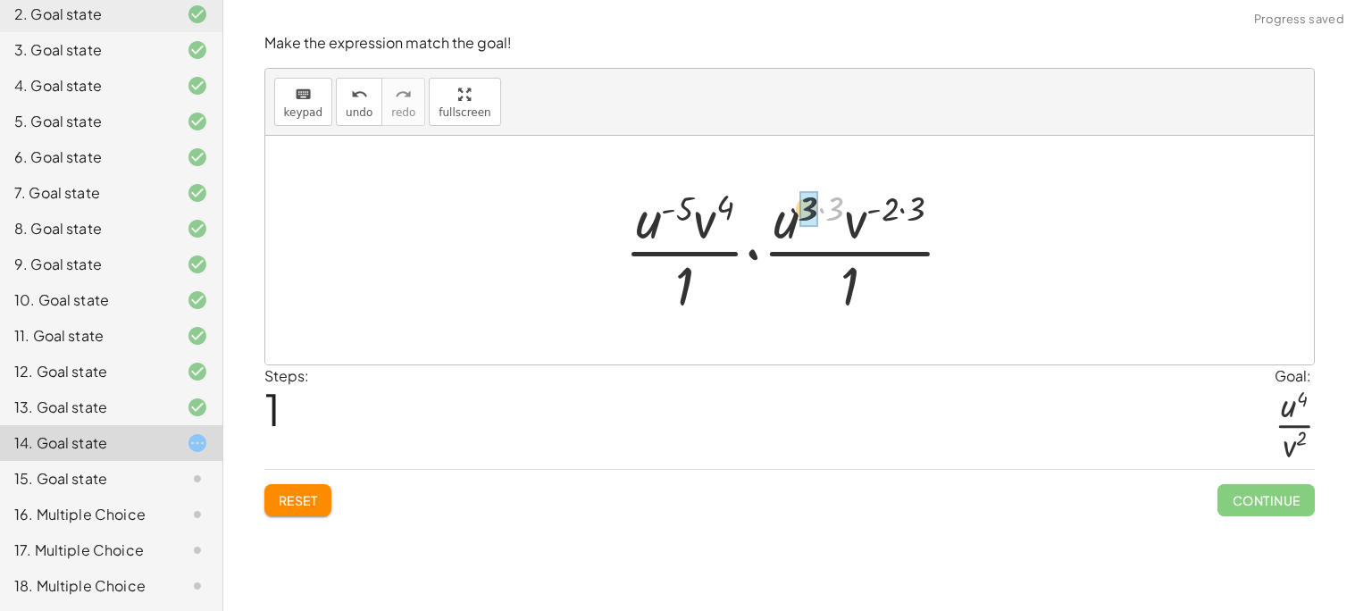
drag, startPoint x: 833, startPoint y: 208, endPoint x: 798, endPoint y: 209, distance: 35.7
click at [798, 209] on div at bounding box center [796, 250] width 362 height 138
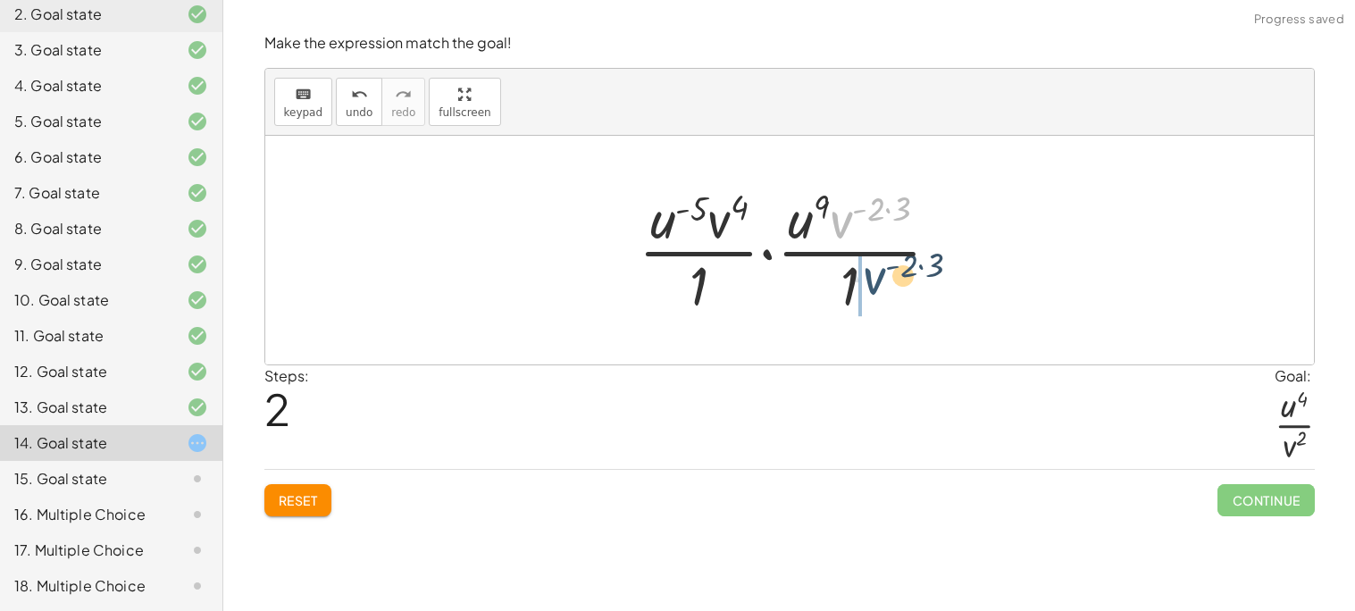
drag, startPoint x: 835, startPoint y: 221, endPoint x: 867, endPoint y: 289, distance: 75.1
click at [867, 289] on div at bounding box center [796, 250] width 333 height 138
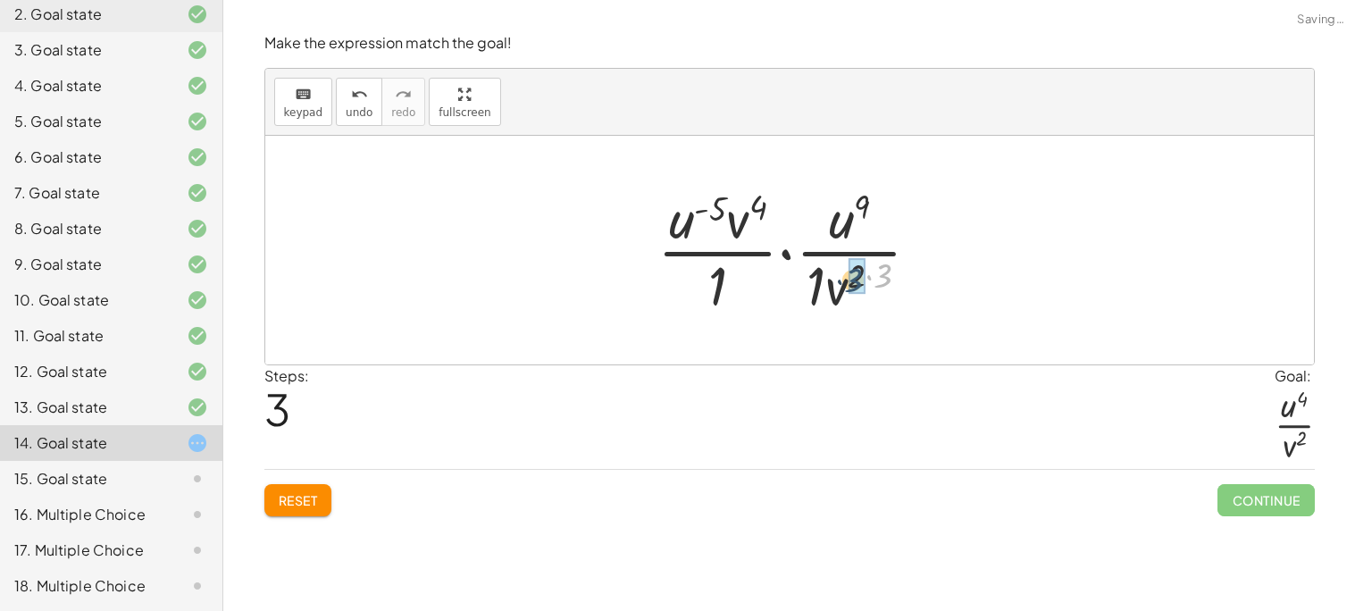
drag, startPoint x: 889, startPoint y: 280, endPoint x: 858, endPoint y: 284, distance: 30.7
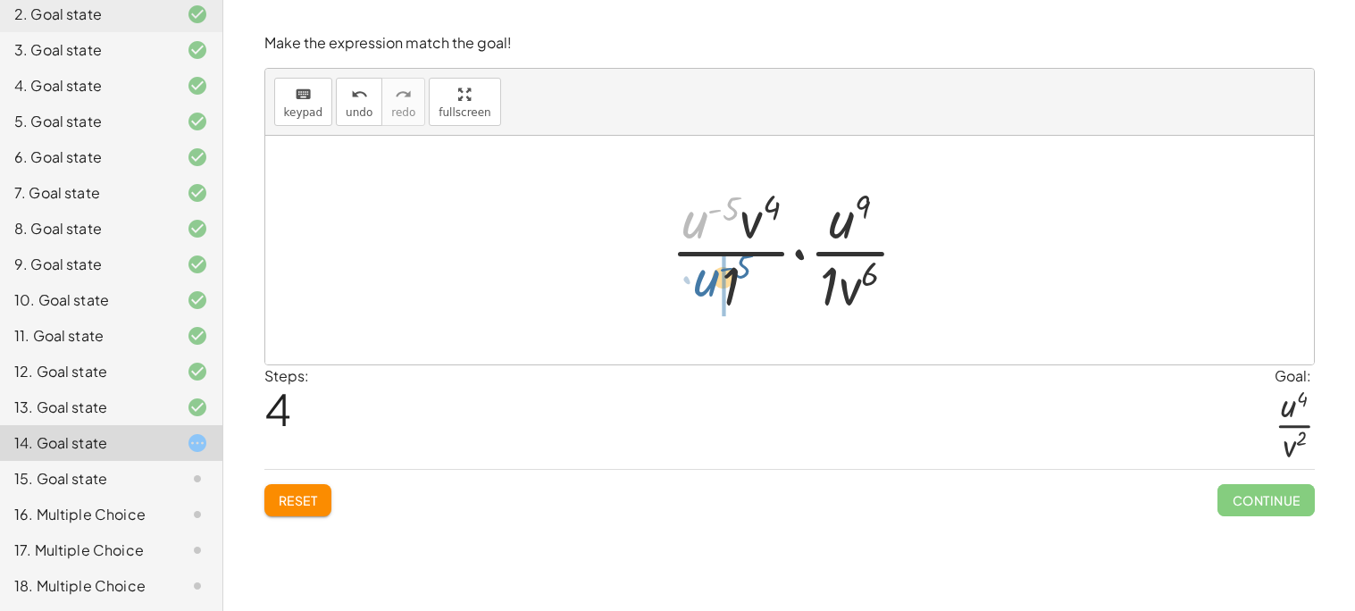
drag, startPoint x: 697, startPoint y: 219, endPoint x: 709, endPoint y: 279, distance: 61.0
click at [709, 279] on div at bounding box center [797, 250] width 270 height 138
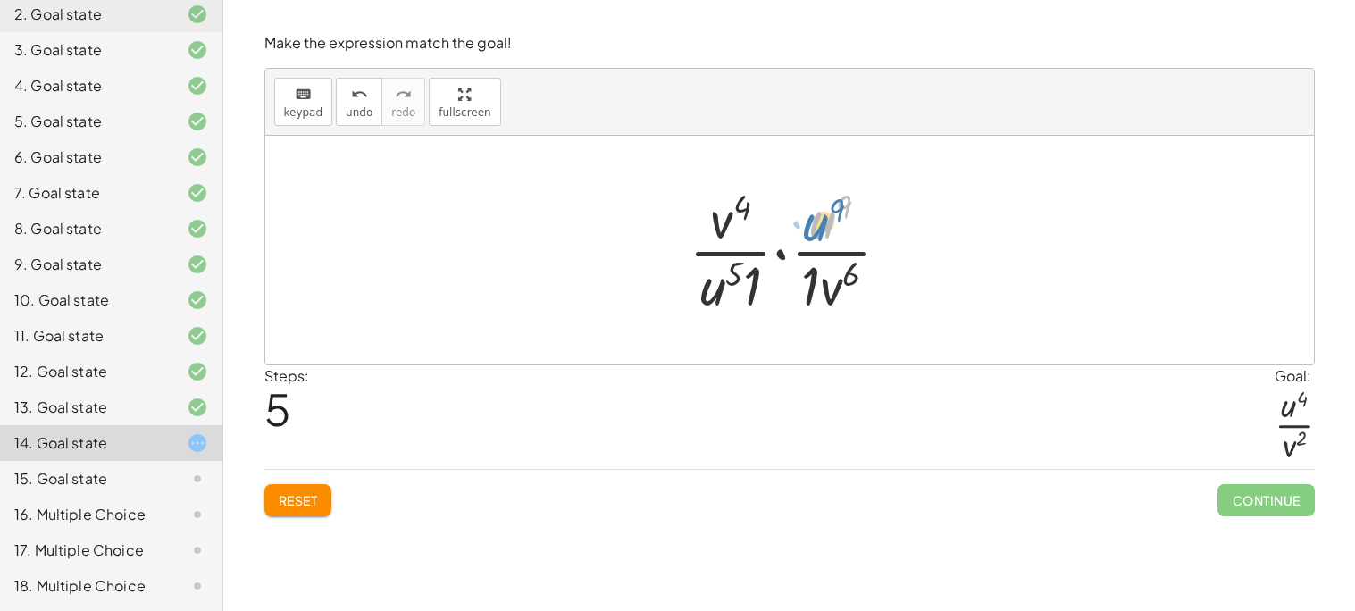
click at [816, 230] on div at bounding box center [796, 250] width 233 height 138
drag, startPoint x: 718, startPoint y: 285, endPoint x: 807, endPoint y: 230, distance: 104.6
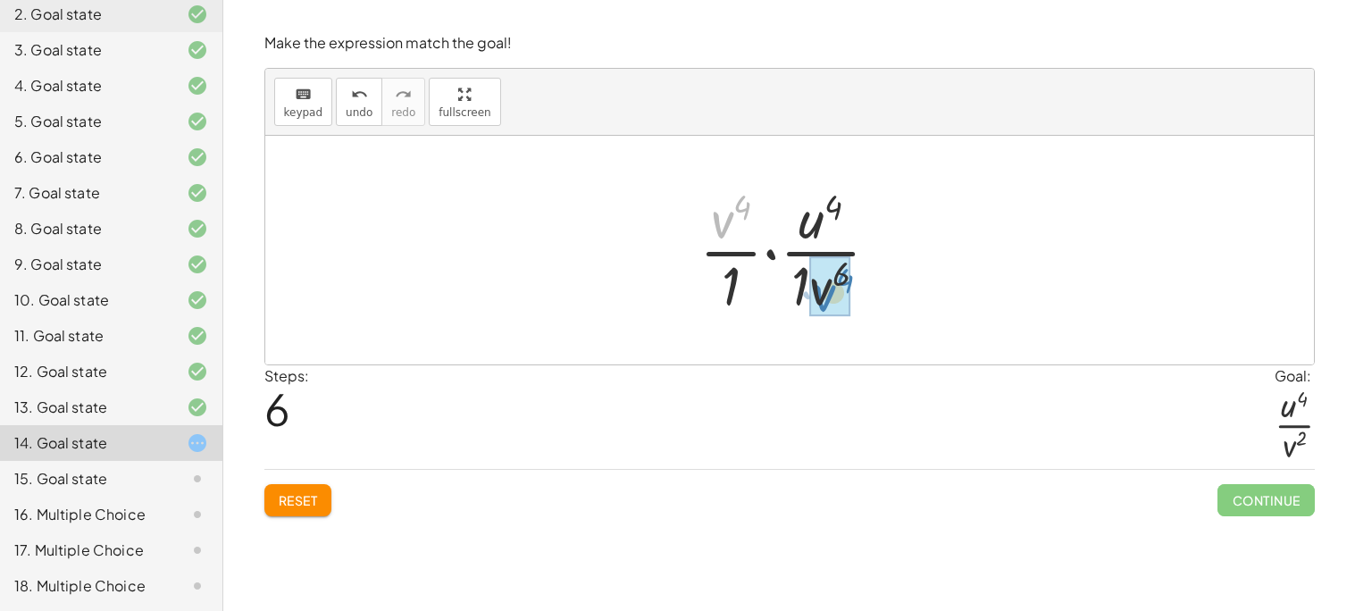
drag, startPoint x: 726, startPoint y: 227, endPoint x: 829, endPoint y: 300, distance: 126.1
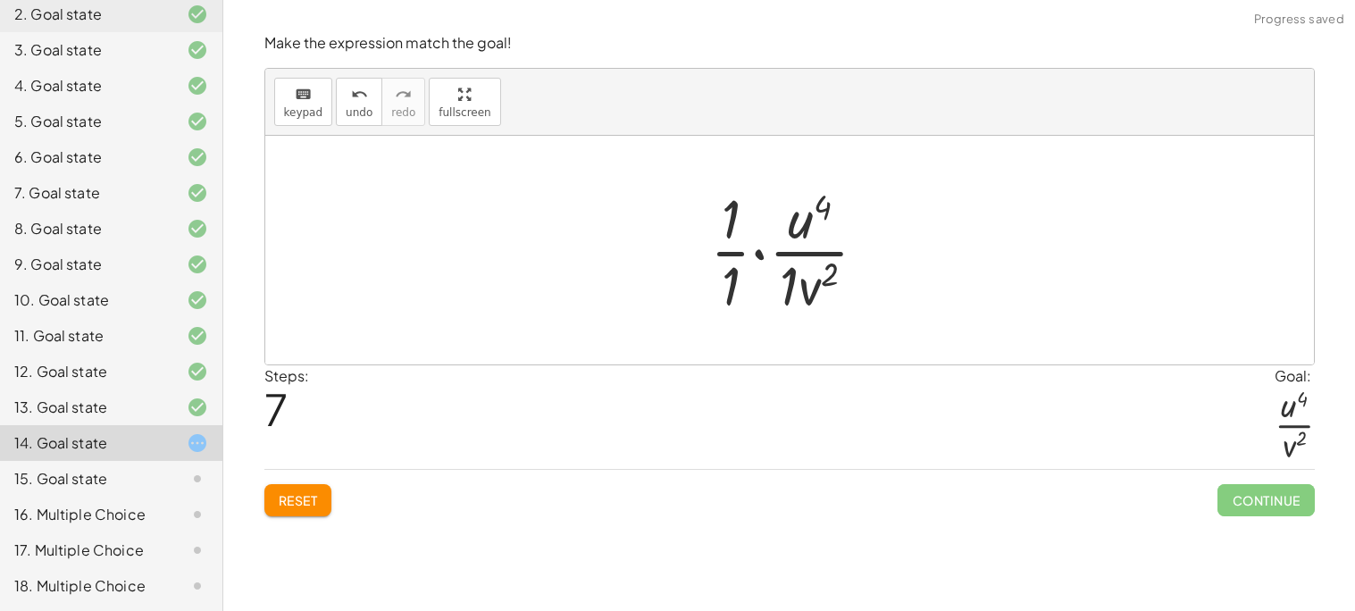
click at [789, 288] on div at bounding box center [796, 250] width 190 height 138
click at [743, 281] on div at bounding box center [796, 250] width 174 height 138
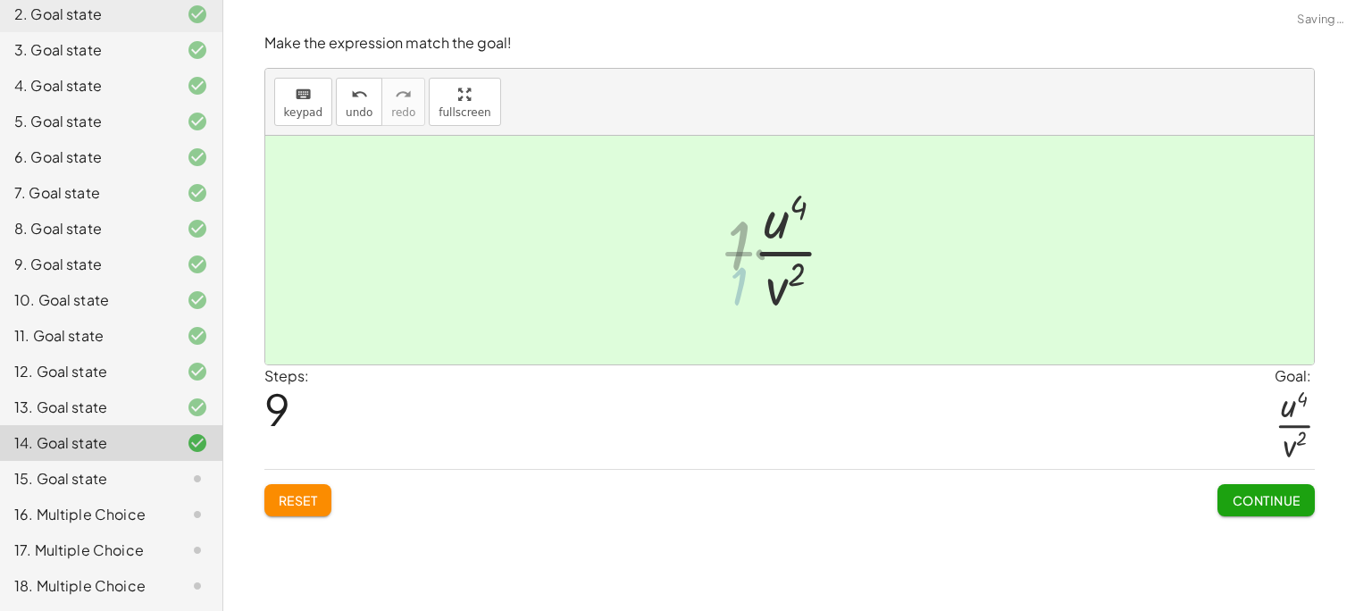
click at [731, 238] on div "· · u ( - 5 ) · v 4 · 1 · · ( · u 3 · v ( - 2 ) ) 3 · 1 · · u ( - 5 ) · v 4 · 1…" at bounding box center [790, 250] width 138 height 146
click at [1148, 511] on div "Reset Continue" at bounding box center [789, 492] width 1050 height 47
click at [1232, 505] on span "Continue" at bounding box center [1266, 500] width 68 height 16
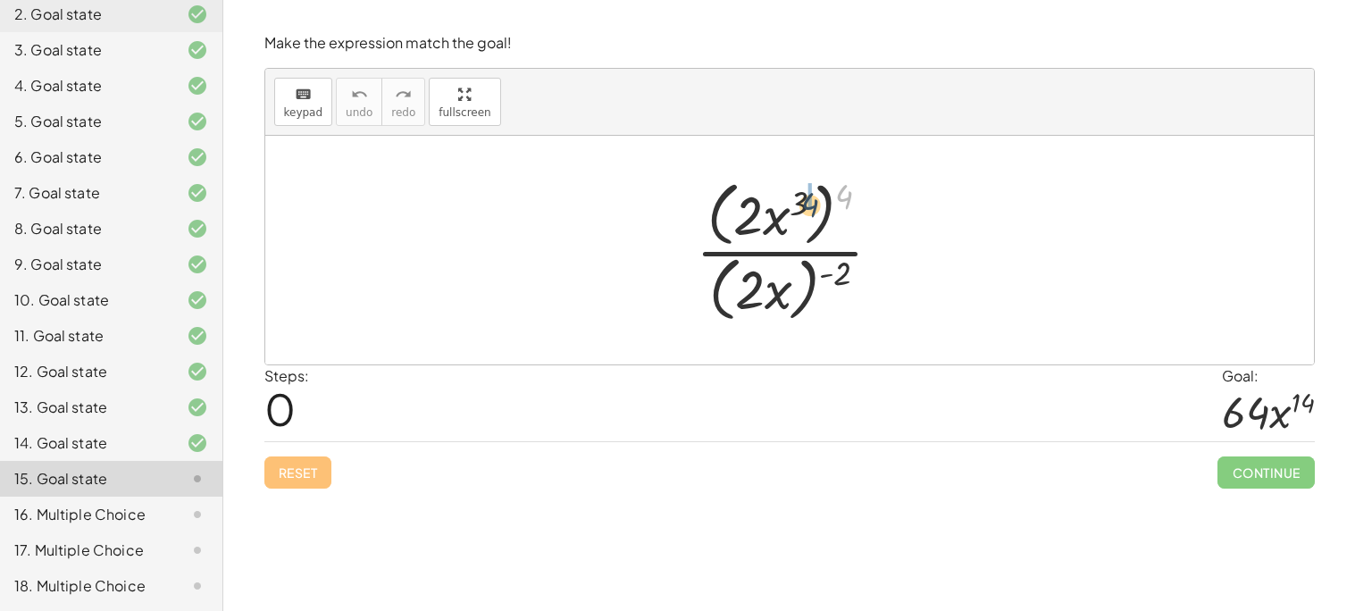
drag, startPoint x: 844, startPoint y: 204, endPoint x: 806, endPoint y: 211, distance: 39.1
click at [806, 211] on div at bounding box center [796, 250] width 219 height 154
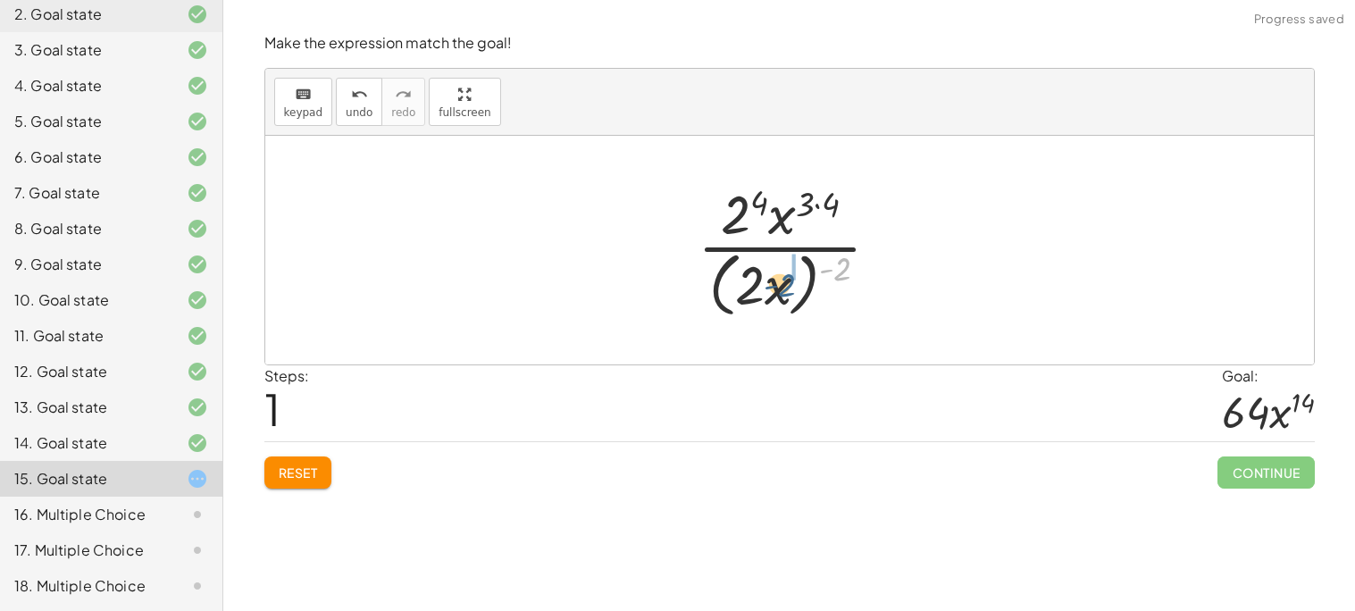
drag, startPoint x: 848, startPoint y: 263, endPoint x: 792, endPoint y: 279, distance: 57.7
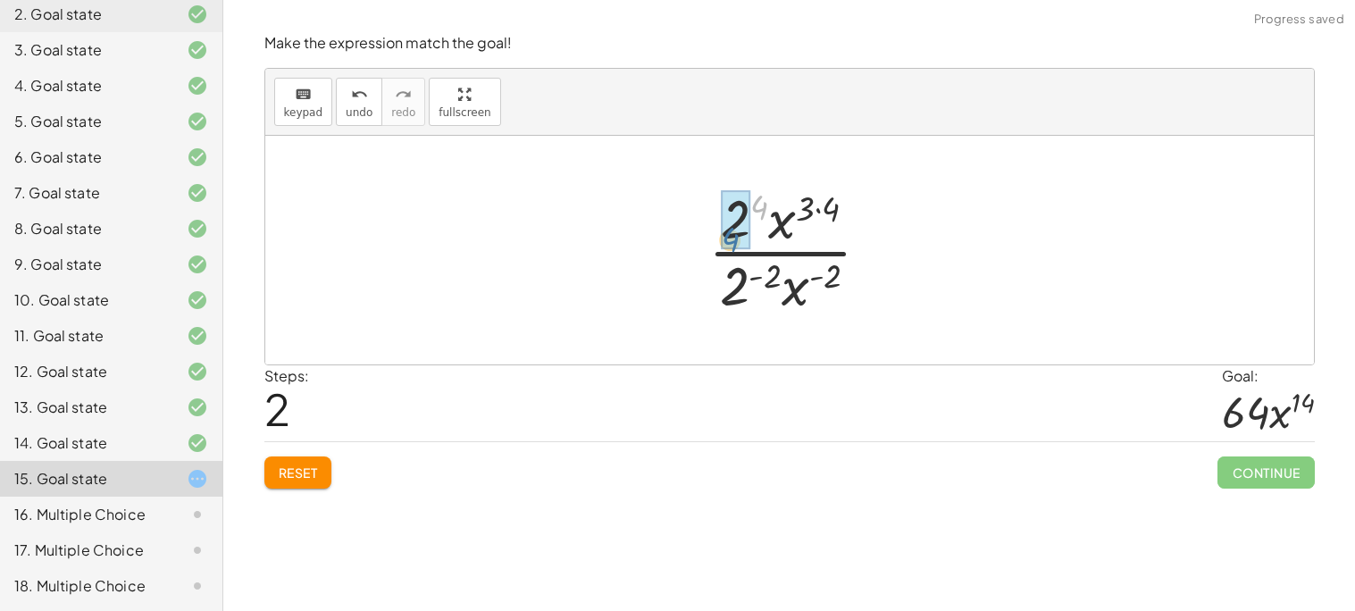
drag, startPoint x: 762, startPoint y: 196, endPoint x: 731, endPoint y: 230, distance: 45.5
drag, startPoint x: 732, startPoint y: 282, endPoint x: 763, endPoint y: 221, distance: 68.7
click at [763, 221] on div at bounding box center [796, 250] width 194 height 138
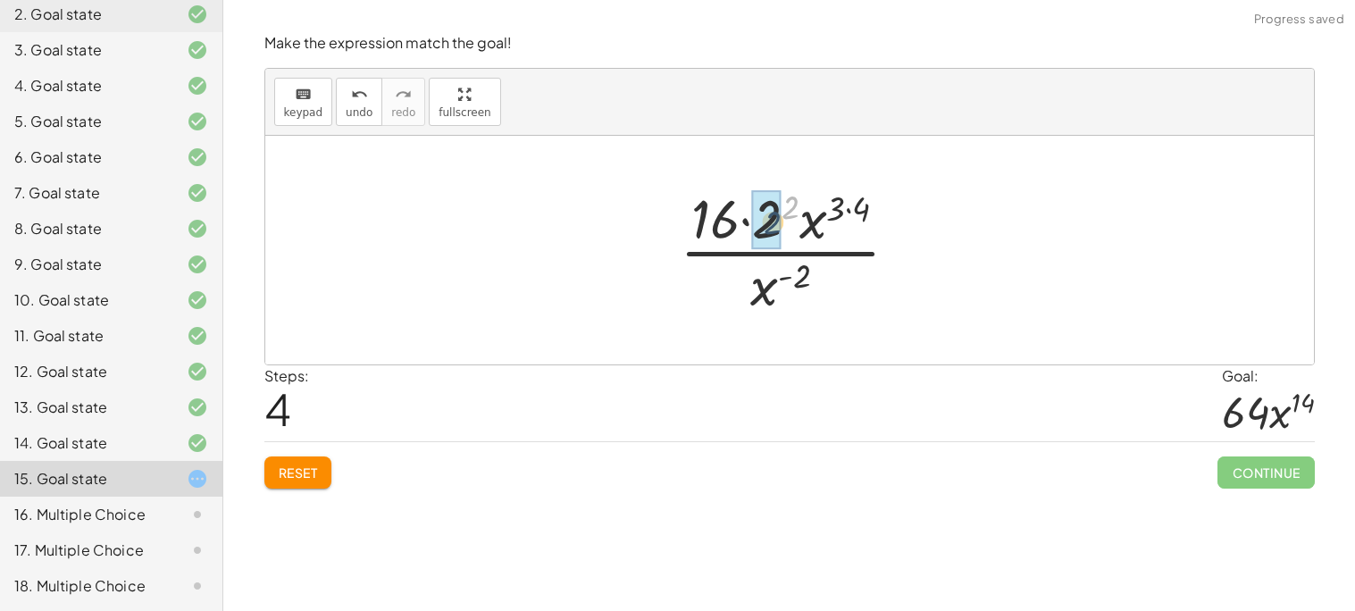
drag, startPoint x: 788, startPoint y: 203, endPoint x: 769, endPoint y: 219, distance: 24.7
drag, startPoint x: 852, startPoint y: 208, endPoint x: 824, endPoint y: 210, distance: 27.7
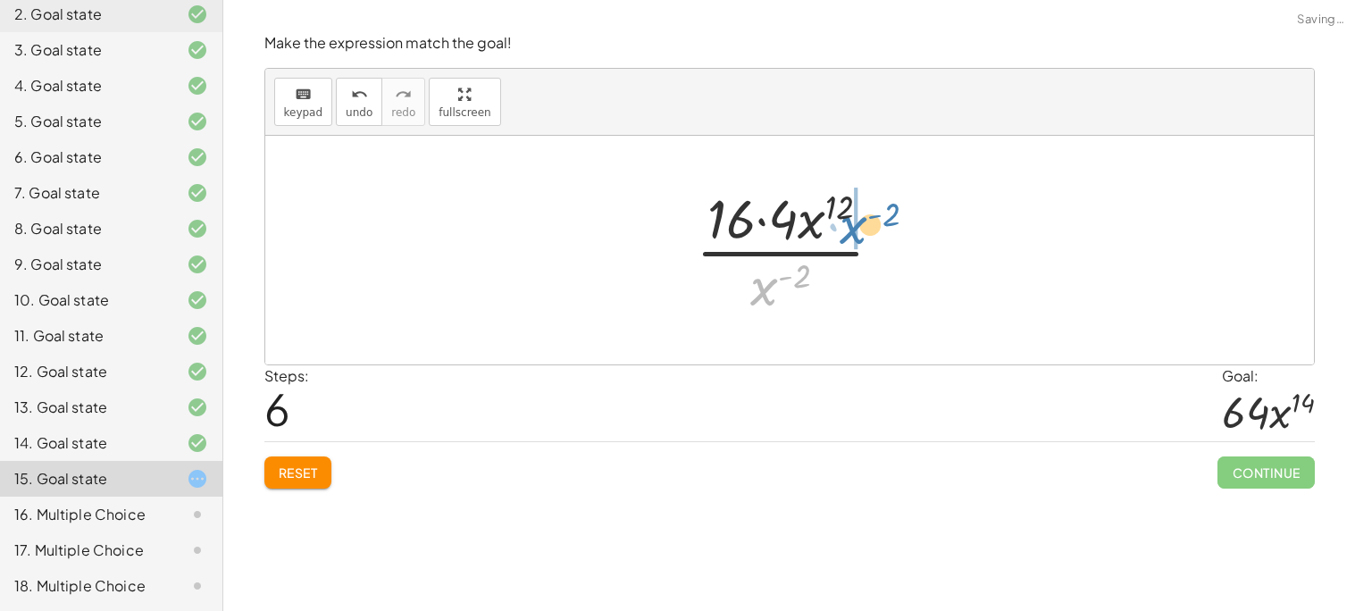
drag, startPoint x: 768, startPoint y: 277, endPoint x: 857, endPoint y: 215, distance: 108.5
click at [857, 215] on div at bounding box center [796, 250] width 219 height 138
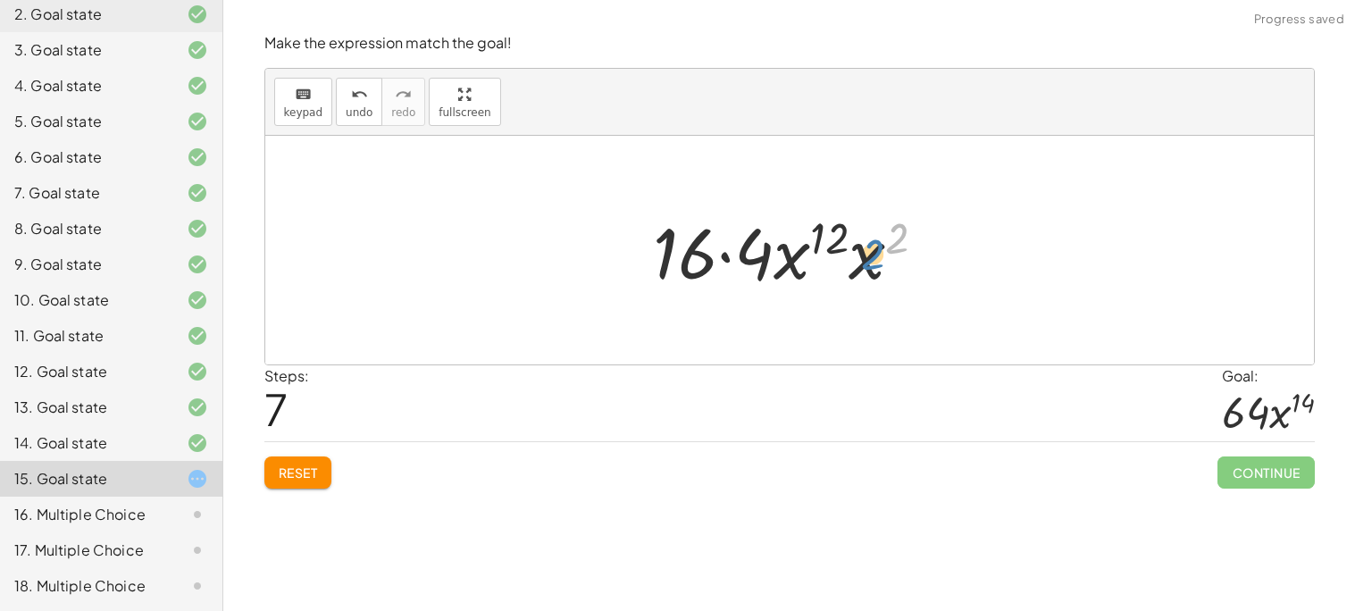
drag, startPoint x: 906, startPoint y: 236, endPoint x: 885, endPoint y: 249, distance: 25.3
click at [885, 249] on div at bounding box center [796, 251] width 305 height 92
drag, startPoint x: 867, startPoint y: 259, endPoint x: 813, endPoint y: 257, distance: 54.5
drag, startPoint x: 892, startPoint y: 241, endPoint x: 836, endPoint y: 240, distance: 56.3
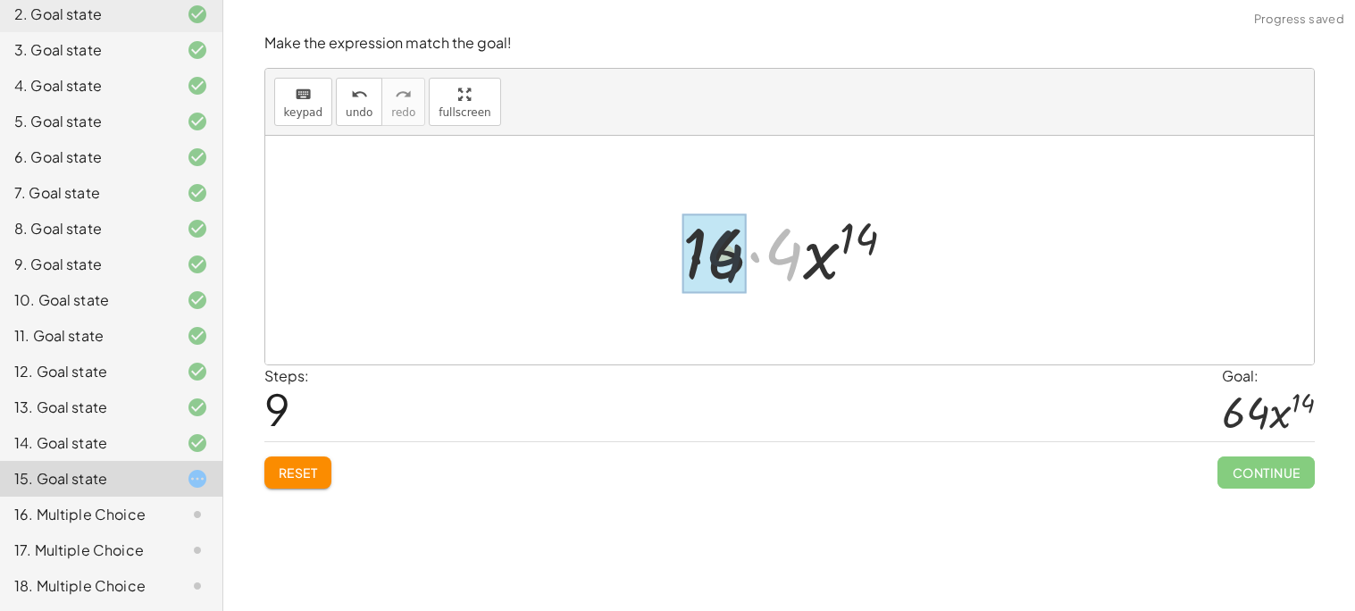
drag, startPoint x: 786, startPoint y: 255, endPoint x: 712, endPoint y: 255, distance: 74.1
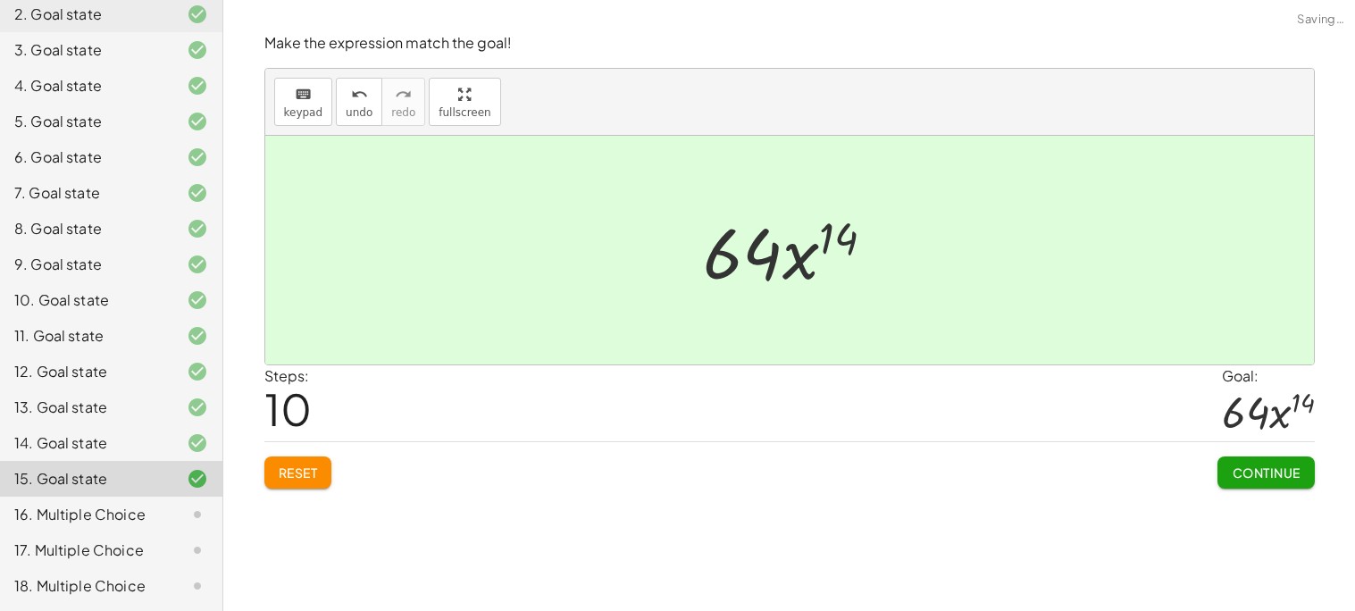
click at [1240, 478] on span "Continue" at bounding box center [1266, 472] width 68 height 16
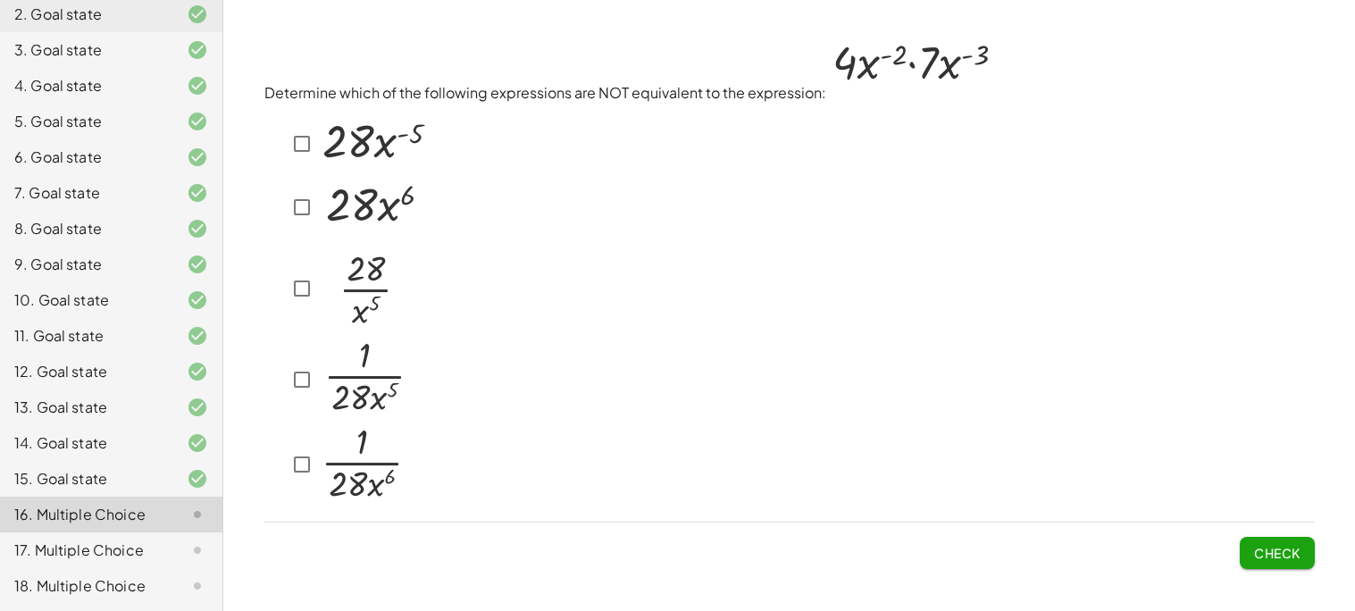
click at [330, 215] on img at bounding box center [373, 204] width 110 height 57
click at [1293, 545] on span "Check" at bounding box center [1277, 553] width 46 height 16
click at [1299, 548] on span "Check" at bounding box center [1277, 553] width 46 height 16
click at [1254, 545] on span "Check" at bounding box center [1277, 553] width 46 height 16
click at [303, 426] on div at bounding box center [346, 465] width 121 height 87
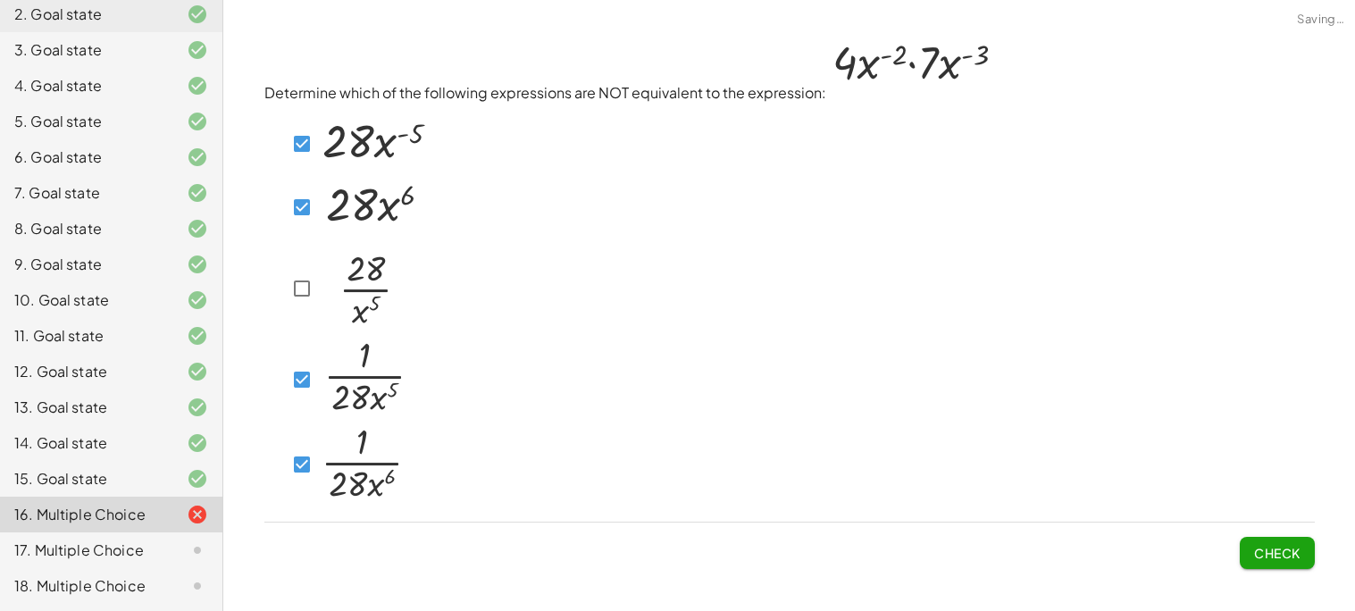
click at [1290, 559] on button "Check" at bounding box center [1277, 553] width 75 height 32
click at [308, 357] on div at bounding box center [348, 380] width 124 height 84
click at [1250, 550] on button "Check" at bounding box center [1277, 553] width 75 height 32
click at [1227, 544] on div "Check" at bounding box center [789, 545] width 1050 height 46
click at [1296, 545] on span "Check" at bounding box center [1277, 553] width 46 height 16
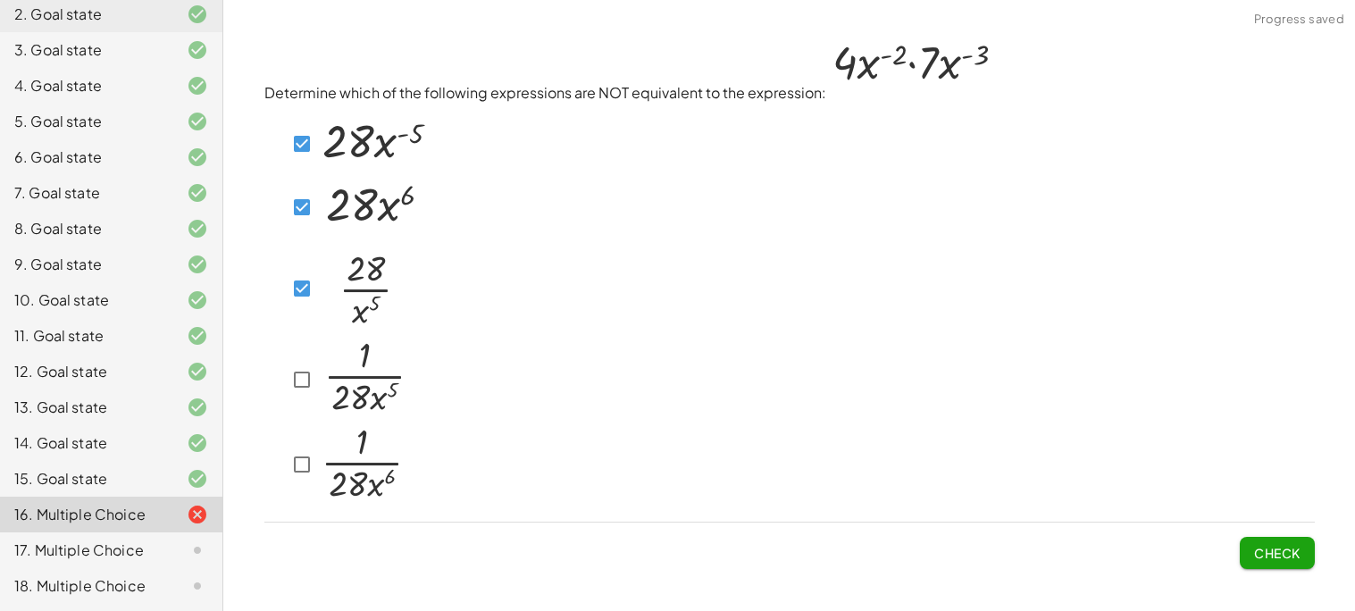
click at [307, 254] on div at bounding box center [347, 287] width 122 height 99
click at [1273, 546] on span "Check" at bounding box center [1277, 553] width 46 height 16
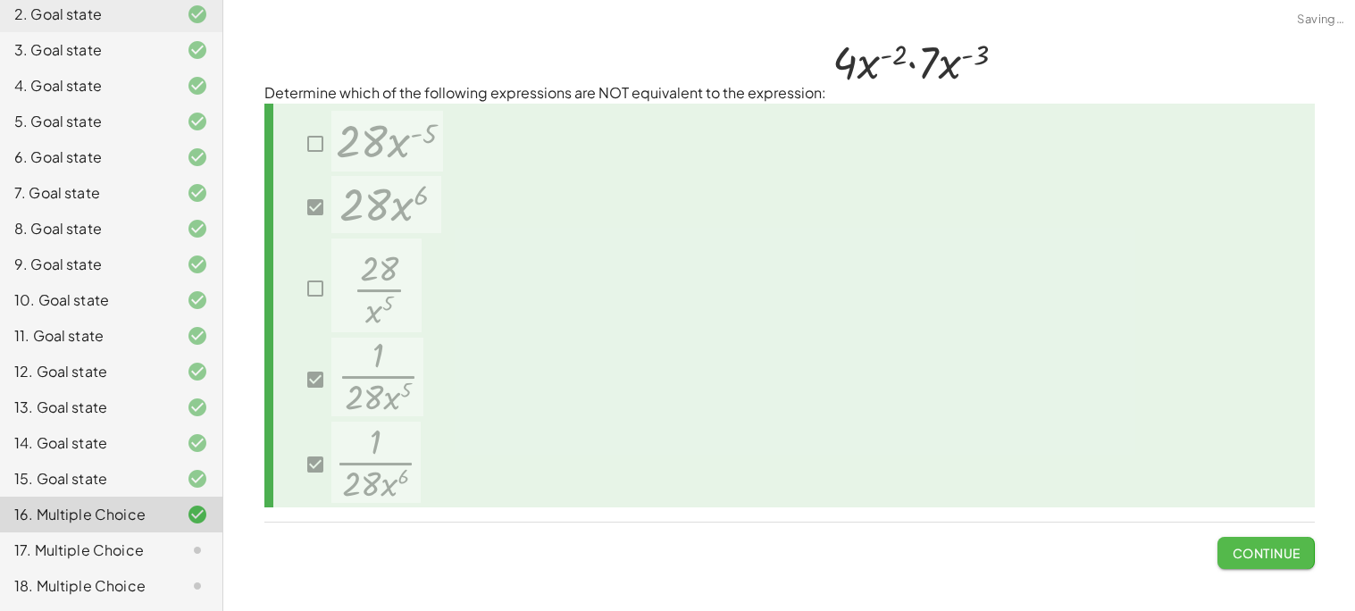
click at [1273, 546] on span "Continue" at bounding box center [1266, 553] width 68 height 16
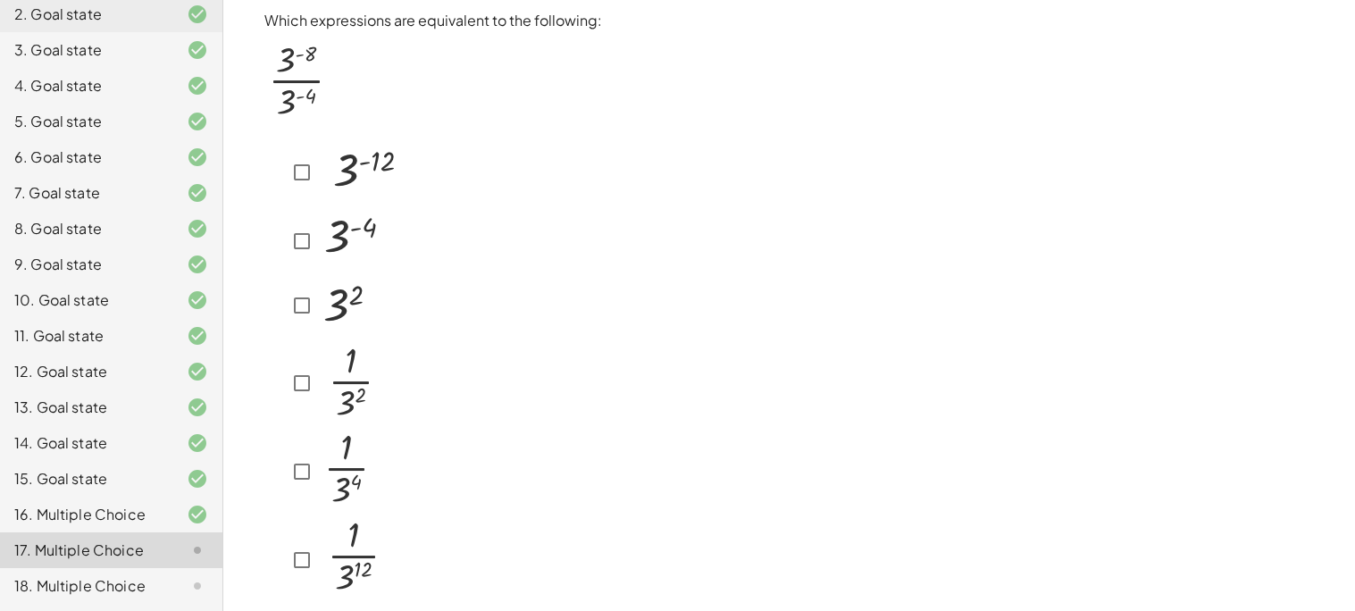
click at [305, 188] on div at bounding box center [345, 173] width 118 height 70
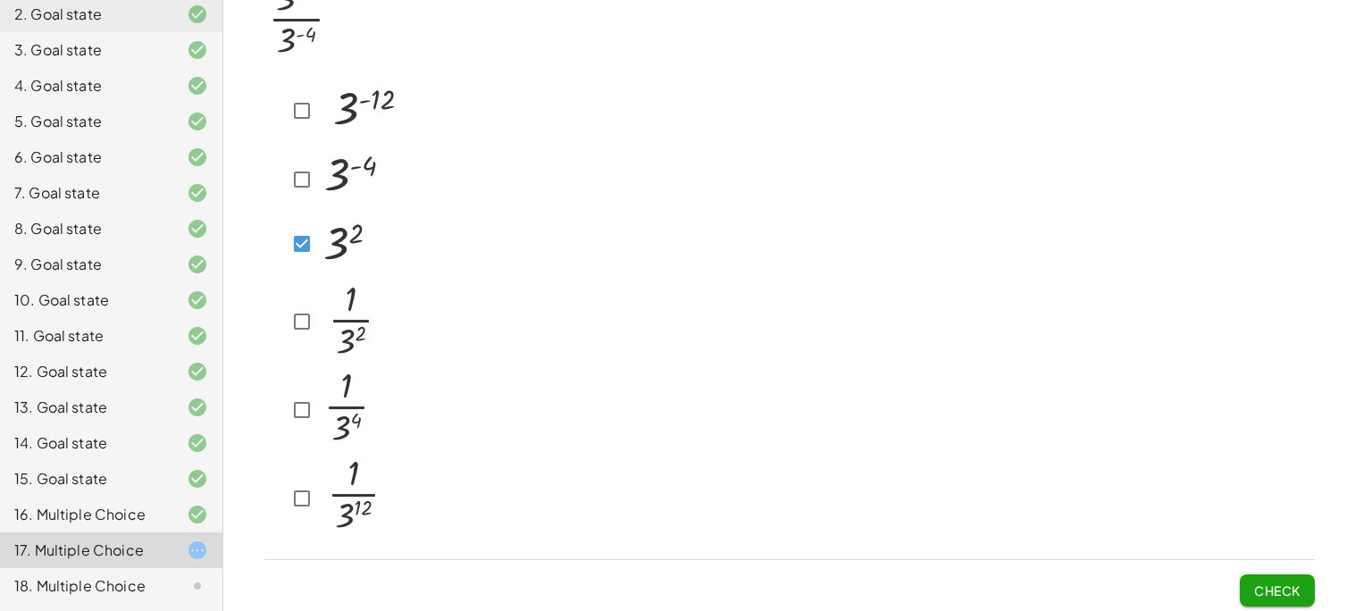
click at [1313, 585] on button "Check" at bounding box center [1277, 590] width 75 height 32
click at [1267, 594] on button "Check" at bounding box center [1277, 590] width 75 height 32
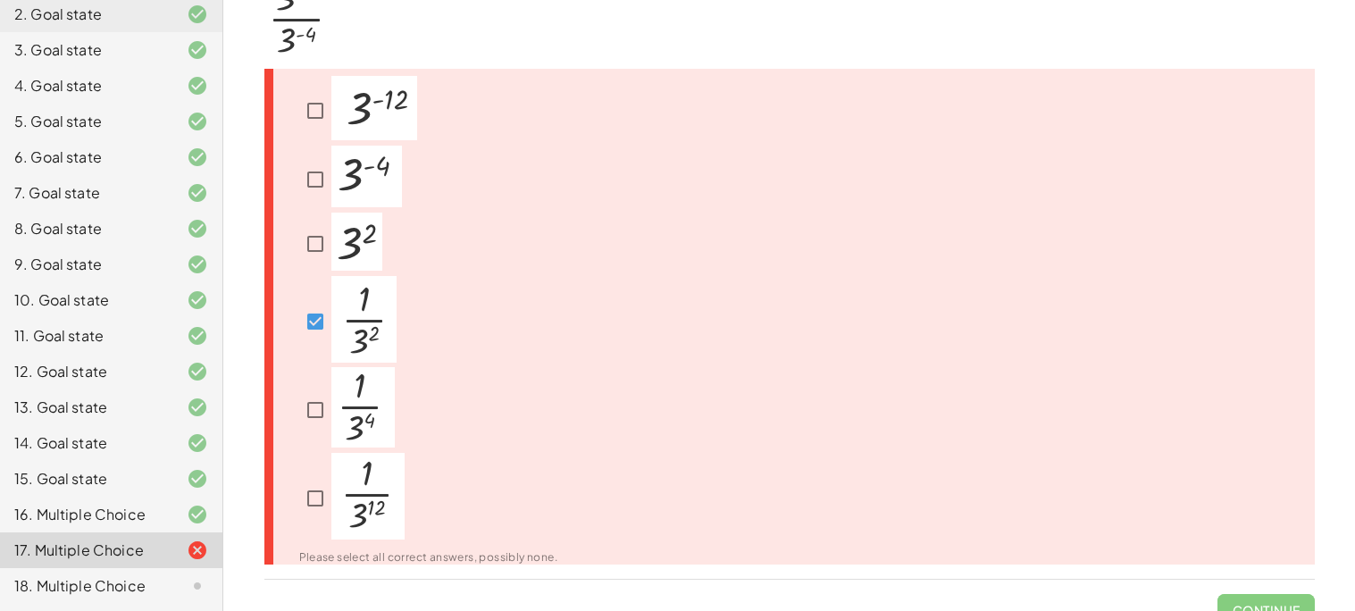
click at [296, 319] on div at bounding box center [418, 322] width 280 height 92
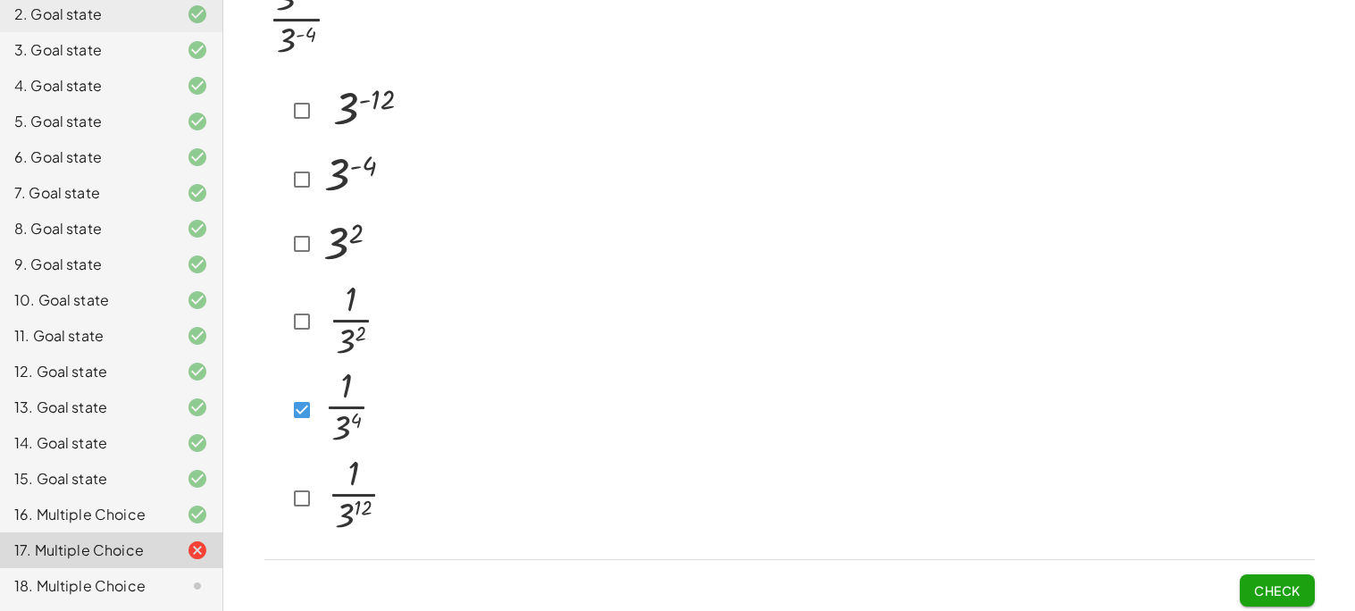
click at [1248, 595] on button "Check" at bounding box center [1277, 590] width 75 height 32
click at [0, 0] on div "Which expressions are equivalent to the following: Check" at bounding box center [0, 0] width 0 height 0
click at [1275, 597] on button "Check" at bounding box center [1277, 590] width 75 height 32
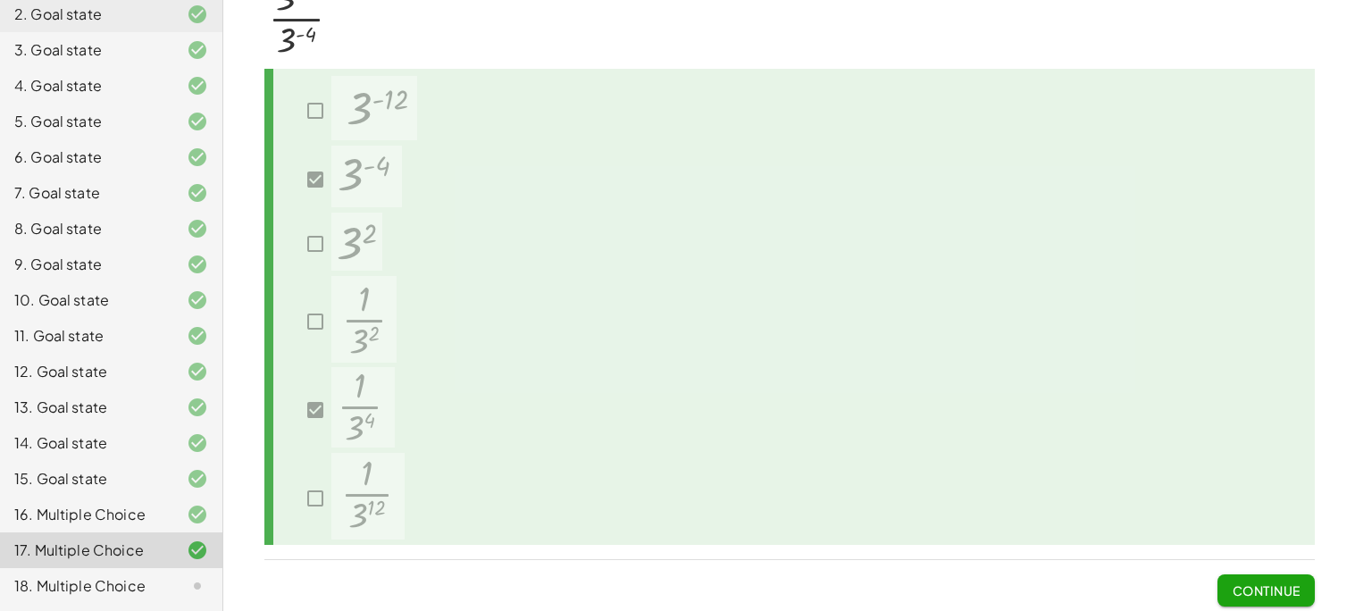
click at [1238, 588] on span "Continue" at bounding box center [1266, 590] width 68 height 16
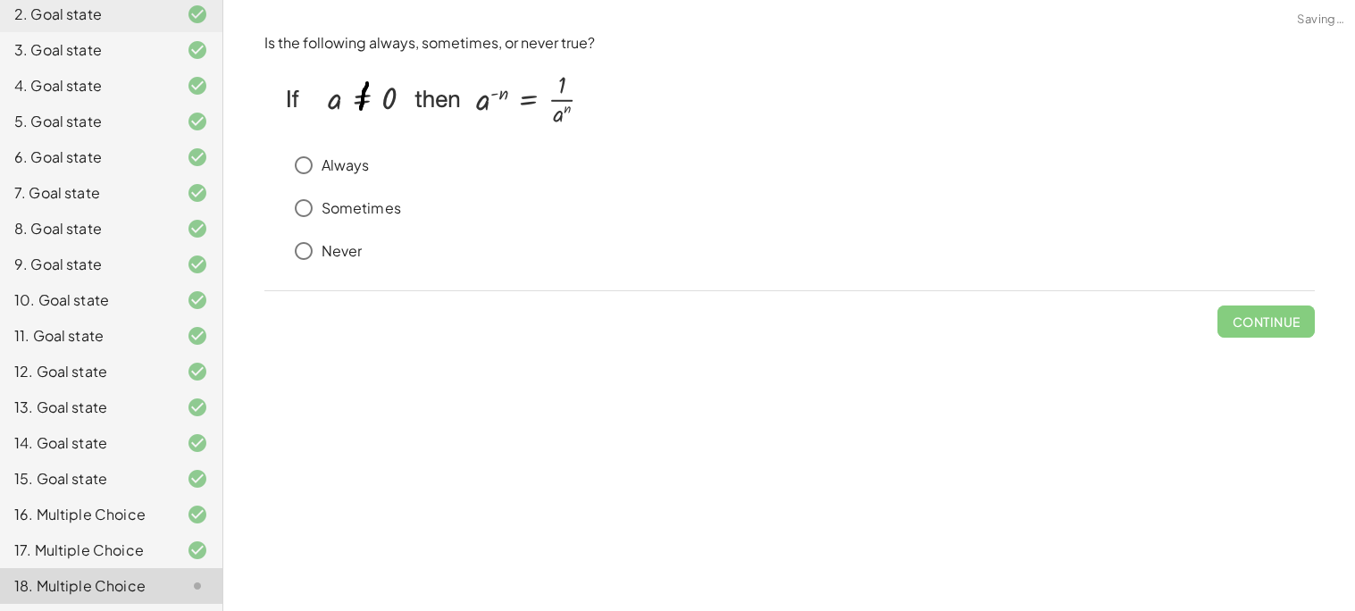
scroll to position [0, 0]
click at [362, 163] on p "Always" at bounding box center [346, 165] width 48 height 21
click at [1265, 302] on span "Check" at bounding box center [1277, 314] width 75 height 46
click at [1265, 327] on span "Check" at bounding box center [1277, 321] width 46 height 16
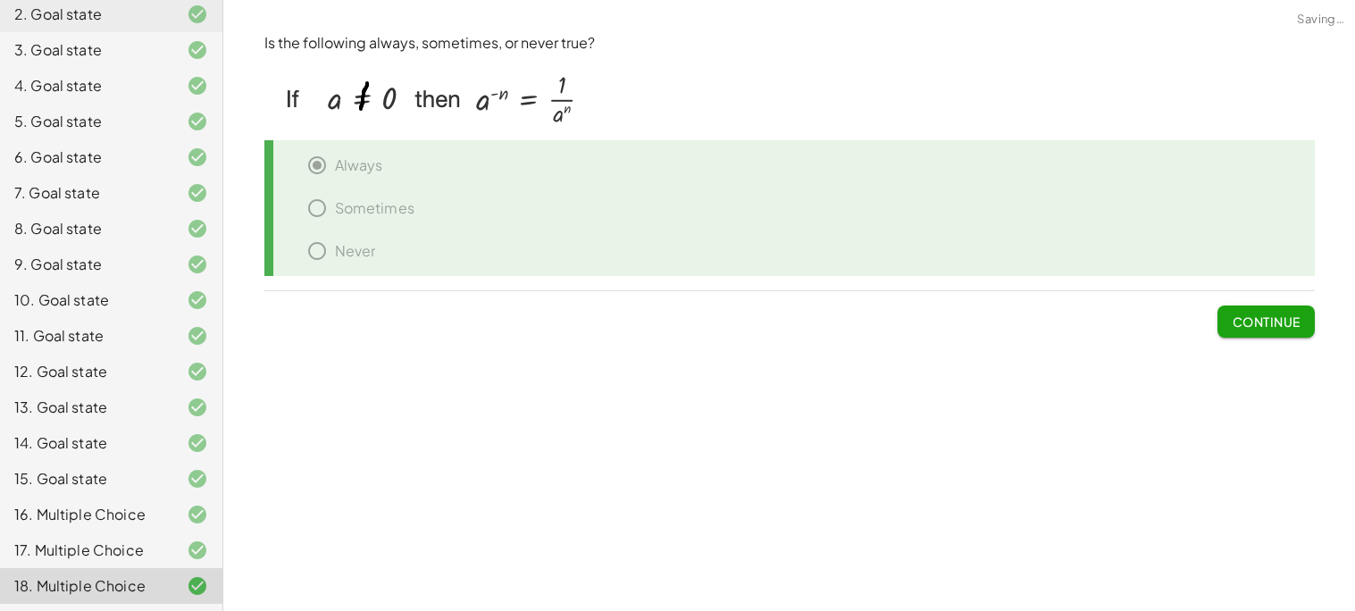
click at [1264, 324] on span "Continue" at bounding box center [1266, 321] width 68 height 16
